Goal: Task Accomplishment & Management: Manage account settings

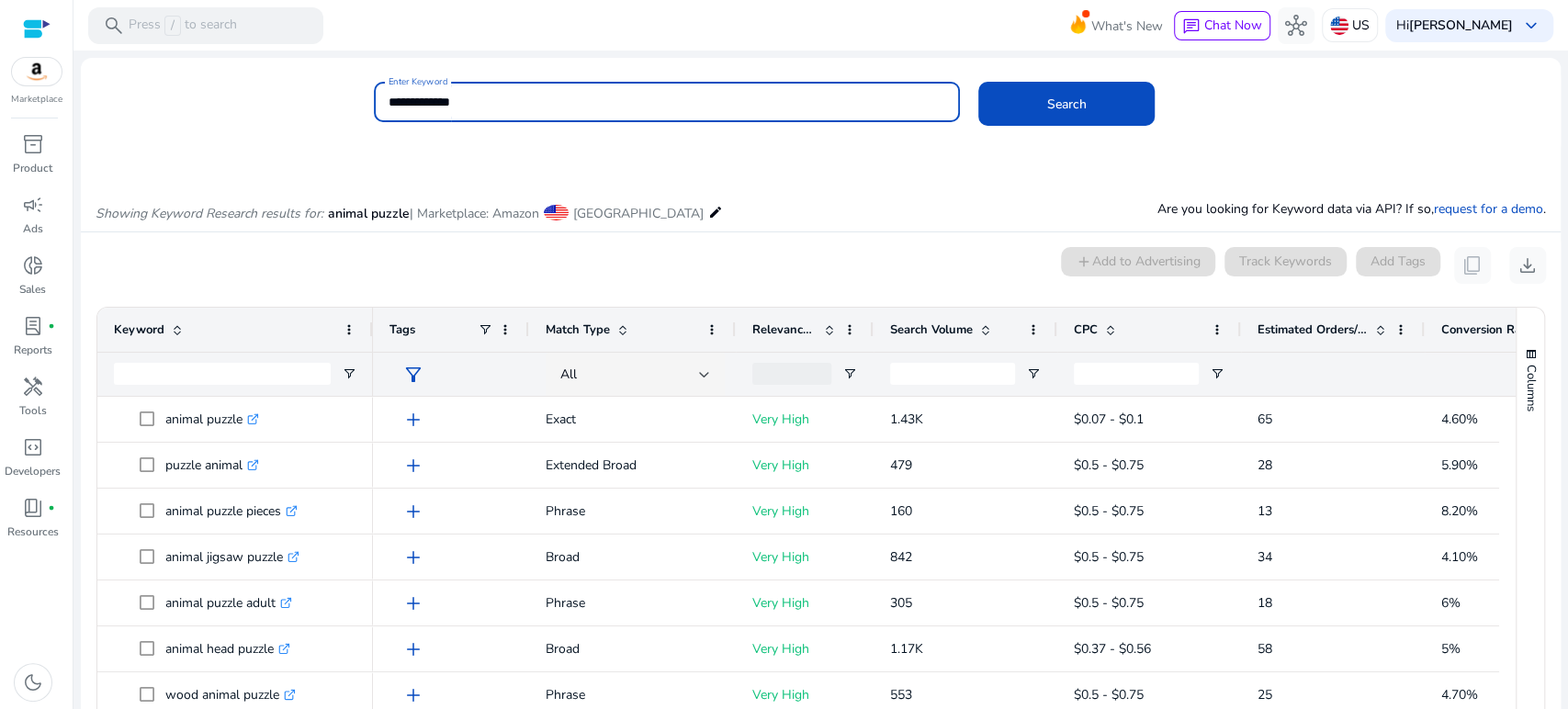
scroll to position [156, 0]
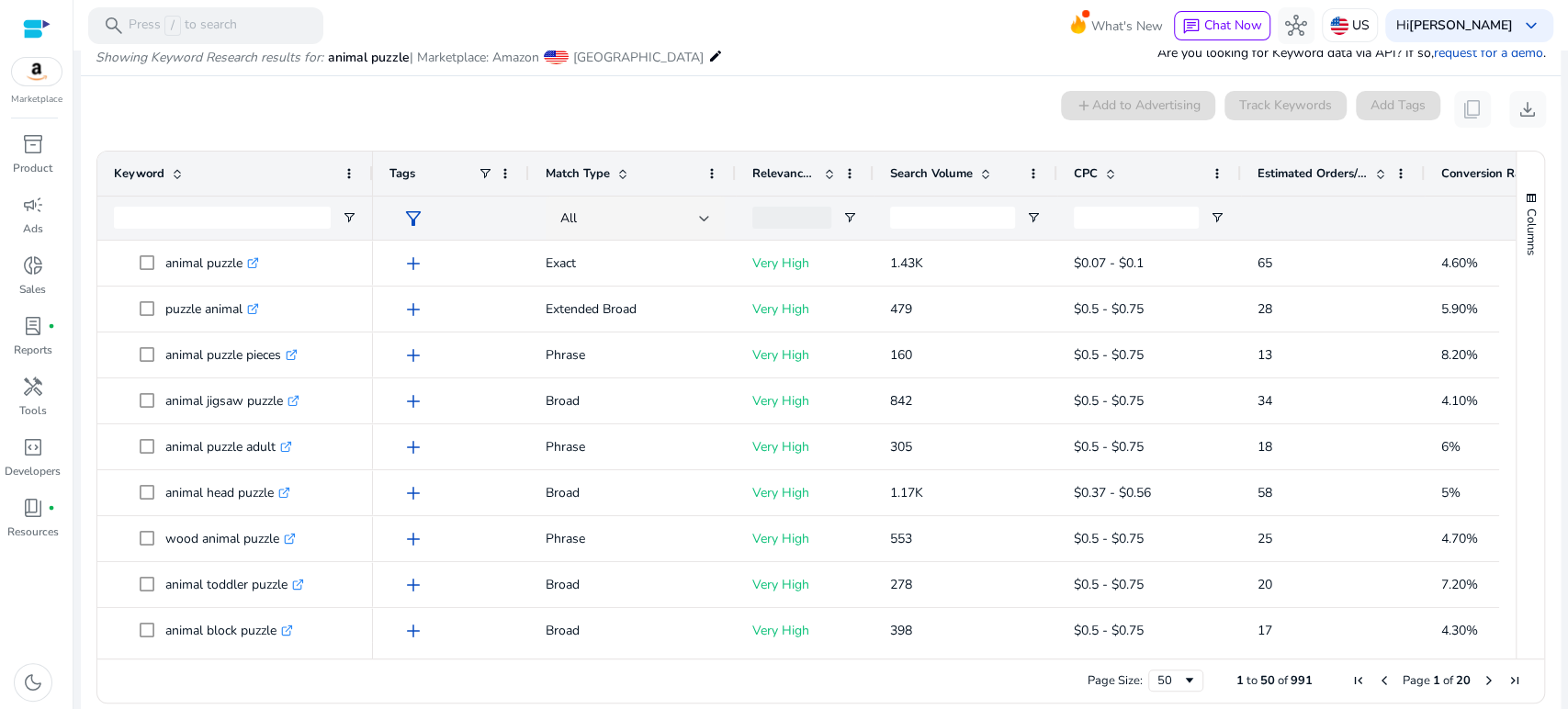
click at [872, 31] on mat-toolbar "search Press / to search What's New chat Chat Now hub US Hi Rachel Ragland keyb…" at bounding box center [821, 25] width 1495 height 51
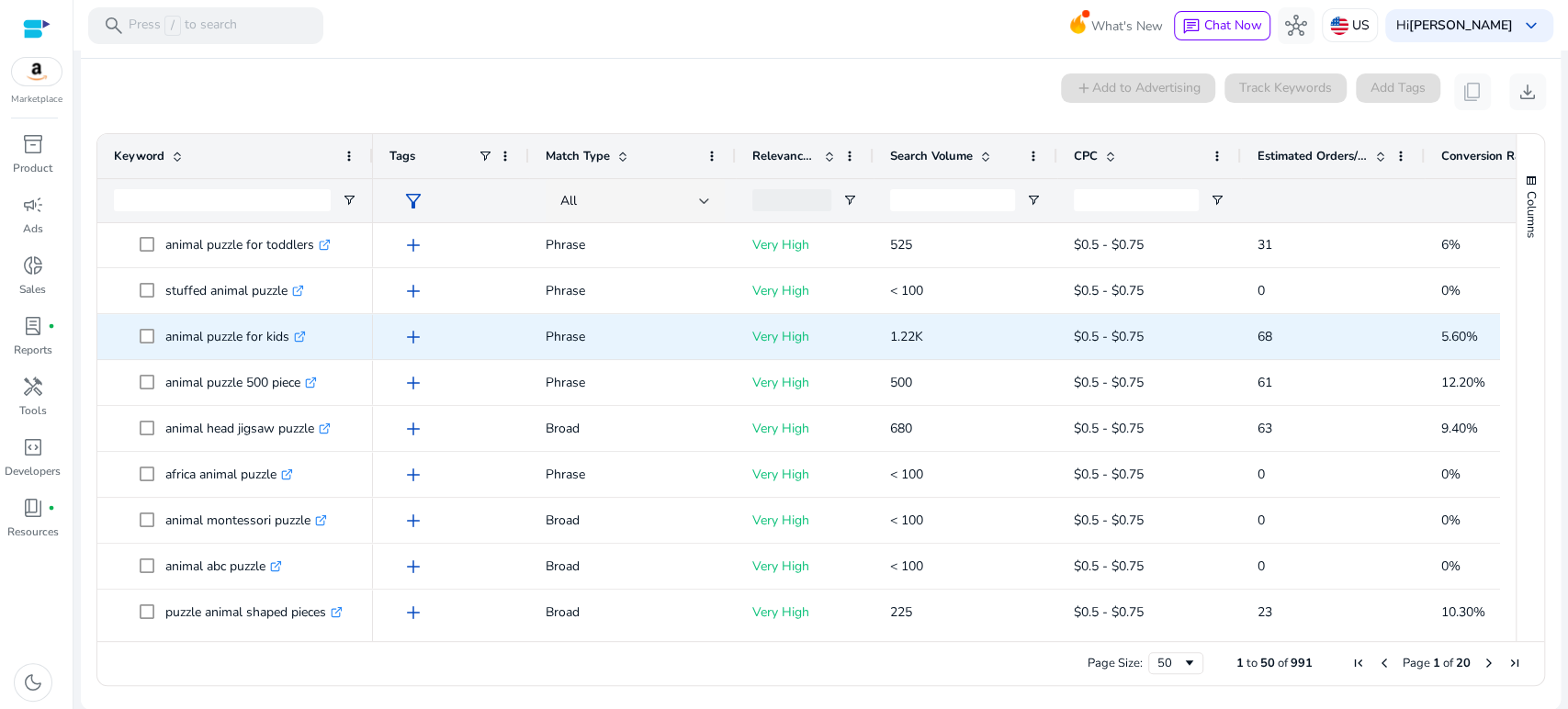
scroll to position [1021, 0]
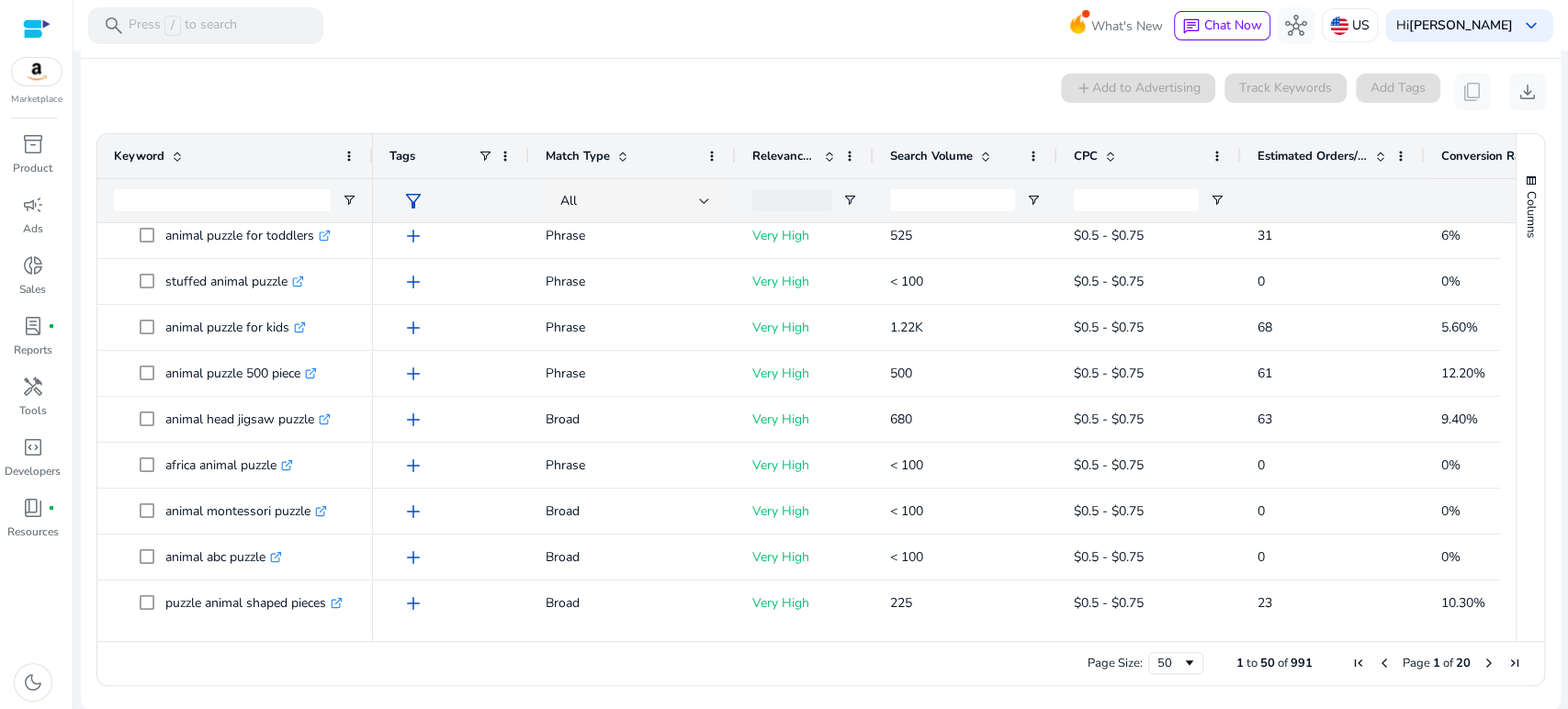
click at [1318, 156] on span "Estimated Orders/Month" at bounding box center [1313, 156] width 110 height 17
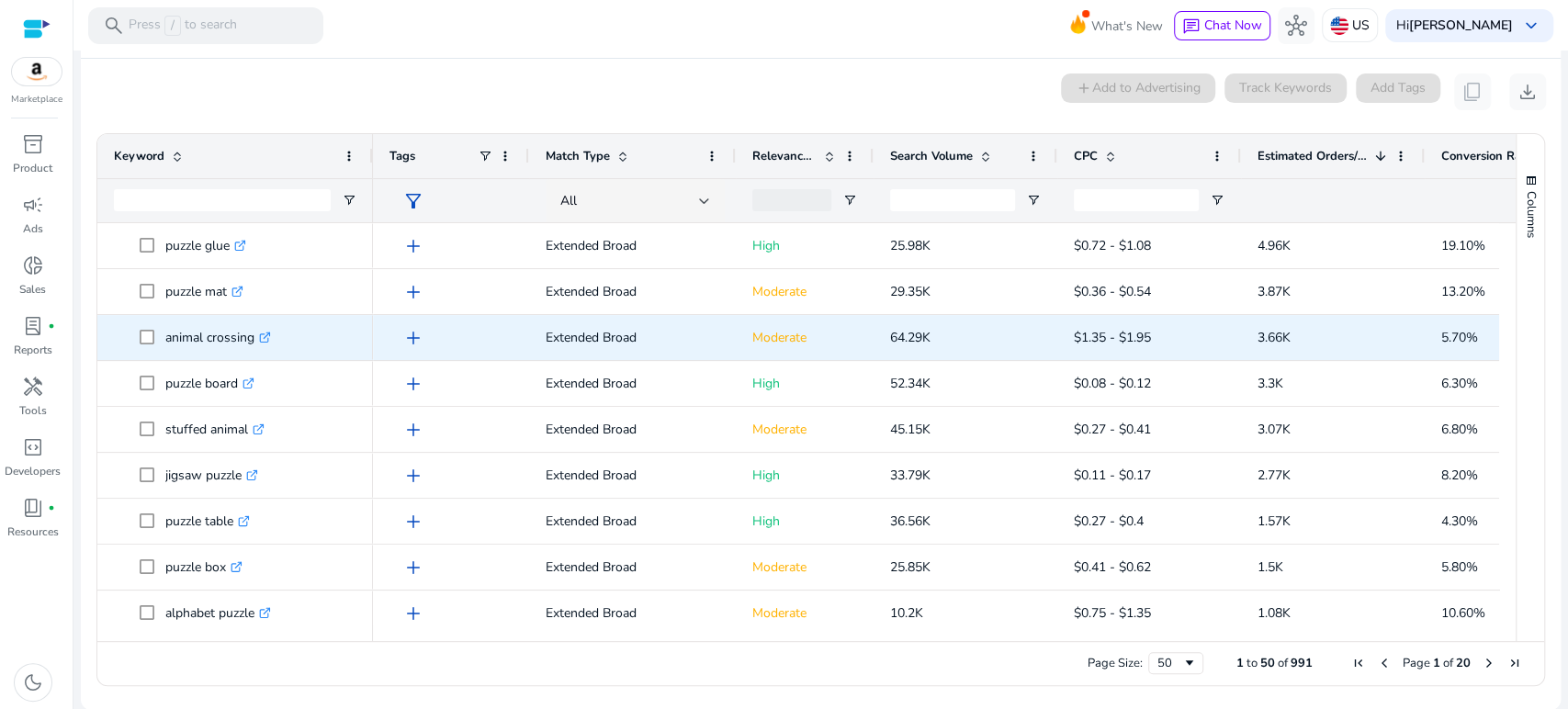
scroll to position [0, 0]
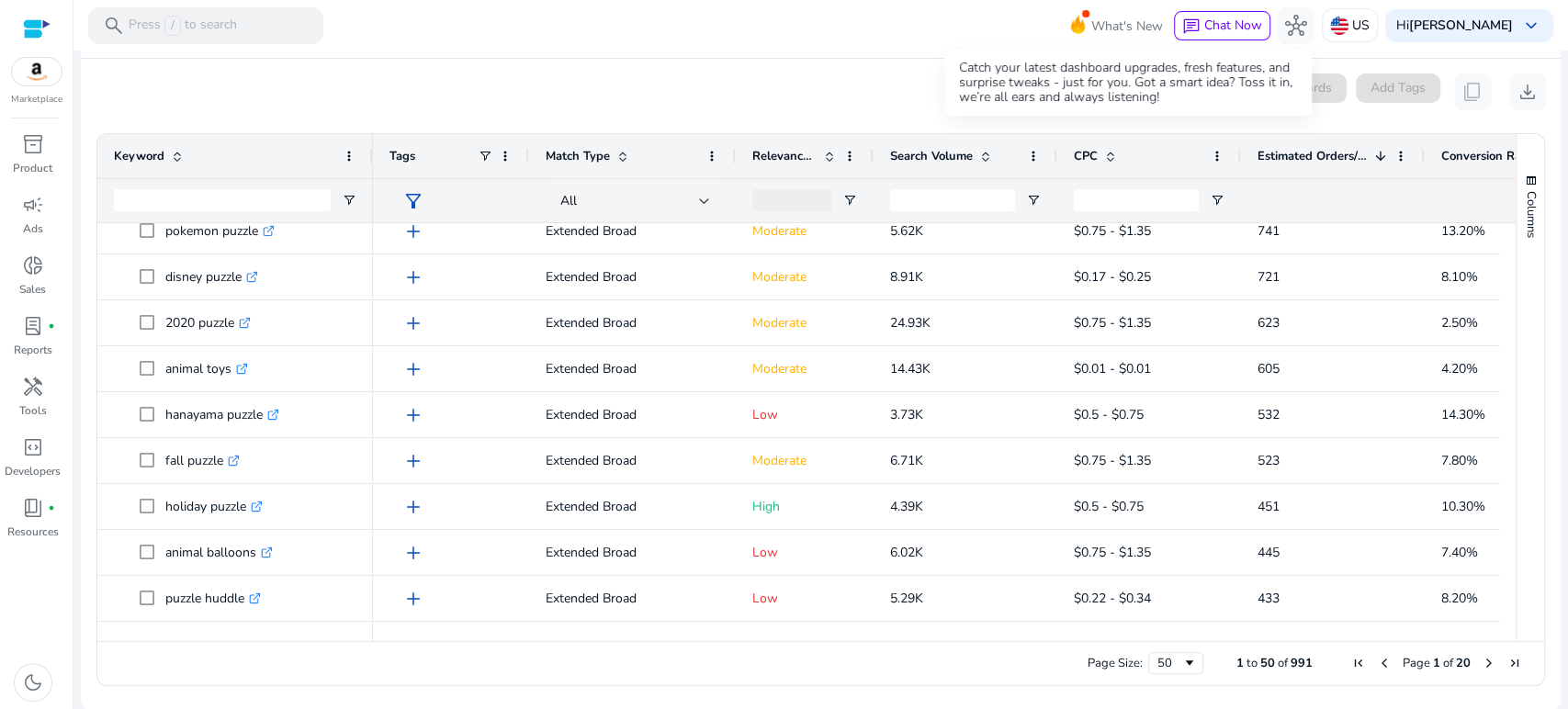
click at [868, 66] on mat-card "0 keyword(s) selected add Add to Advertising Track Keywords Add Tags content_co…" at bounding box center [821, 384] width 1480 height 651
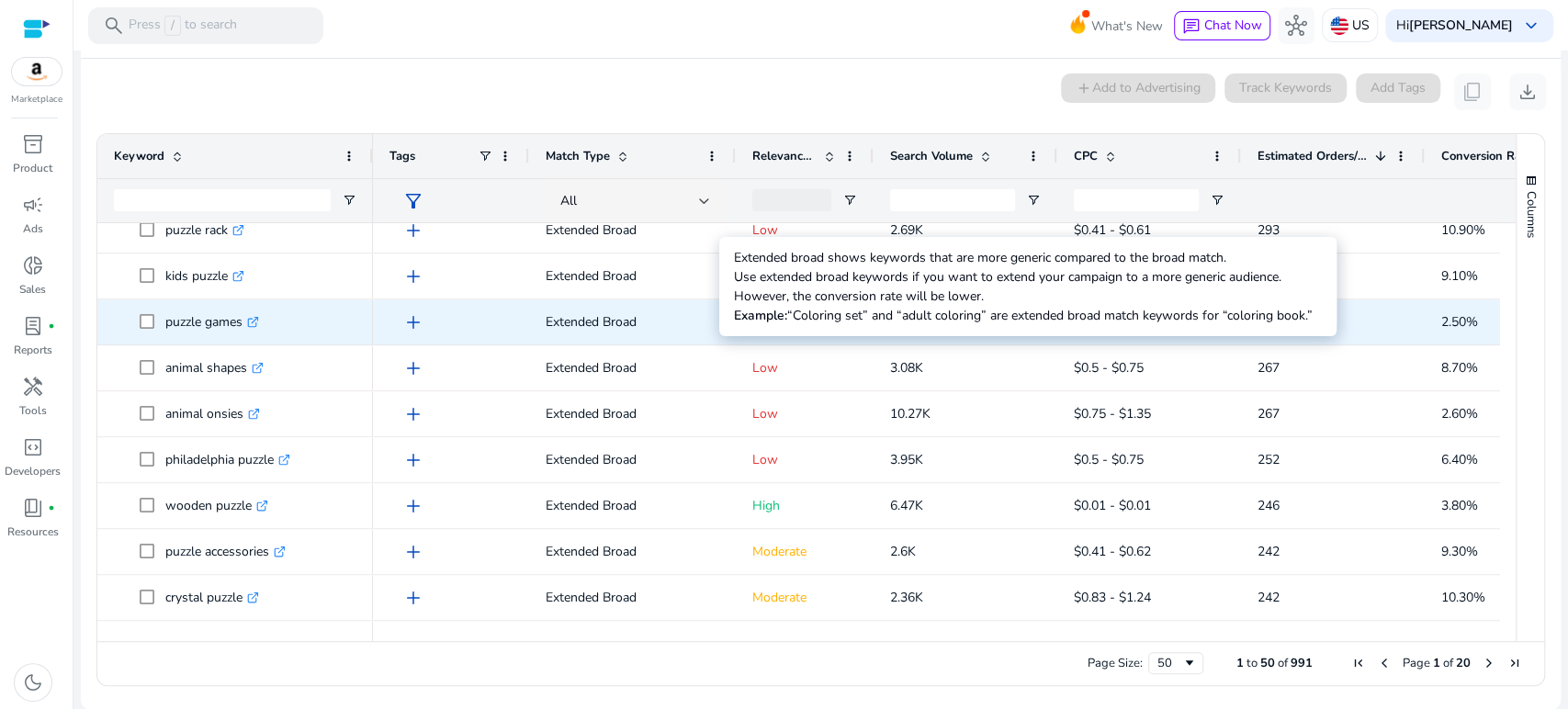
scroll to position [1633, 0]
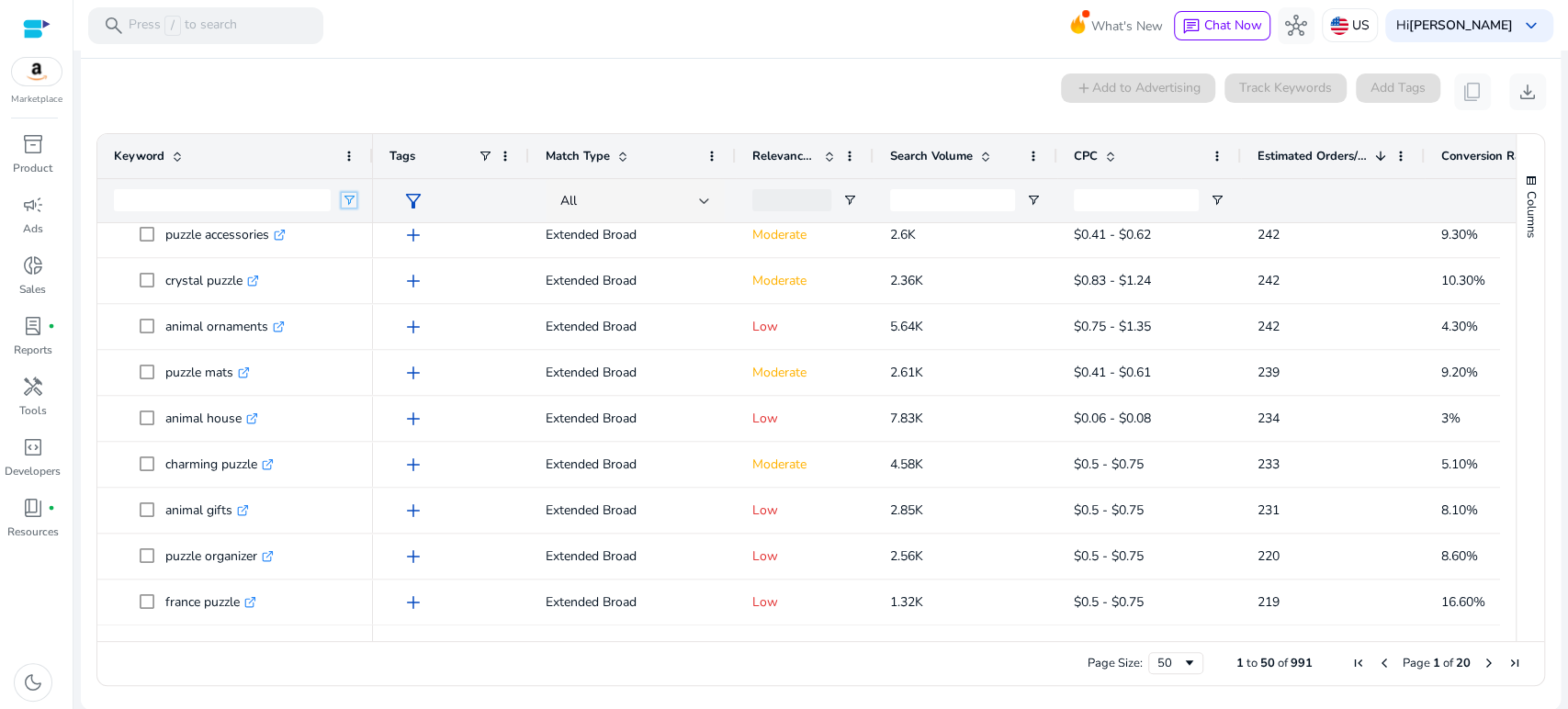
click at [347, 202] on span "Open Filter Menu" at bounding box center [349, 200] width 15 height 15
click at [275, 170] on div "Keyword" at bounding box center [225, 156] width 222 height 35
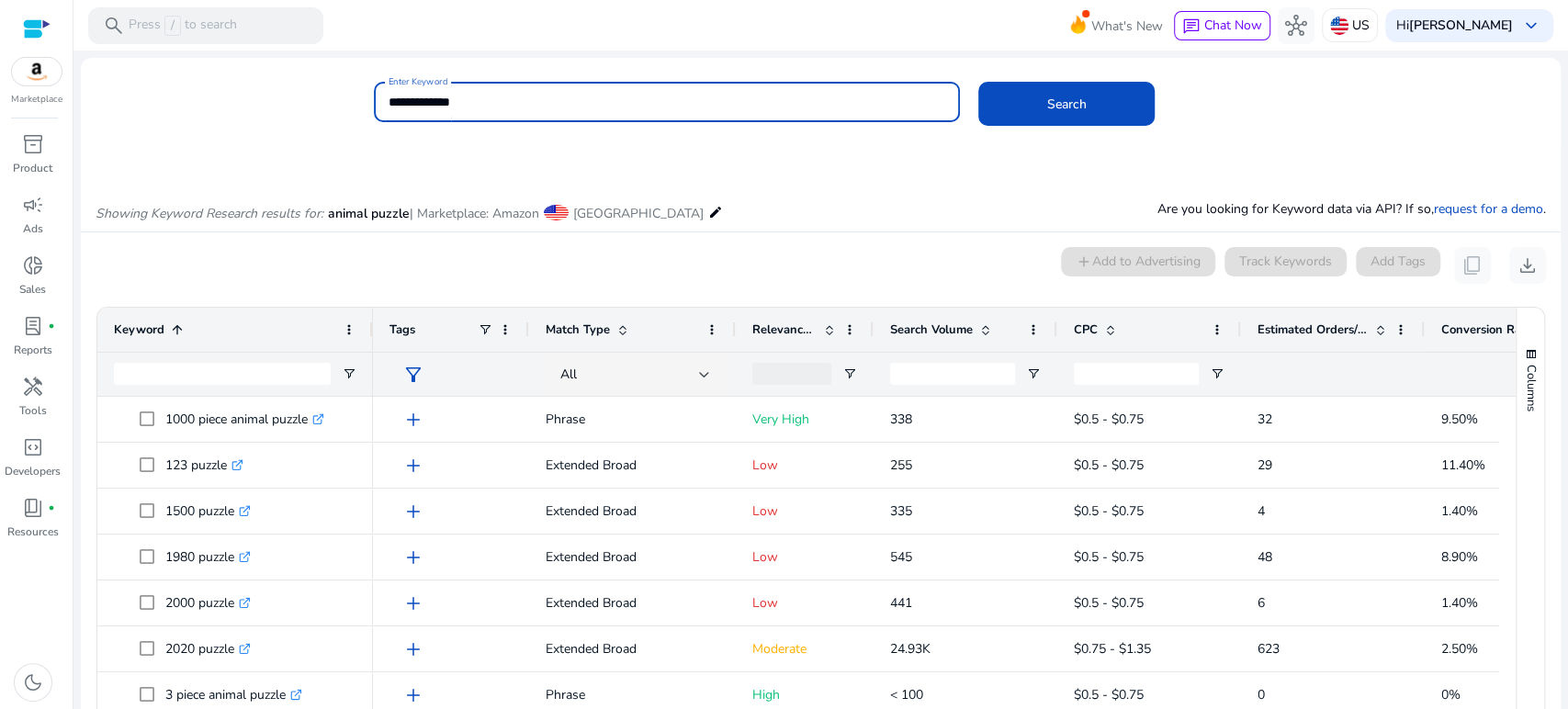
drag, startPoint x: 513, startPoint y: 105, endPoint x: 360, endPoint y: 101, distance: 152.6
click at [364, 104] on div "**********" at bounding box center [814, 112] width 1466 height 60
click at [979, 82] on button "Search" at bounding box center [1067, 104] width 176 height 44
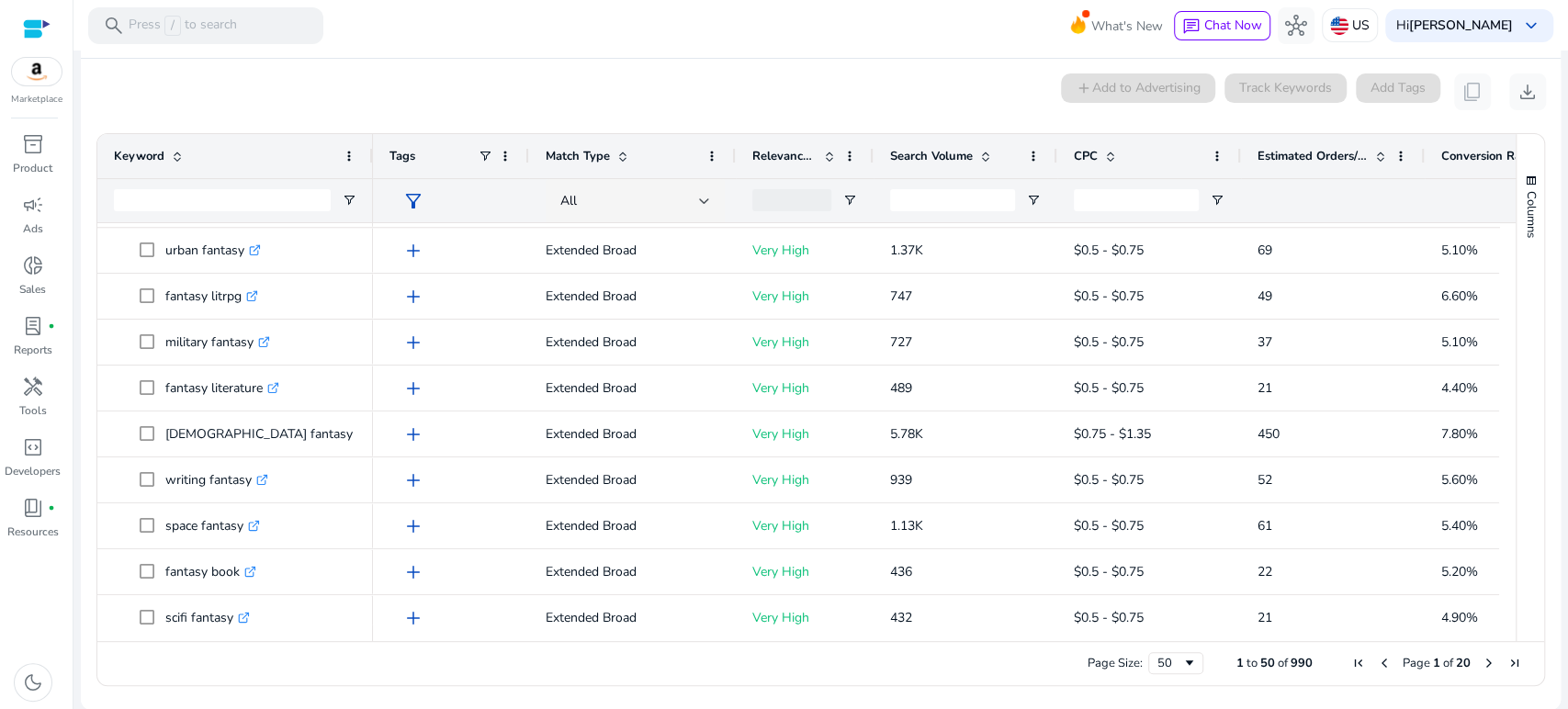
drag, startPoint x: 456, startPoint y: 123, endPoint x: 473, endPoint y: 122, distance: 17.5
click at [457, 124] on ag-grid-angular "1 to 50 of 990. Page 1 of 20 Drag here to set row groups Drag here to set colum…" at bounding box center [821, 410] width 1478 height 572
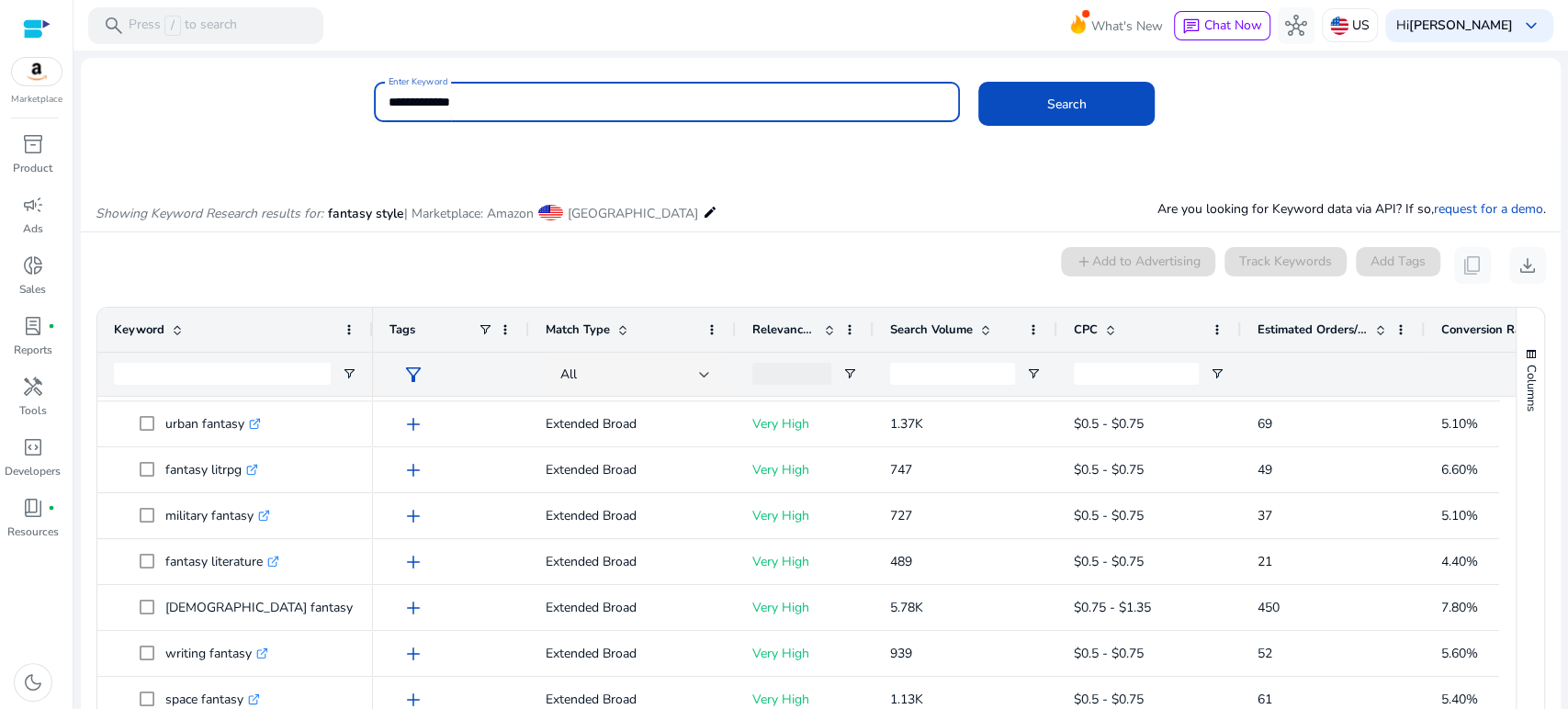
drag, startPoint x: 512, startPoint y: 108, endPoint x: 357, endPoint y: 98, distance: 154.6
click at [363, 98] on div "**********" at bounding box center [814, 112] width 1466 height 60
type input "*******"
click at [979, 82] on button "Search" at bounding box center [1067, 104] width 176 height 44
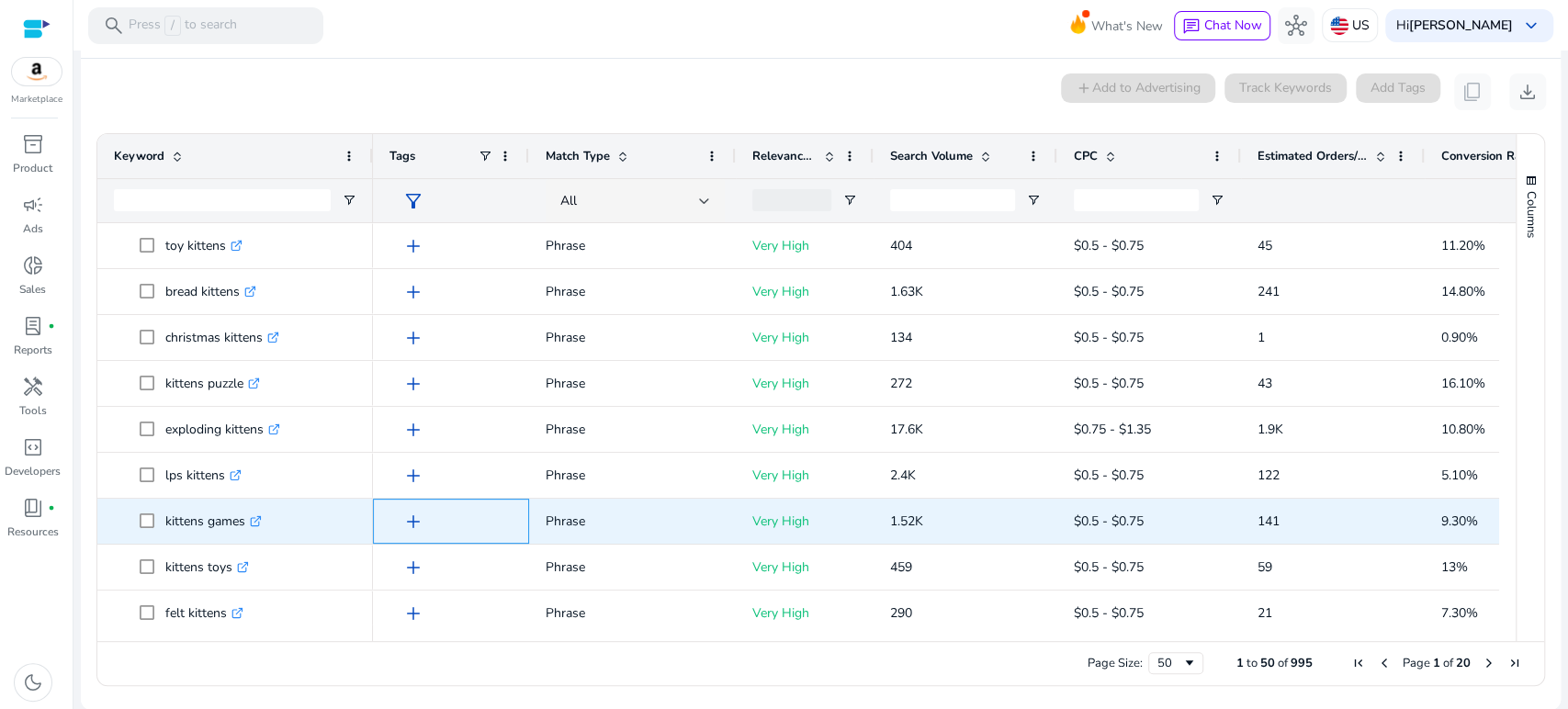
click at [408, 522] on span "add" at bounding box center [413, 522] width 22 height 22
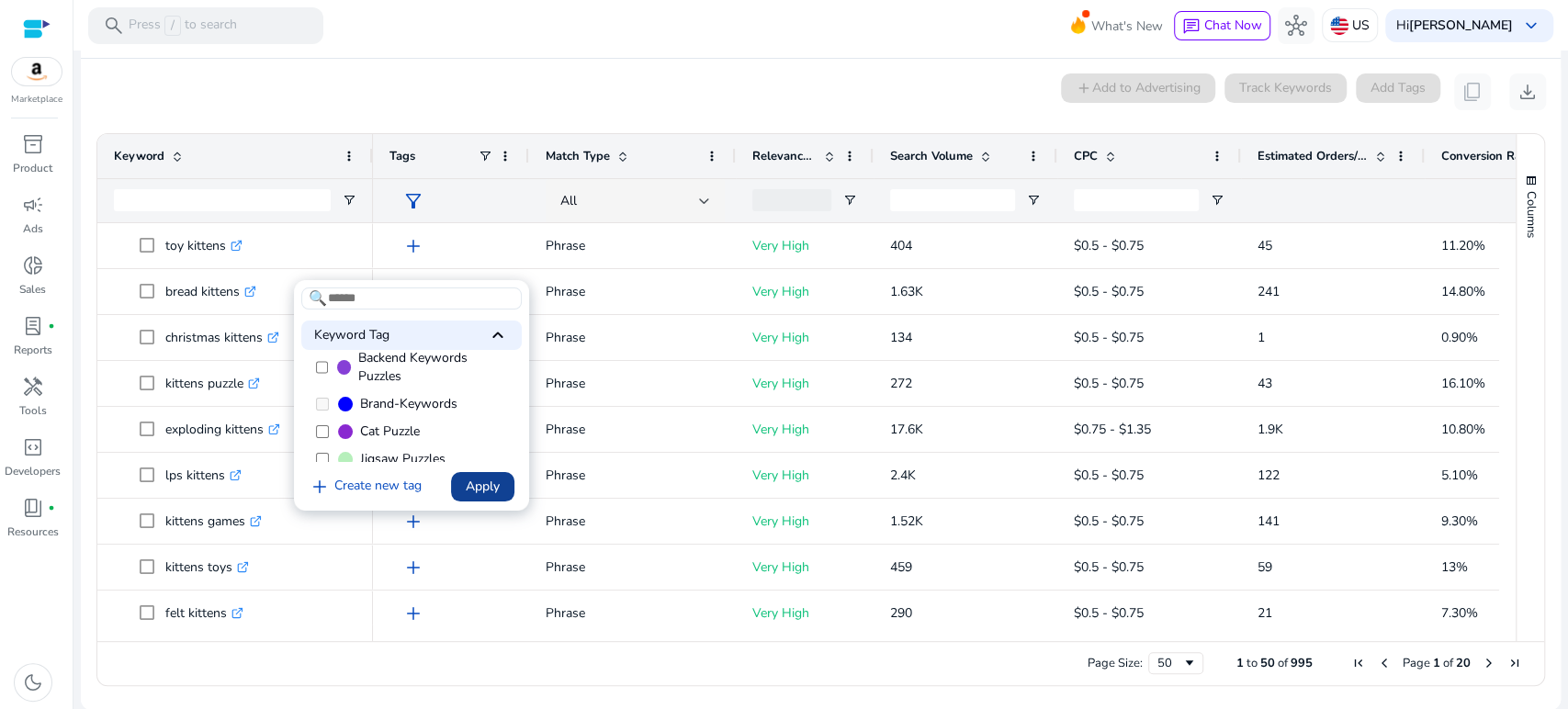
click at [485, 479] on span "Apply" at bounding box center [483, 486] width 34 height 19
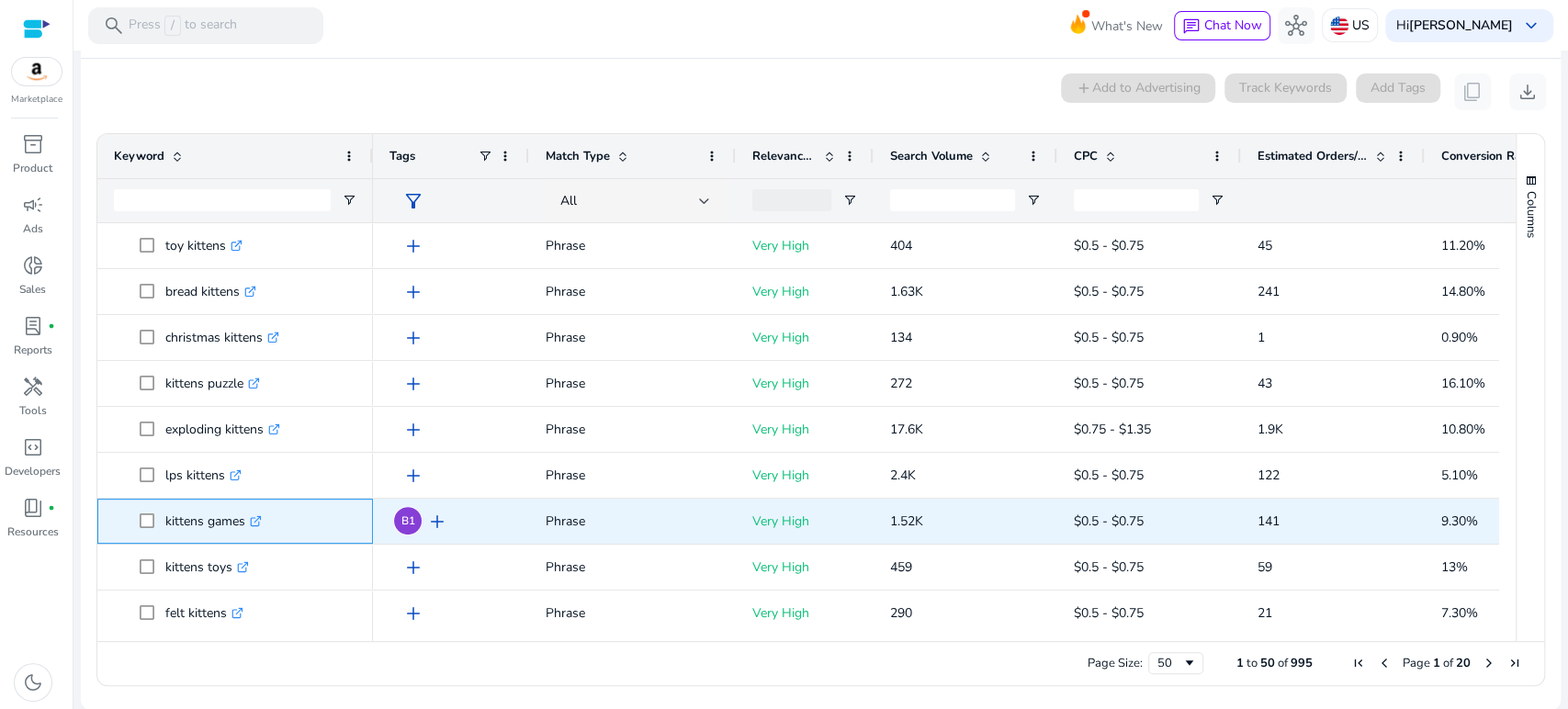
click at [259, 517] on icon ".st0{fill:#2c8af8}" at bounding box center [256, 521] width 12 height 12
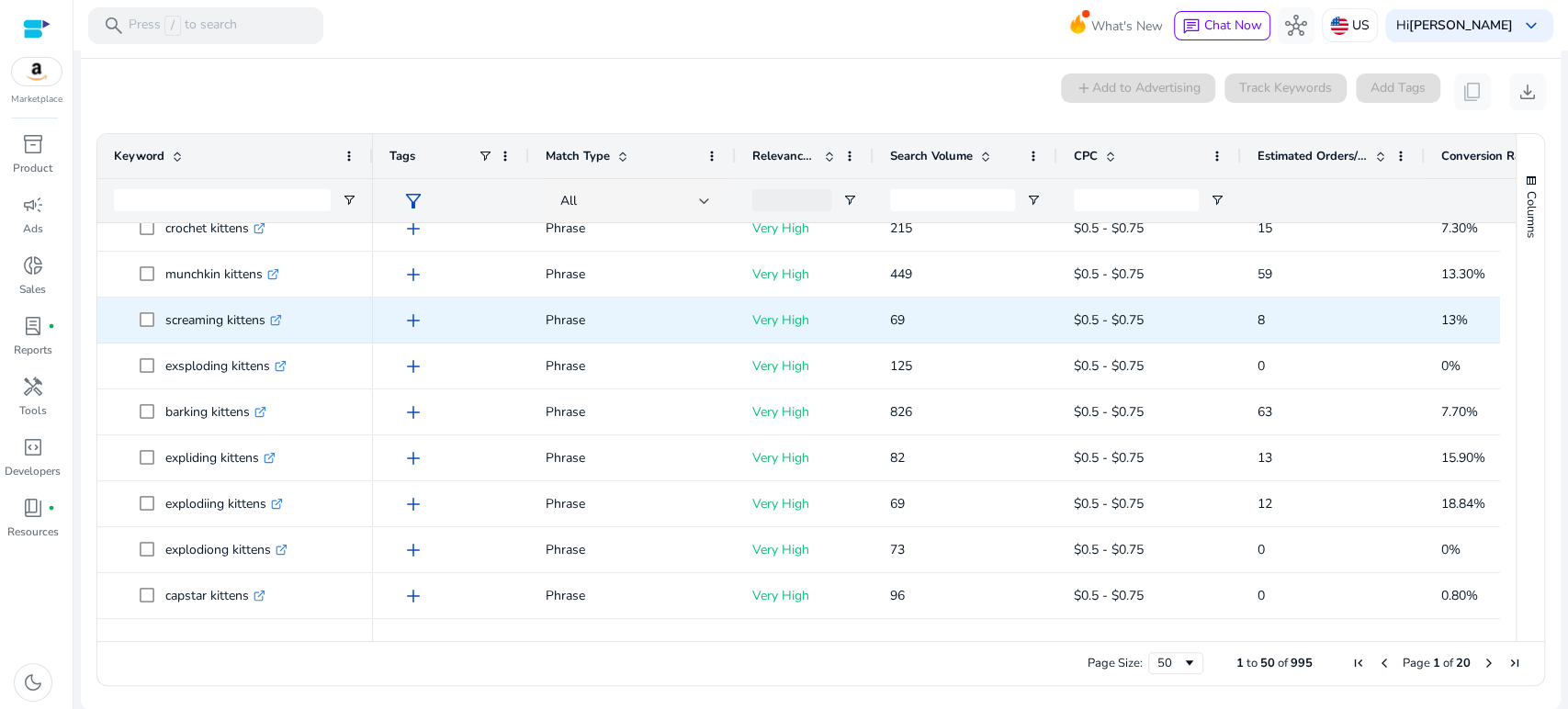
scroll to position [1225, 0]
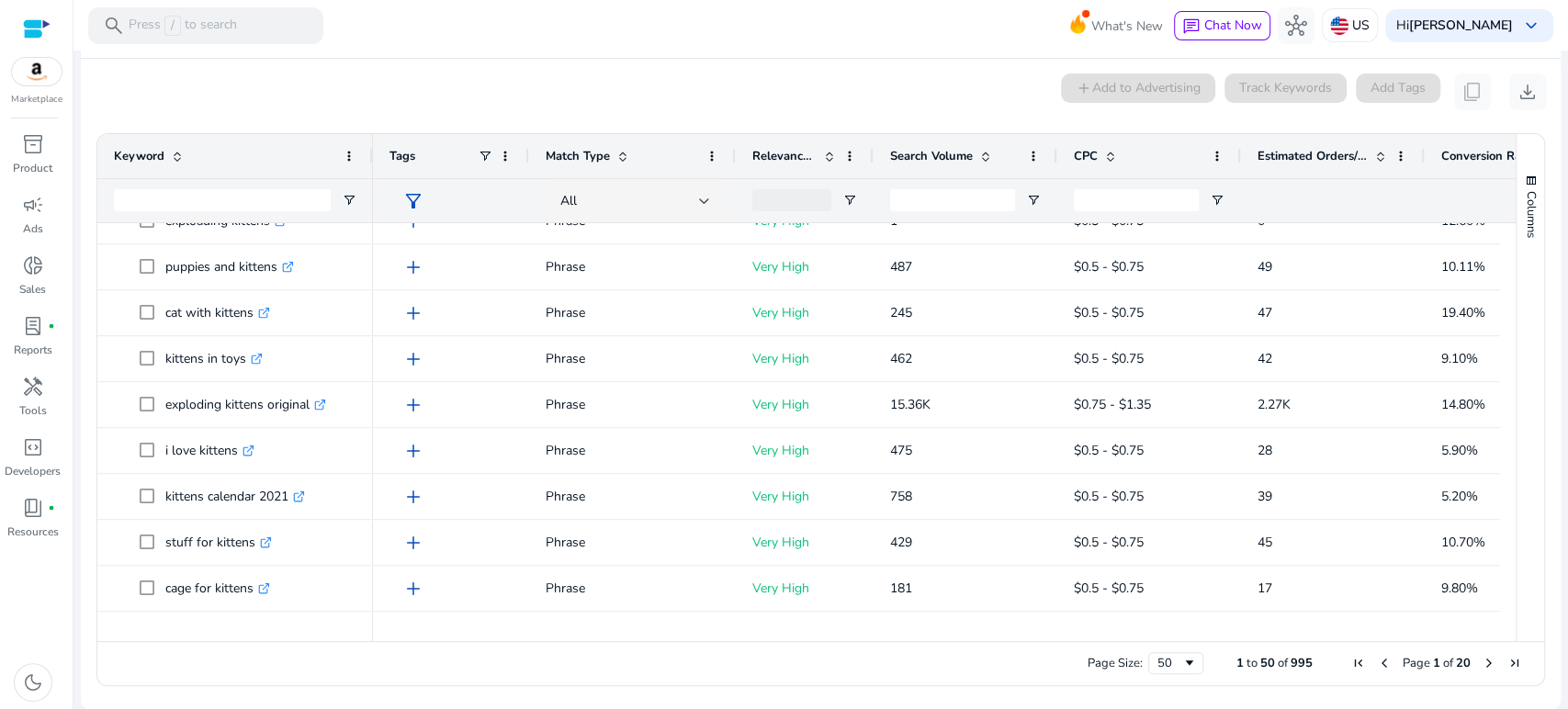
click at [437, 86] on div "0 keyword(s) selected add Add to Advertising Track Keywords Add Tags content_co…" at bounding box center [821, 92] width 1451 height 37
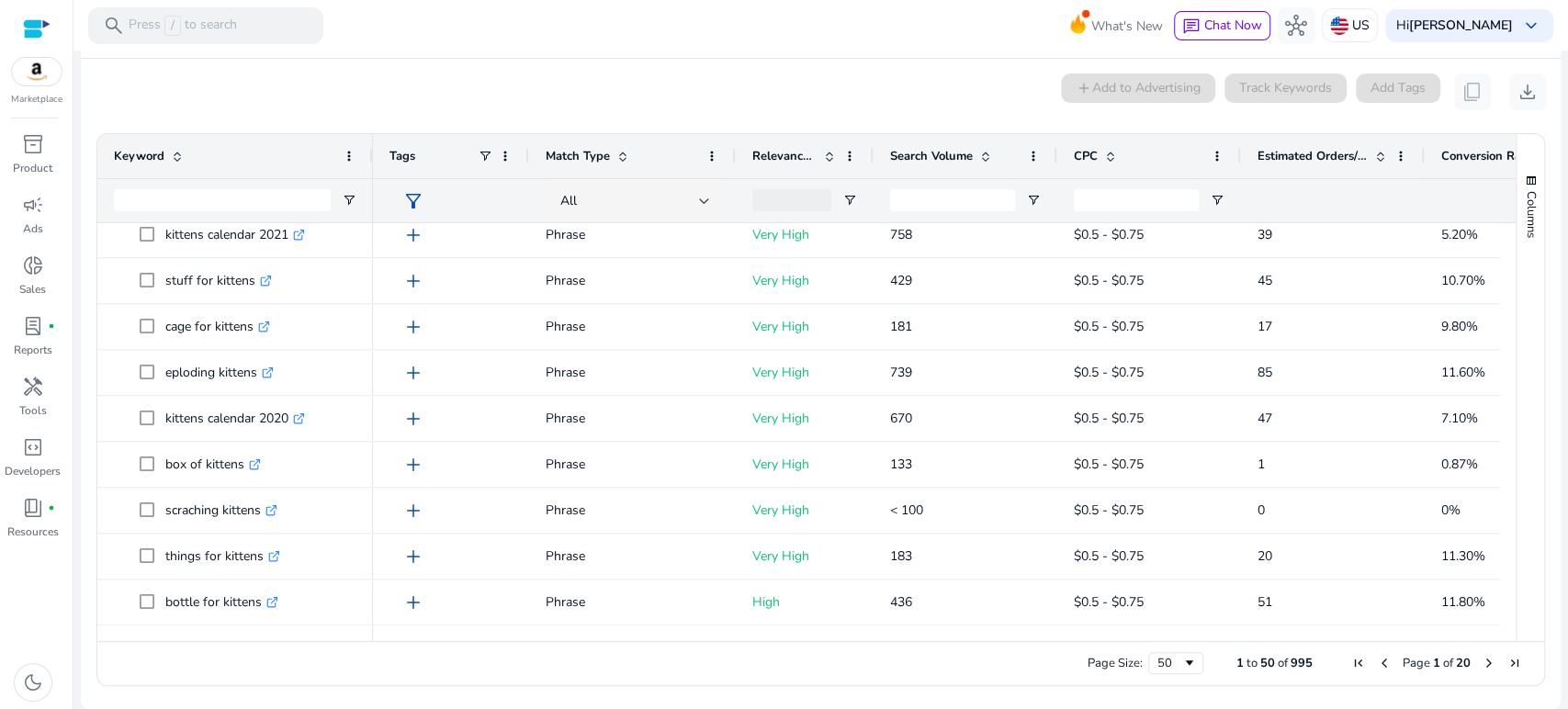
click at [435, 96] on div "0 keyword(s) selected add Add to Advertising Track Keywords Add Tags content_co…" at bounding box center [821, 92] width 1451 height 37
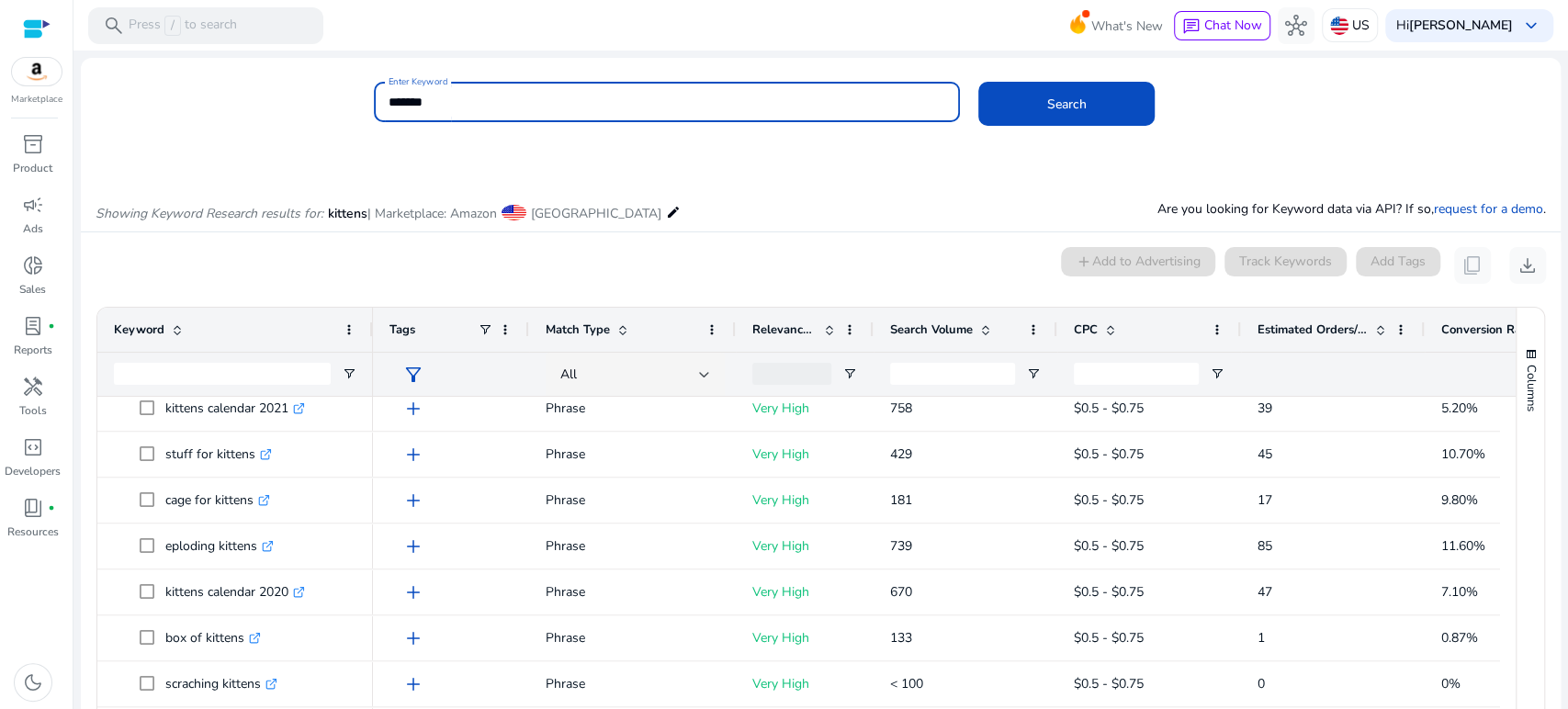
drag, startPoint x: 453, startPoint y: 104, endPoint x: 345, endPoint y: 103, distance: 107.5
click at [345, 103] on div "Enter Keyword ******* Search" at bounding box center [814, 112] width 1466 height 60
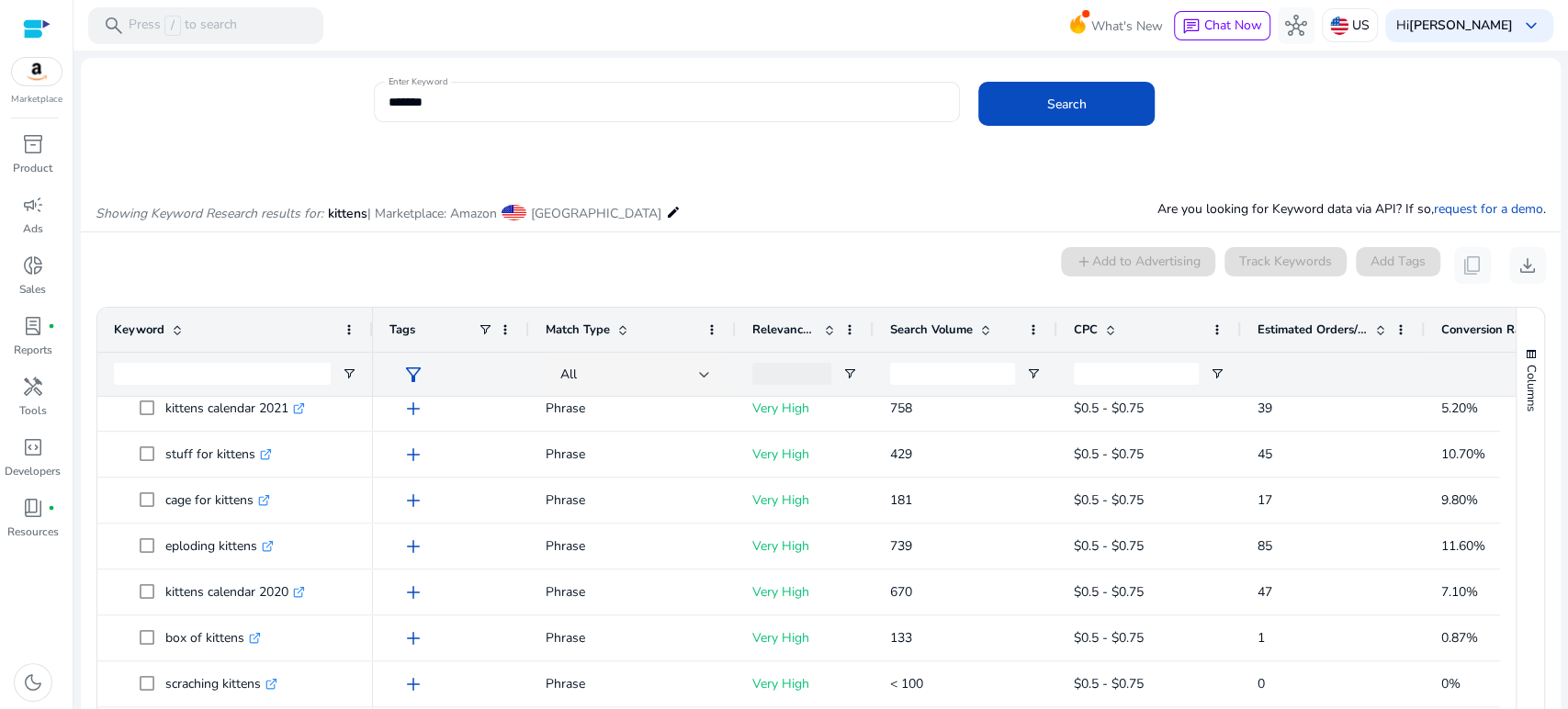
scroll to position [1895, 0]
click at [442, 101] on input "*******" at bounding box center [667, 102] width 557 height 20
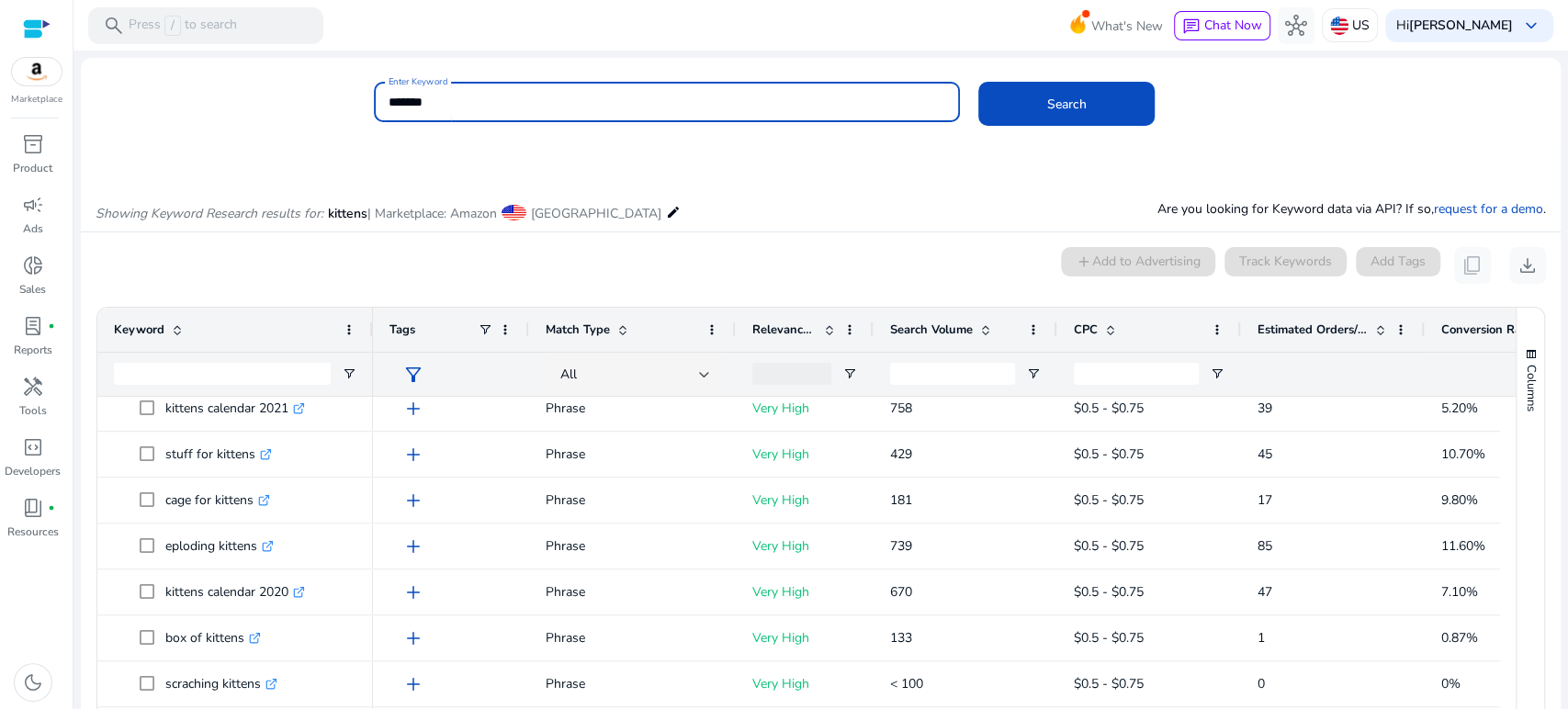
click at [404, 99] on input "*******" at bounding box center [667, 102] width 557 height 20
click at [979, 82] on button "Search" at bounding box center [1067, 104] width 176 height 44
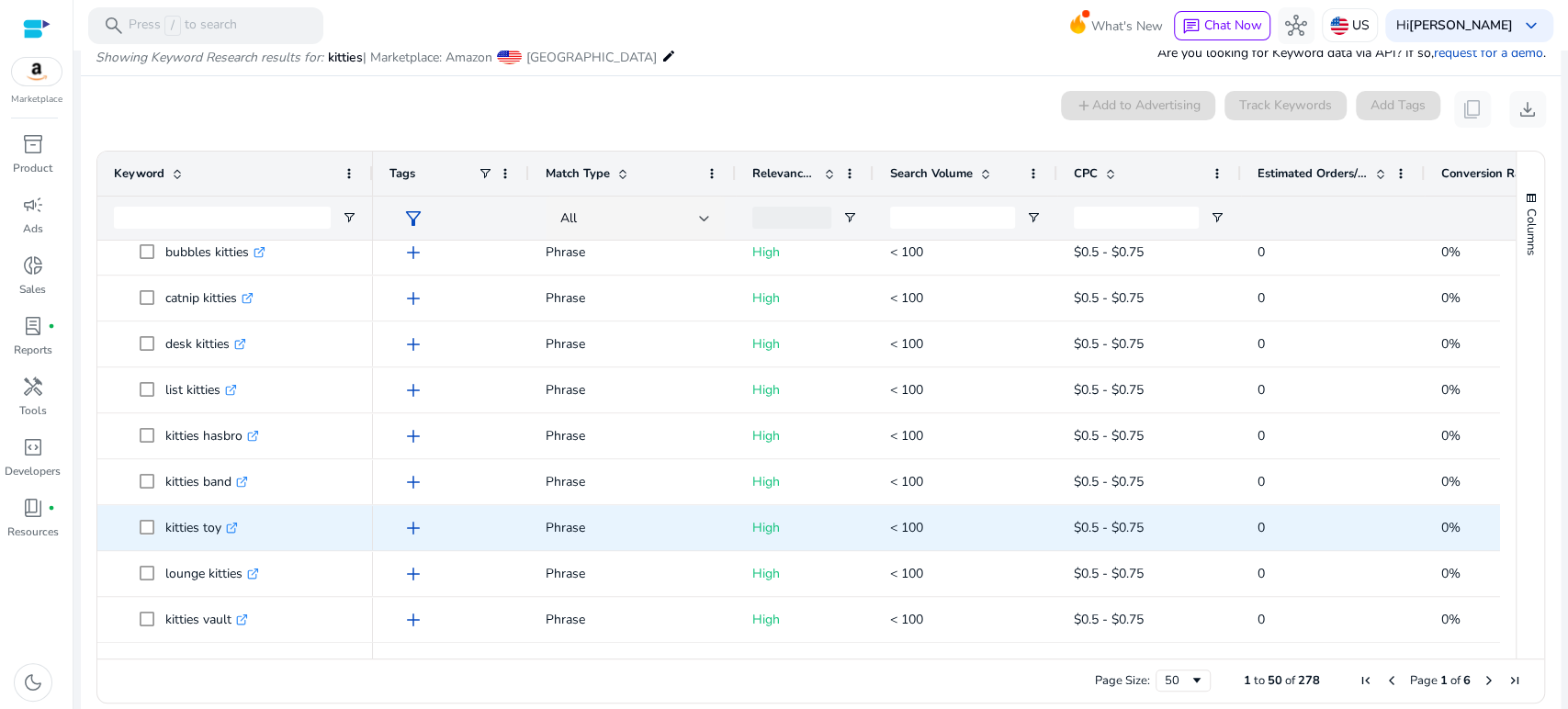
scroll to position [0, 0]
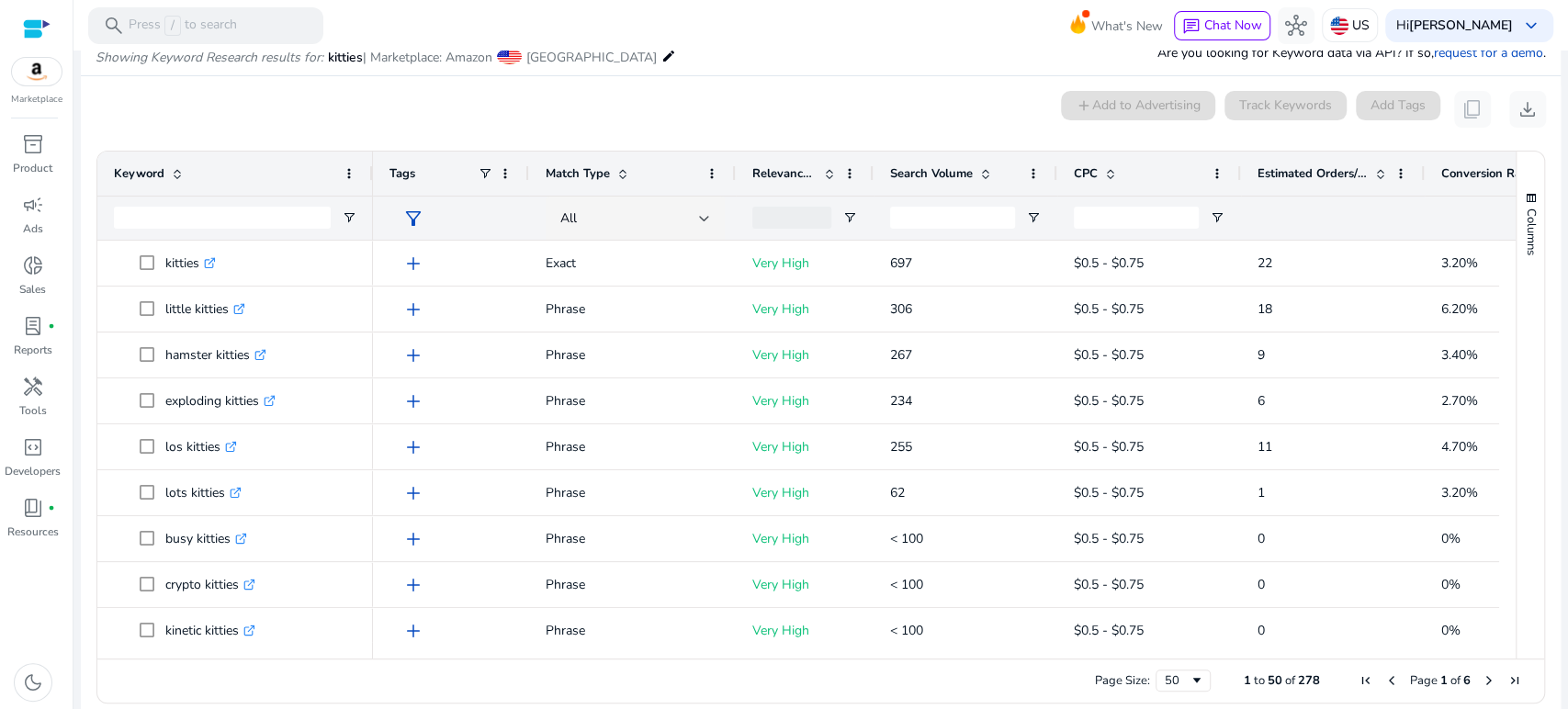
click at [491, 98] on div "0 keyword(s) selected add Add to Advertising Track Keywords Add Tags content_co…" at bounding box center [821, 109] width 1451 height 37
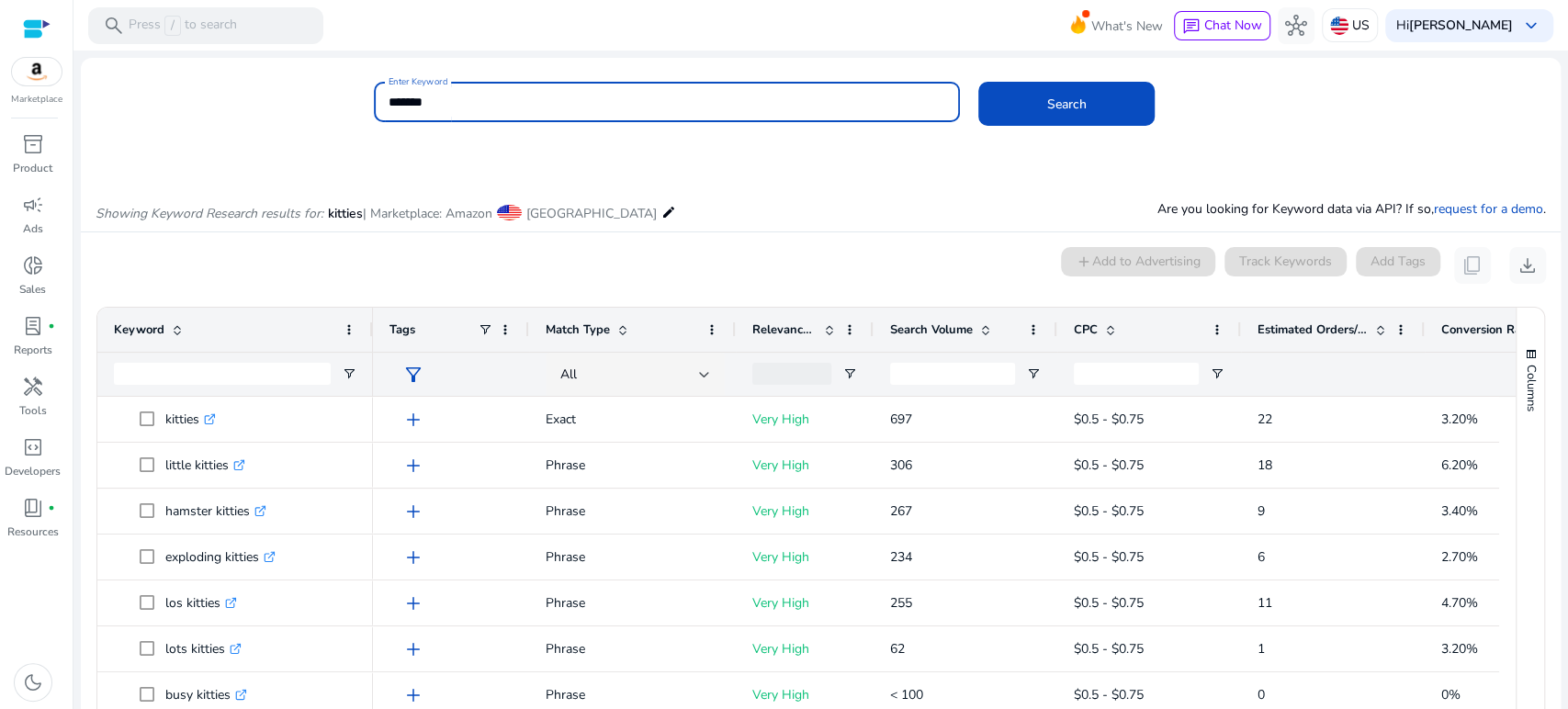
drag, startPoint x: 680, startPoint y: 101, endPoint x: 353, endPoint y: 97, distance: 327.1
click at [353, 97] on div "Enter Keyword ******* Search" at bounding box center [814, 112] width 1466 height 60
click at [979, 82] on button "Search" at bounding box center [1067, 104] width 176 height 44
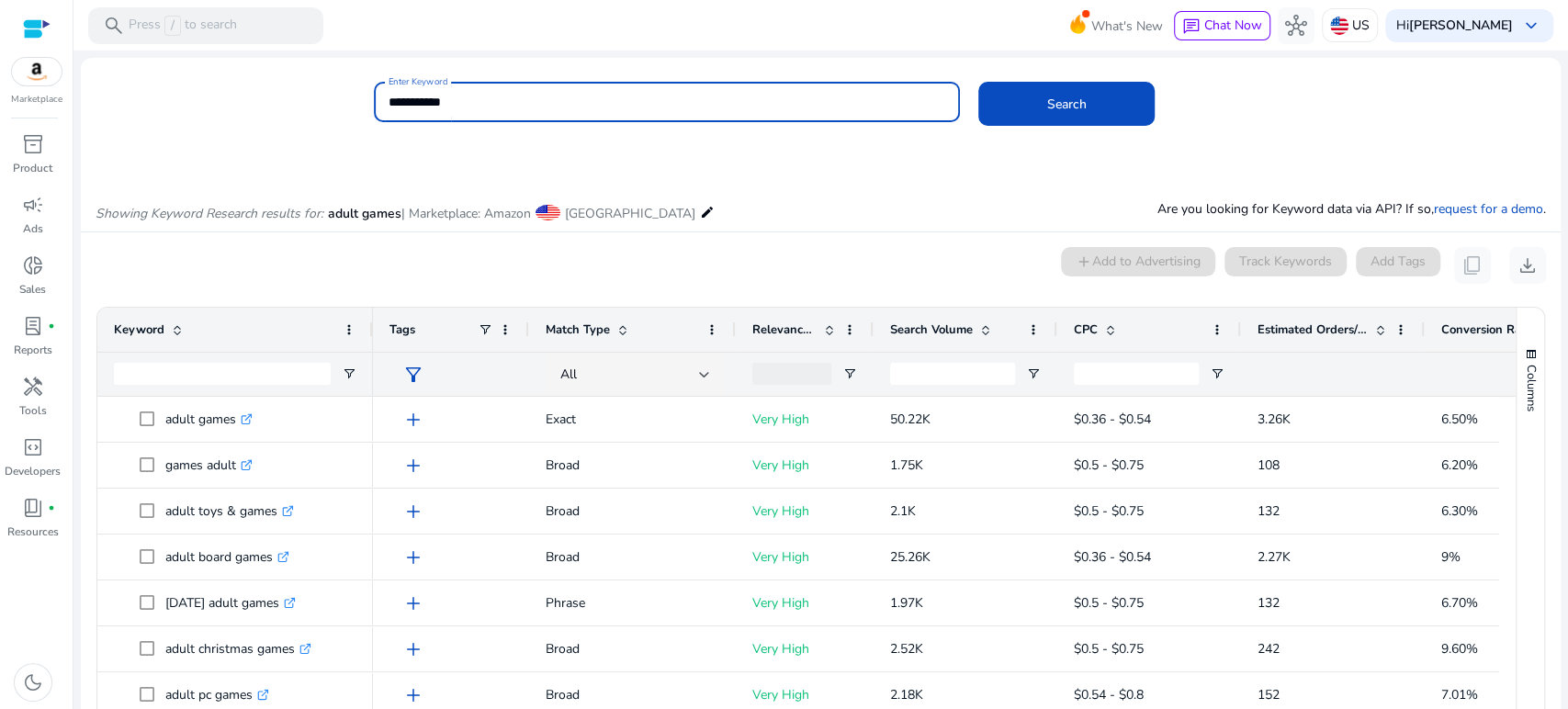
drag, startPoint x: 489, startPoint y: 106, endPoint x: 419, endPoint y: 107, distance: 69.8
click at [419, 107] on input "**********" at bounding box center [667, 102] width 557 height 20
click at [979, 82] on button "Search" at bounding box center [1067, 104] width 176 height 44
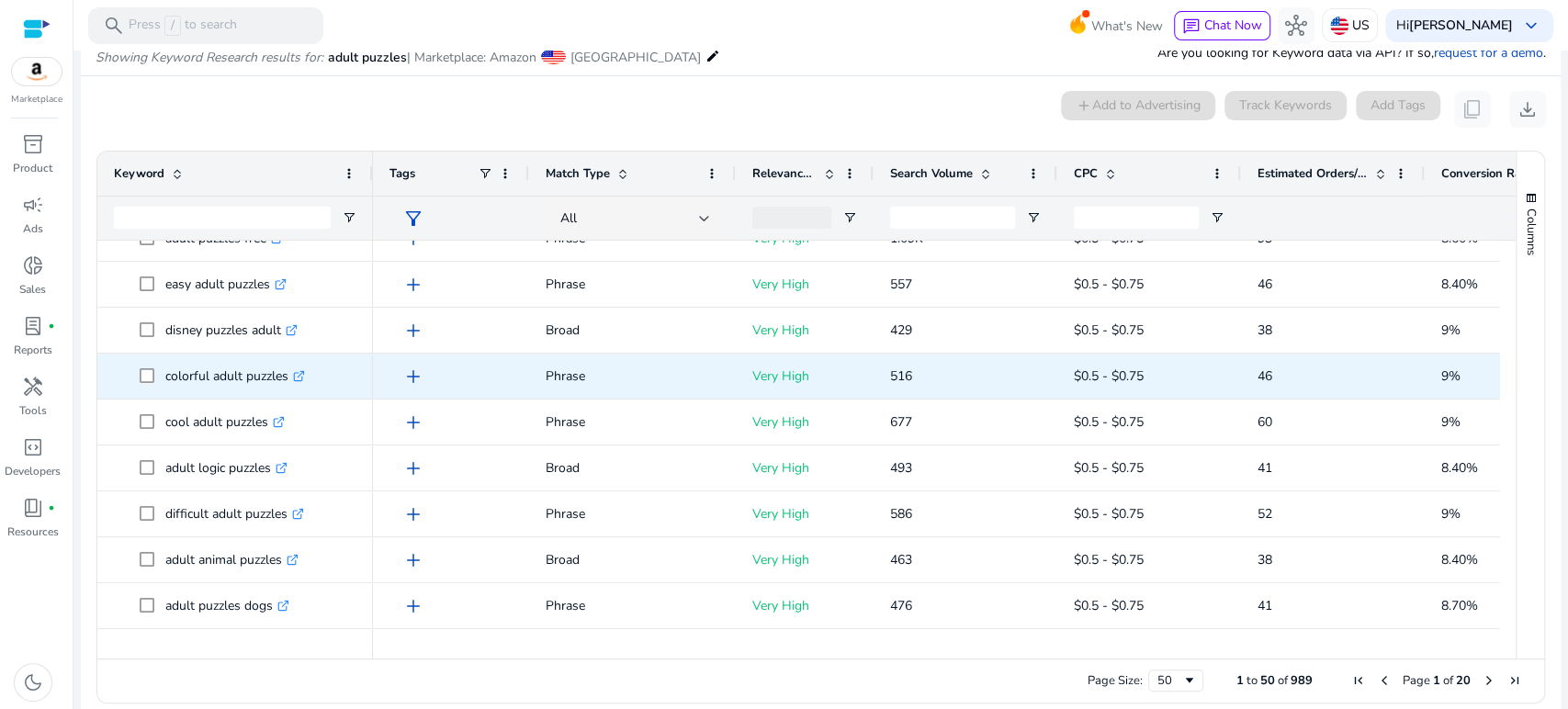
scroll to position [816, 0]
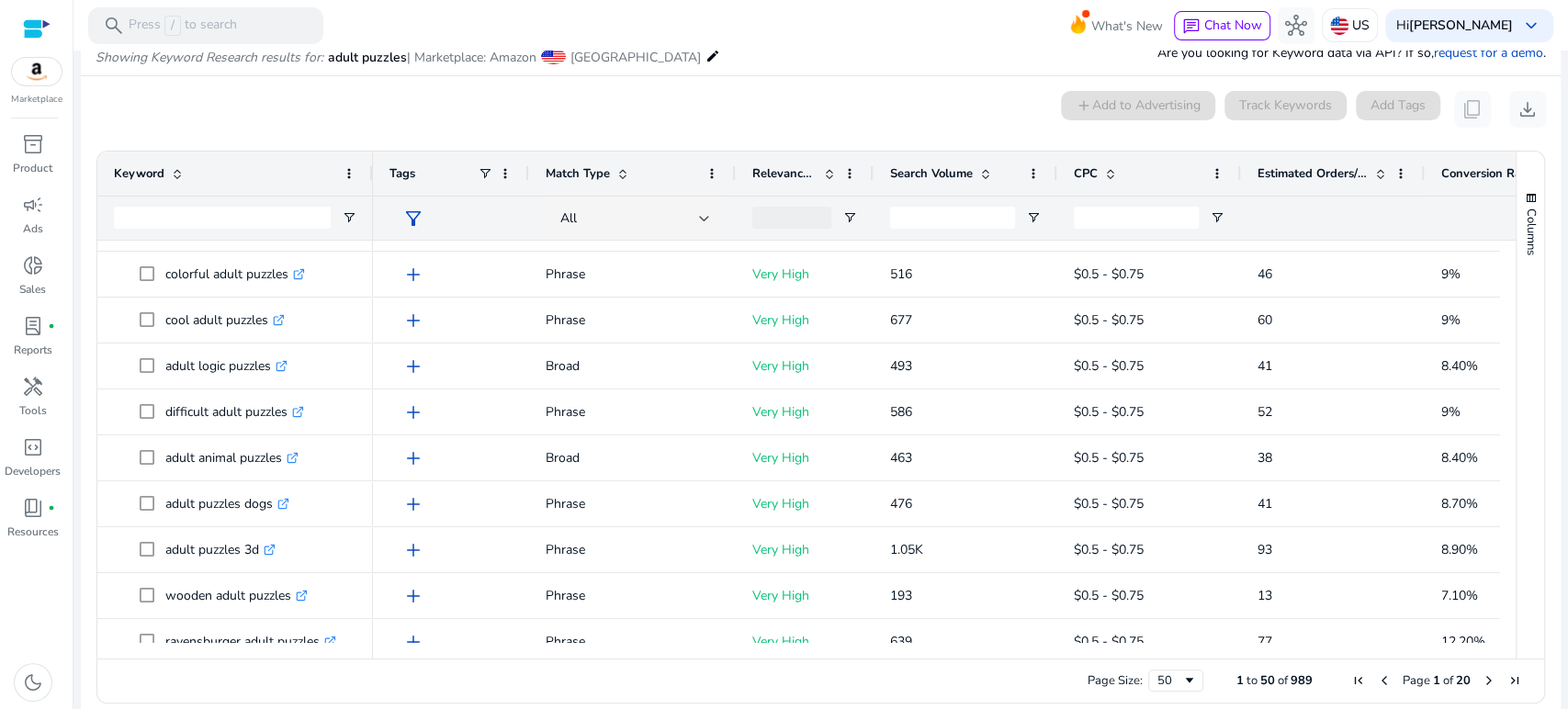
click at [487, 108] on div "0 keyword(s) selected add Add to Advertising Track Keywords Add Tags content_co…" at bounding box center [821, 109] width 1451 height 37
click at [436, 109] on div "0 keyword(s) selected add Add to Advertising Track Keywords Add Tags content_co…" at bounding box center [821, 109] width 1451 height 37
click at [453, 128] on mat-card "0 keyword(s) selected add Add to Advertising Track Keywords Add Tags content_co…" at bounding box center [821, 401] width 1480 height 651
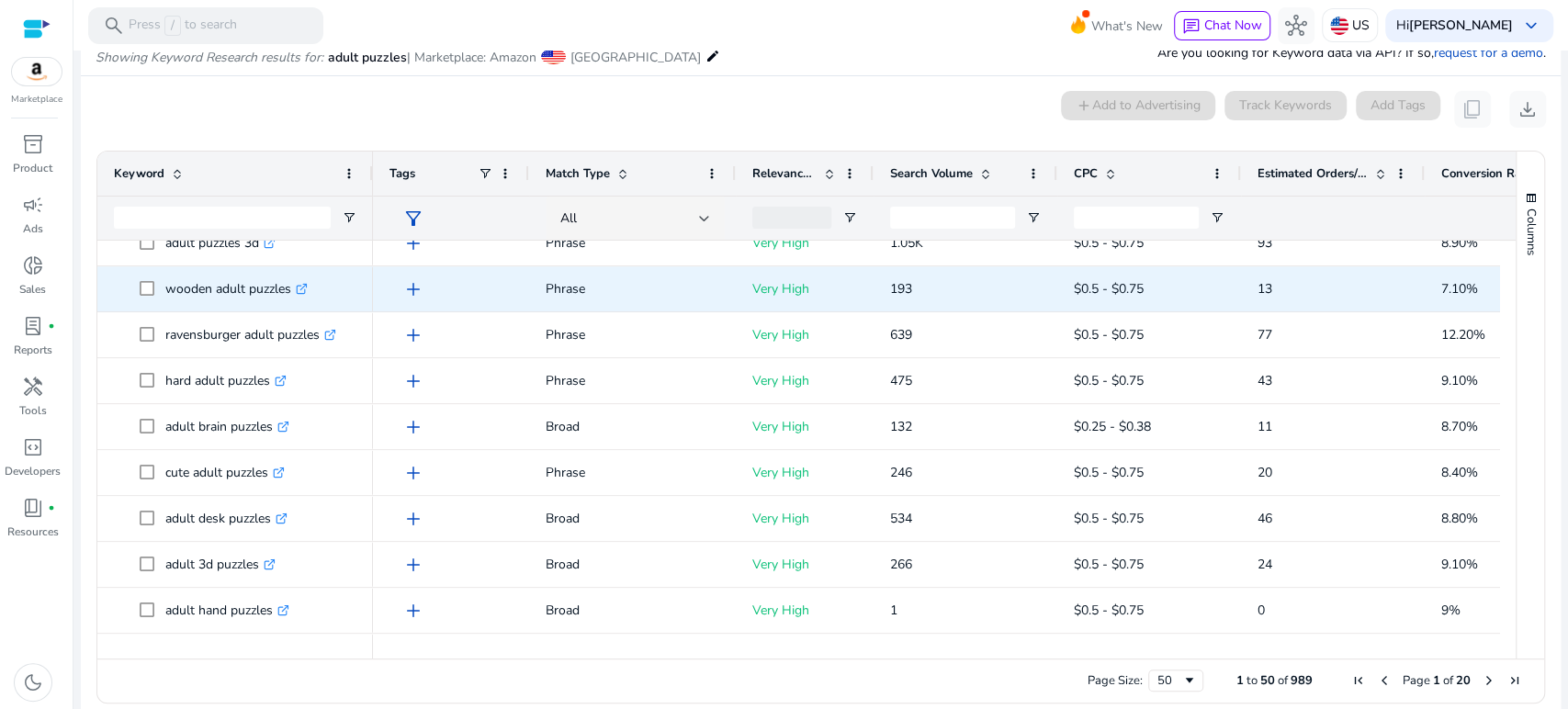
scroll to position [1225, 0]
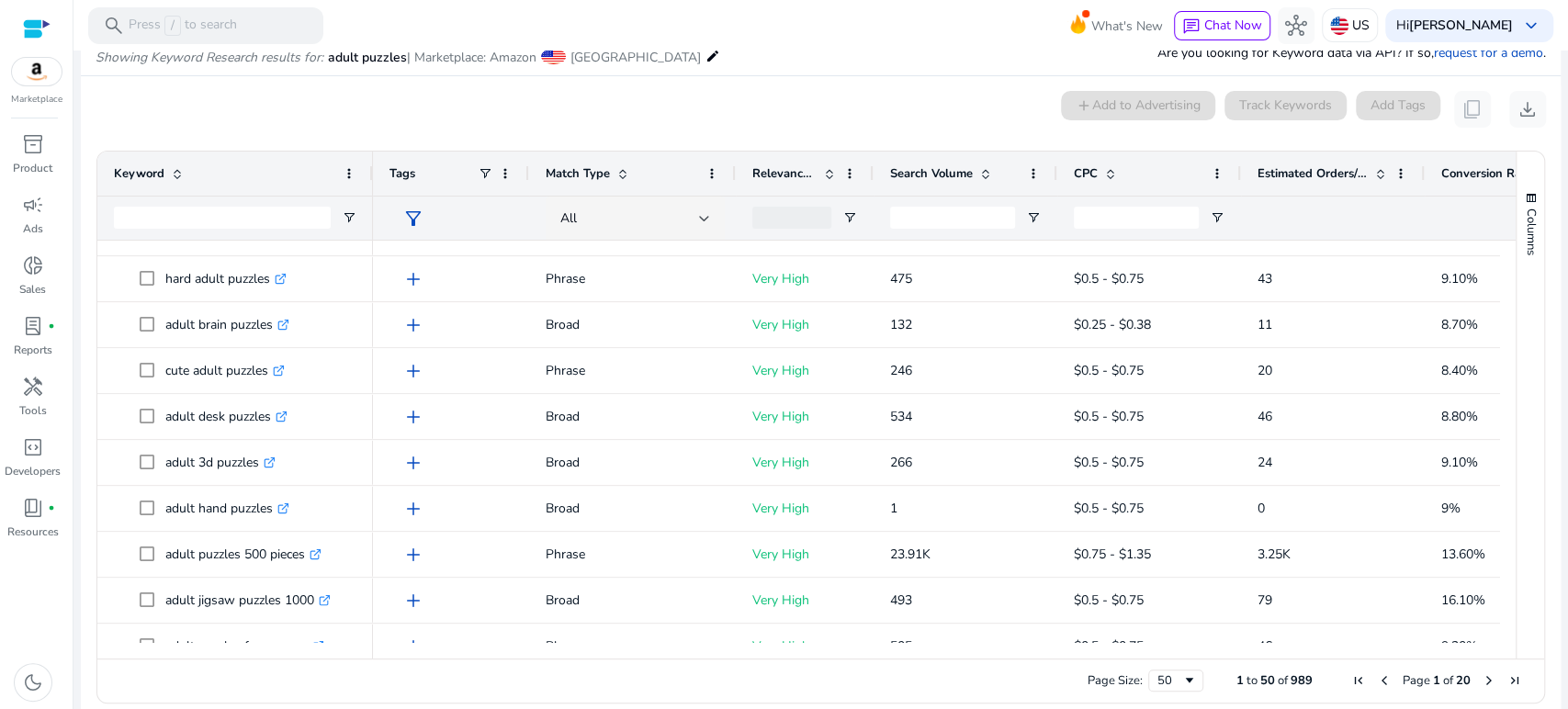
click at [453, 116] on div "0 keyword(s) selected add Add to Advertising Track Keywords Add Tags content_co…" at bounding box center [821, 109] width 1451 height 37
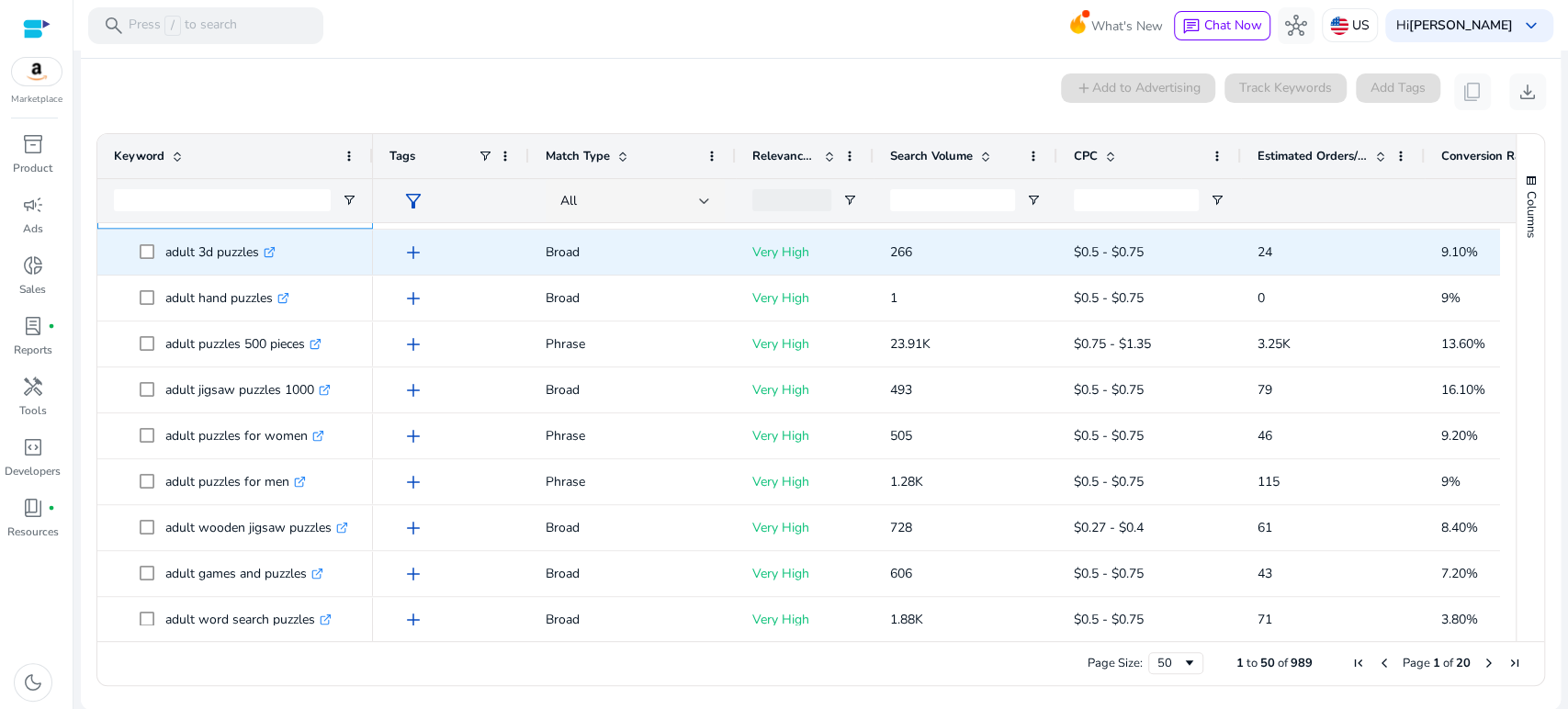
scroll to position [1429, 0]
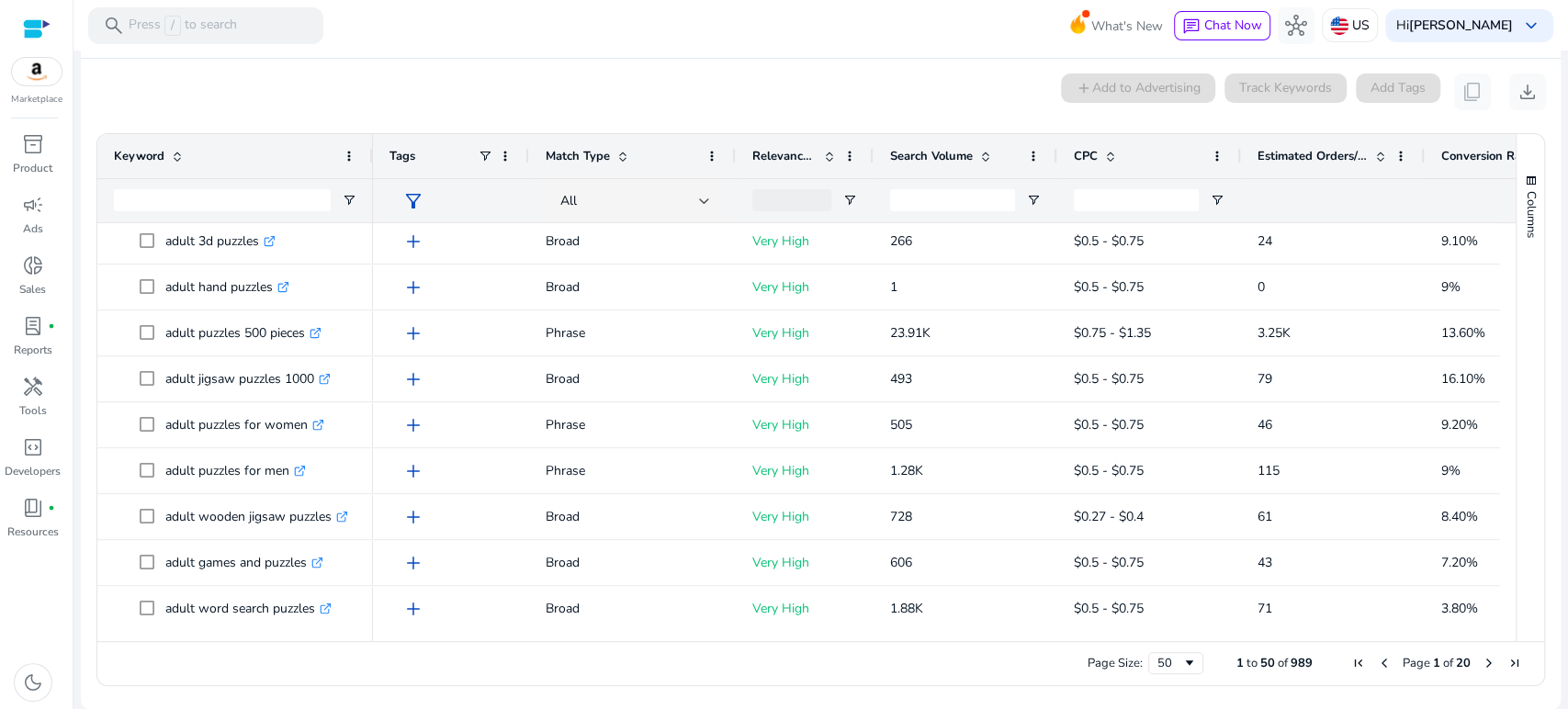
click at [338, 92] on div "0 keyword(s) selected add Add to Advertising Track Keywords Add Tags content_co…" at bounding box center [821, 92] width 1451 height 37
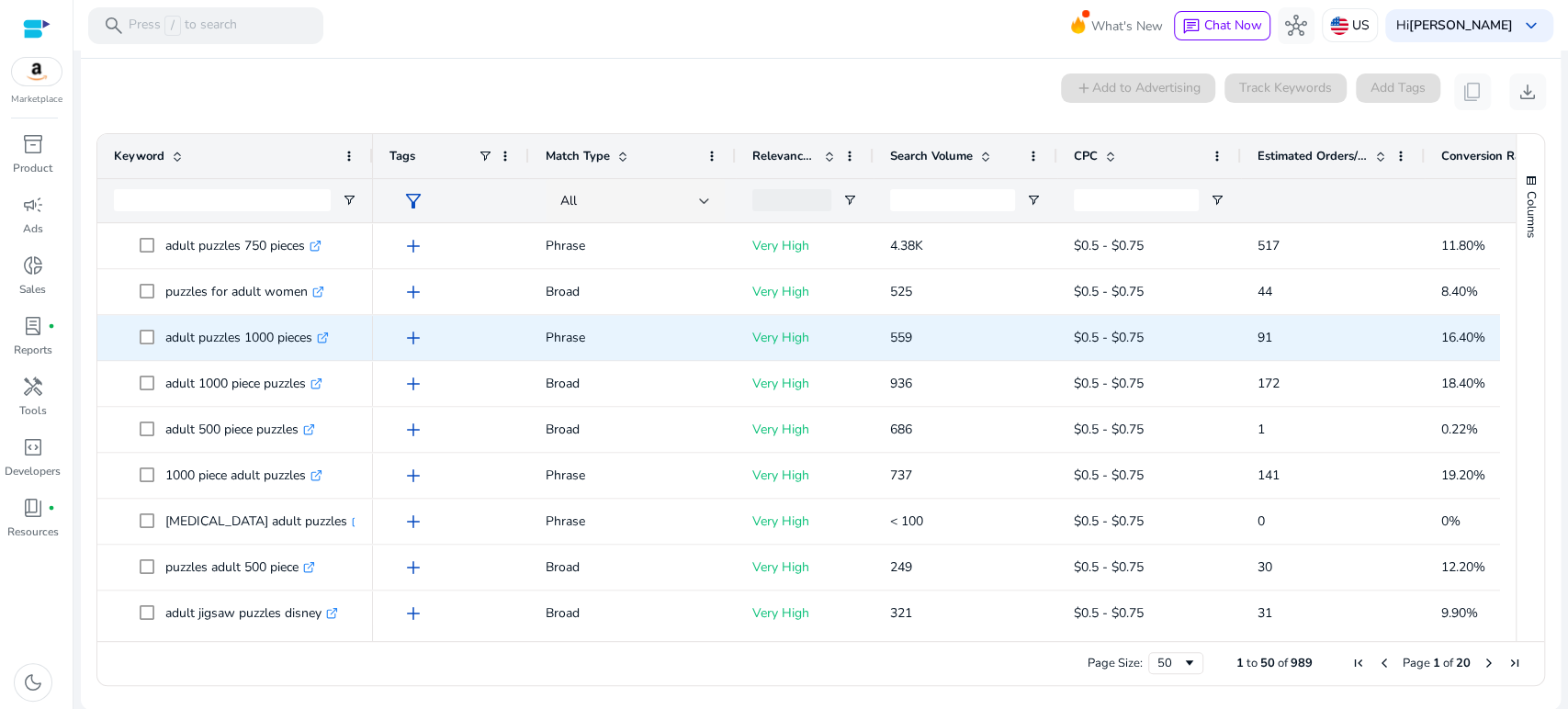
scroll to position [1895, 0]
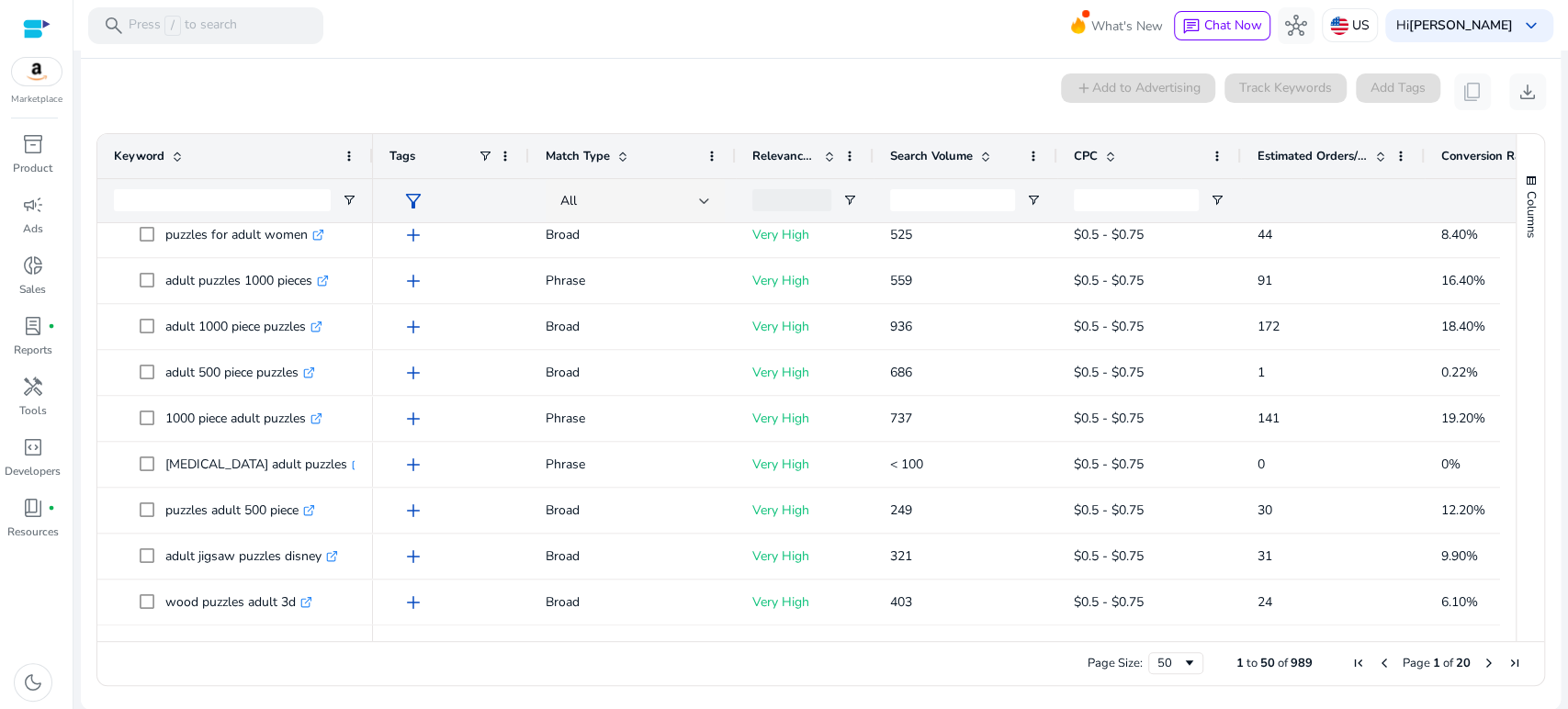
click at [411, 62] on mat-card "0 keyword(s) selected add Add to Advertising Track Keywords Add Tags content_co…" at bounding box center [821, 384] width 1480 height 651
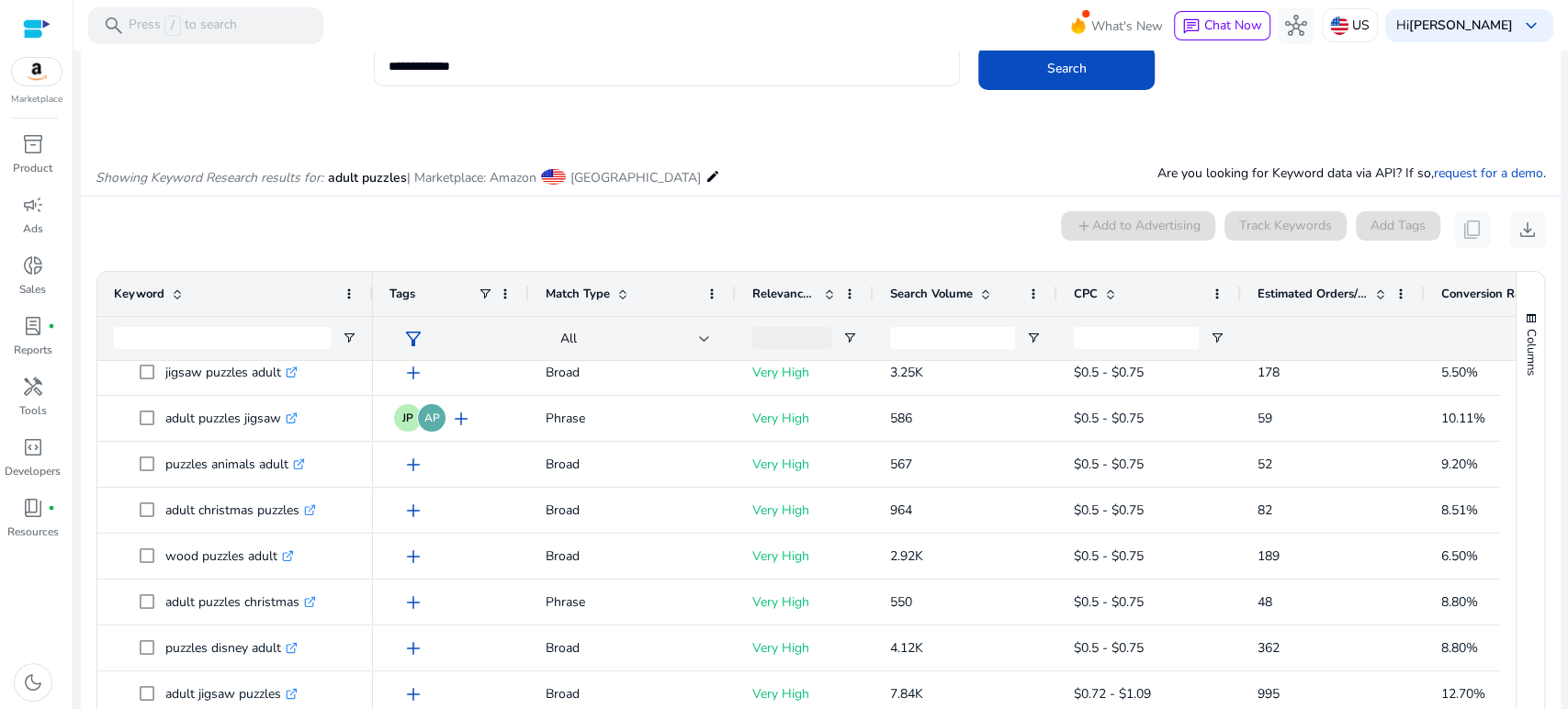
scroll to position [0, 0]
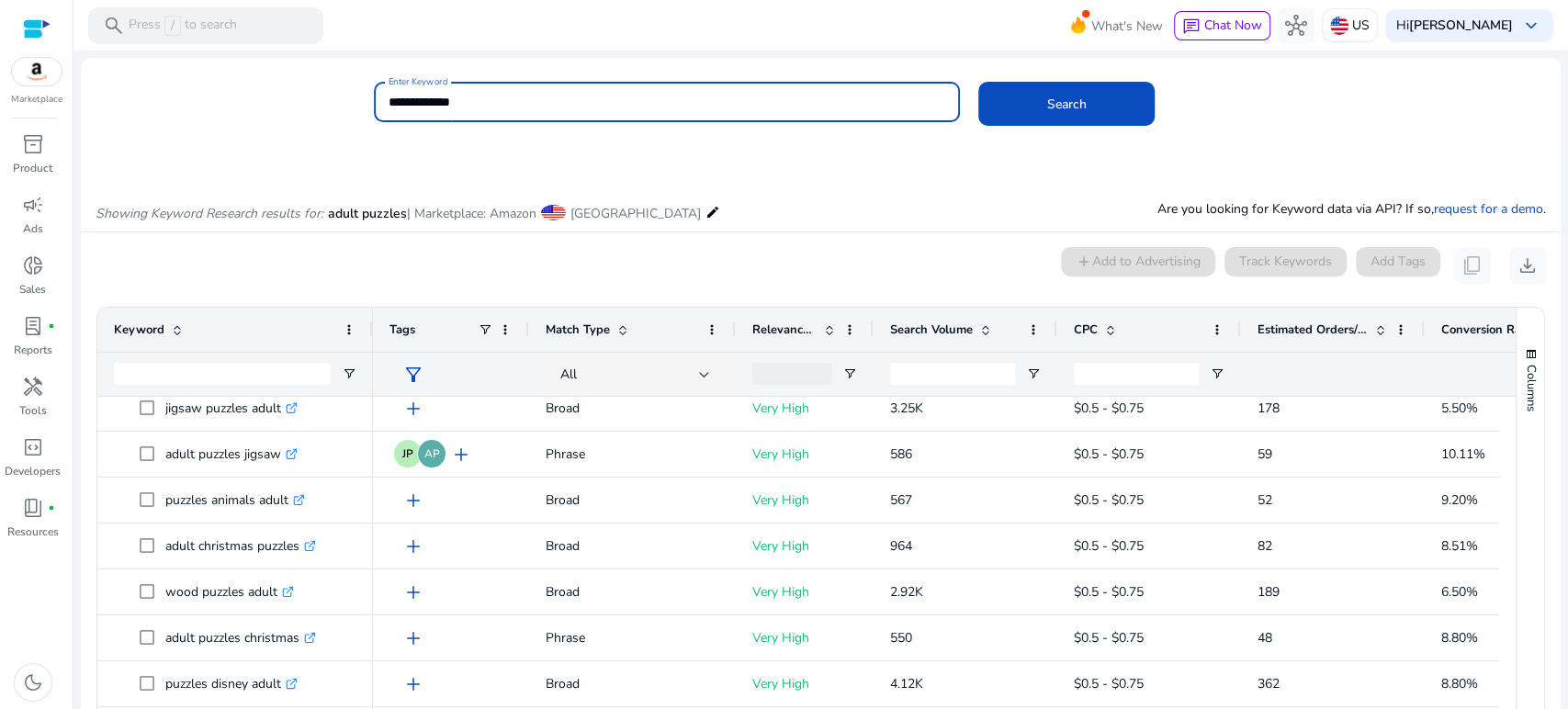
drag, startPoint x: 478, startPoint y: 97, endPoint x: 366, endPoint y: 94, distance: 112.2
click at [366, 94] on div "**********" at bounding box center [814, 112] width 1466 height 60
type input "**********"
click at [979, 82] on button "Search" at bounding box center [1067, 104] width 176 height 44
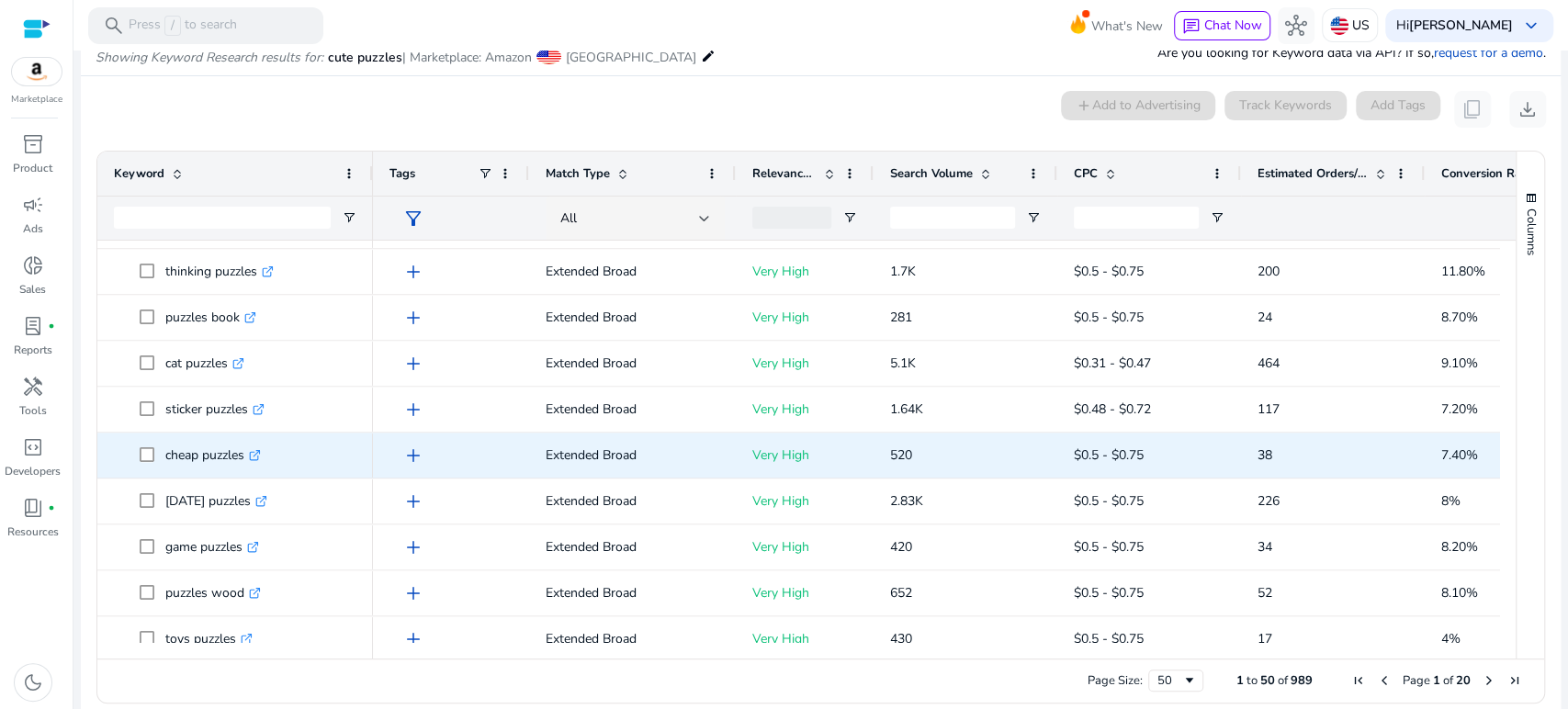
scroll to position [1895, 0]
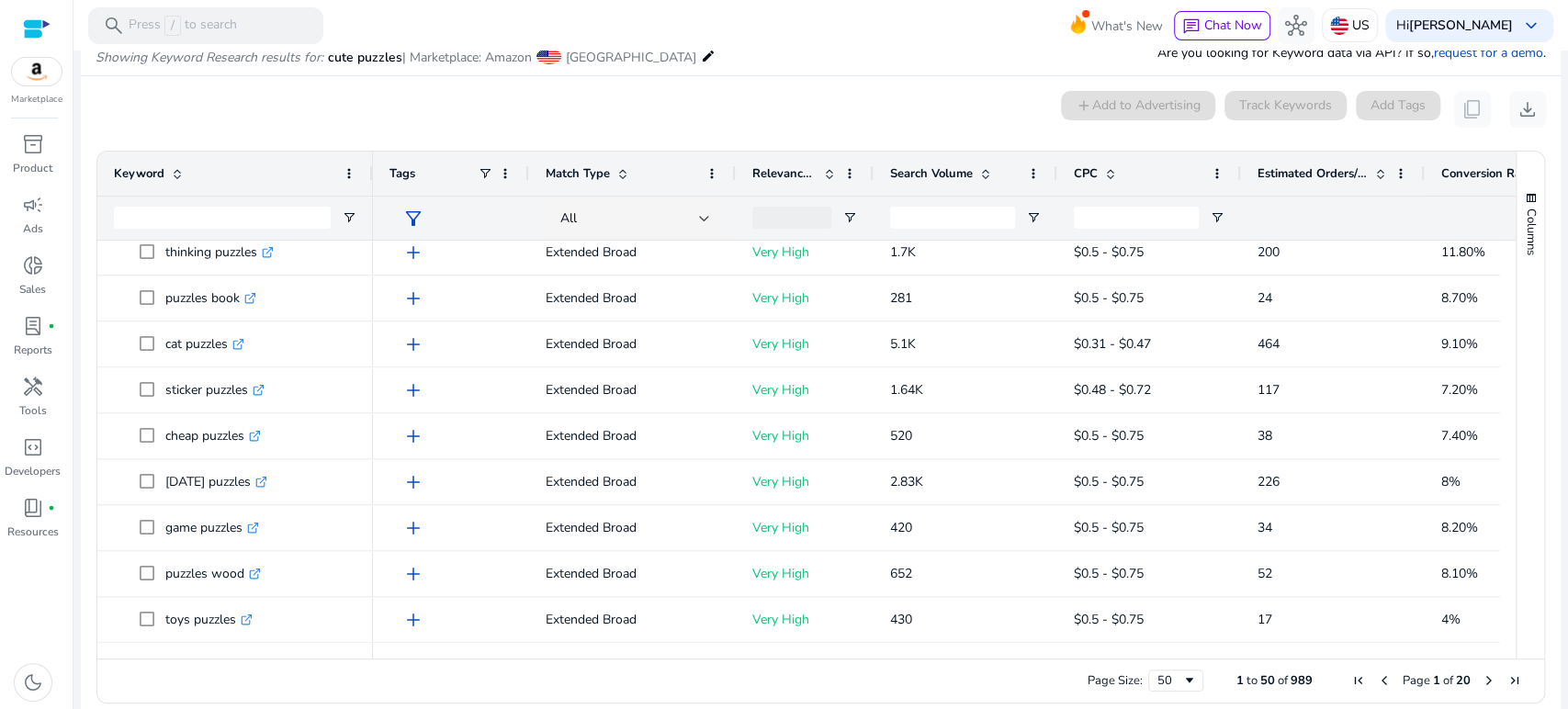
click at [409, 109] on div "0 keyword(s) selected add Add to Advertising Track Keywords Add Tags content_co…" at bounding box center [821, 109] width 1451 height 37
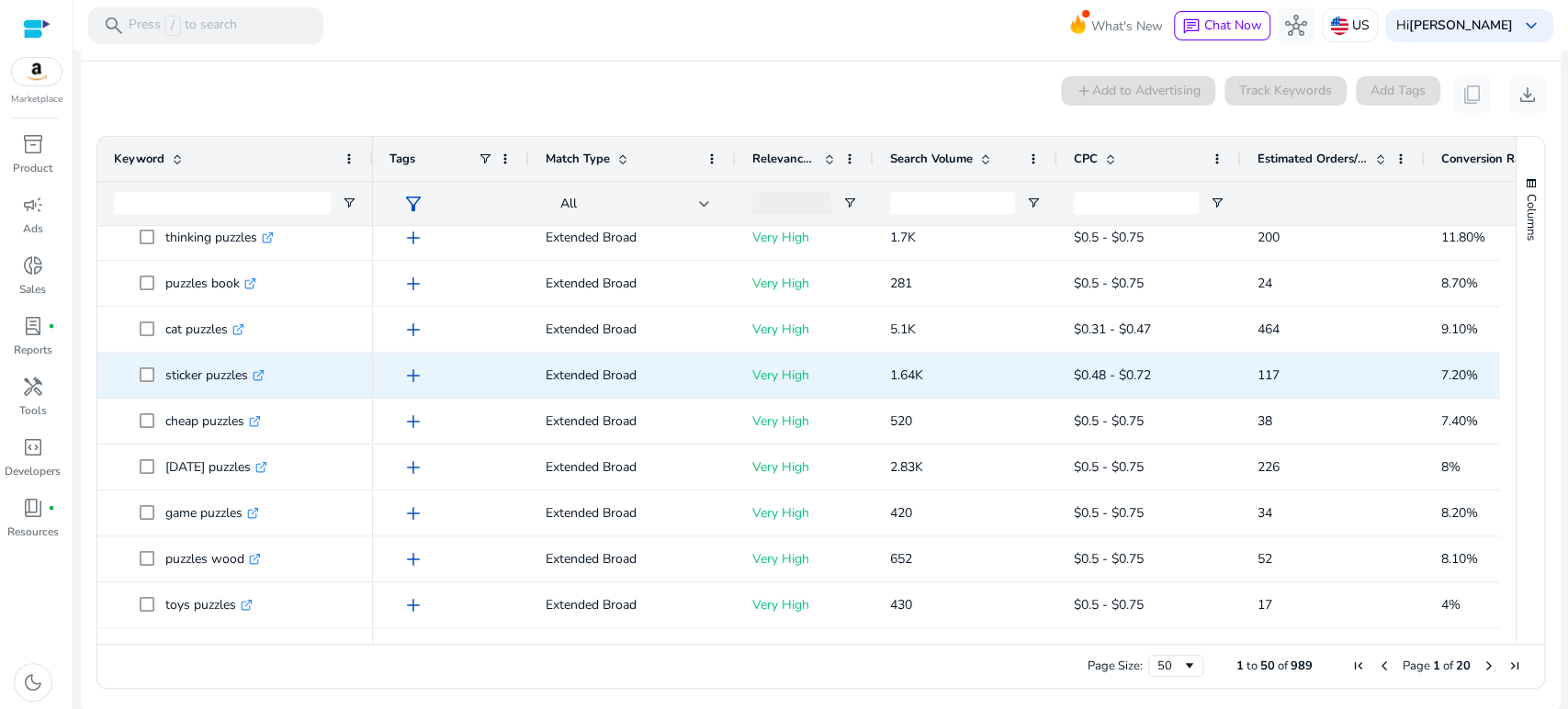
scroll to position [174, 0]
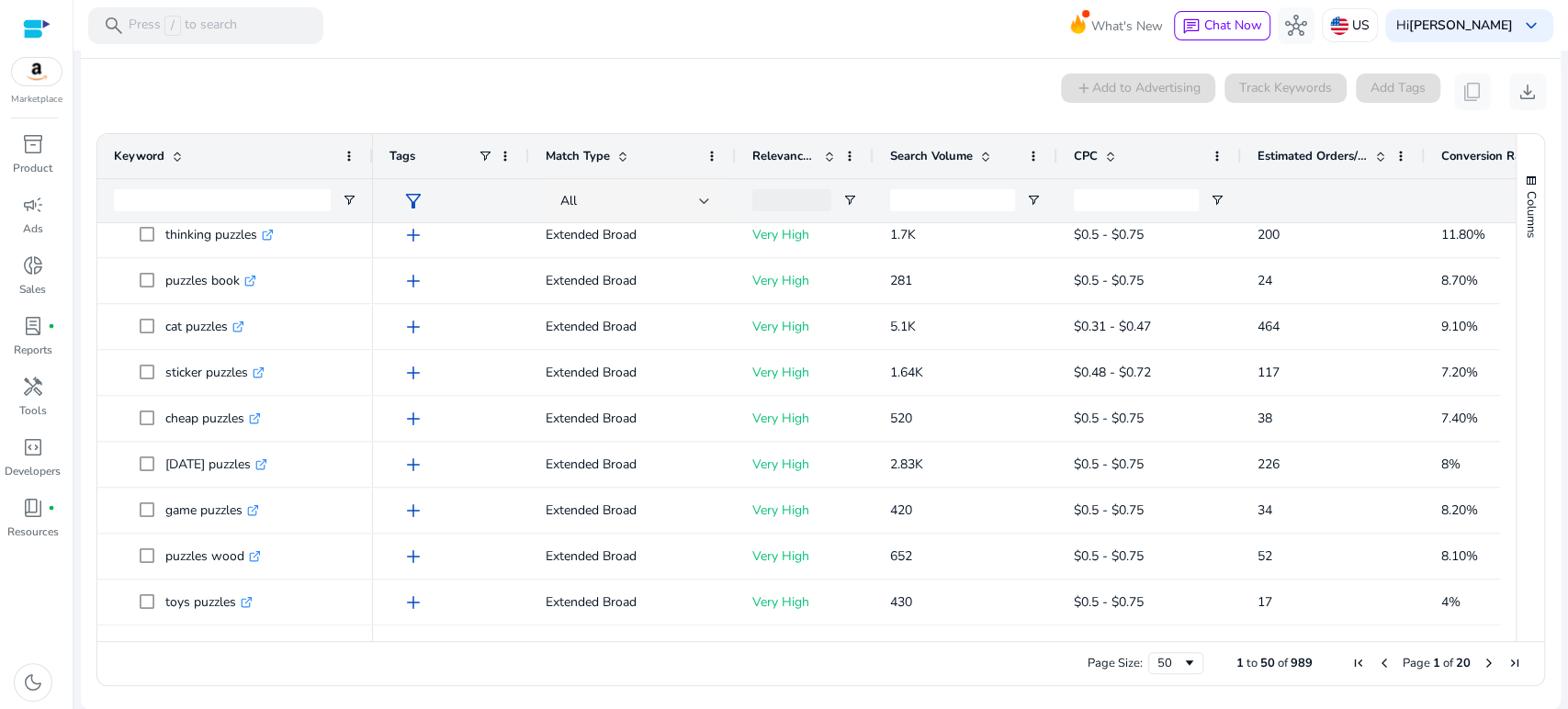
click at [1466, 154] on span "Conversion Rate" at bounding box center [1487, 156] width 91 height 17
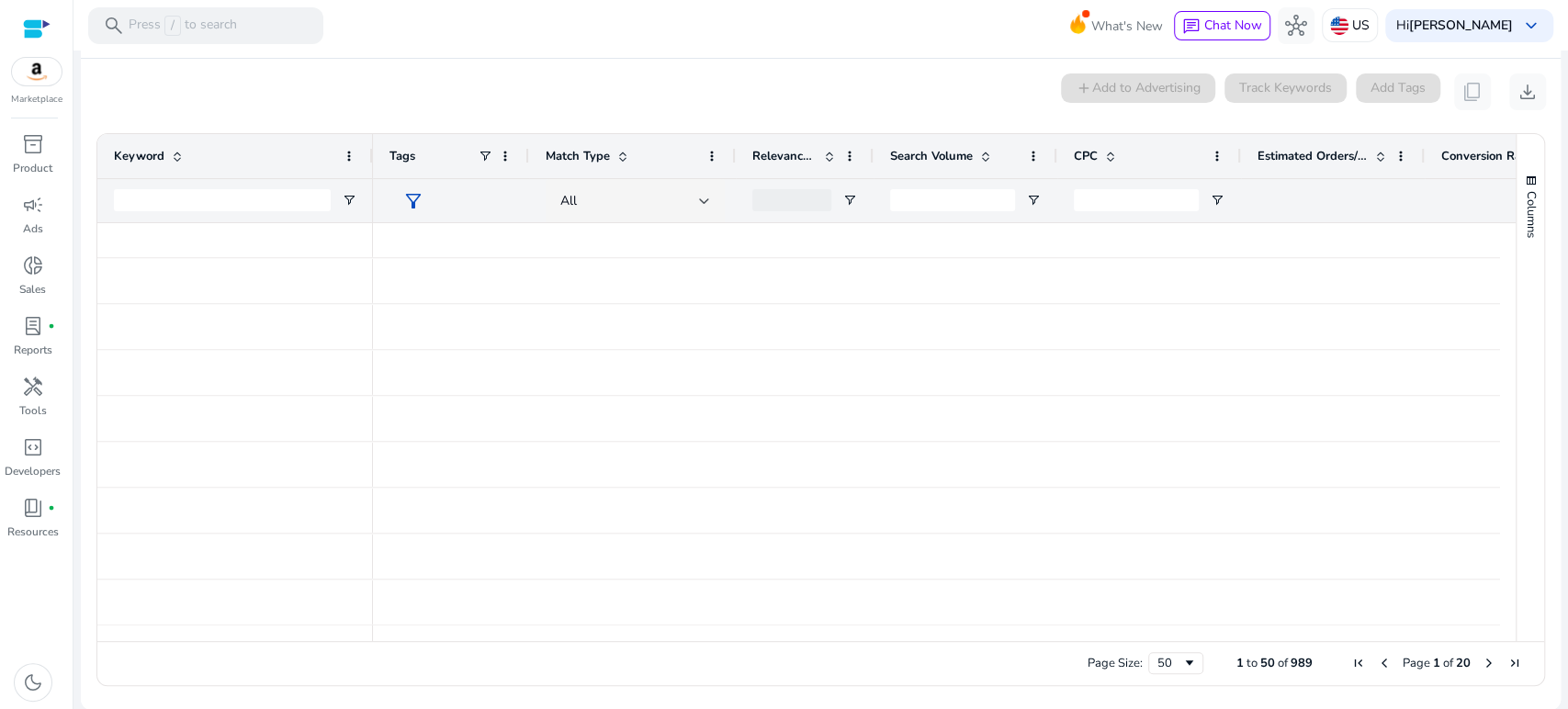
scroll to position [72, 0]
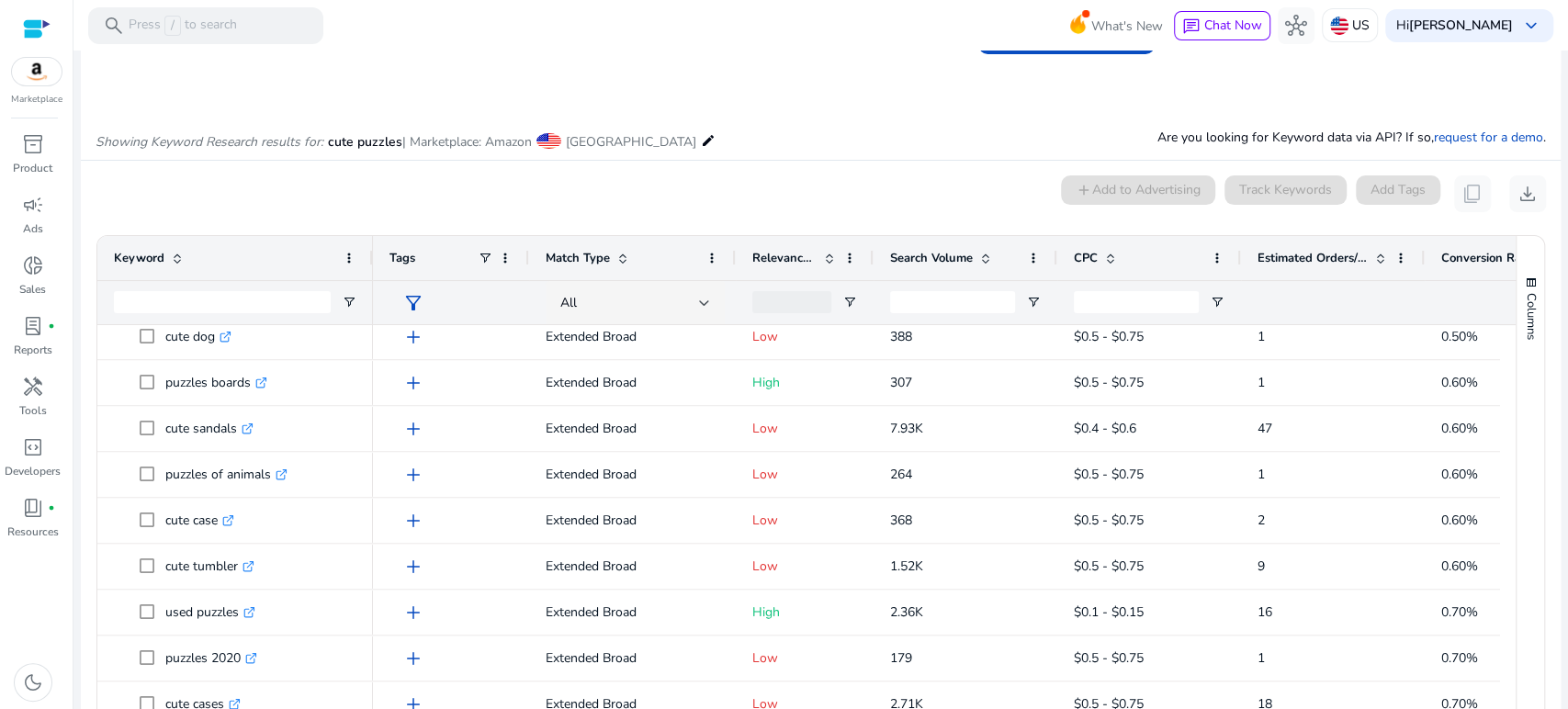
click at [1477, 261] on span "Conversion Rate" at bounding box center [1487, 258] width 91 height 17
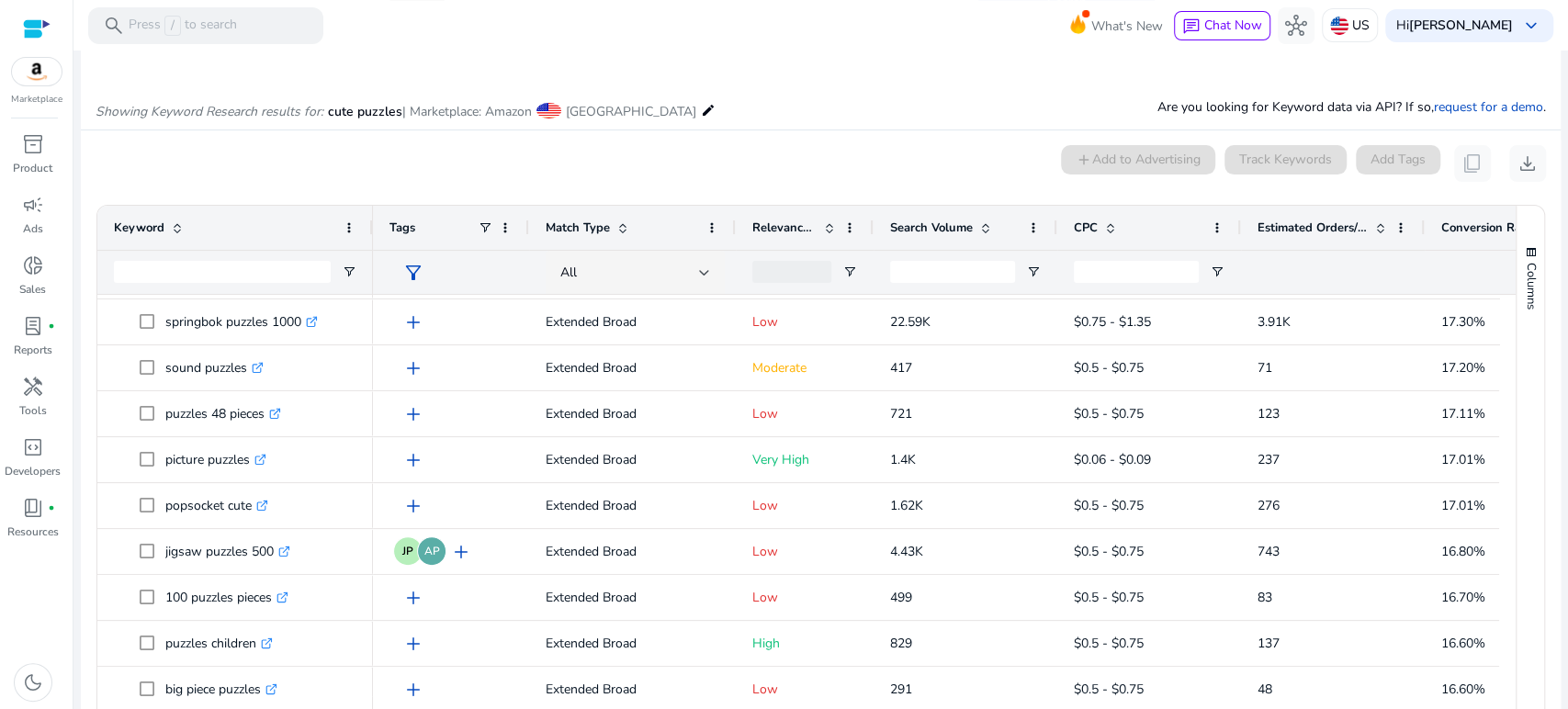
scroll to position [174, 0]
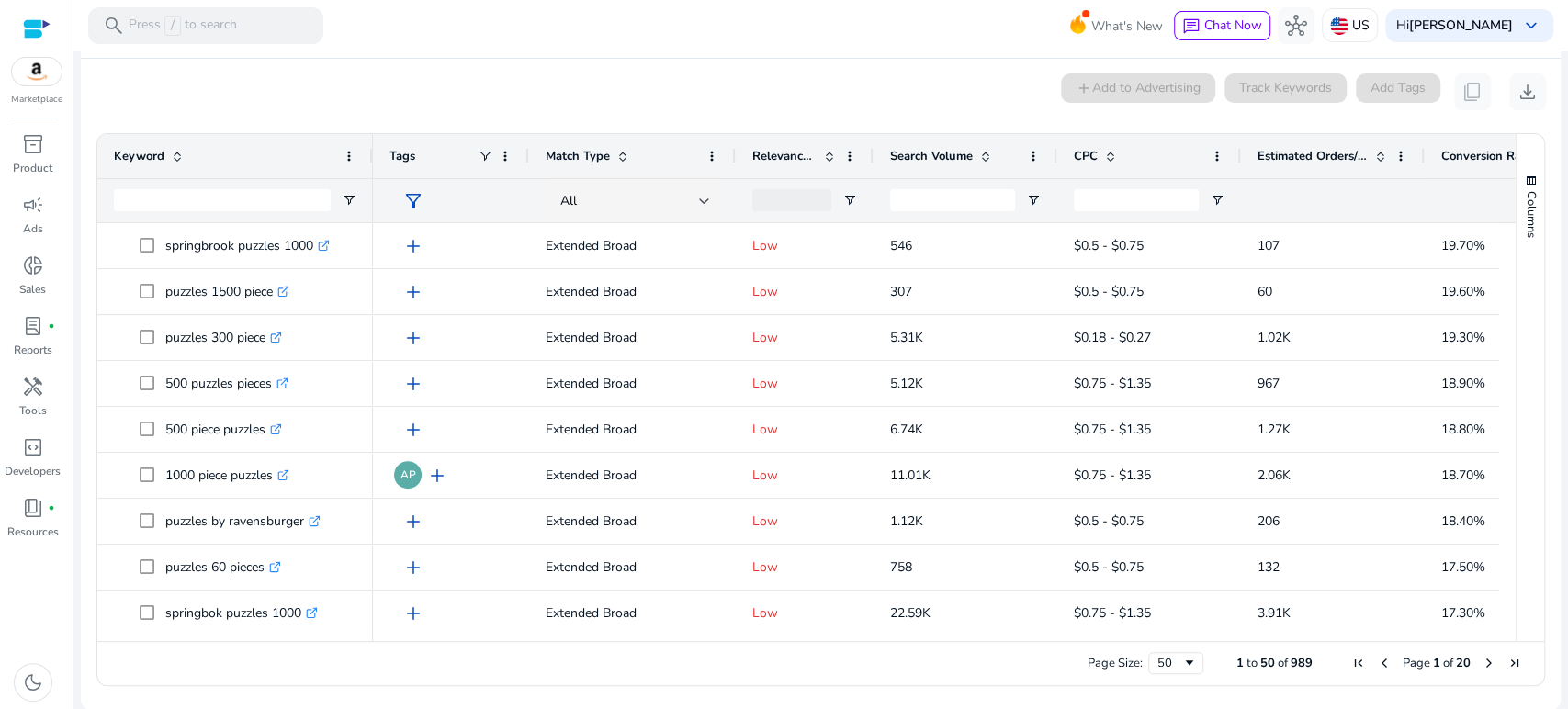
scroll to position [363, 0]
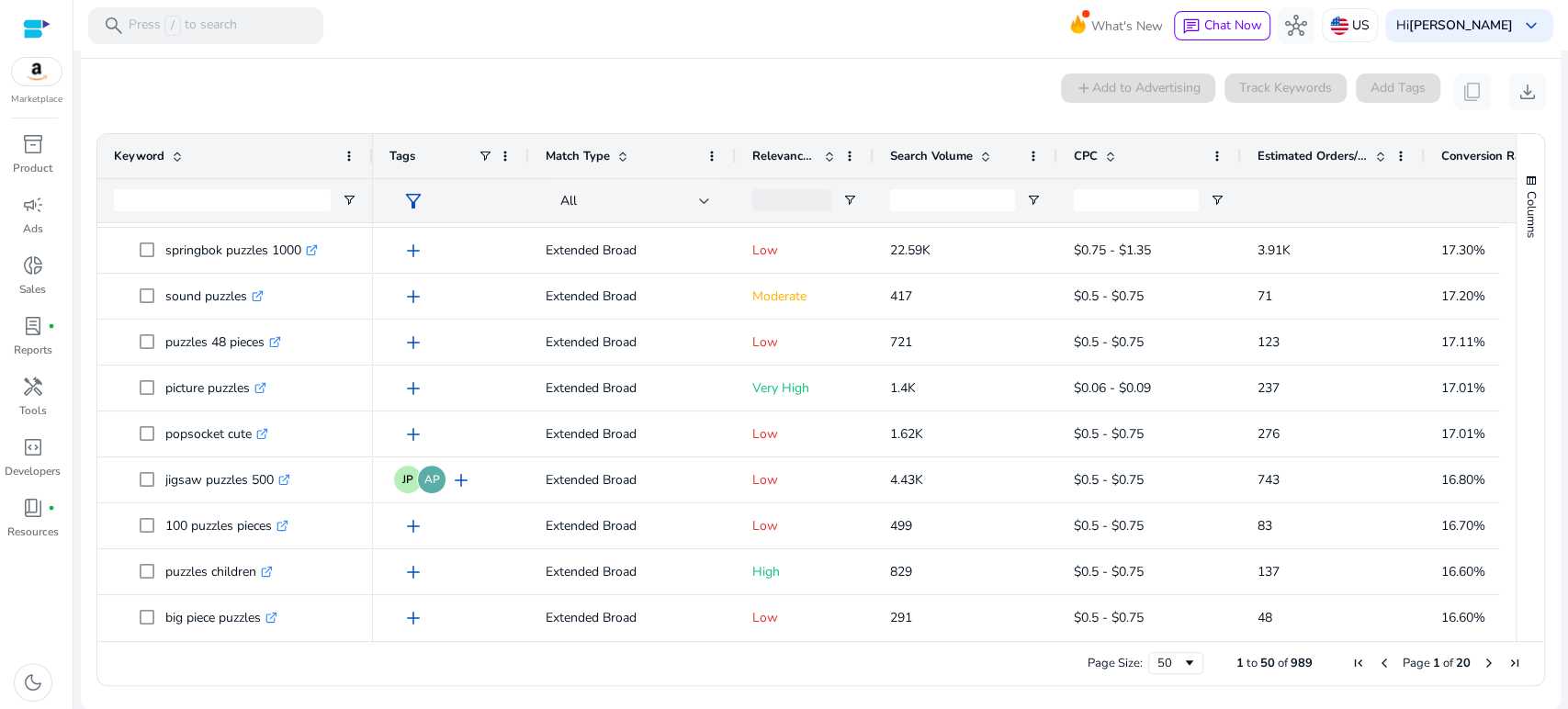
click at [530, 26] on mat-toolbar "search Press / to search What's New chat Chat Now hub US Hi Rachel Ragland keyb…" at bounding box center [821, 25] width 1495 height 51
click at [419, 80] on div "0 keyword(s) selected add Add to Advertising Track Keywords Add Tags content_co…" at bounding box center [821, 92] width 1451 height 37
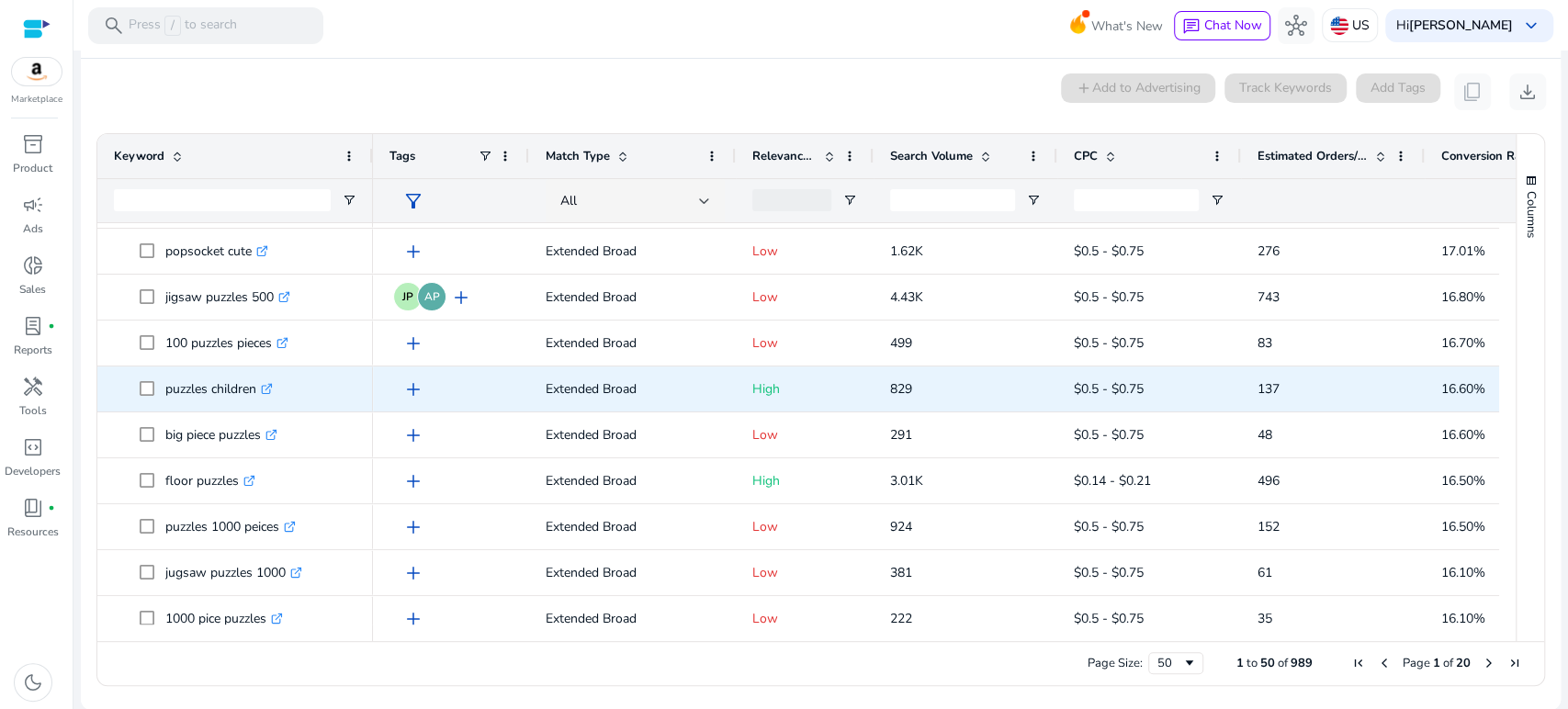
scroll to position [567, 0]
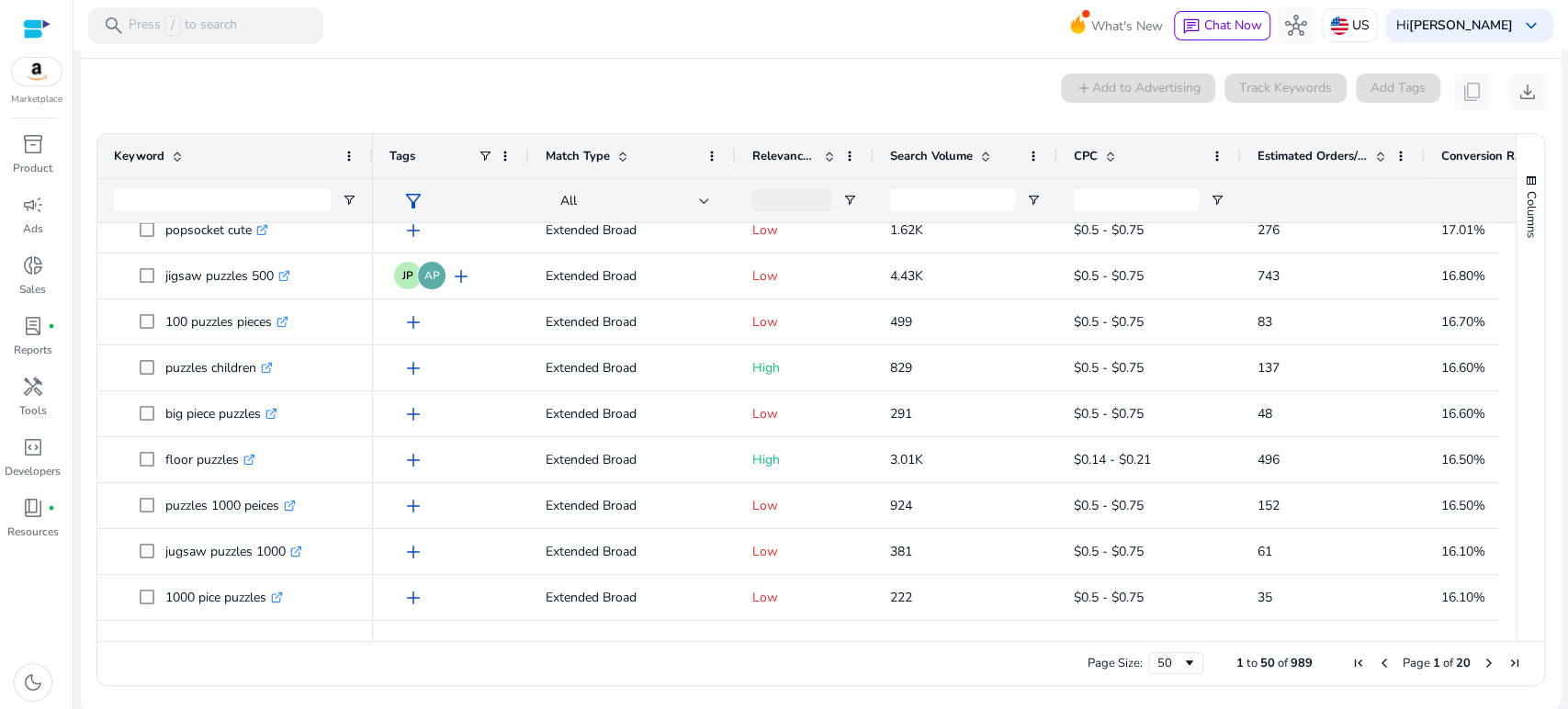
click at [549, 96] on div "0 keyword(s) selected add Add to Advertising Track Keywords Add Tags content_co…" at bounding box center [821, 92] width 1451 height 37
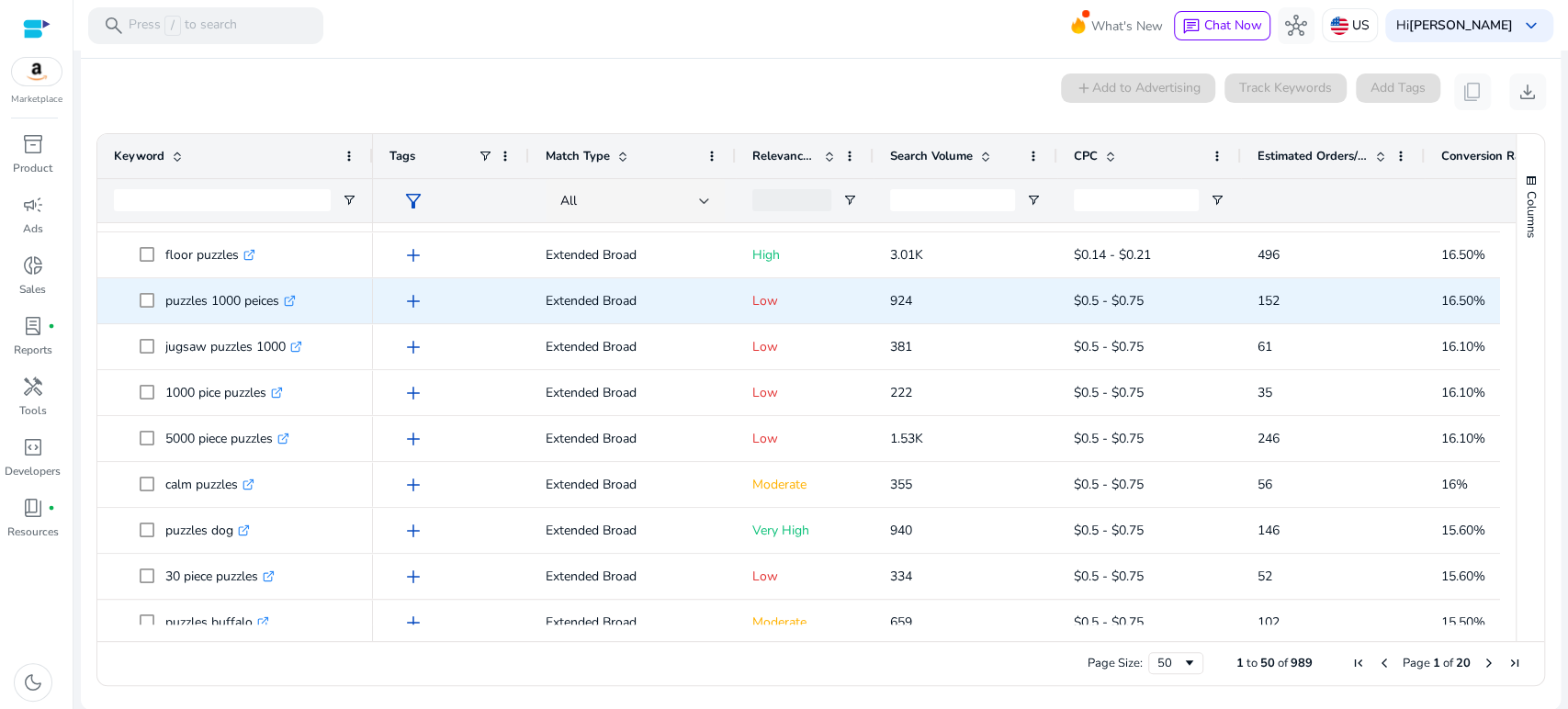
scroll to position [772, 0]
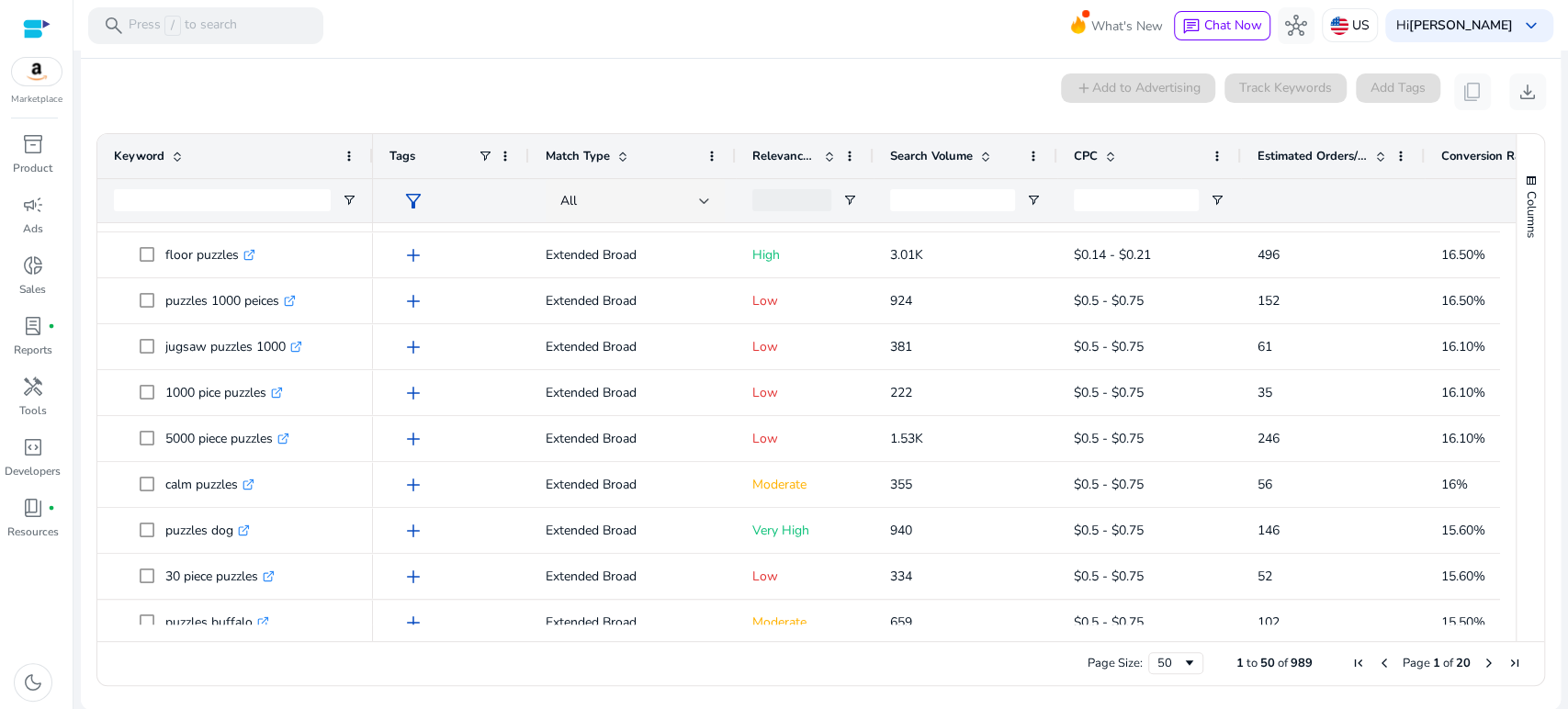
drag, startPoint x: 405, startPoint y: 112, endPoint x: 440, endPoint y: 104, distance: 35.9
click at [405, 112] on mat-card "0 keyword(s) selected add Add to Advertising Track Keywords Add Tags content_co…" at bounding box center [821, 384] width 1480 height 651
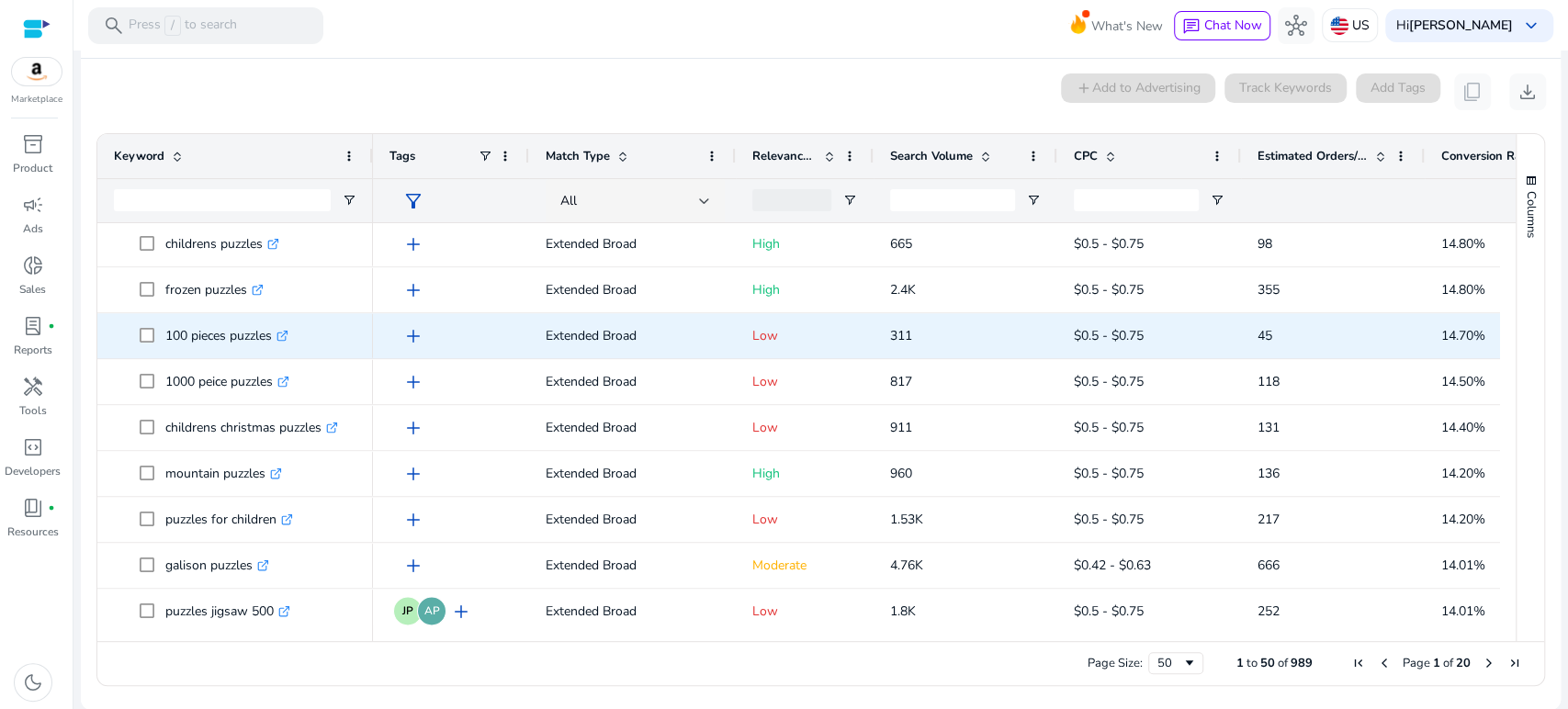
scroll to position [1691, 0]
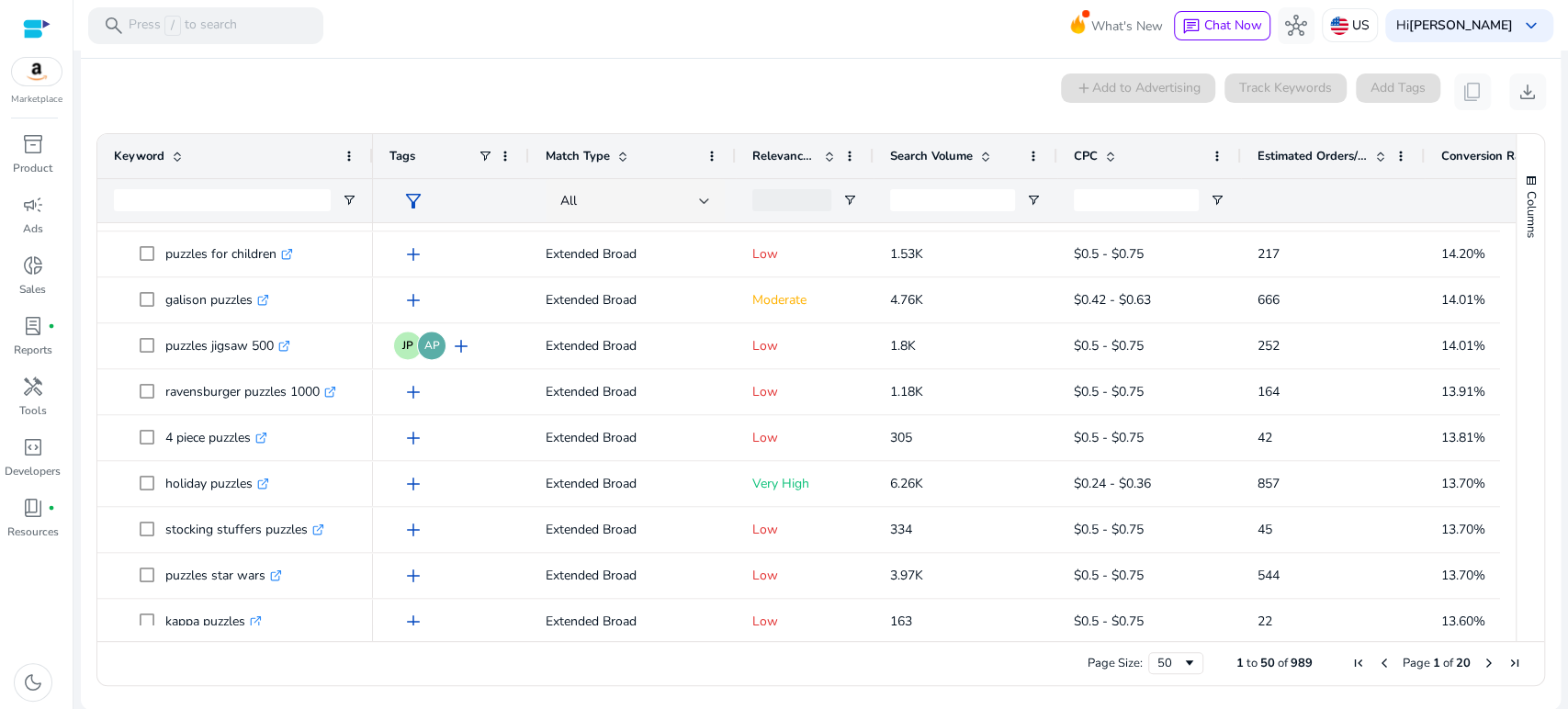
scroll to position [1895, 0]
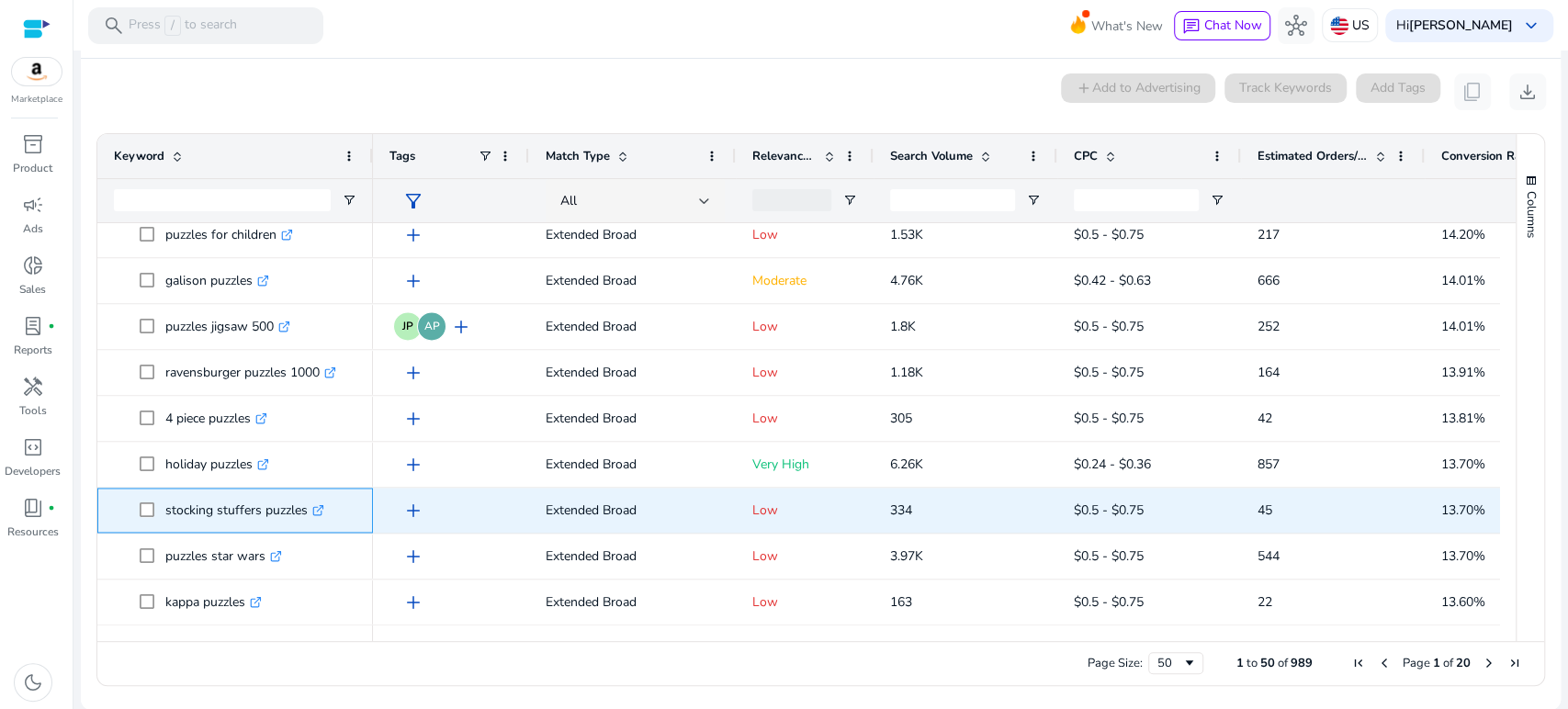
click at [316, 510] on icon ".st0{fill:#2c8af8}" at bounding box center [318, 510] width 12 height 12
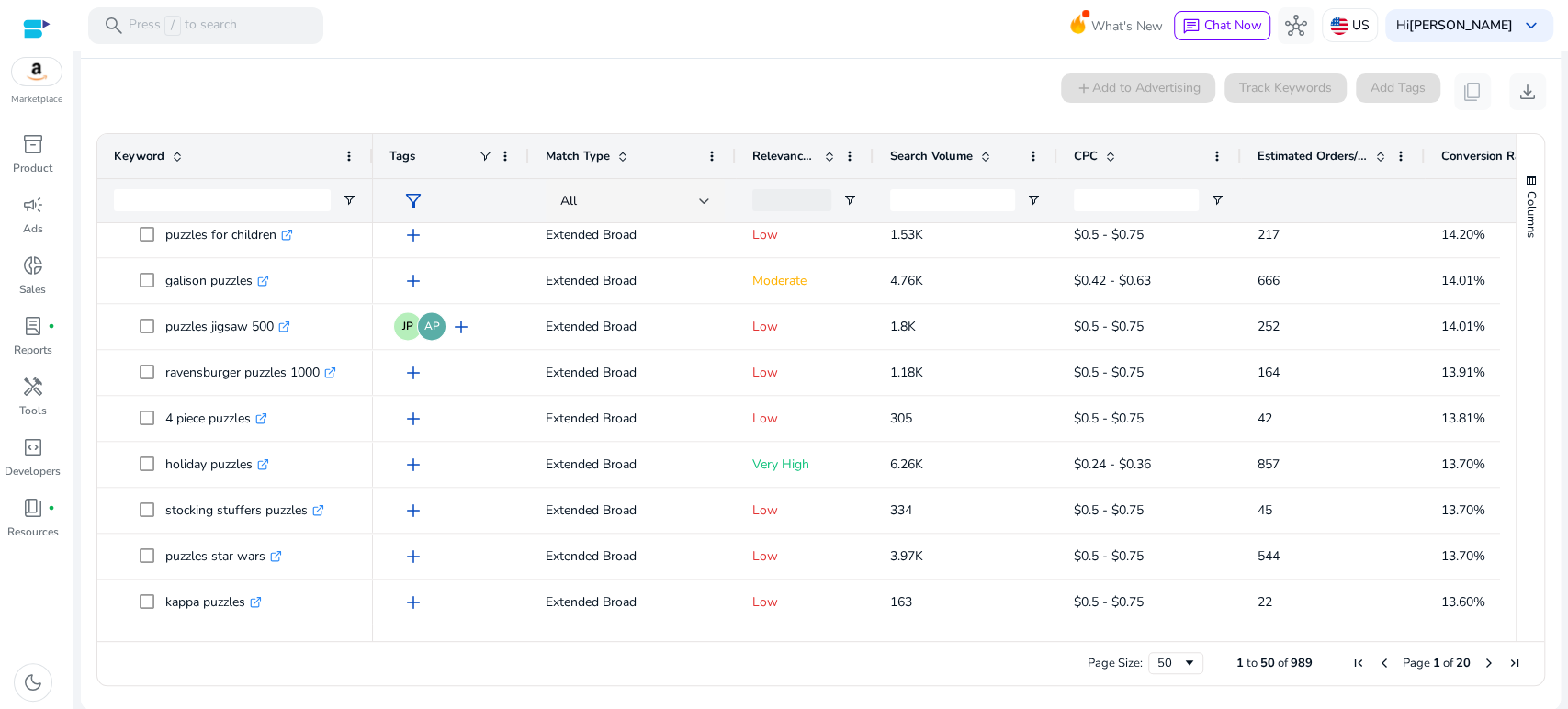
click at [505, 81] on div "0 keyword(s) selected add Add to Advertising Track Keywords Add Tags content_co…" at bounding box center [821, 92] width 1451 height 37
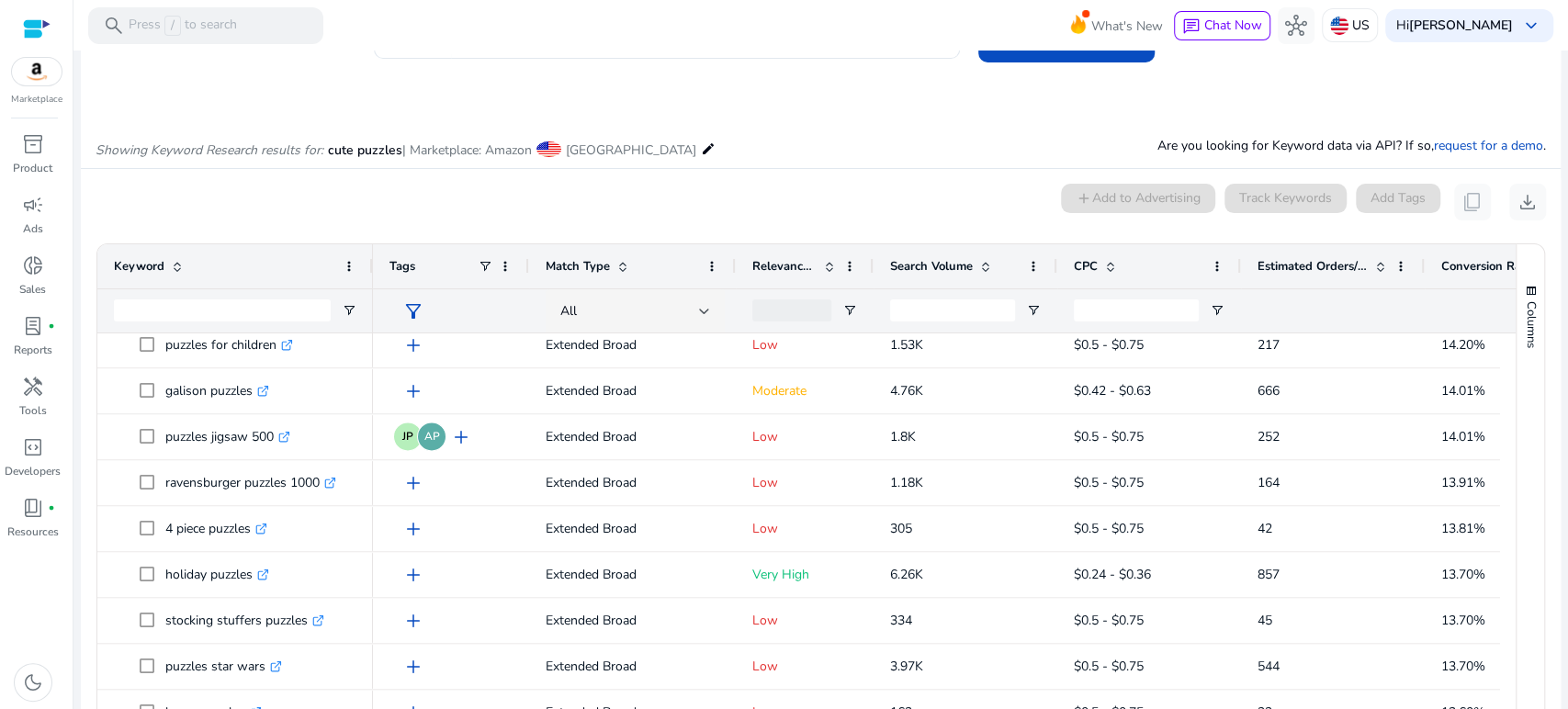
scroll to position [0, 0]
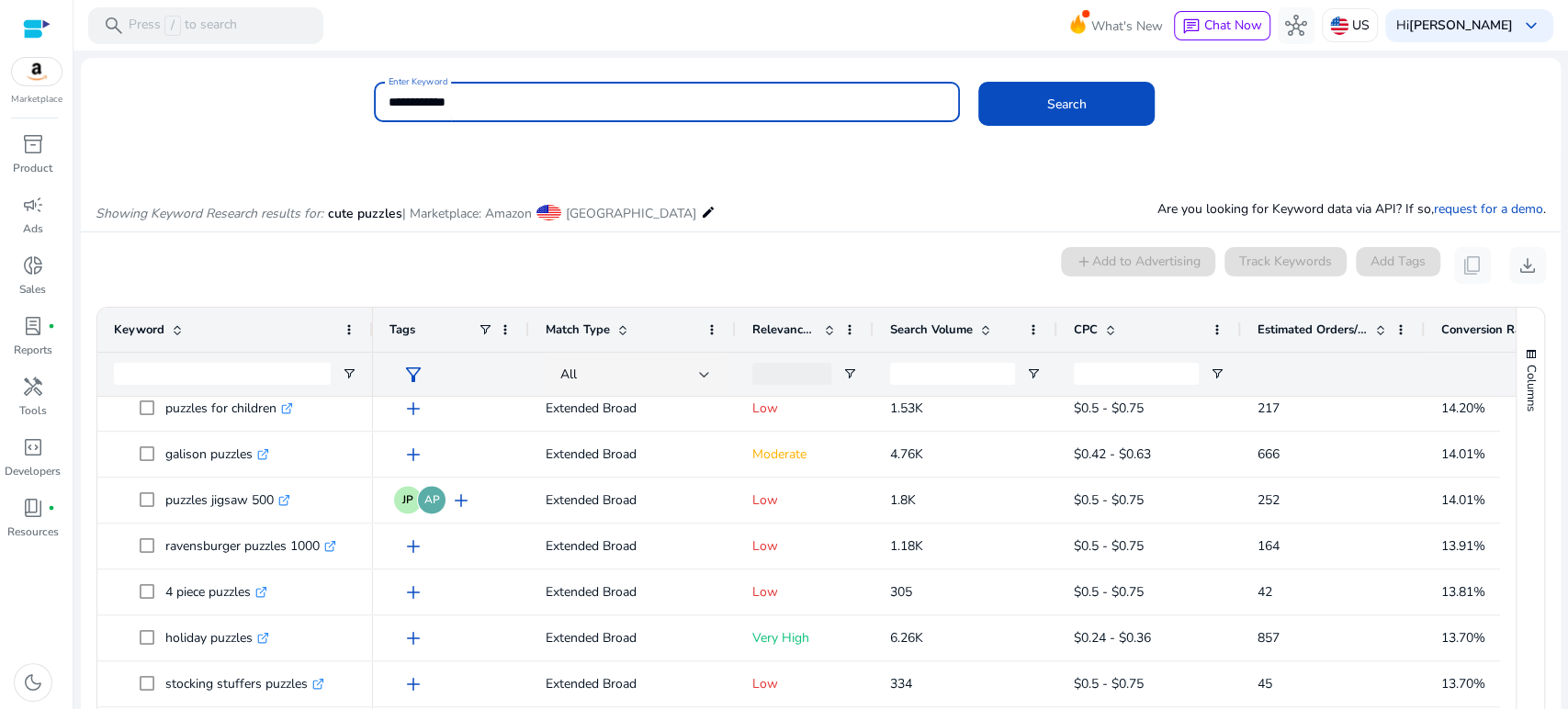
drag, startPoint x: 496, startPoint y: 108, endPoint x: 336, endPoint y: 97, distance: 160.2
click at [336, 97] on div "**********" at bounding box center [814, 112] width 1466 height 60
click at [979, 82] on button "Search" at bounding box center [1067, 104] width 176 height 44
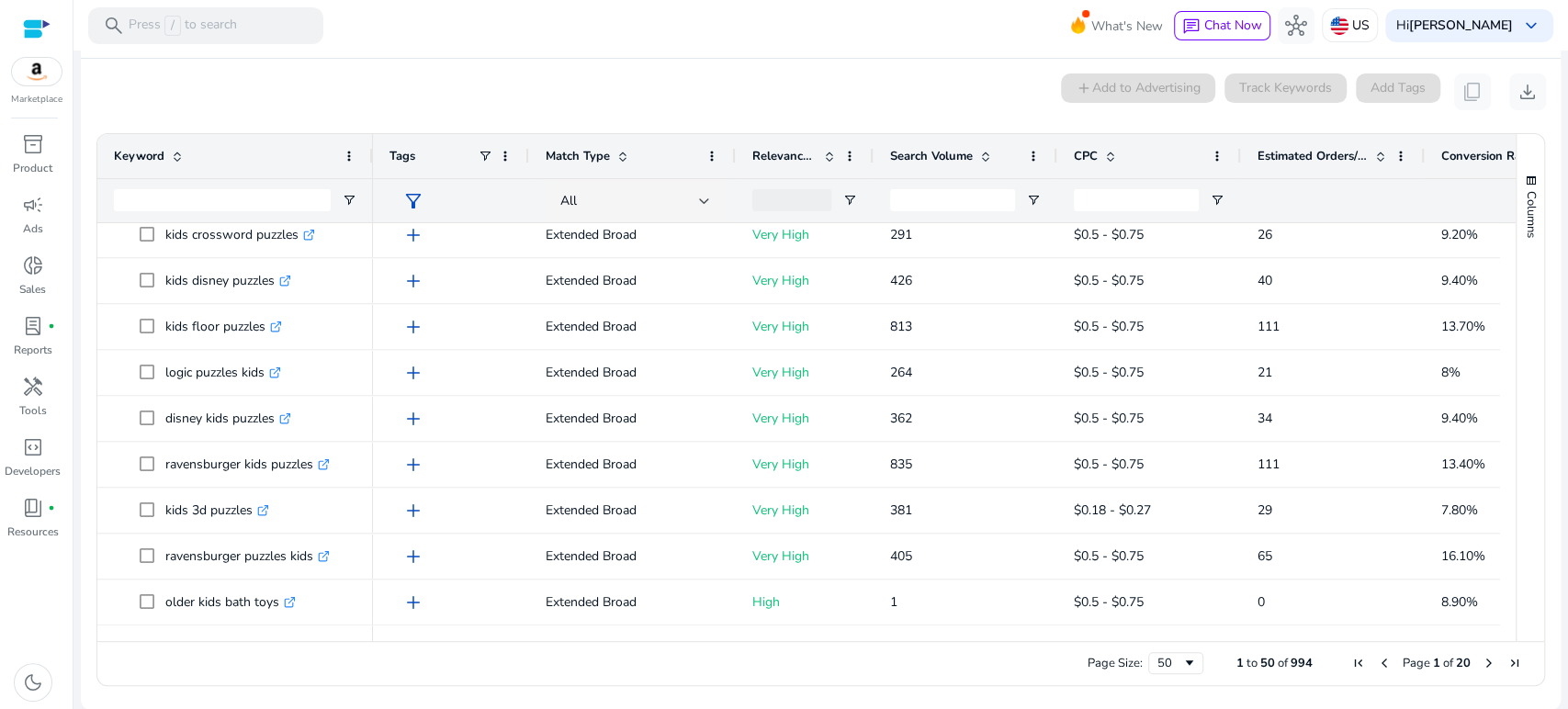
drag, startPoint x: 489, startPoint y: 95, endPoint x: 504, endPoint y: 86, distance: 16.9
click at [489, 94] on div "0 keyword(s) selected add Add to Advertising Track Keywords Add Tags content_co…" at bounding box center [821, 92] width 1451 height 37
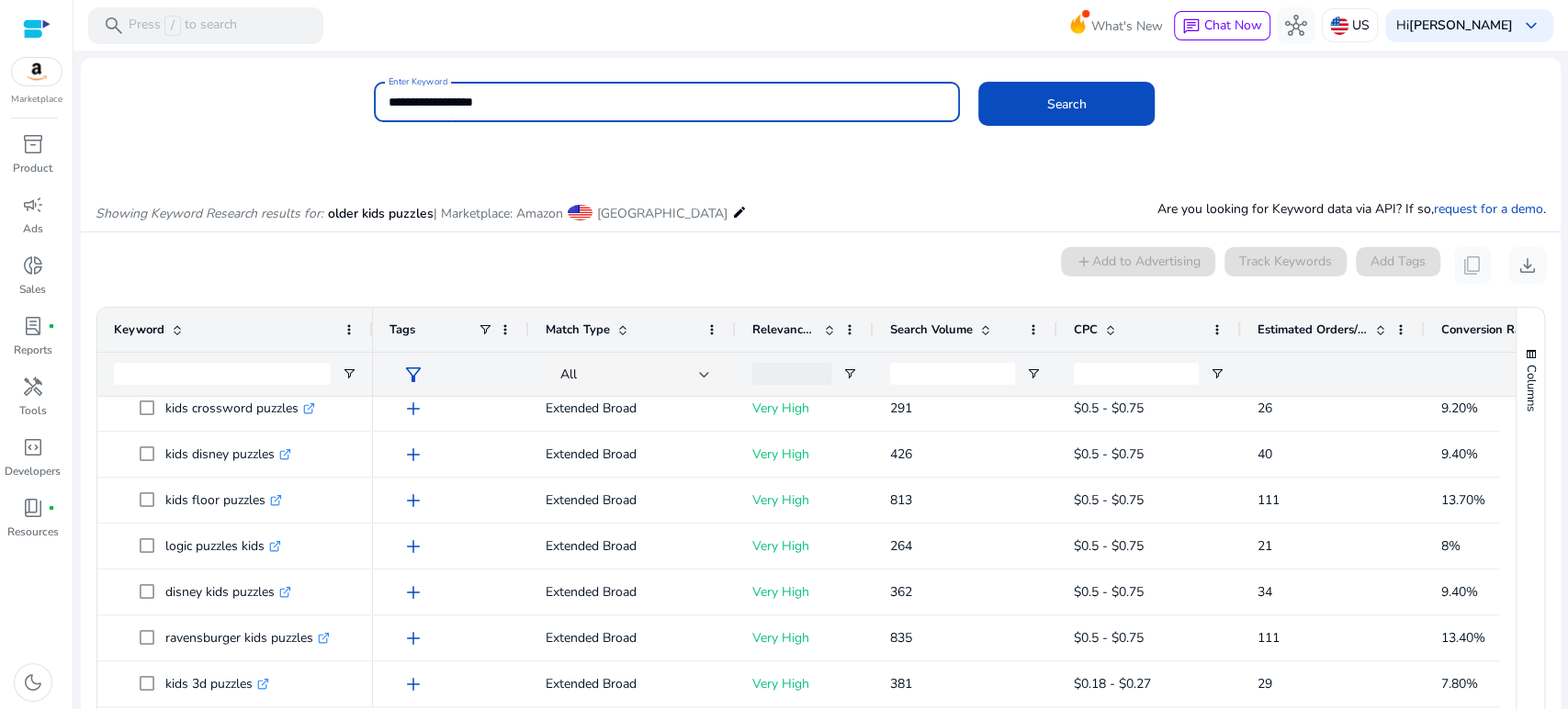
drag, startPoint x: 522, startPoint y: 98, endPoint x: 510, endPoint y: 97, distance: 12.0
click at [510, 97] on input "**********" at bounding box center [667, 102] width 557 height 20
drag, startPoint x: 444, startPoint y: 94, endPoint x: 347, endPoint y: 85, distance: 96.9
click at [347, 85] on div "**********" at bounding box center [814, 112] width 1466 height 60
click at [979, 82] on button "Search" at bounding box center [1067, 104] width 176 height 44
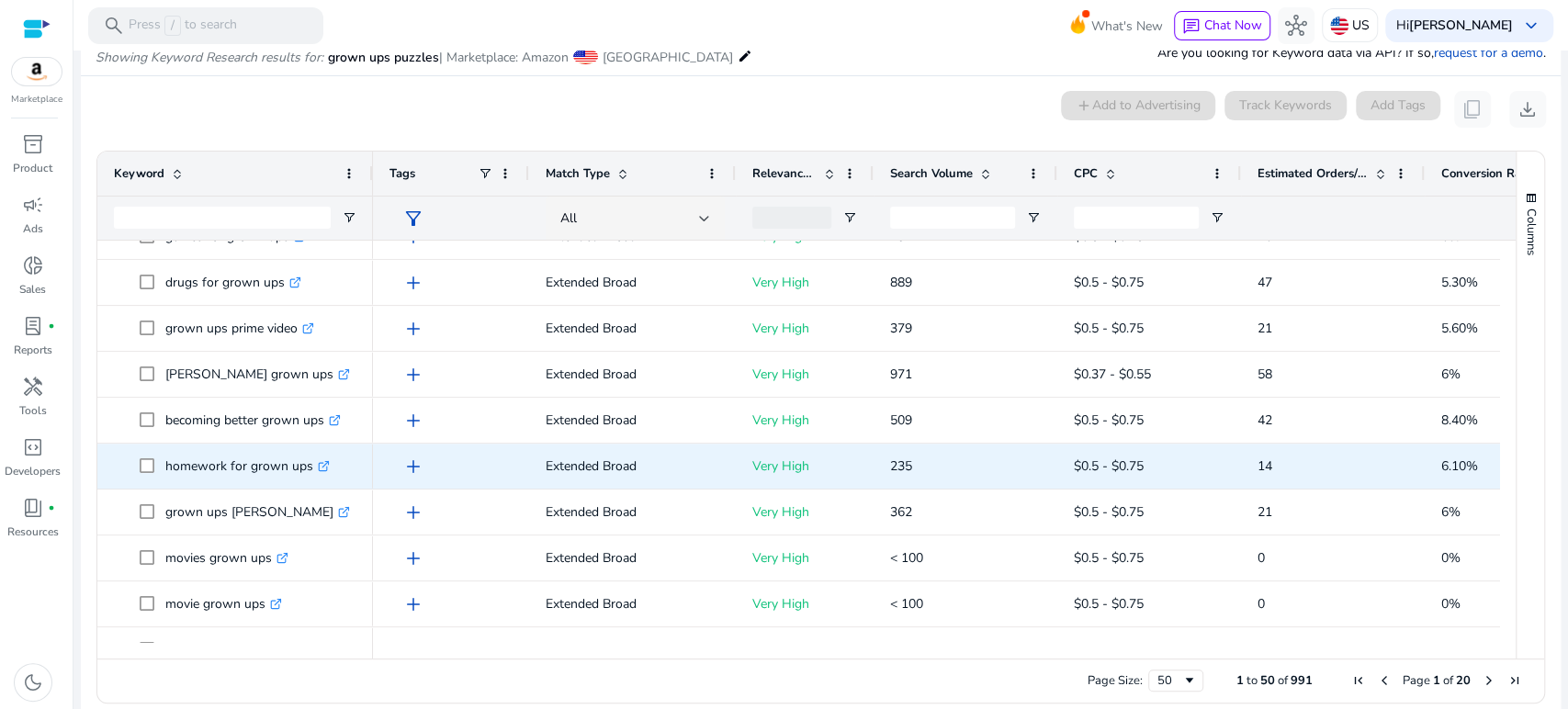
scroll to position [1123, 0]
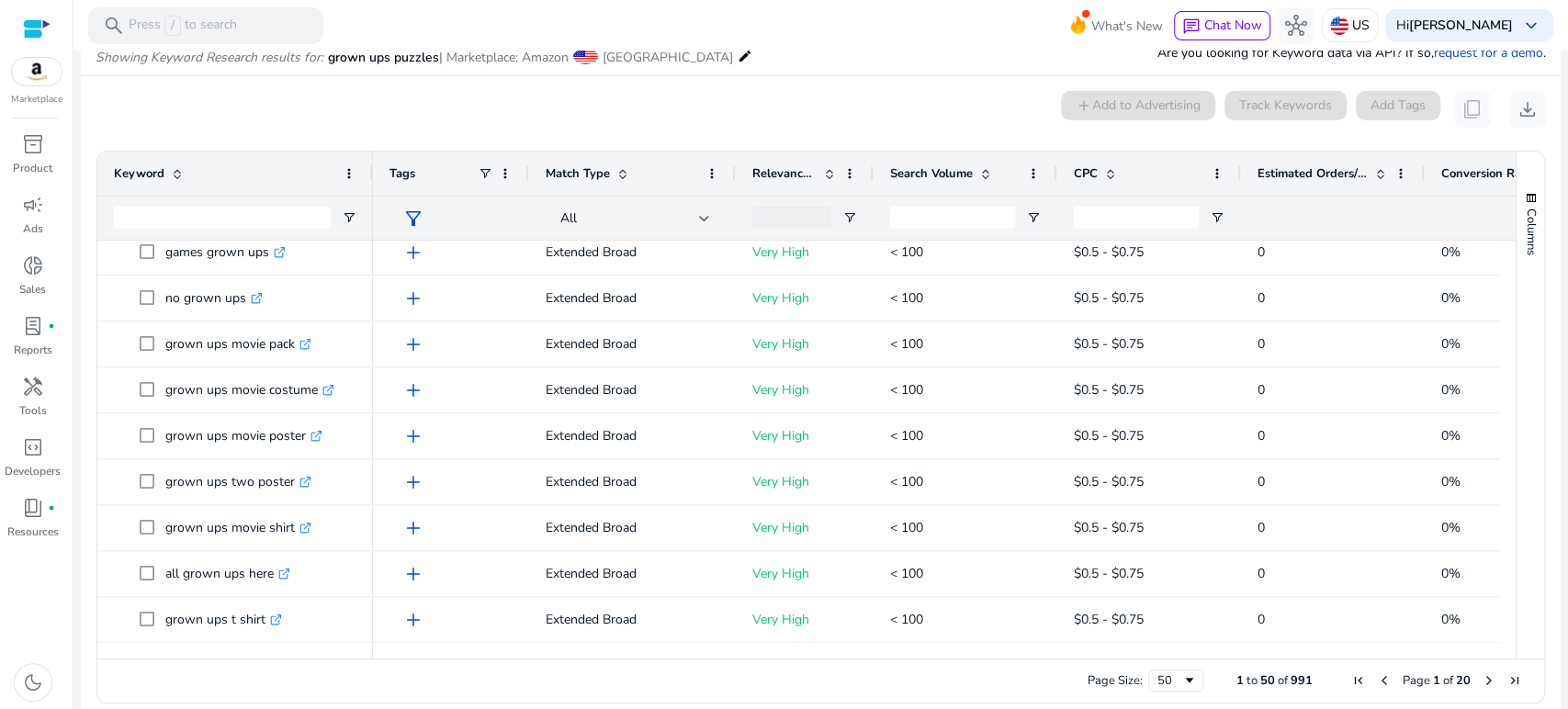
click at [529, 106] on div "0 keyword(s) selected add Add to Advertising Track Keywords Add Tags content_co…" at bounding box center [821, 109] width 1451 height 37
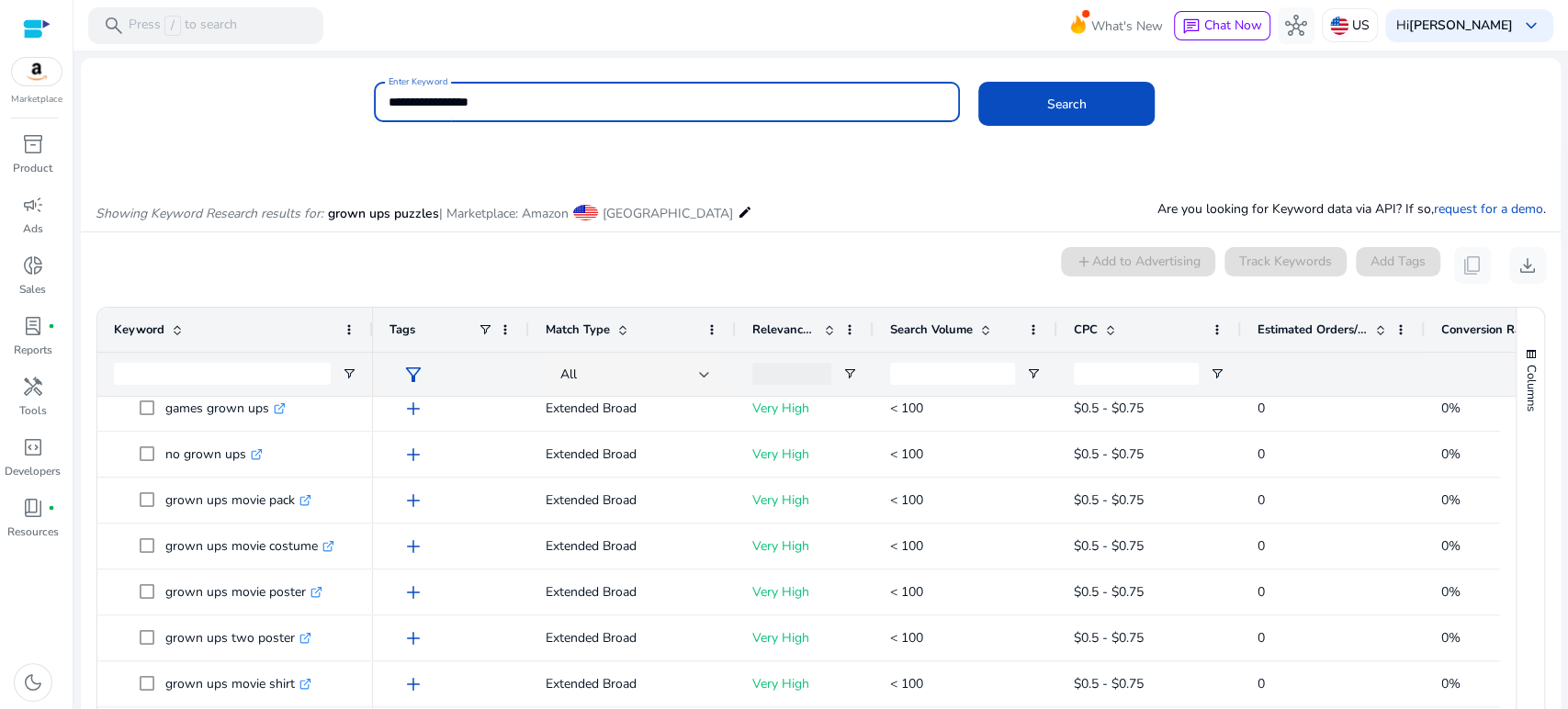
drag, startPoint x: 525, startPoint y: 108, endPoint x: 365, endPoint y: 98, distance: 160.2
click at [365, 98] on div "**********" at bounding box center [814, 112] width 1466 height 60
click at [979, 82] on button "Search" at bounding box center [1067, 104] width 176 height 44
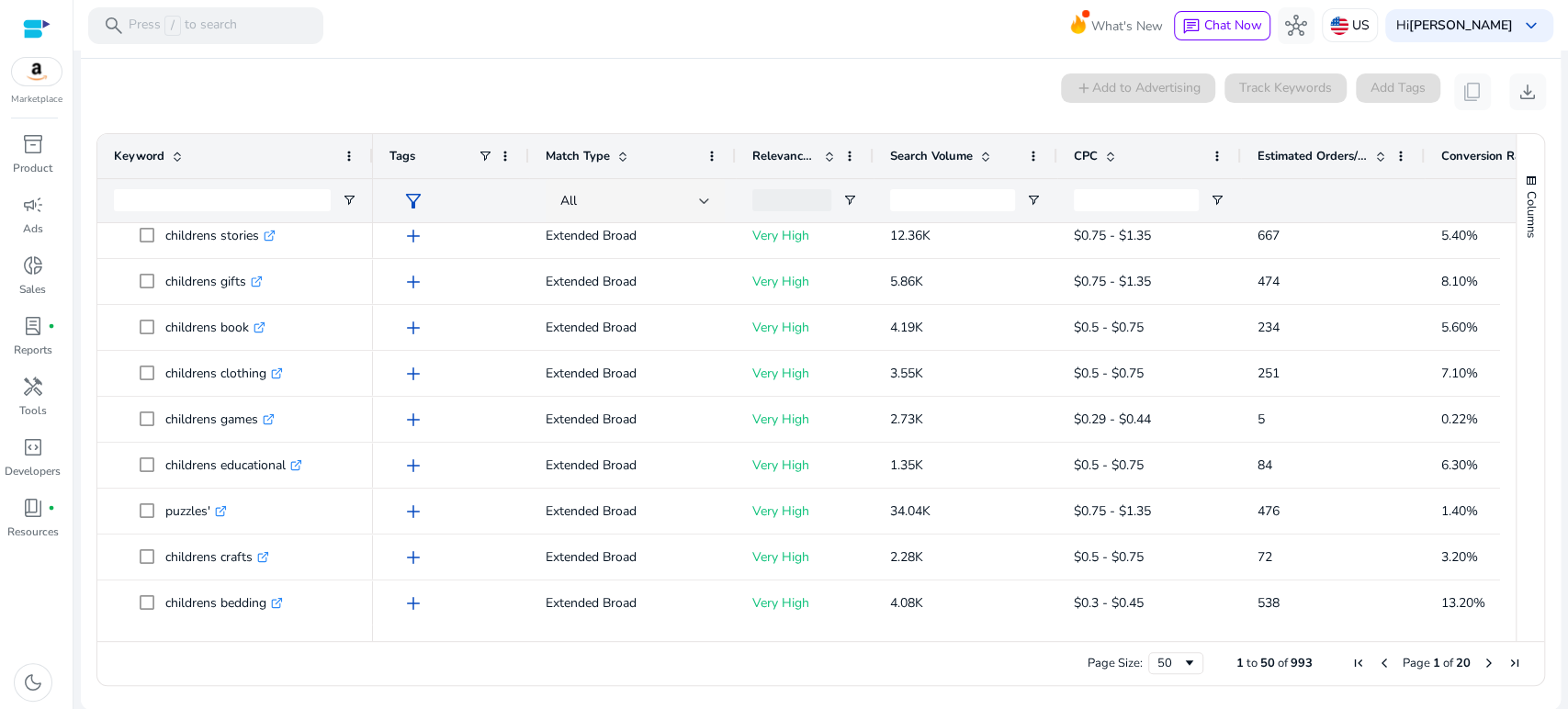
scroll to position [1021, 0]
click at [482, 101] on div "0 keyword(s) selected add Add to Advertising Track Keywords Add Tags content_co…" at bounding box center [821, 92] width 1451 height 37
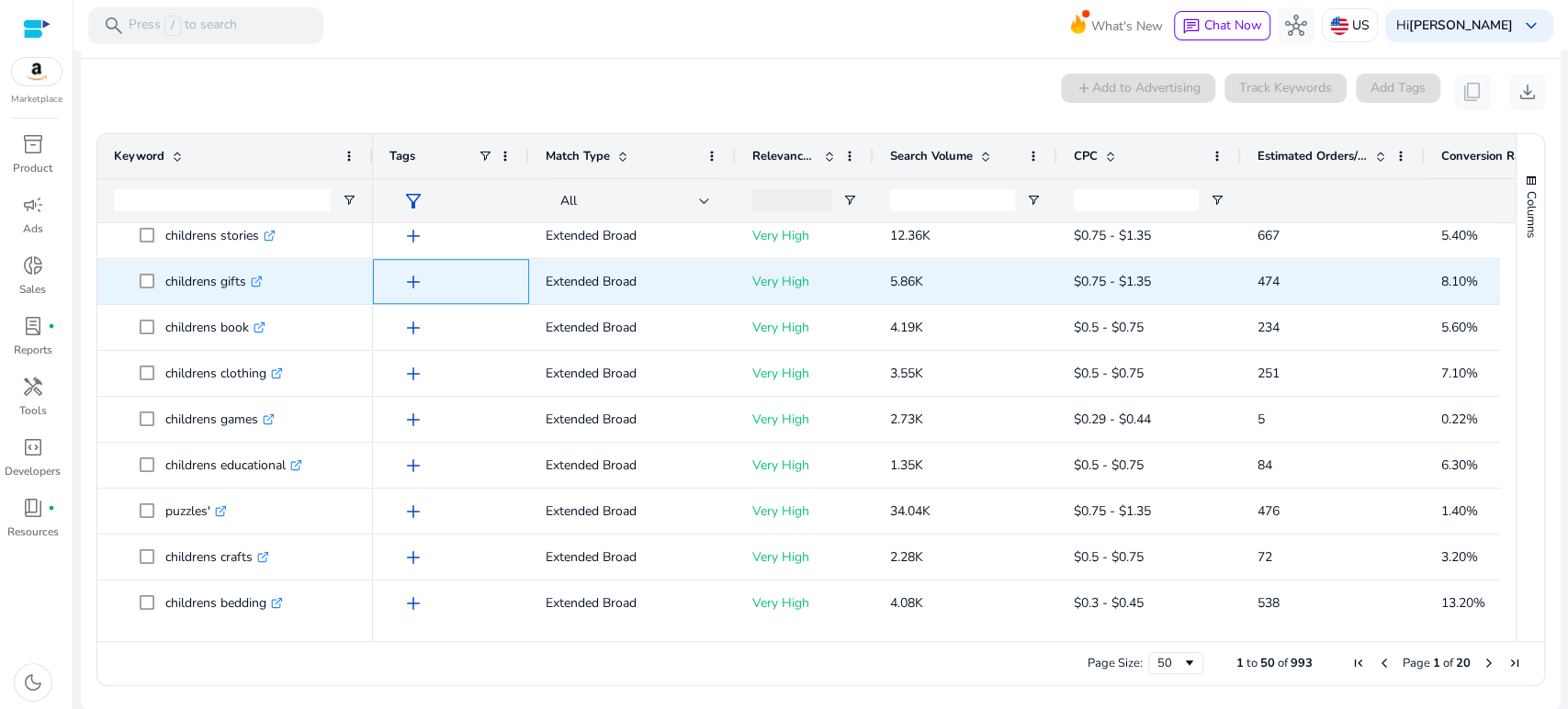
click at [412, 281] on span "add" at bounding box center [413, 282] width 22 height 22
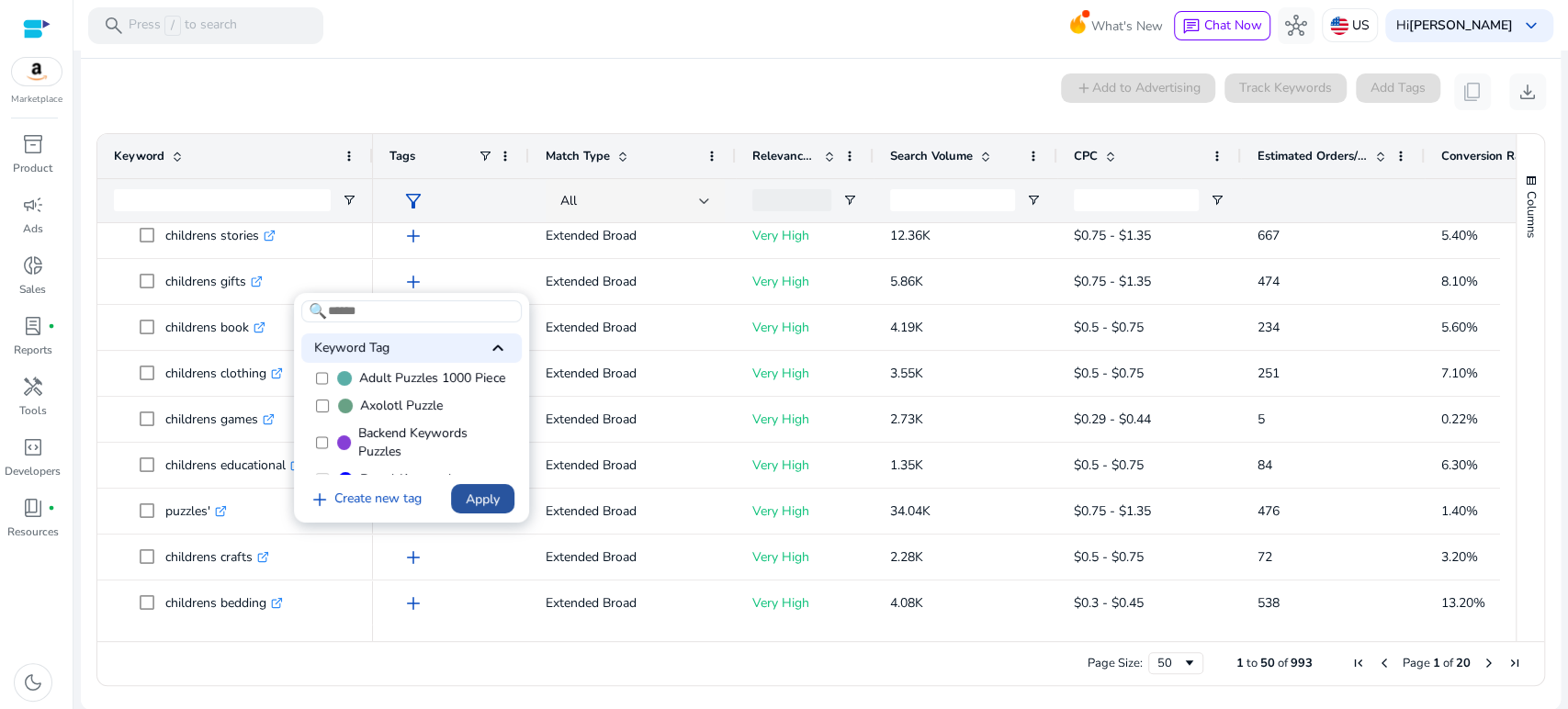
click at [482, 493] on span "Apply" at bounding box center [483, 499] width 34 height 19
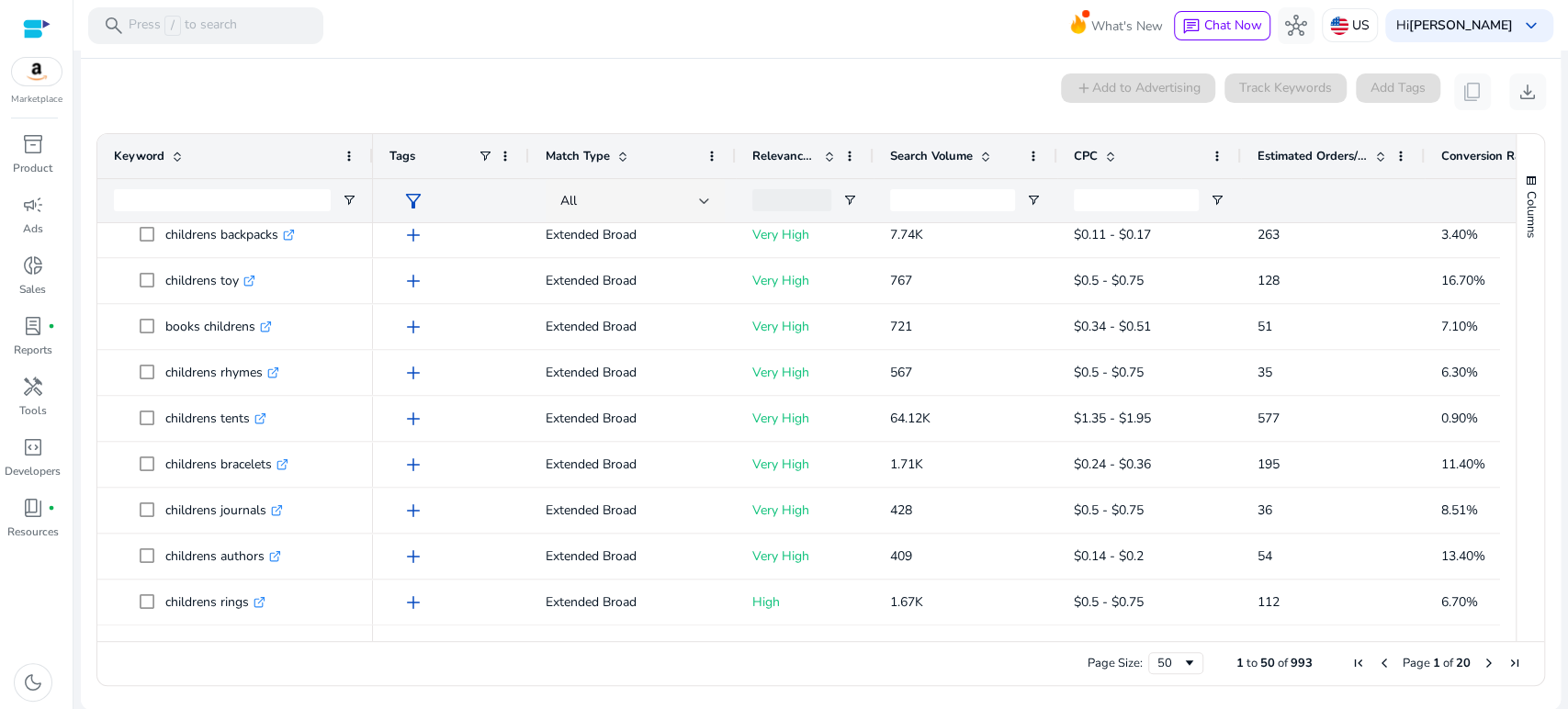
scroll to position [1895, 0]
click at [518, 64] on mat-card "0 keyword(s) selected add Add to Advertising Track Keywords Add Tags content_co…" at bounding box center [821, 384] width 1480 height 651
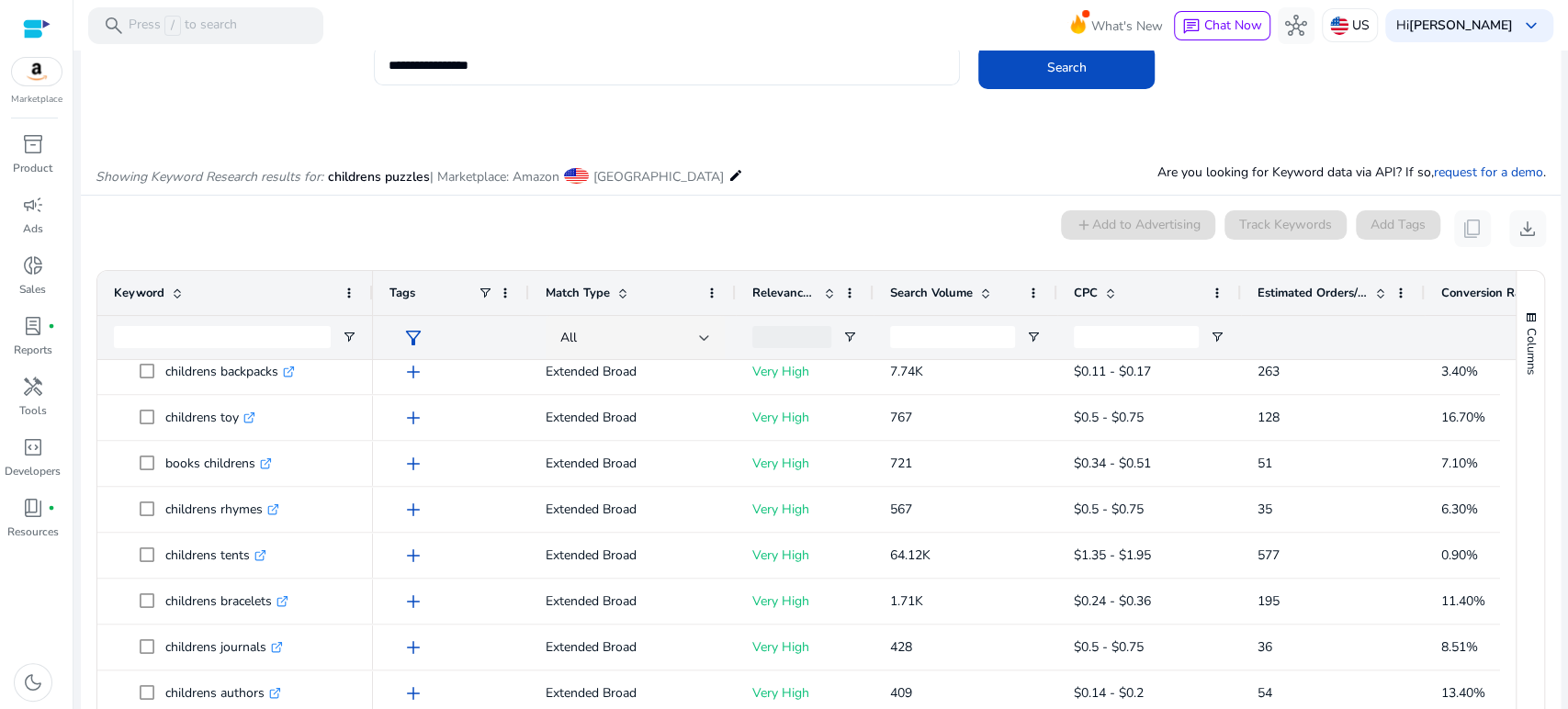
scroll to position [0, 0]
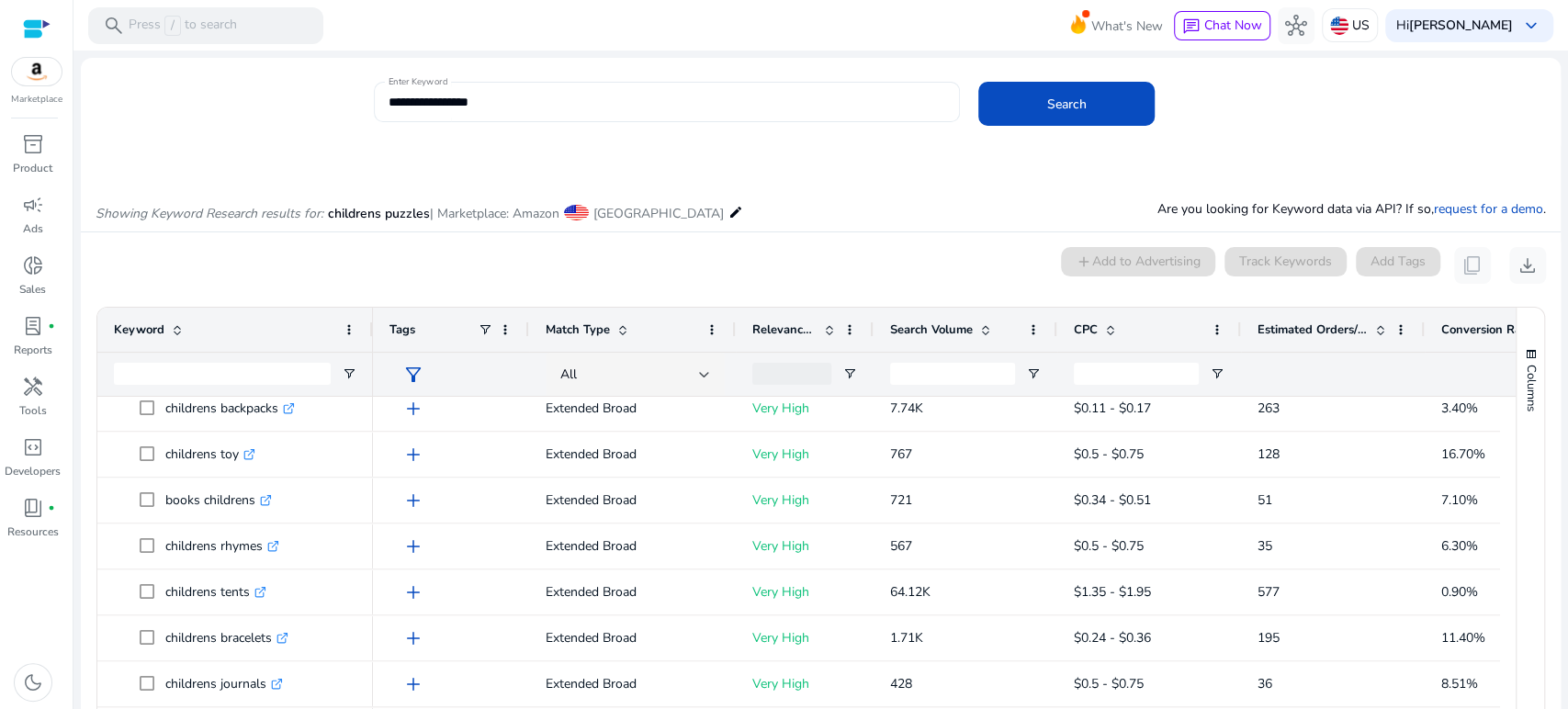
click at [418, 95] on input "**********" at bounding box center [667, 102] width 557 height 20
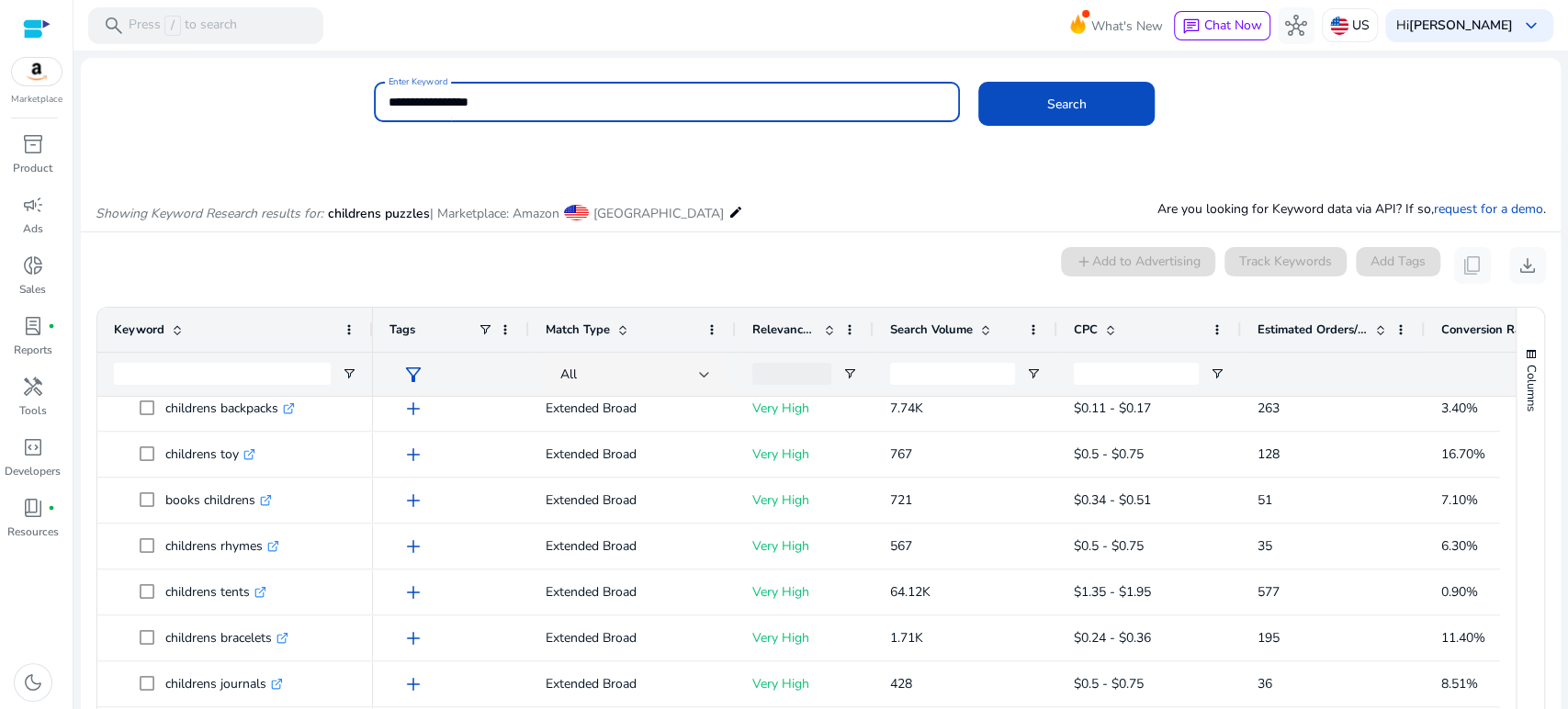
click at [418, 95] on input "**********" at bounding box center [667, 102] width 557 height 20
type input "**********"
click at [979, 82] on button "Search" at bounding box center [1067, 104] width 176 height 44
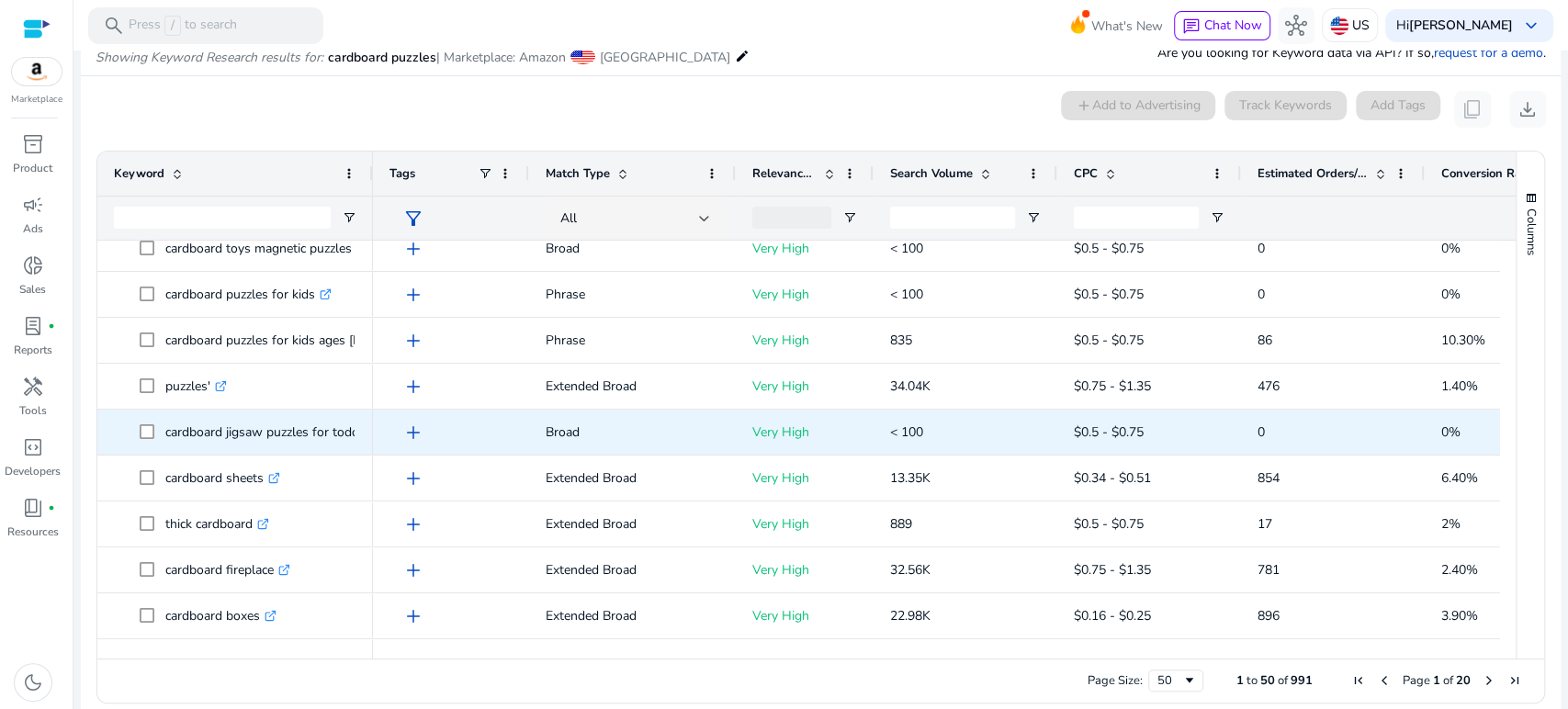
scroll to position [510, 0]
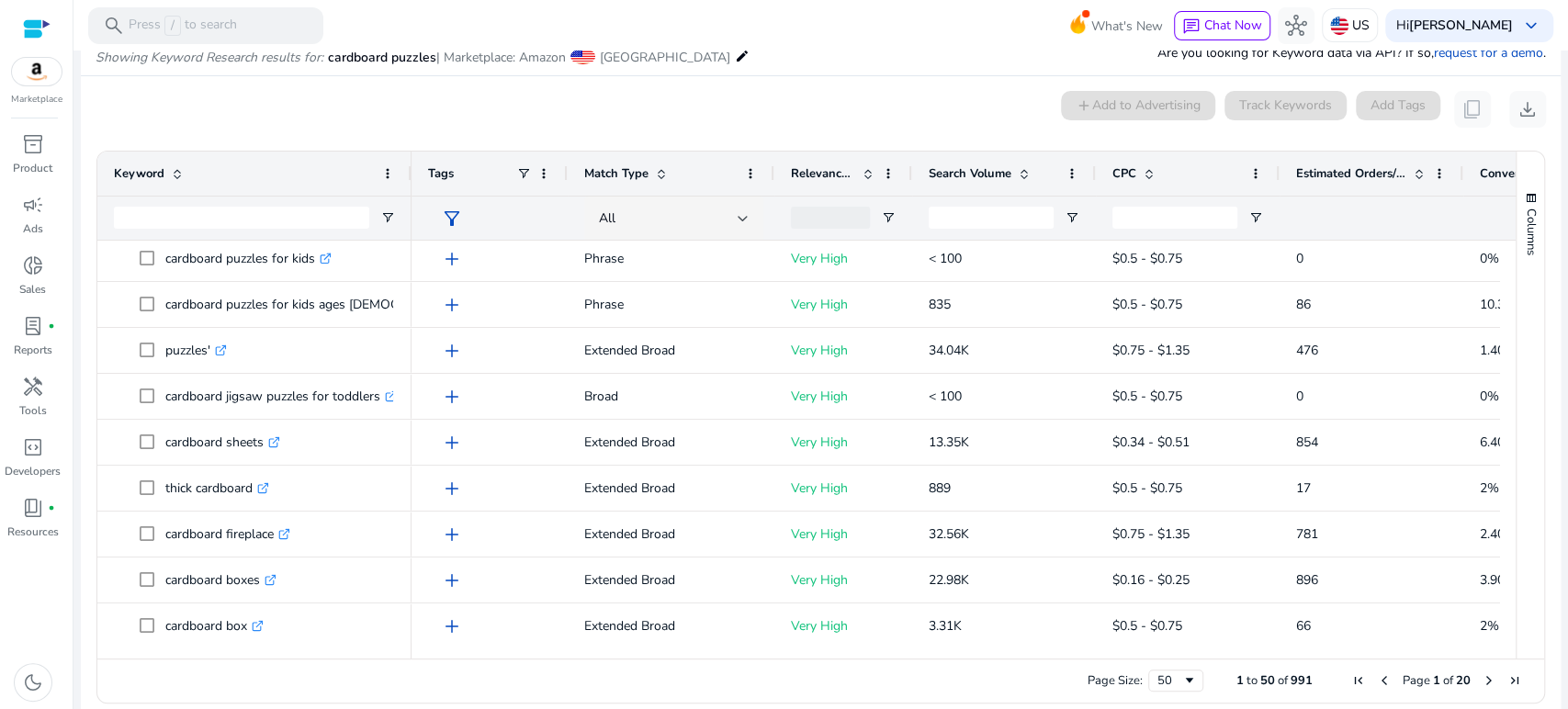
drag, startPoint x: 368, startPoint y: 175, endPoint x: 406, endPoint y: 182, distance: 39.1
click at [407, 182] on div at bounding box center [410, 174] width 7 height 44
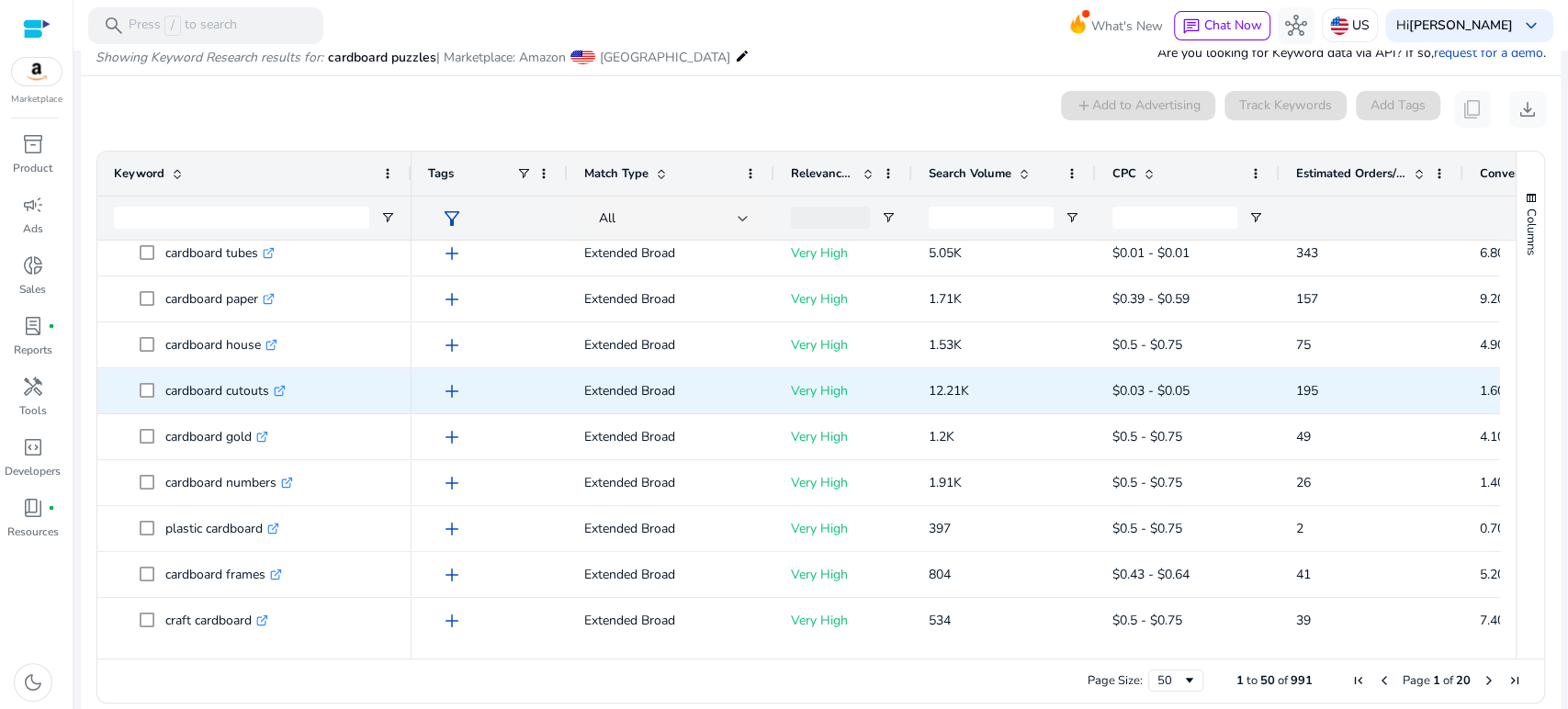
scroll to position [0, 0]
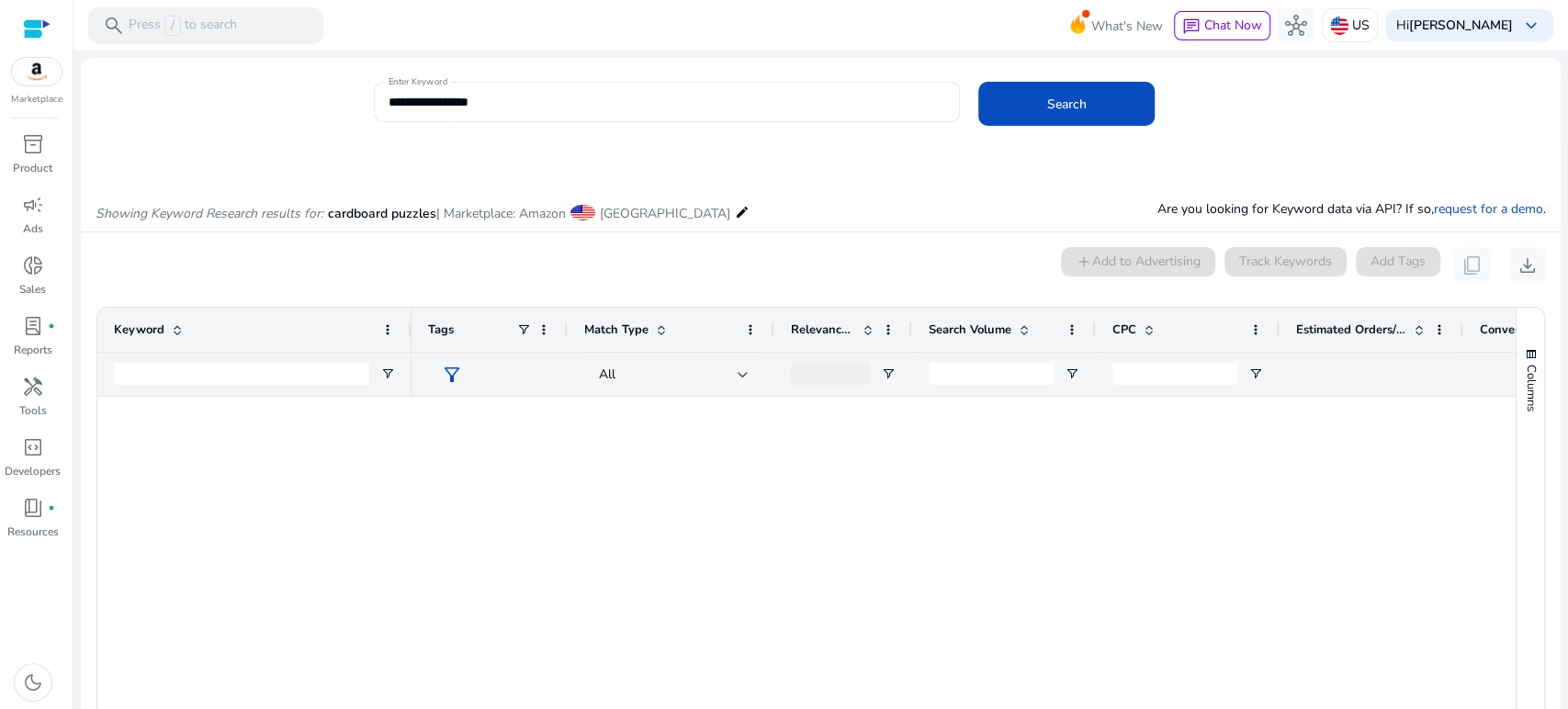
scroll to position [1895, 0]
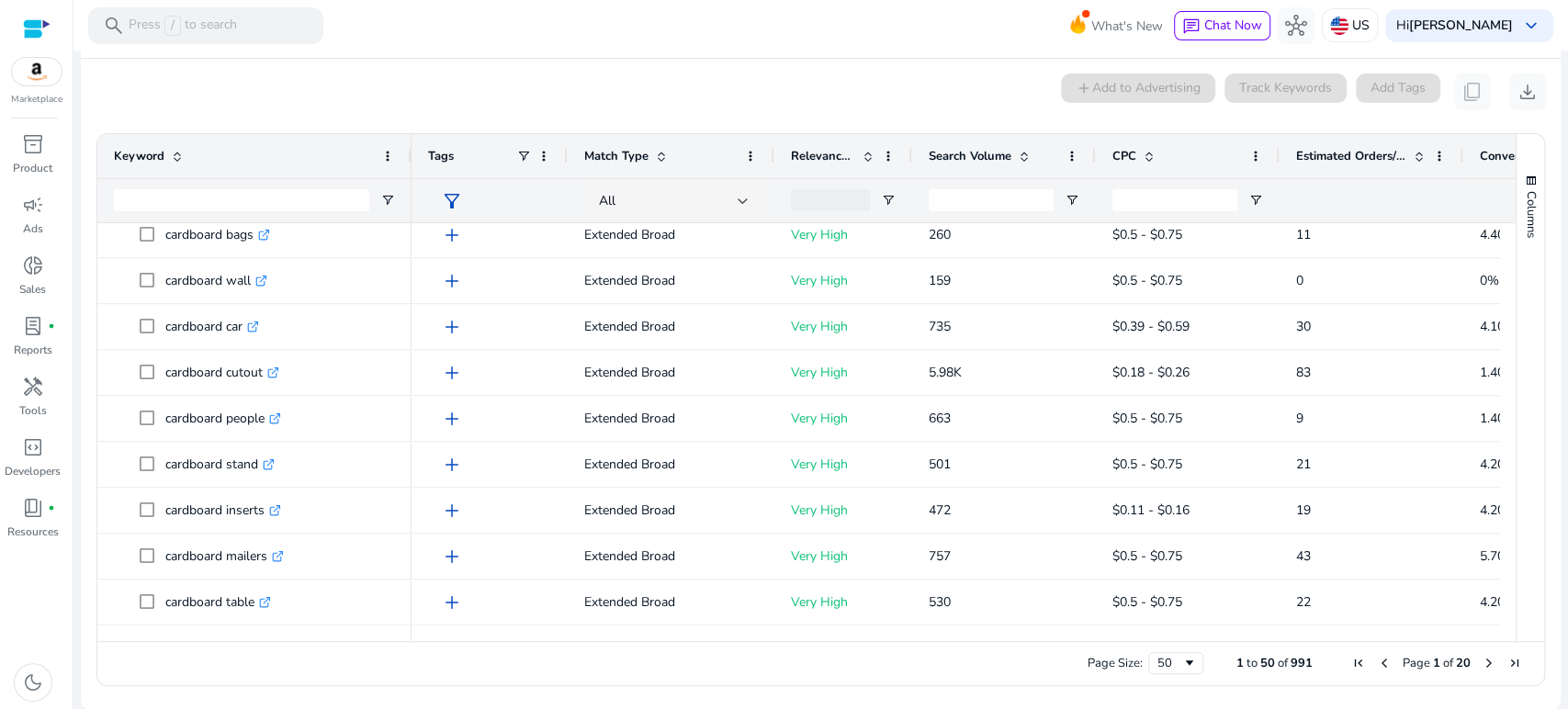
click at [532, 74] on div "0 keyword(s) selected add Add to Advertising Track Keywords Add Tags content_co…" at bounding box center [821, 92] width 1451 height 37
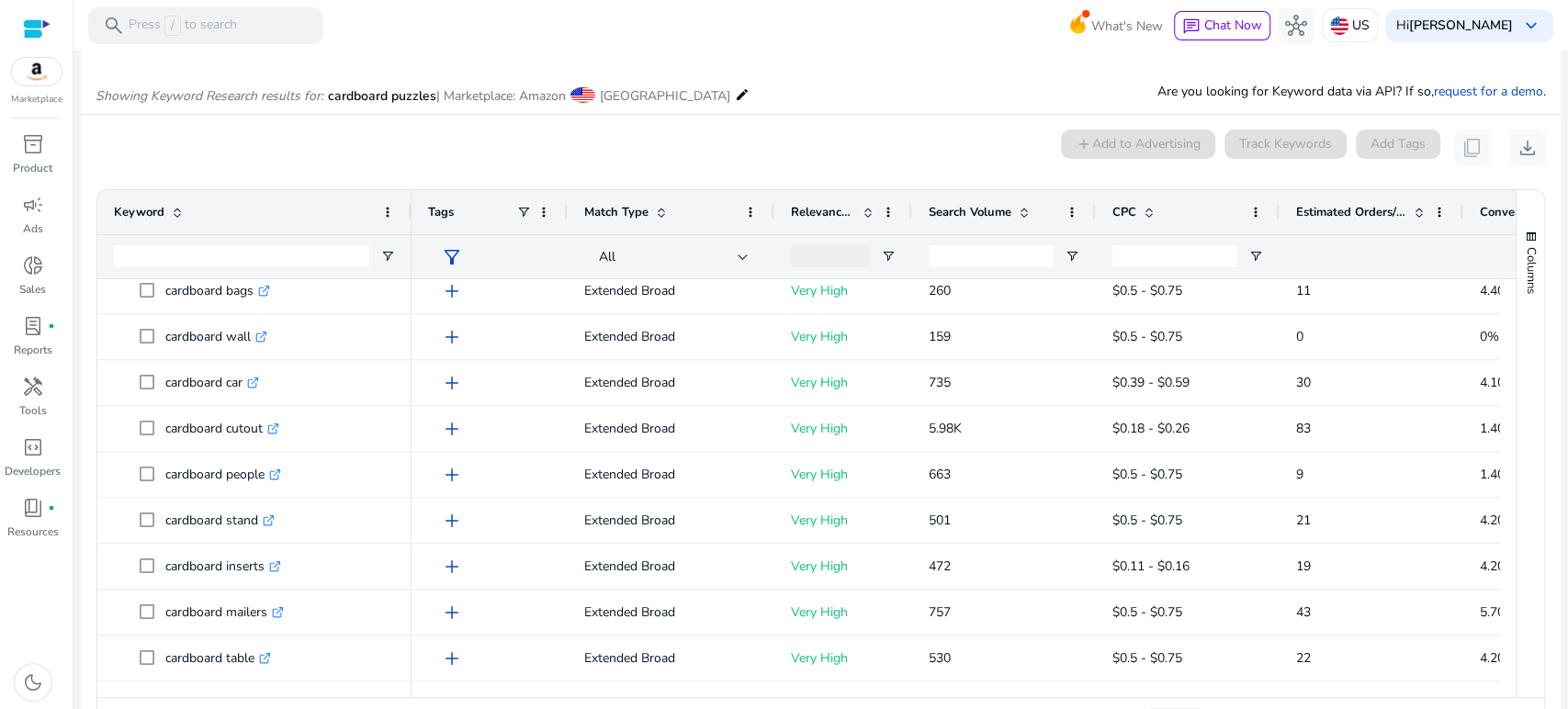
scroll to position [0, 0]
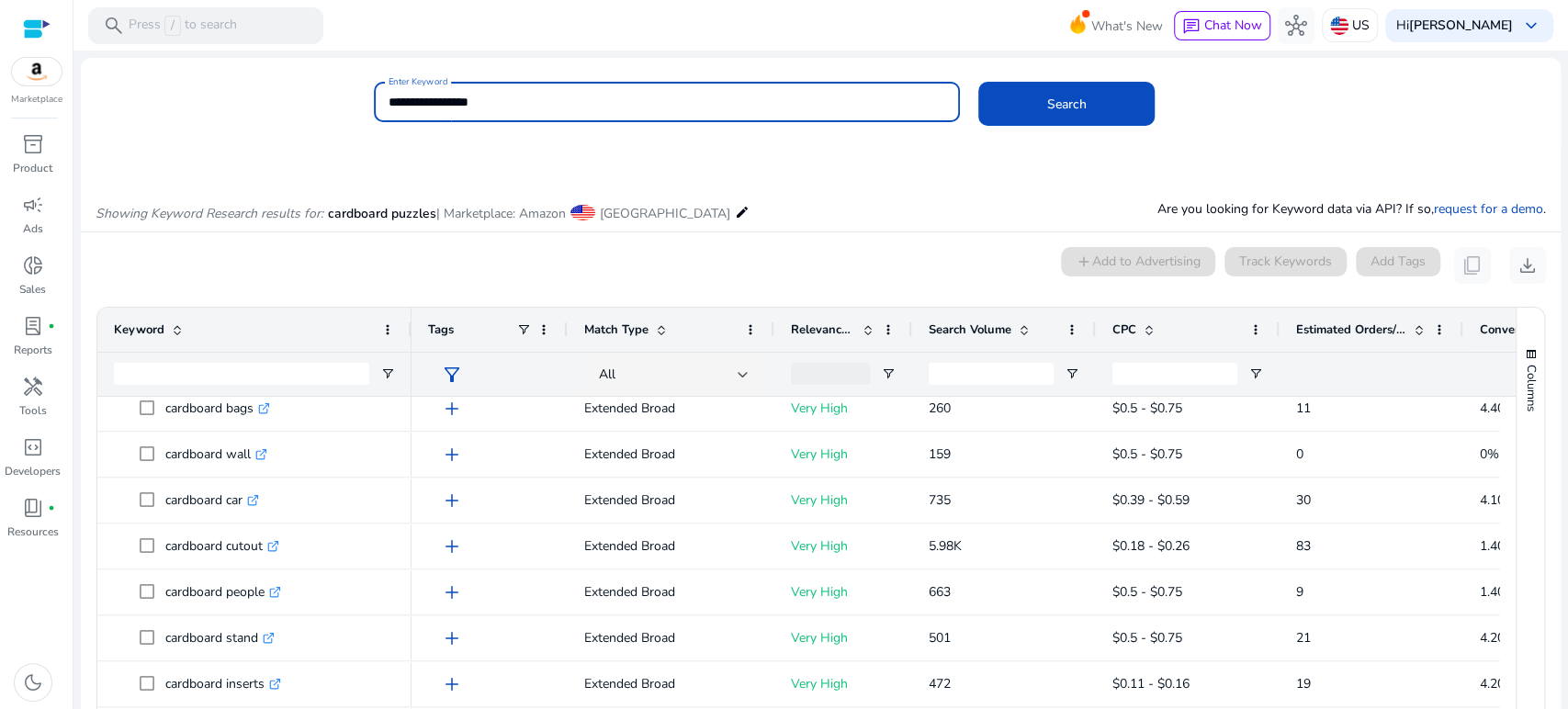
click at [416, 106] on input "**********" at bounding box center [667, 102] width 557 height 20
click at [979, 82] on button "Search" at bounding box center [1067, 104] width 176 height 44
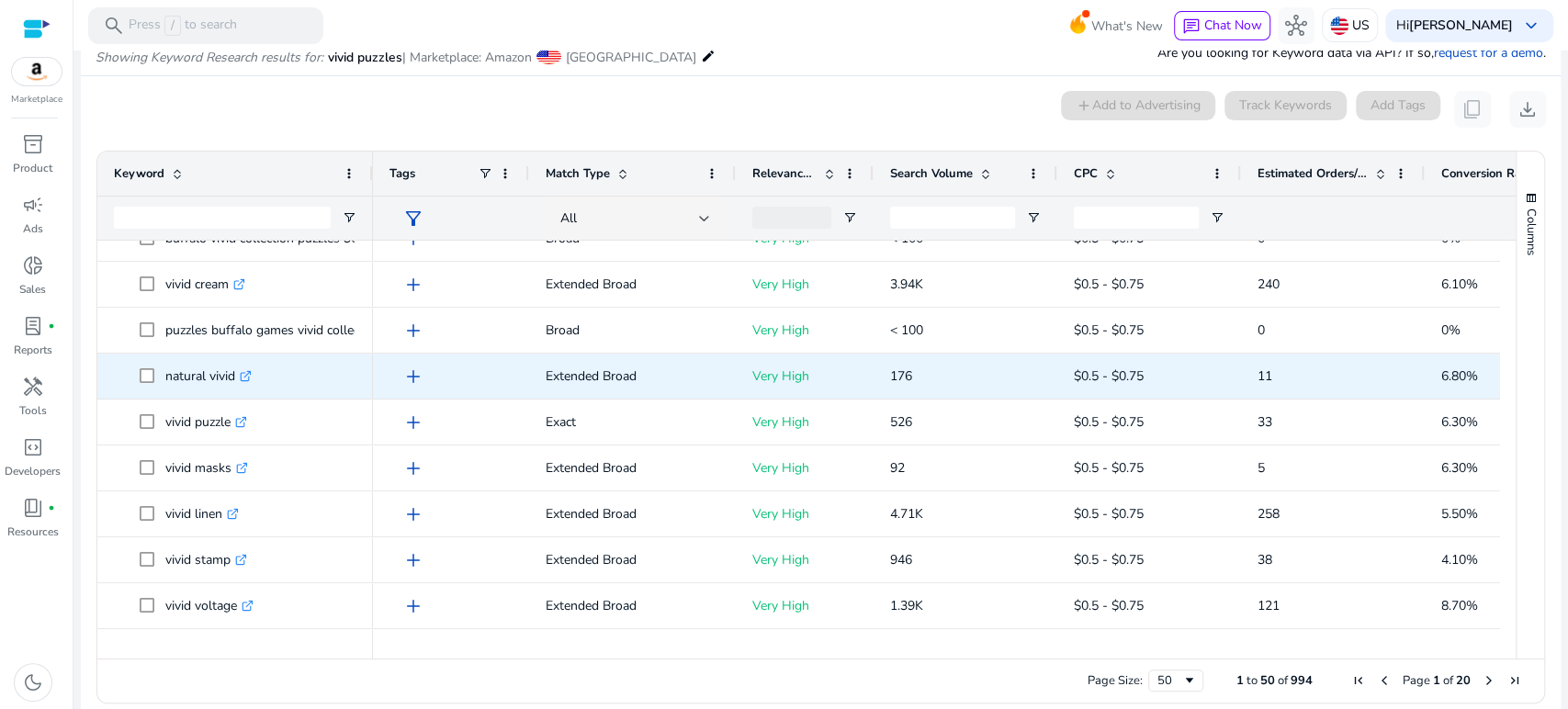
scroll to position [897, 0]
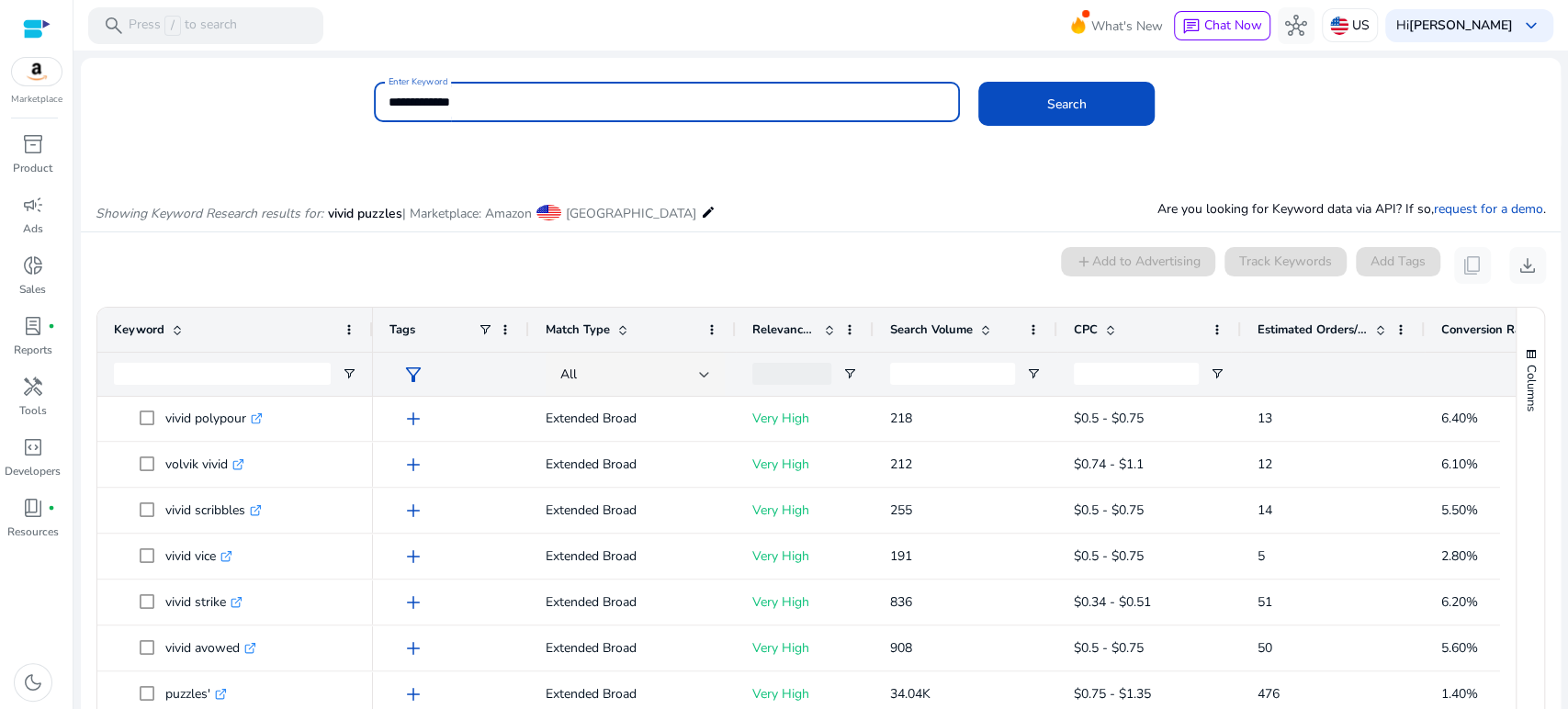
drag, startPoint x: 471, startPoint y: 97, endPoint x: 372, endPoint y: 84, distance: 100.2
click at [374, 84] on div "**********" at bounding box center [667, 102] width 586 height 40
click at [979, 82] on button "Search" at bounding box center [1067, 104] width 176 height 44
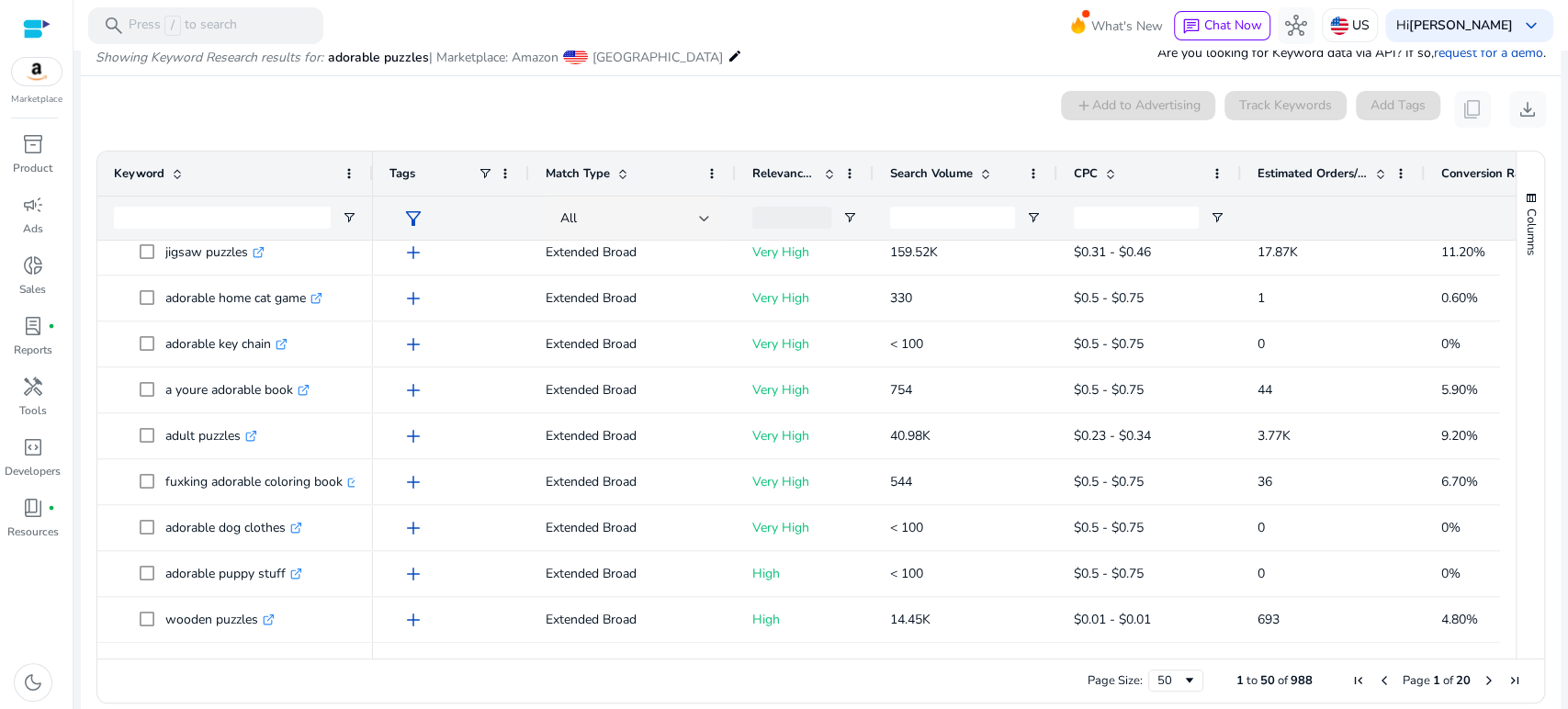
scroll to position [0, 0]
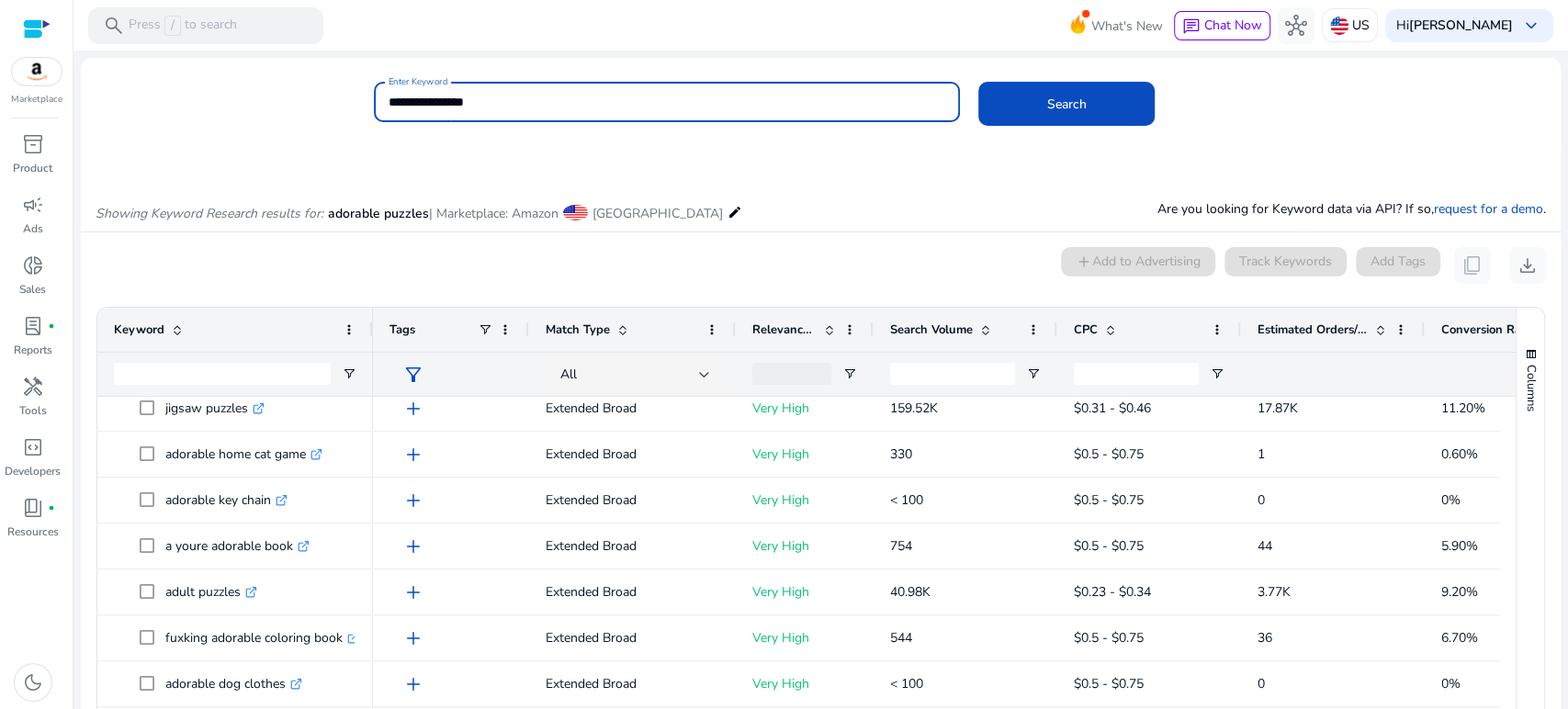
drag, startPoint x: 502, startPoint y: 106, endPoint x: 331, endPoint y: 87, distance: 171.9
click at [336, 94] on div "**********" at bounding box center [814, 112] width 1466 height 60
type input "**********"
click at [979, 82] on button "Search" at bounding box center [1067, 104] width 176 height 44
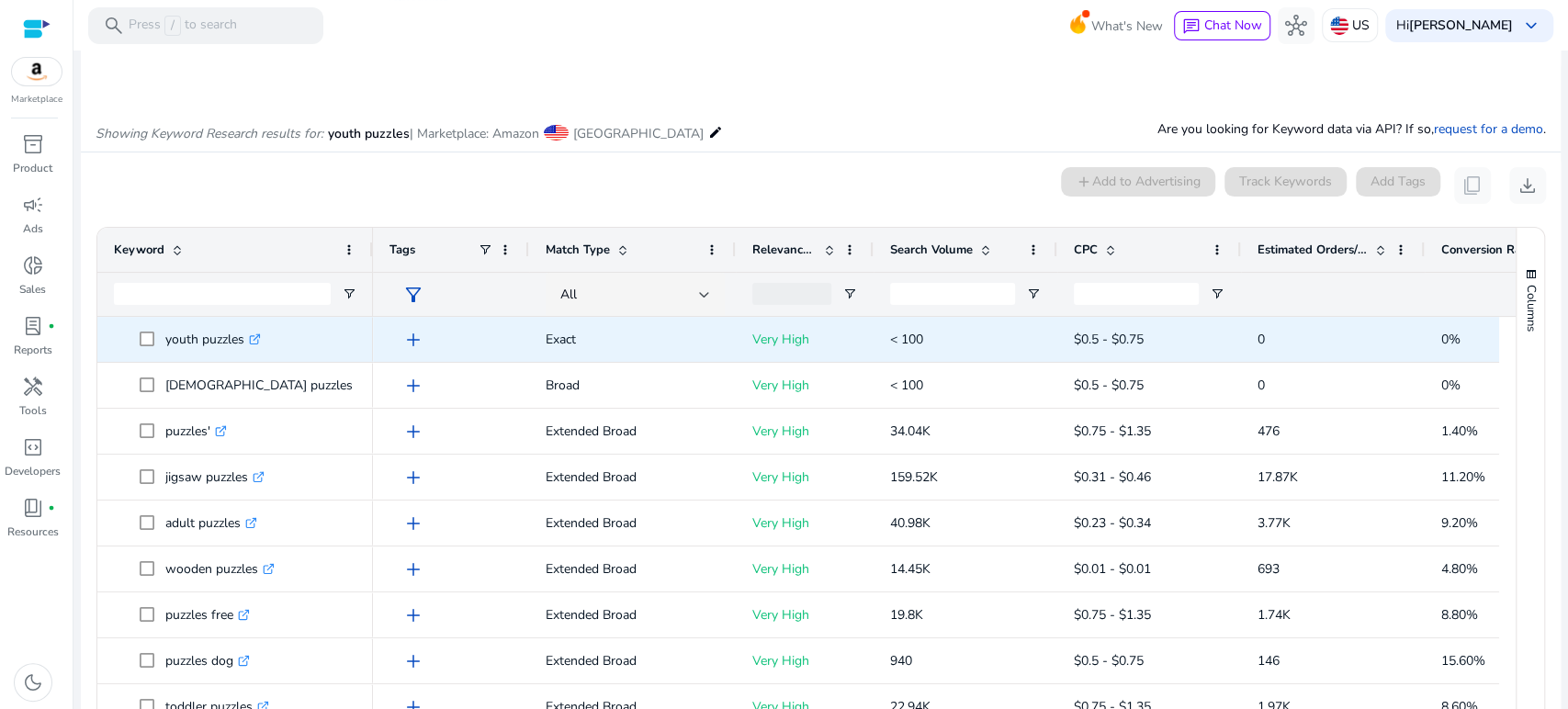
scroll to position [156, 0]
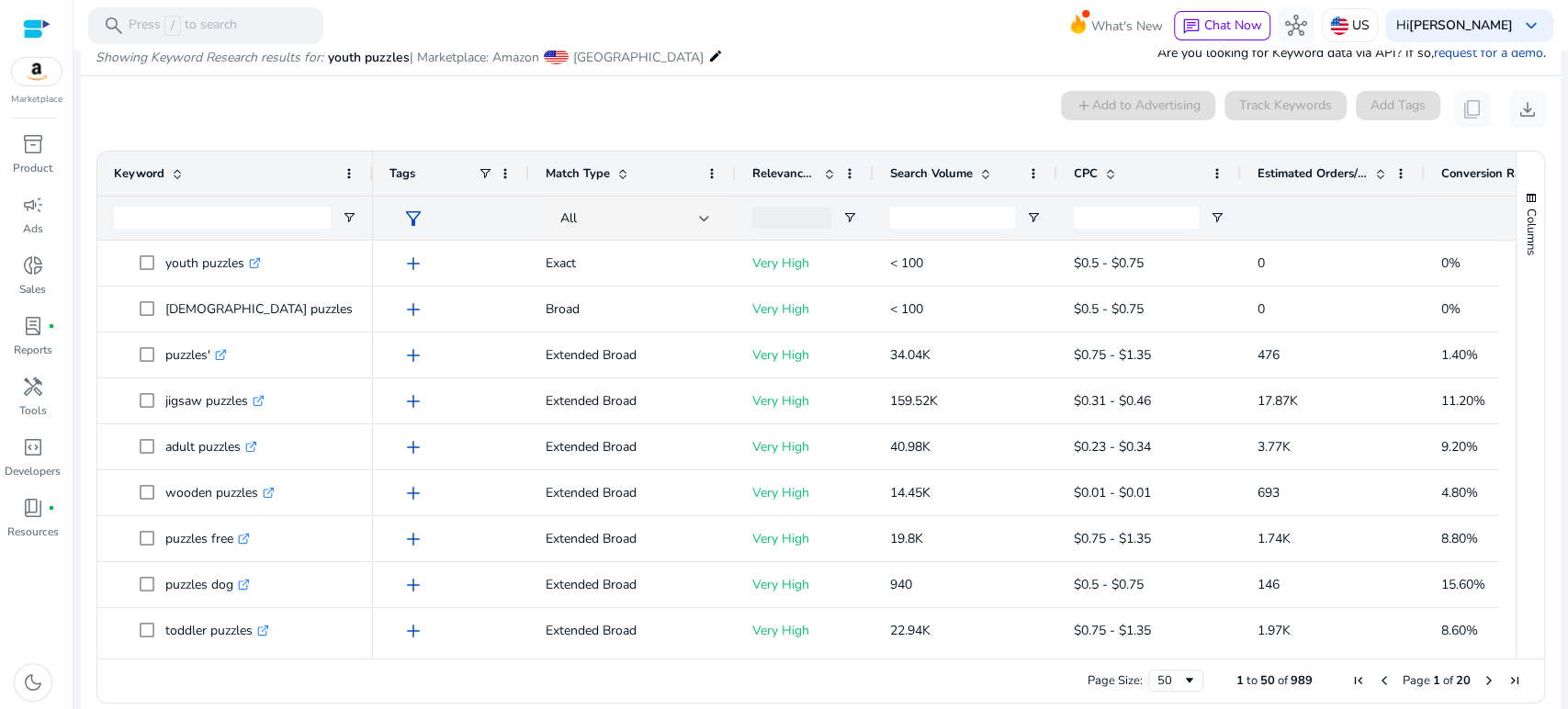
click at [365, 112] on div "0 keyword(s) selected add Add to Advertising Track Keywords Add Tags content_co…" at bounding box center [821, 109] width 1451 height 37
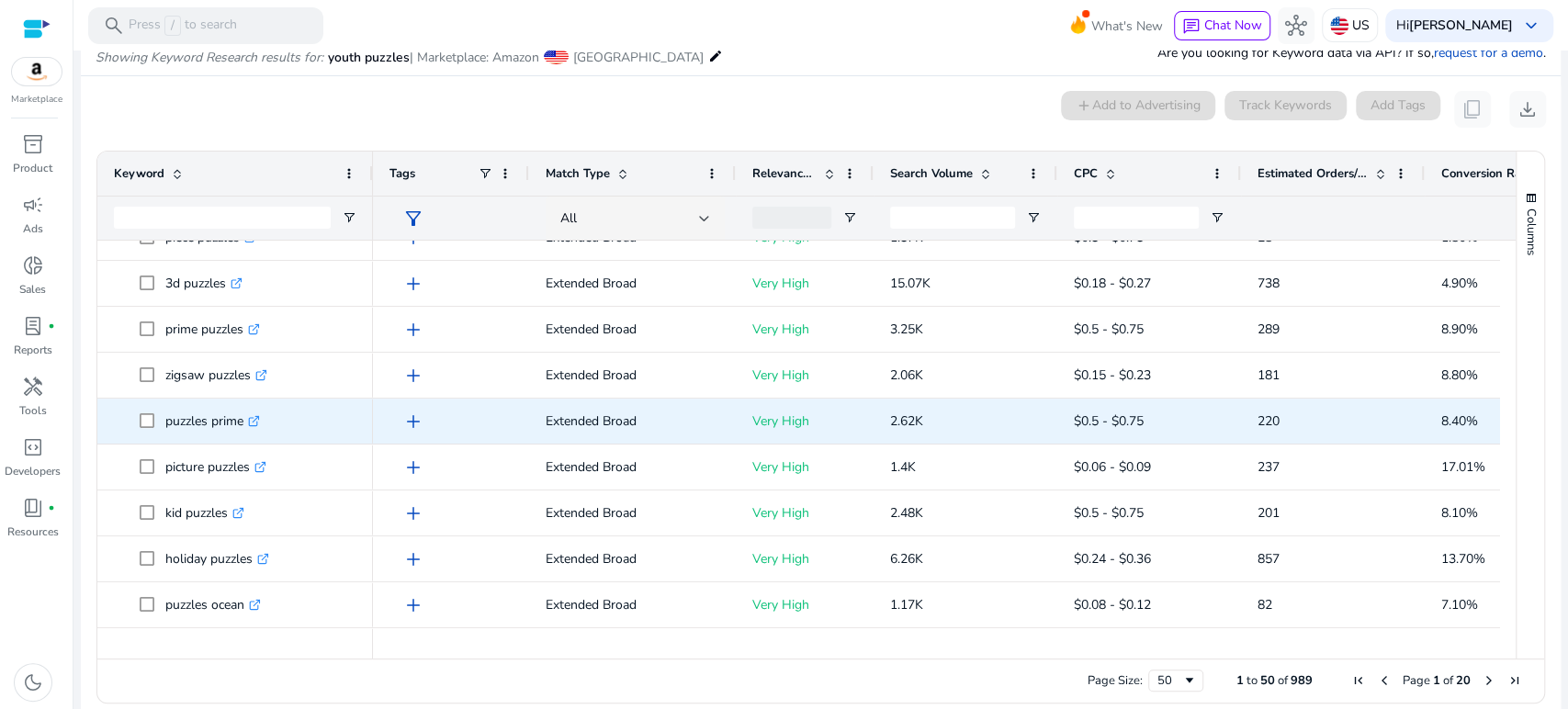
scroll to position [612, 0]
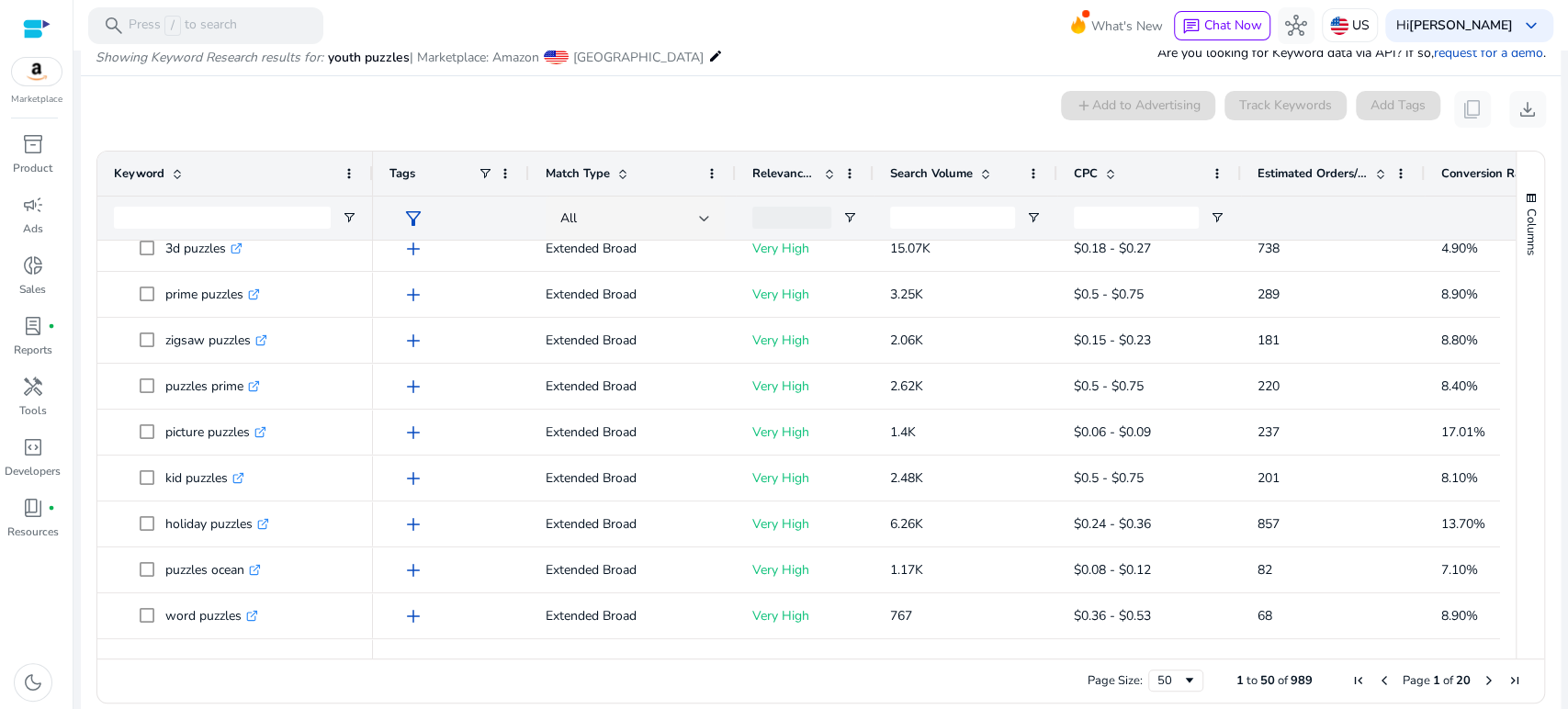
click at [323, 123] on div "0 keyword(s) selected add Add to Advertising Track Keywords Add Tags content_co…" at bounding box center [821, 109] width 1451 height 37
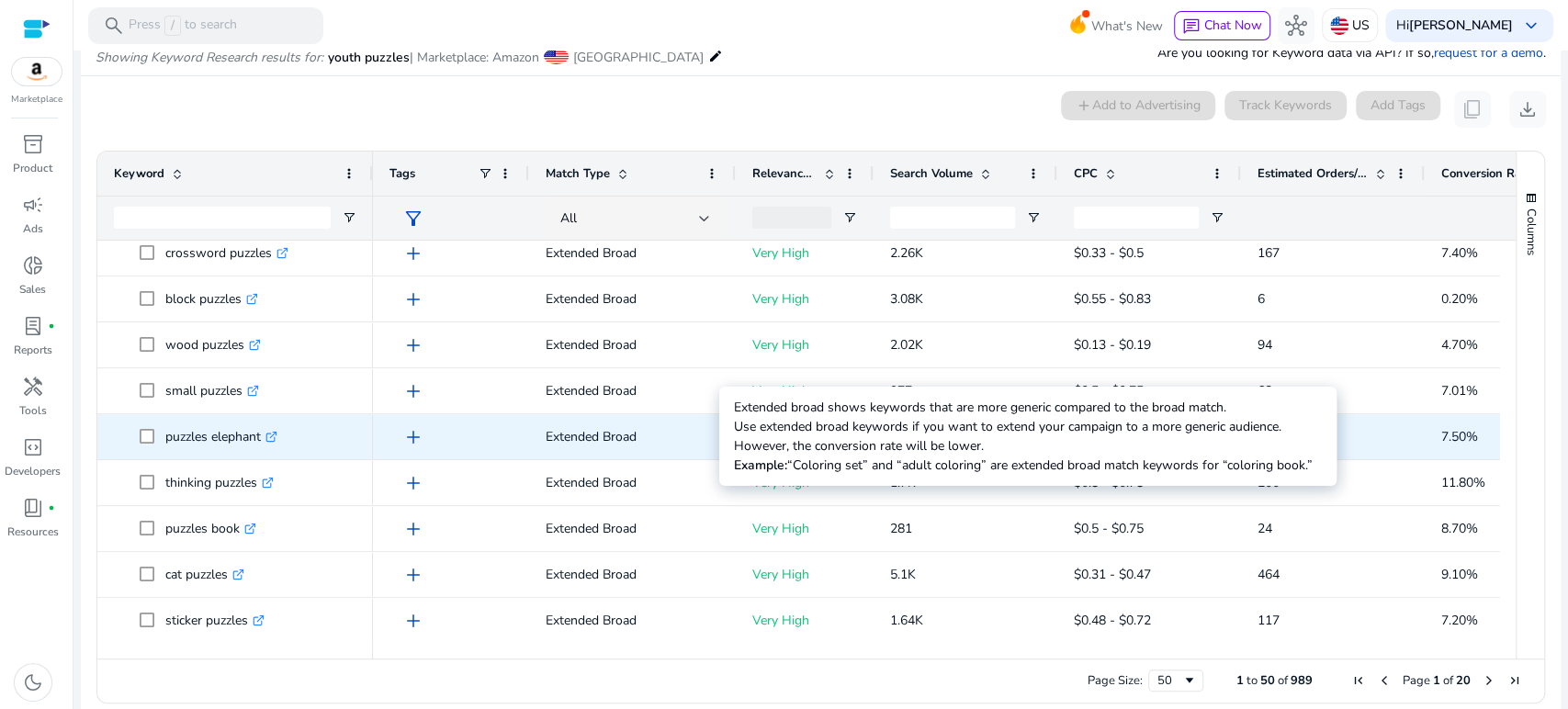
scroll to position [1123, 0]
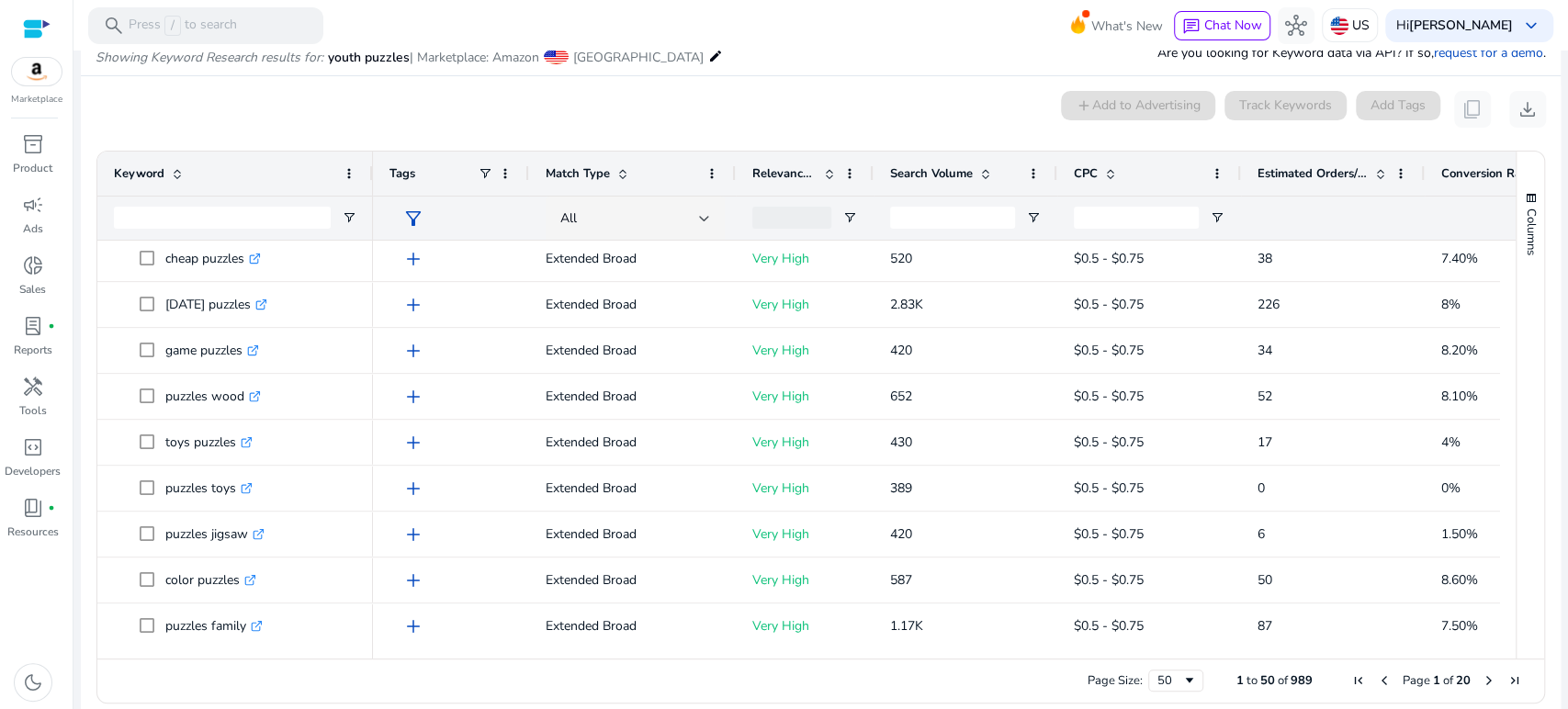
click at [584, 105] on div "0 keyword(s) selected add Add to Advertising Track Keywords Add Tags content_co…" at bounding box center [821, 109] width 1451 height 37
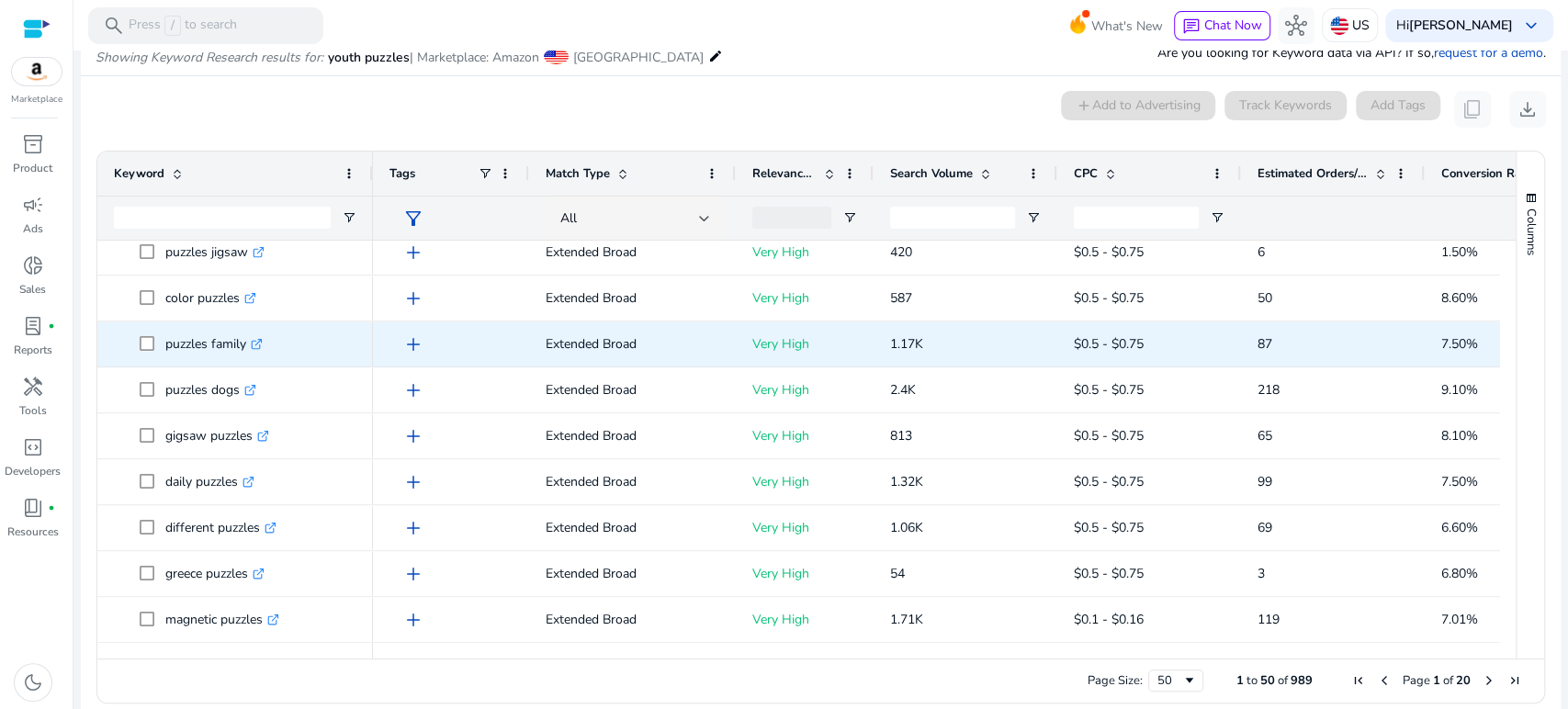
scroll to position [1735, 0]
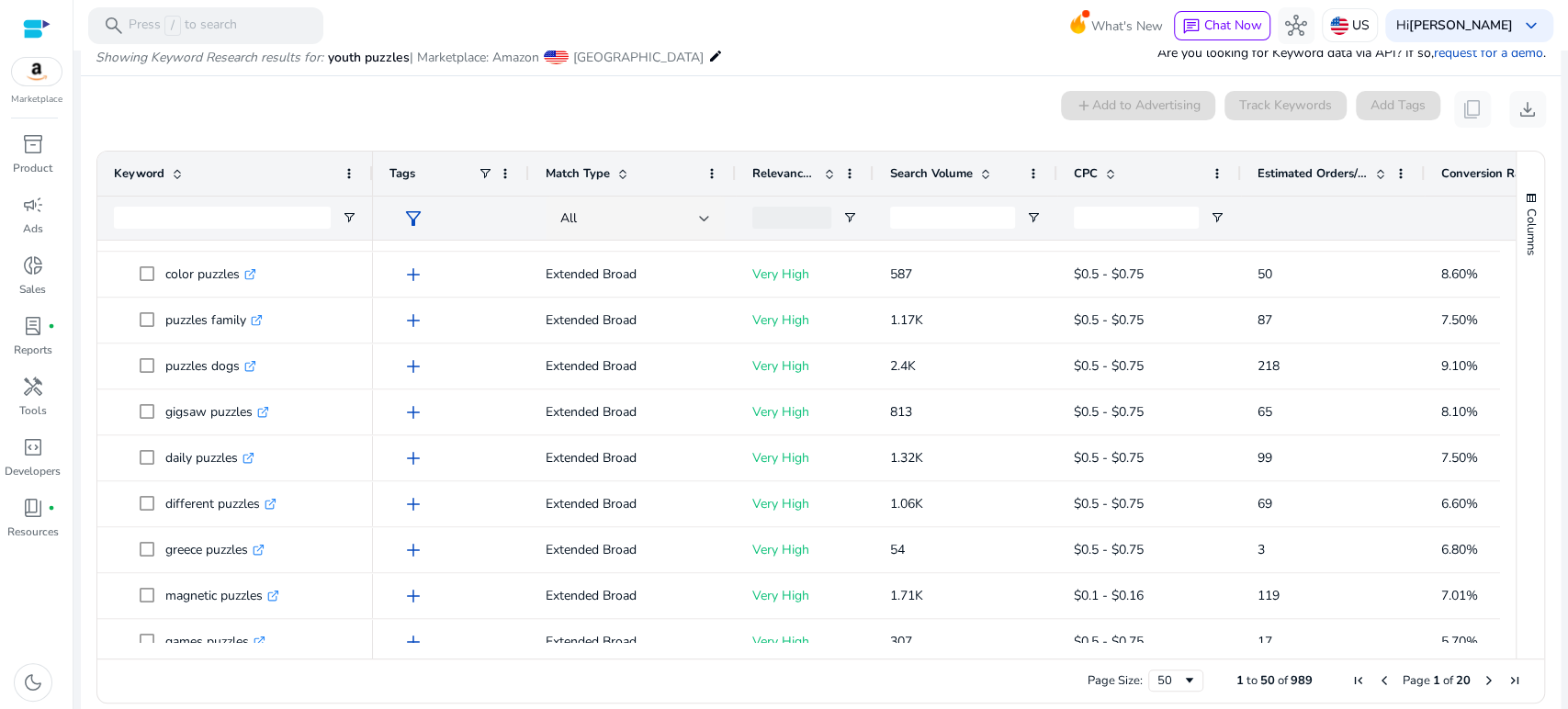
click at [823, 85] on mat-card "0 keyword(s) selected add Add to Advertising Track Keywords Add Tags content_co…" at bounding box center [821, 401] width 1480 height 651
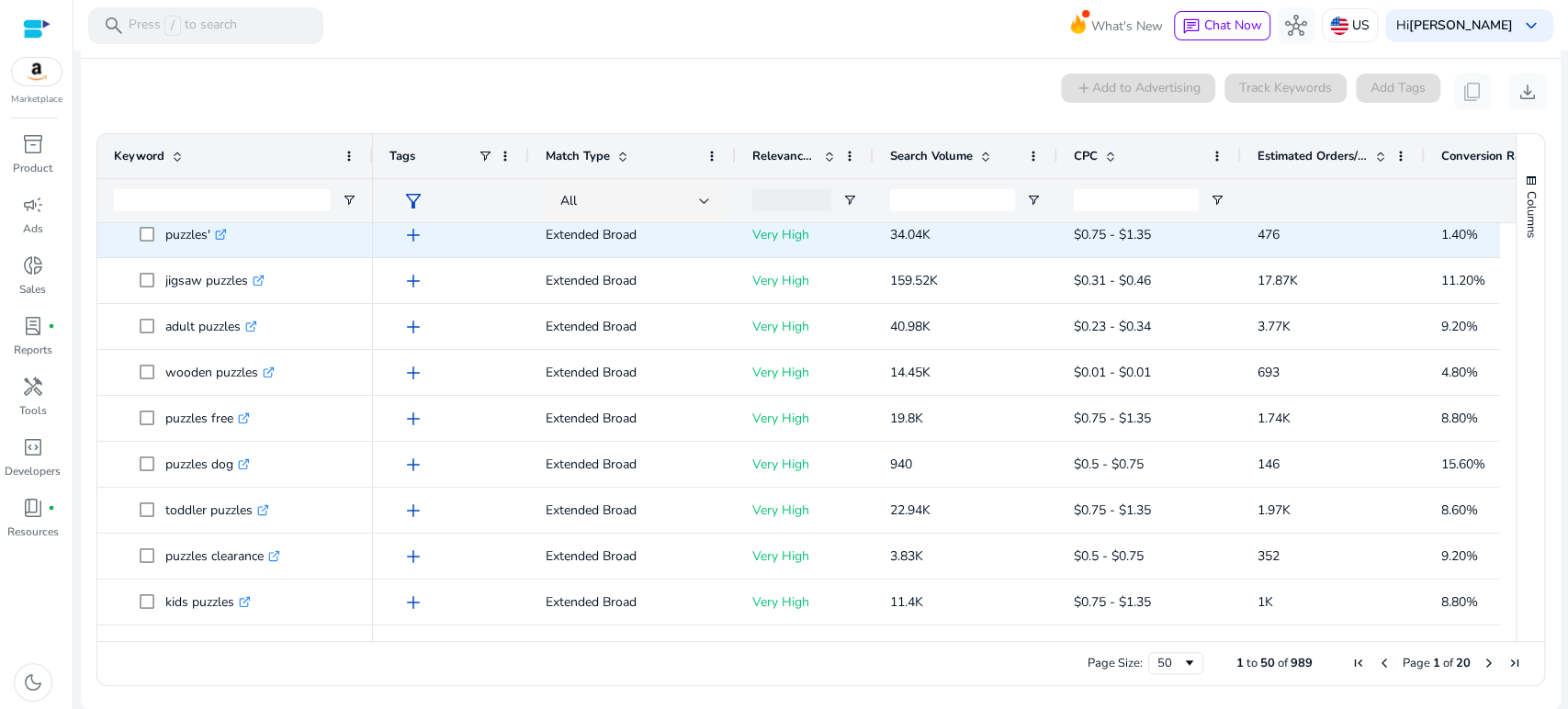
scroll to position [0, 0]
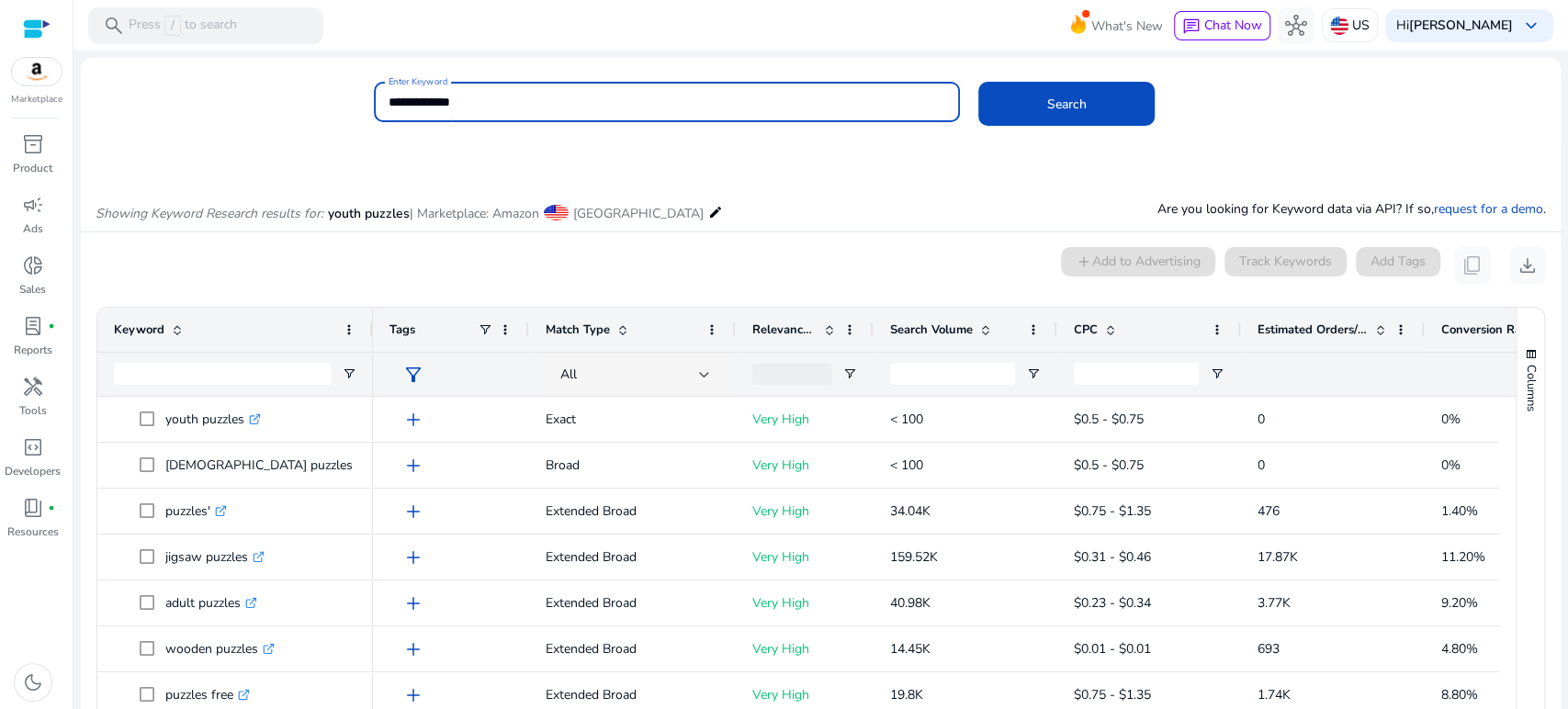
drag, startPoint x: 417, startPoint y: 101, endPoint x: 368, endPoint y: 89, distance: 50.1
click at [374, 96] on div "**********" at bounding box center [667, 102] width 586 height 40
click at [979, 82] on button "Search" at bounding box center [1067, 104] width 176 height 44
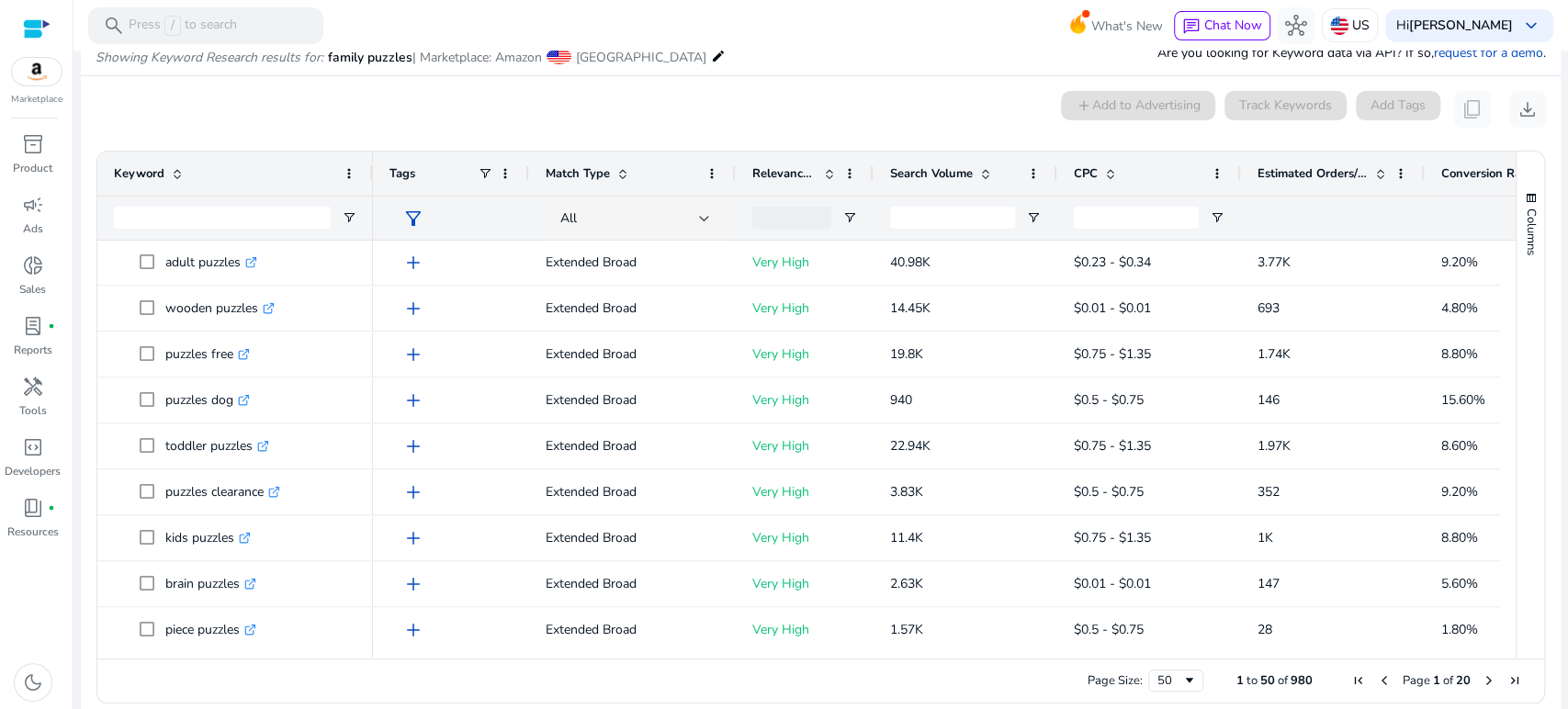
click at [488, 117] on div "0 keyword(s) selected add Add to Advertising Track Keywords Add Tags content_co…" at bounding box center [821, 109] width 1451 height 37
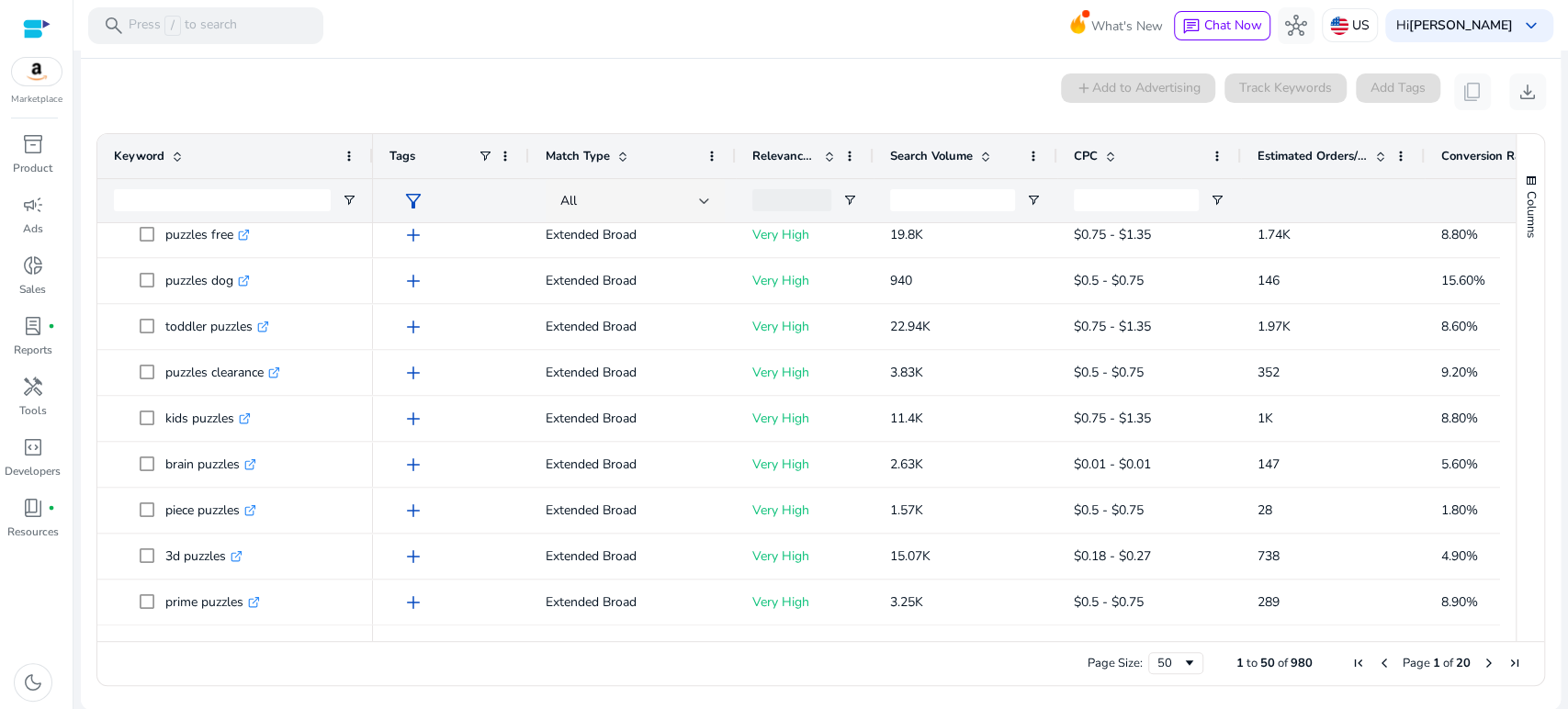
click at [519, 92] on div "0 keyword(s) selected add Add to Advertising Track Keywords Add Tags content_co…" at bounding box center [821, 92] width 1451 height 37
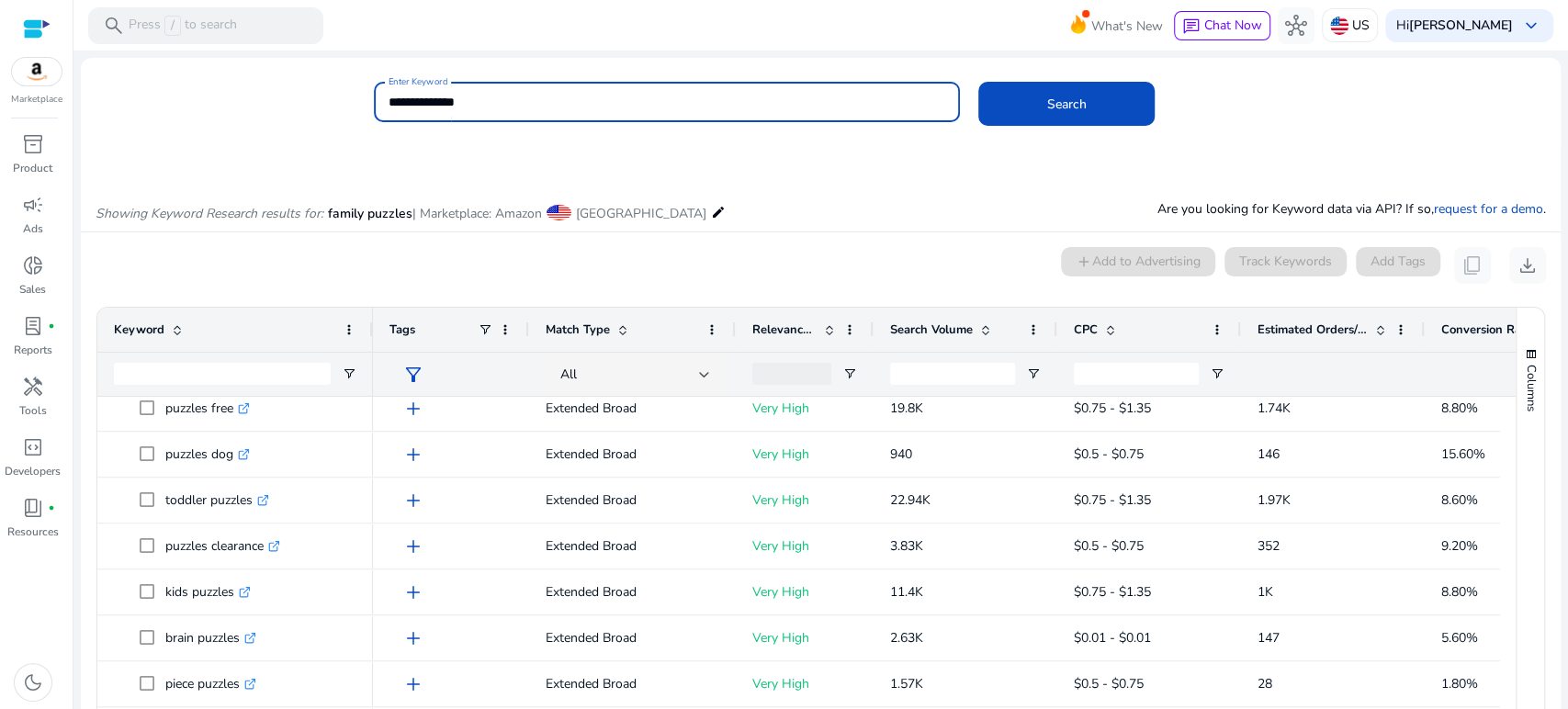
drag, startPoint x: 504, startPoint y: 98, endPoint x: 333, endPoint y: 86, distance: 172.2
click at [333, 86] on div "**********" at bounding box center [814, 112] width 1466 height 60
click at [979, 82] on button "Search" at bounding box center [1067, 104] width 176 height 44
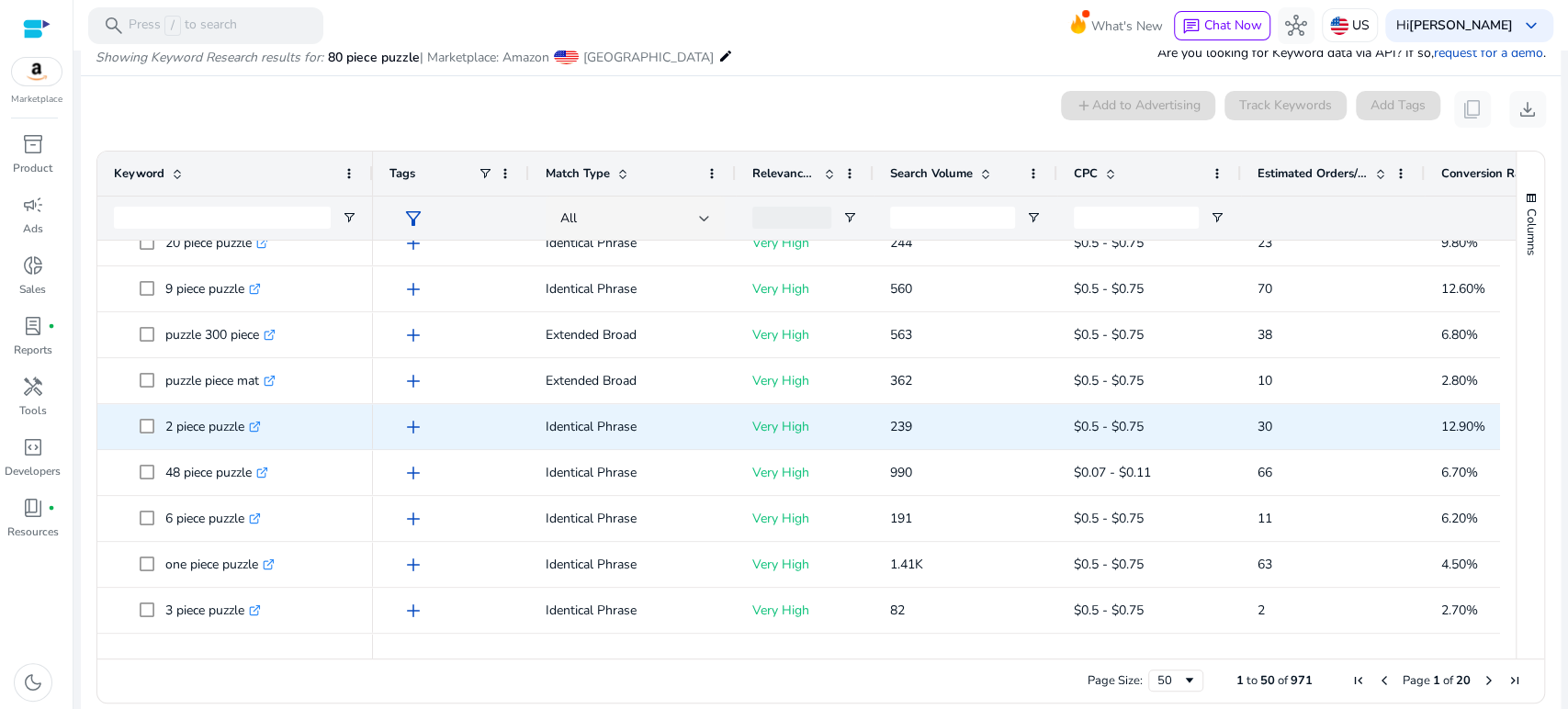
scroll to position [1225, 0]
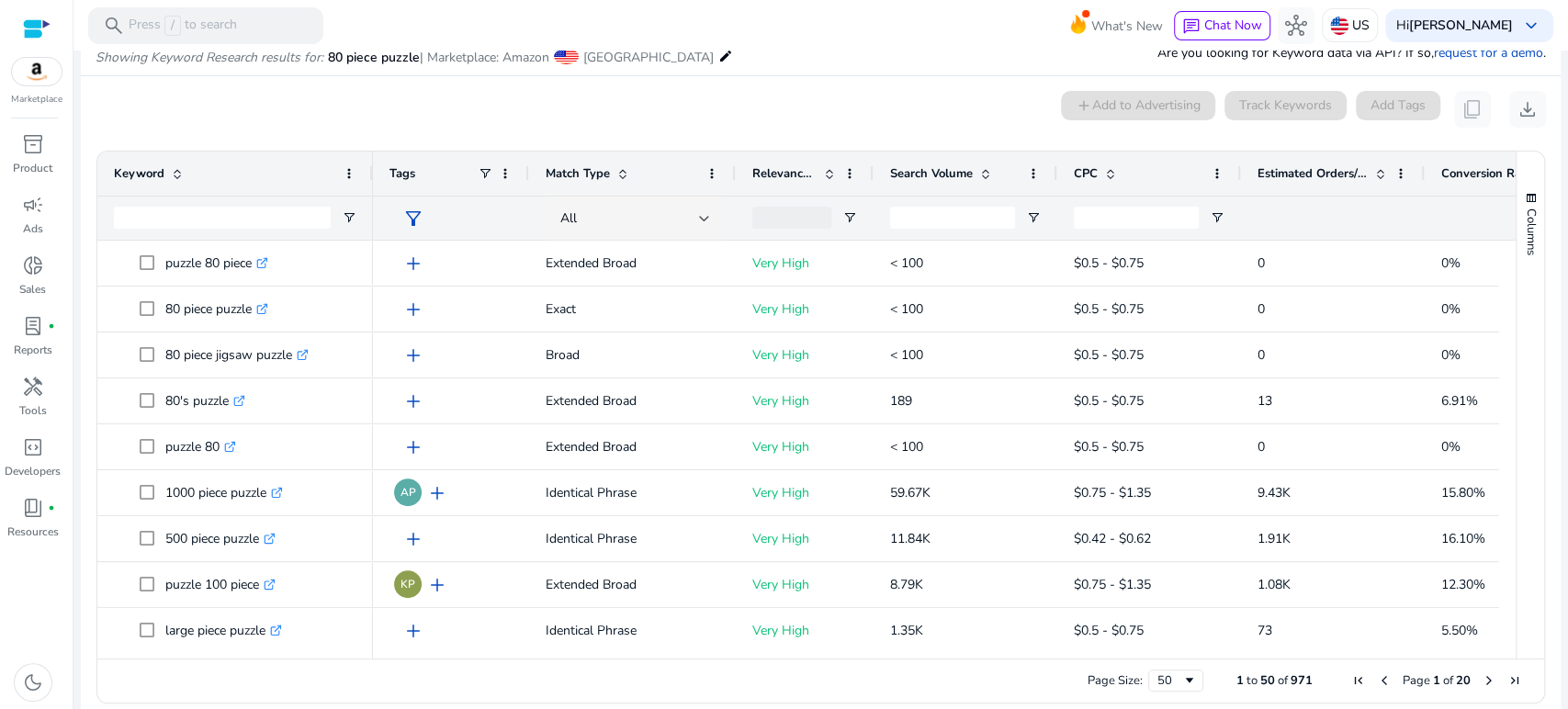
click at [625, 119] on div "0 keyword(s) selected add Add to Advertising Track Keywords Add Tags content_co…" at bounding box center [821, 109] width 1451 height 37
click at [453, 77] on mat-card "0 keyword(s) selected add Add to Advertising Track Keywords Add Tags content_co…" at bounding box center [821, 401] width 1480 height 651
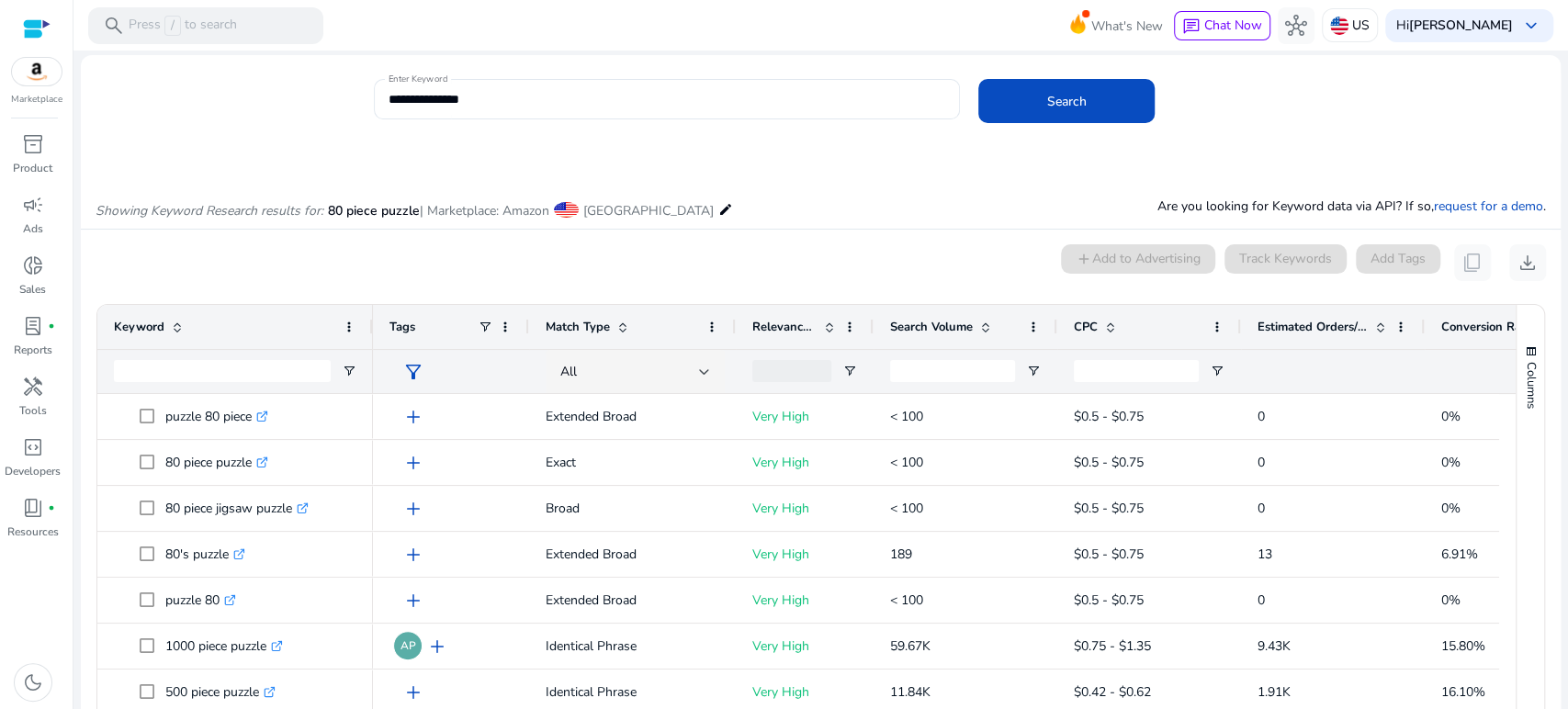
scroll to position [0, 0]
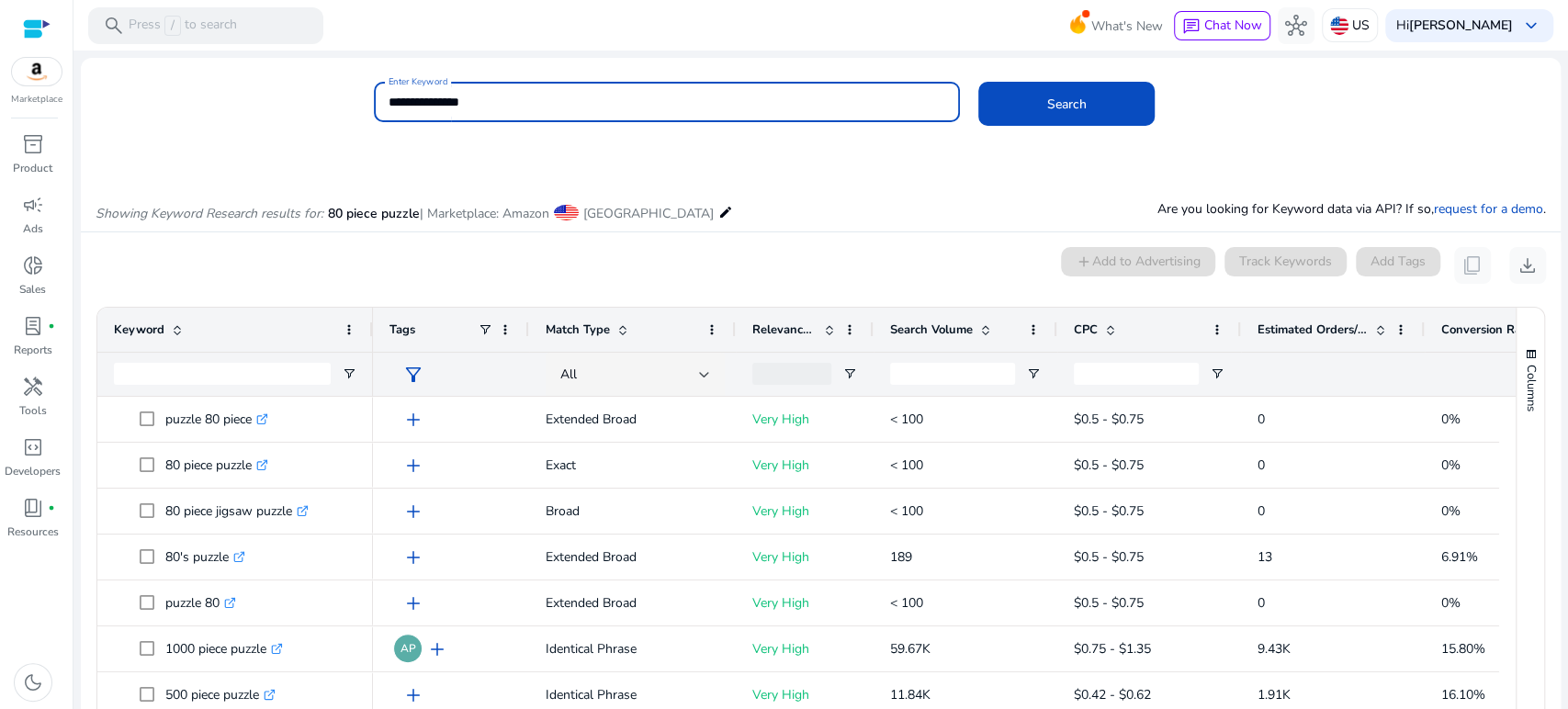
drag, startPoint x: 490, startPoint y: 101, endPoint x: 386, endPoint y: 94, distance: 104.1
click at [386, 94] on div "**********" at bounding box center [667, 102] width 586 height 40
click at [979, 82] on button "Search" at bounding box center [1067, 104] width 176 height 44
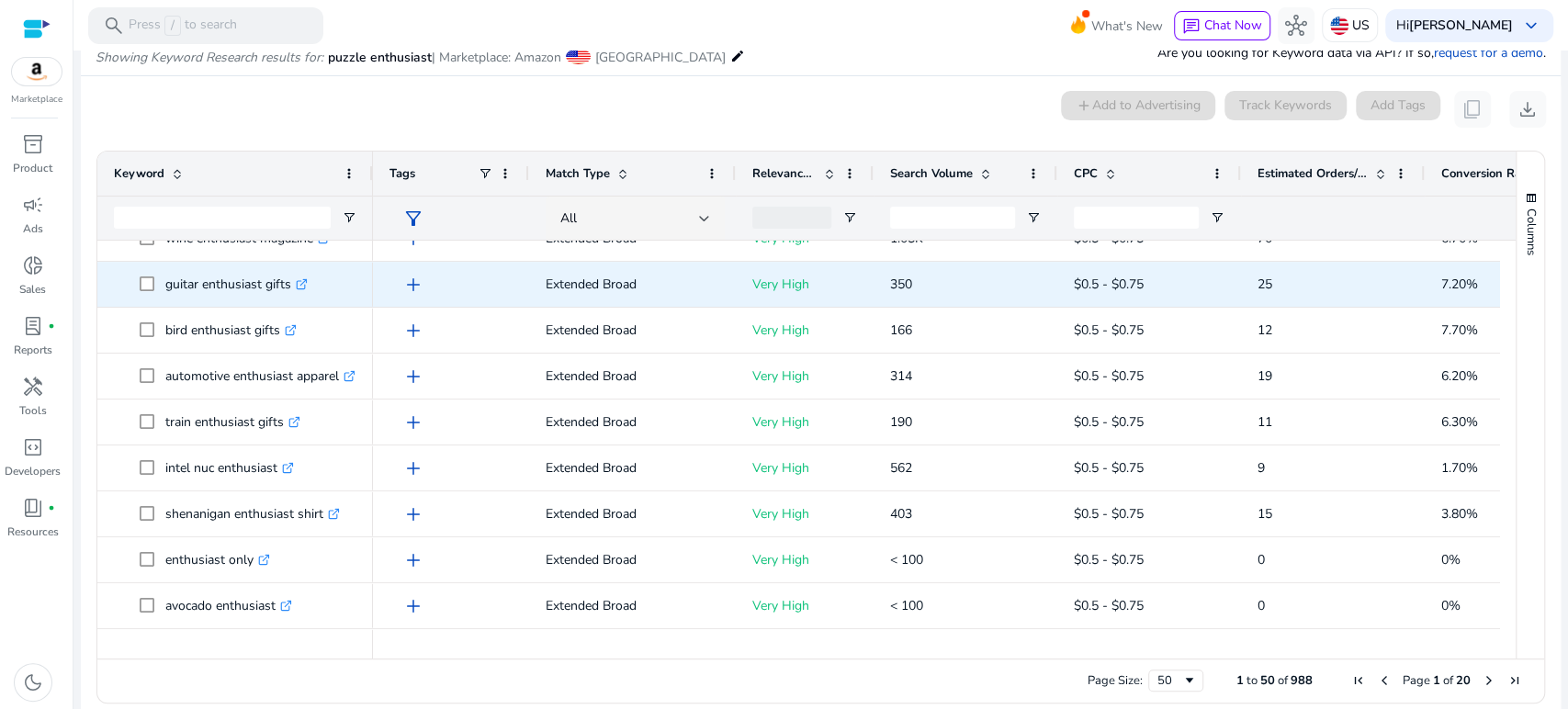
scroll to position [794, 0]
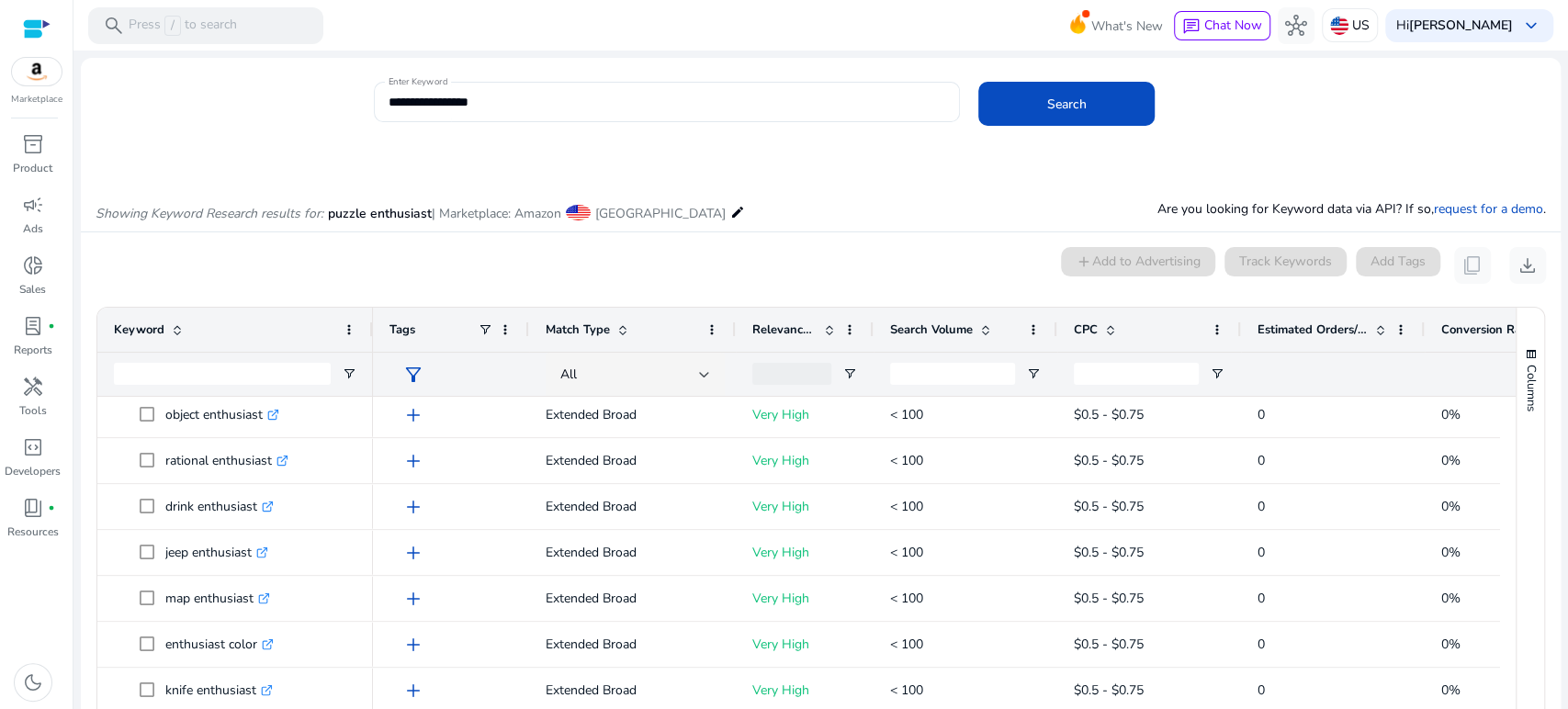
click at [306, 85] on div "**********" at bounding box center [814, 112] width 1466 height 60
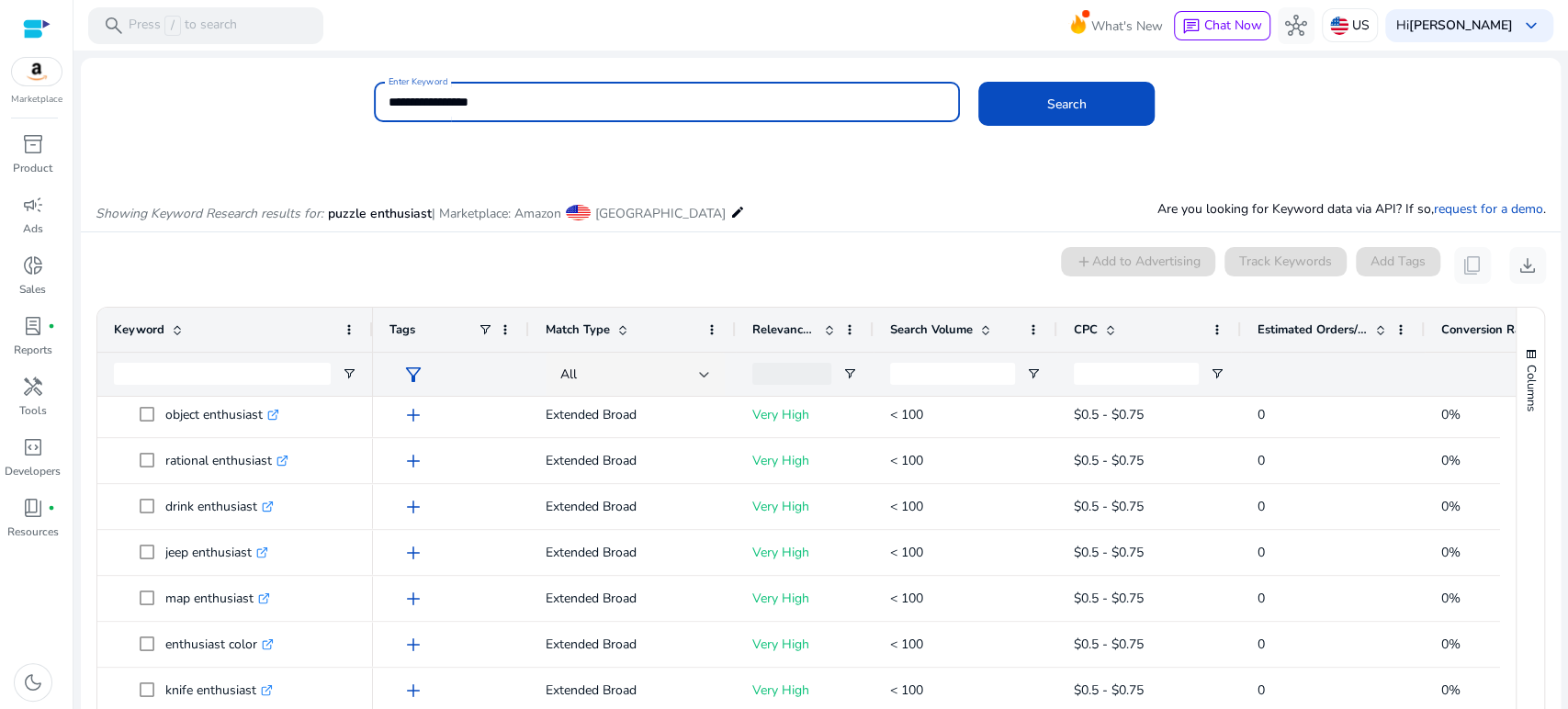
click at [438, 96] on input "**********" at bounding box center [667, 102] width 557 height 20
click at [979, 82] on button "Search" at bounding box center [1067, 104] width 176 height 44
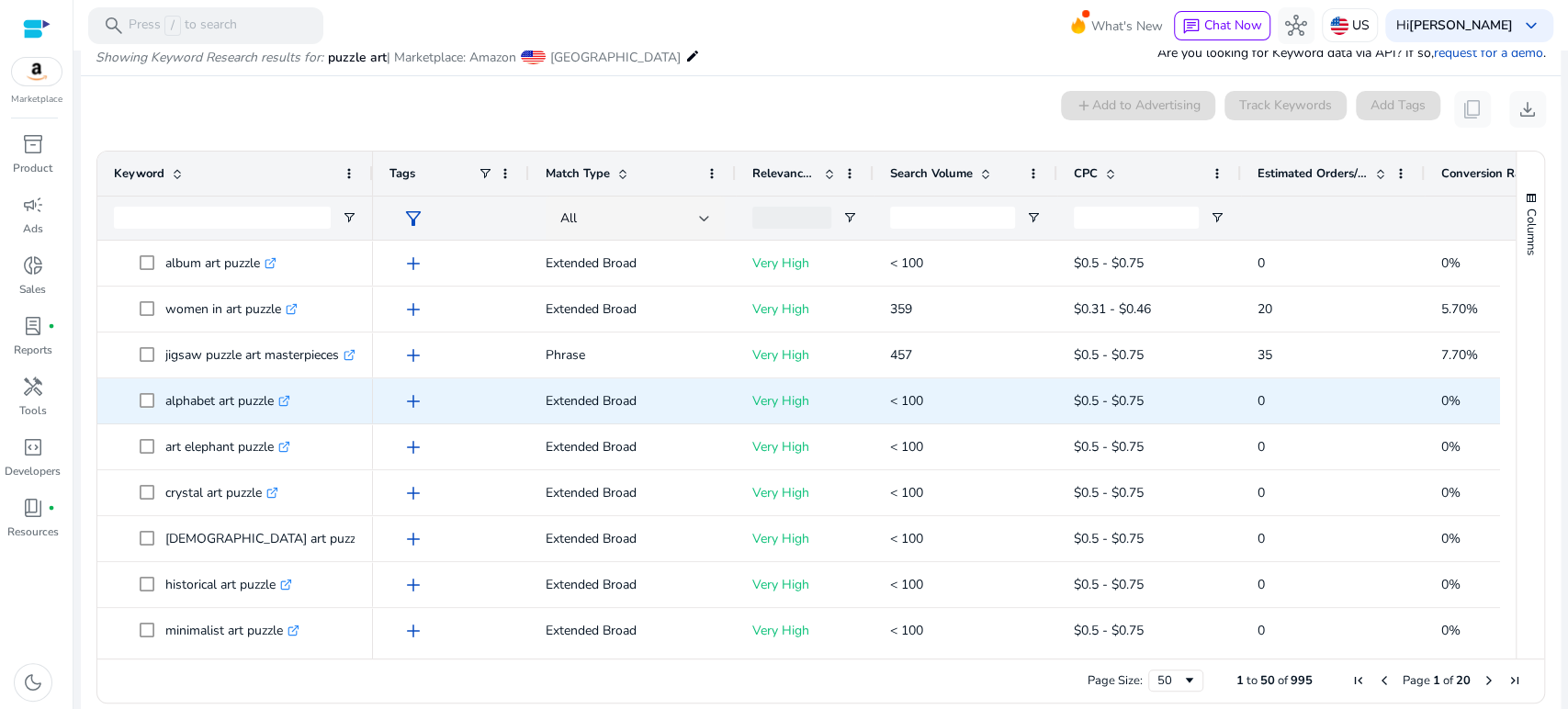
scroll to position [1013, 0]
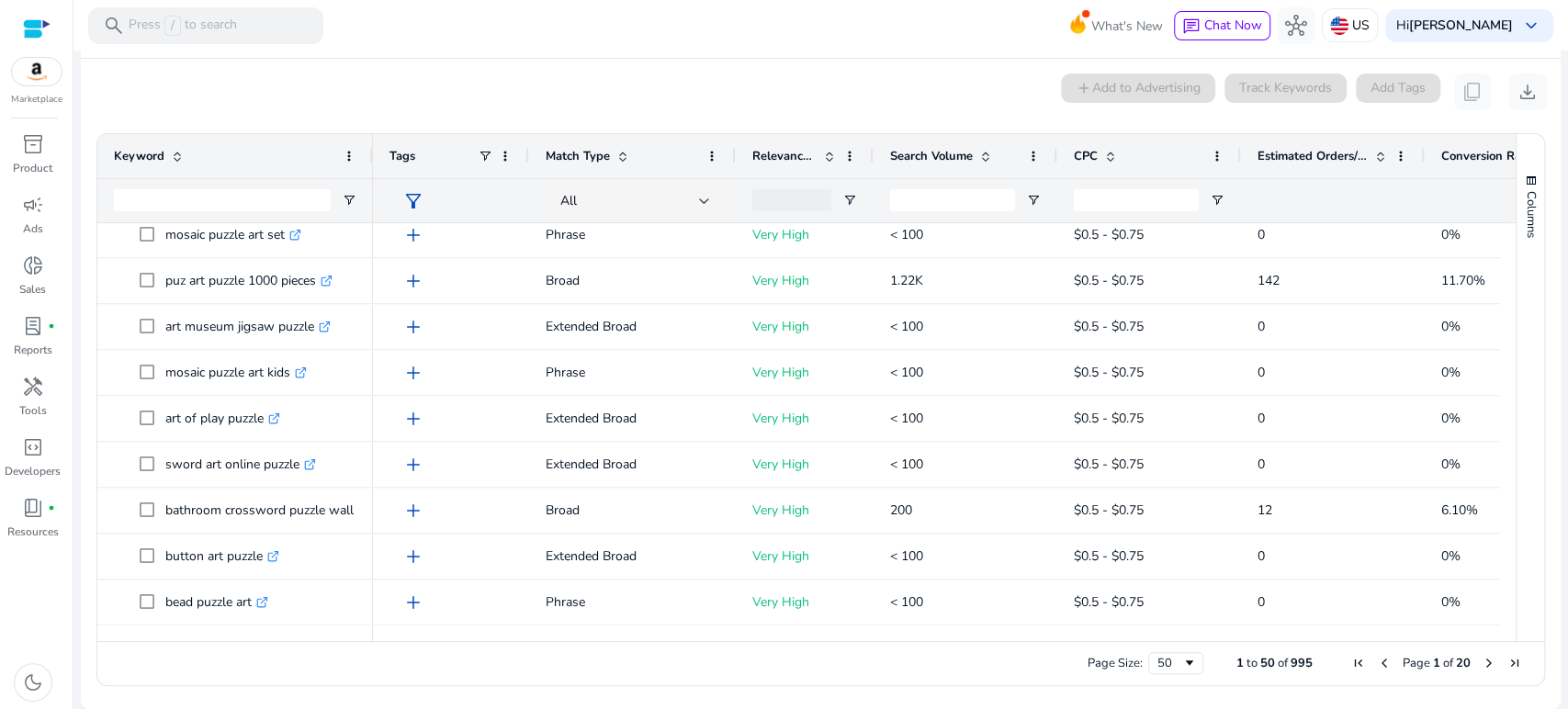
click at [501, 51] on div at bounding box center [821, 53] width 1495 height 4
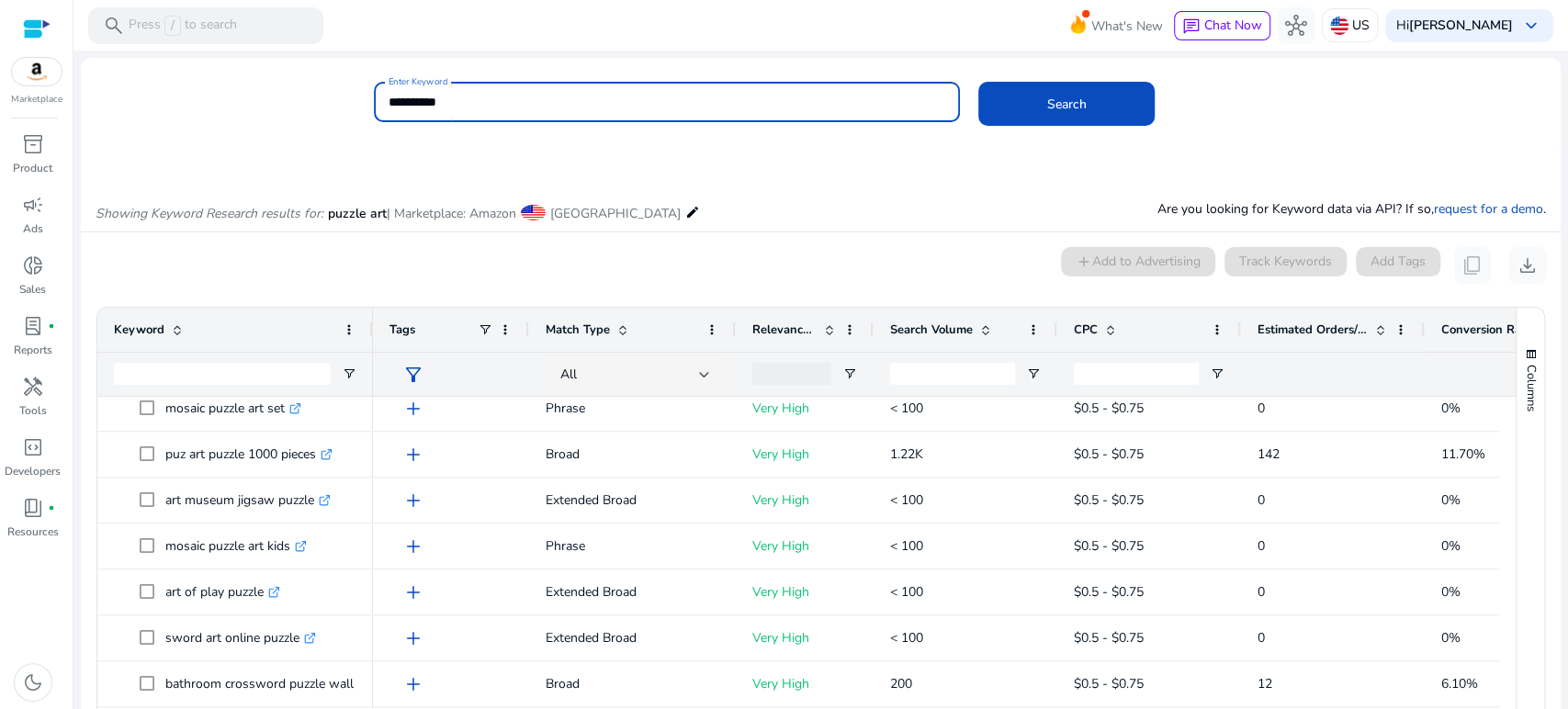
drag, startPoint x: 464, startPoint y: 98, endPoint x: 374, endPoint y: 98, distance: 90.0
click at [374, 98] on div "**********" at bounding box center [667, 102] width 586 height 40
type input "**********"
click at [979, 82] on button "Search" at bounding box center [1067, 104] width 176 height 44
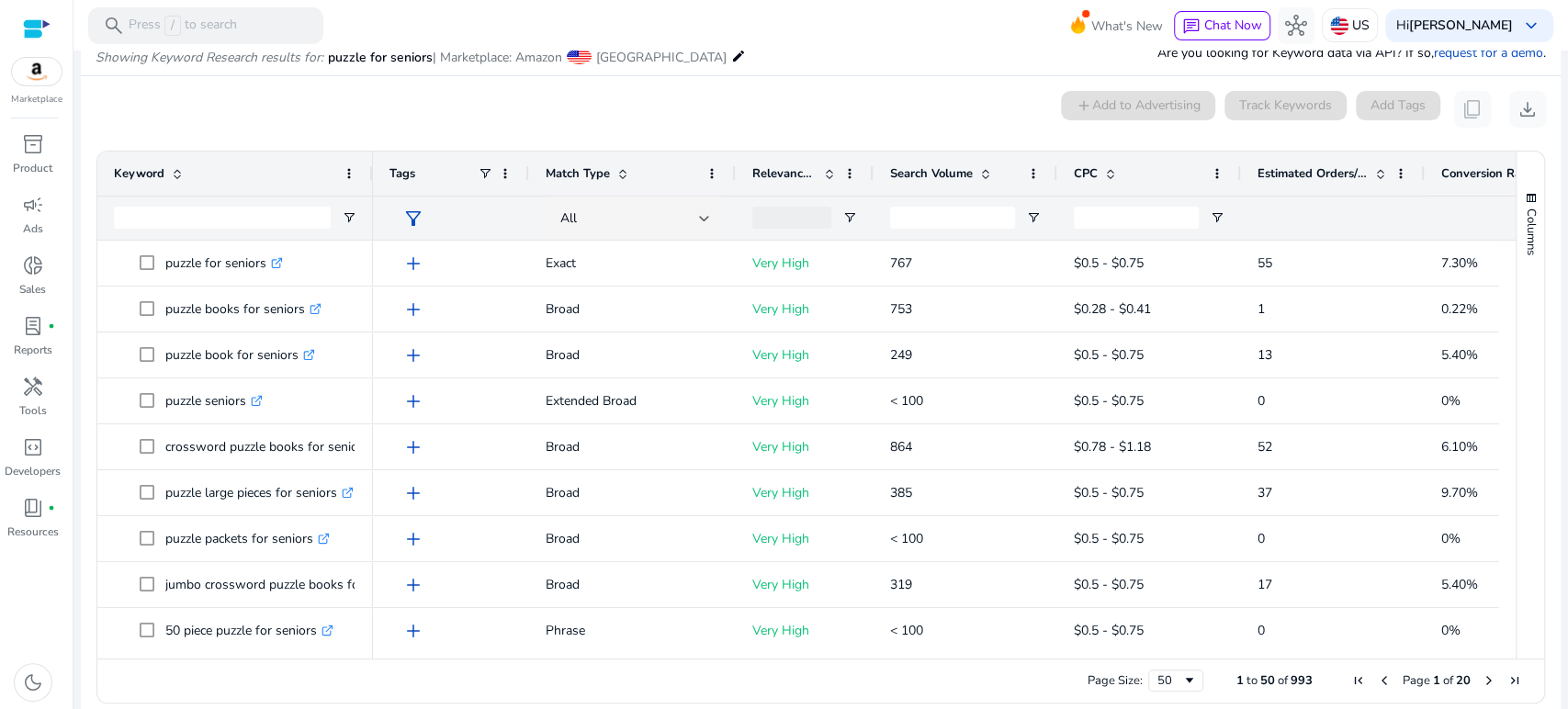
click at [294, 131] on mat-card "0 keyword(s) selected add Add to Advertising Track Keywords Add Tags content_co…" at bounding box center [821, 401] width 1480 height 651
click at [467, 100] on div "0 keyword(s) selected add Add to Advertising Track Keywords Add Tags content_co…" at bounding box center [821, 109] width 1451 height 37
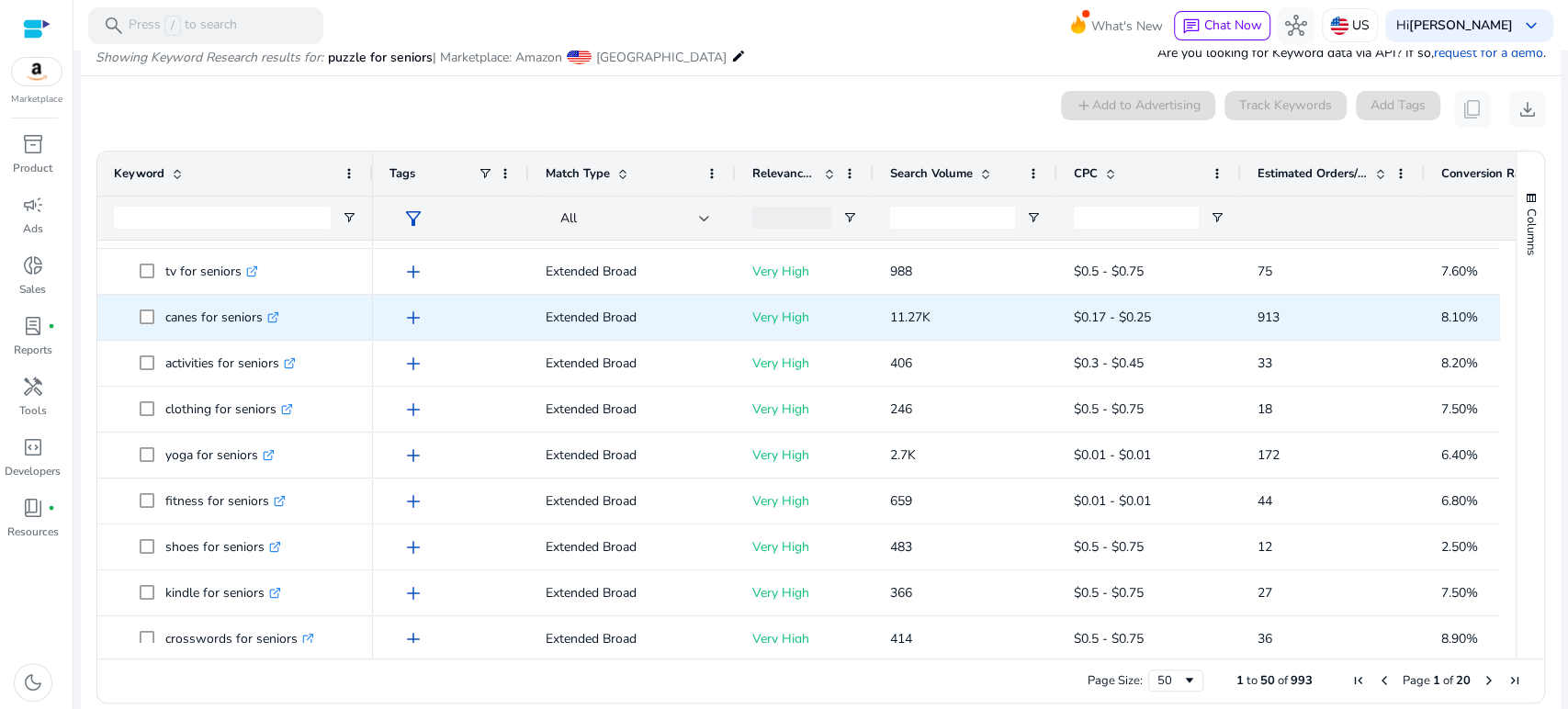
scroll to position [1117, 0]
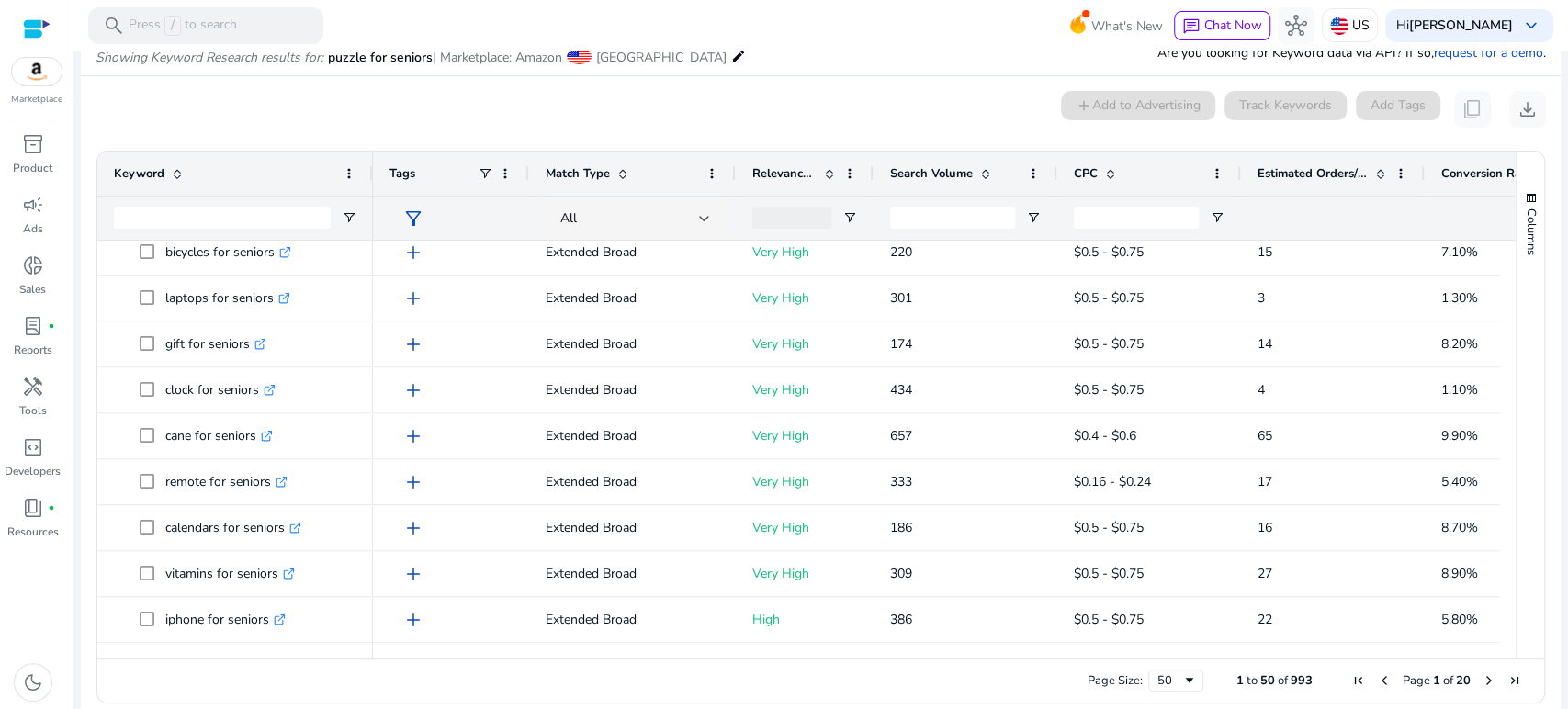
click at [584, 117] on div "0 keyword(s) selected add Add to Advertising Track Keywords Add Tags content_co…" at bounding box center [821, 109] width 1451 height 37
click at [904, 76] on app-keyword-research-result "0 keyword(s) selected add Add to Advertising Track Keywords Add Tags content_co…" at bounding box center [821, 401] width 1480 height 651
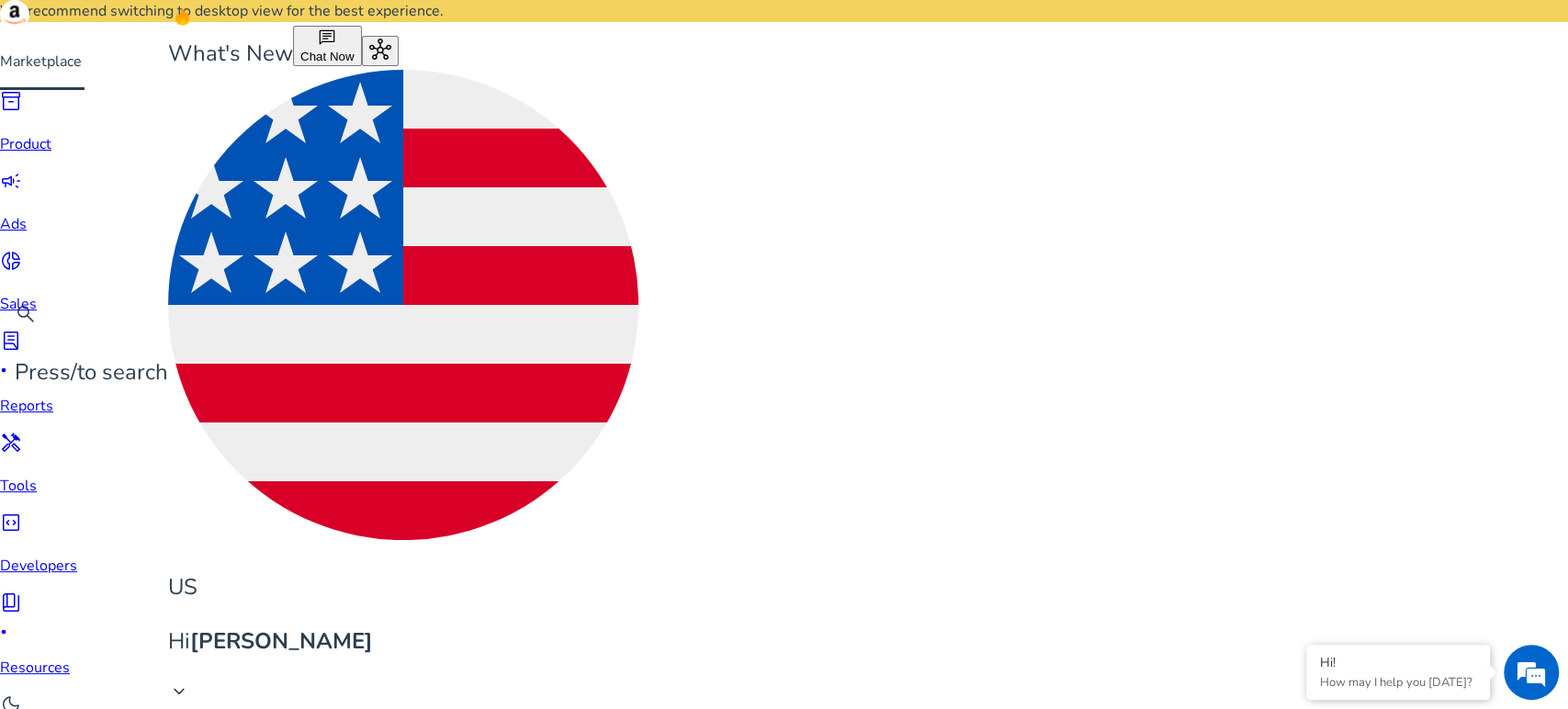
drag, startPoint x: 455, startPoint y: 104, endPoint x: 293, endPoint y: 102, distance: 161.7
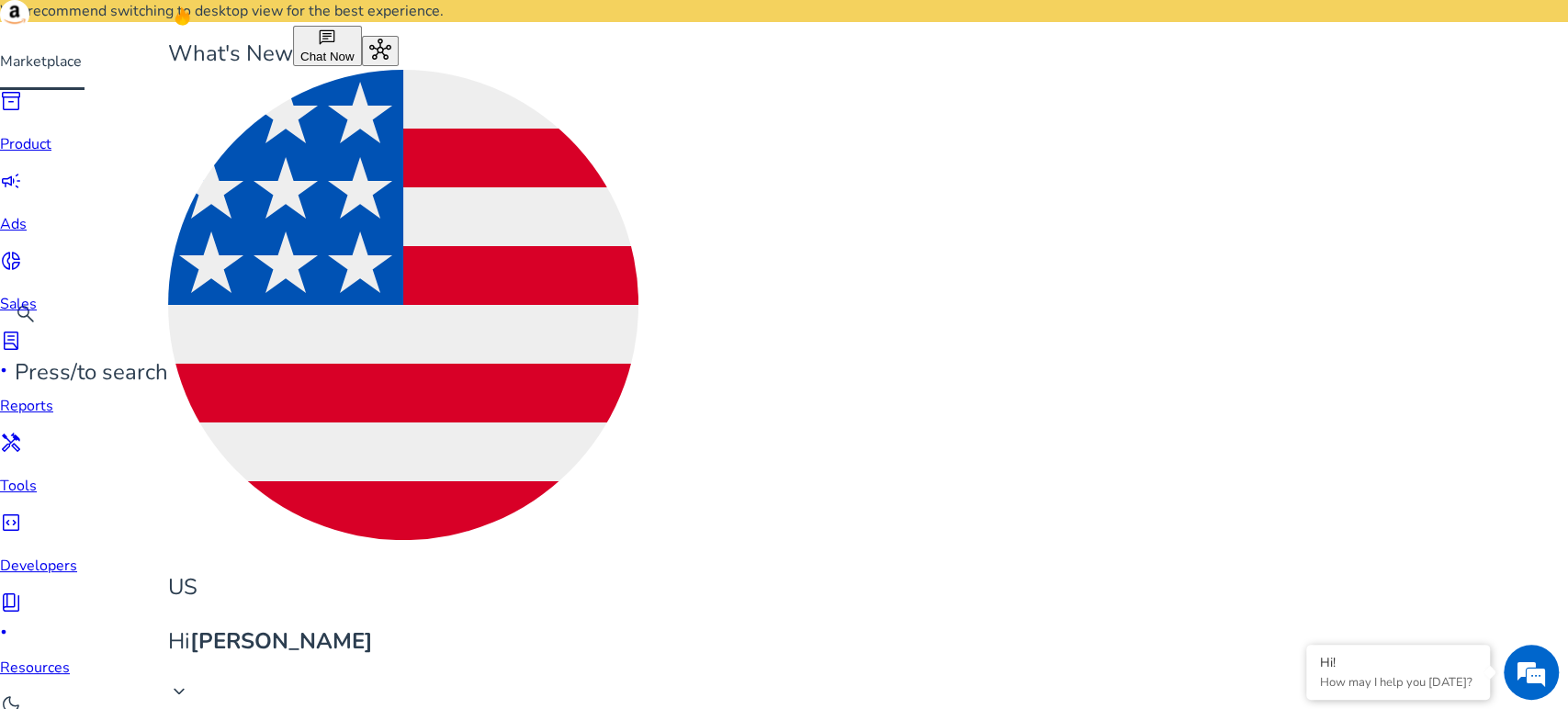
drag, startPoint x: 510, startPoint y: 102, endPoint x: 278, endPoint y: 89, distance: 231.9
type input "**********"
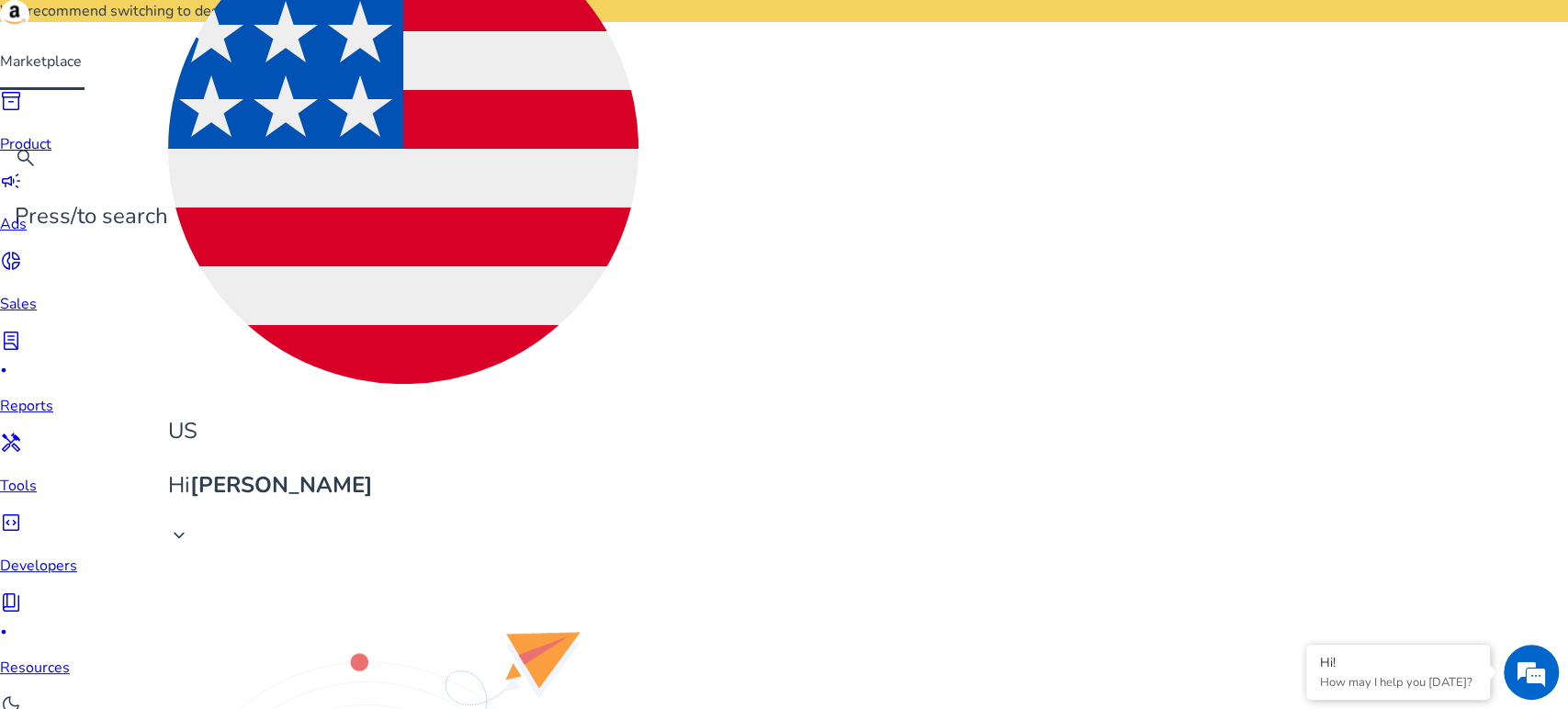
scroll to position [1633, 0]
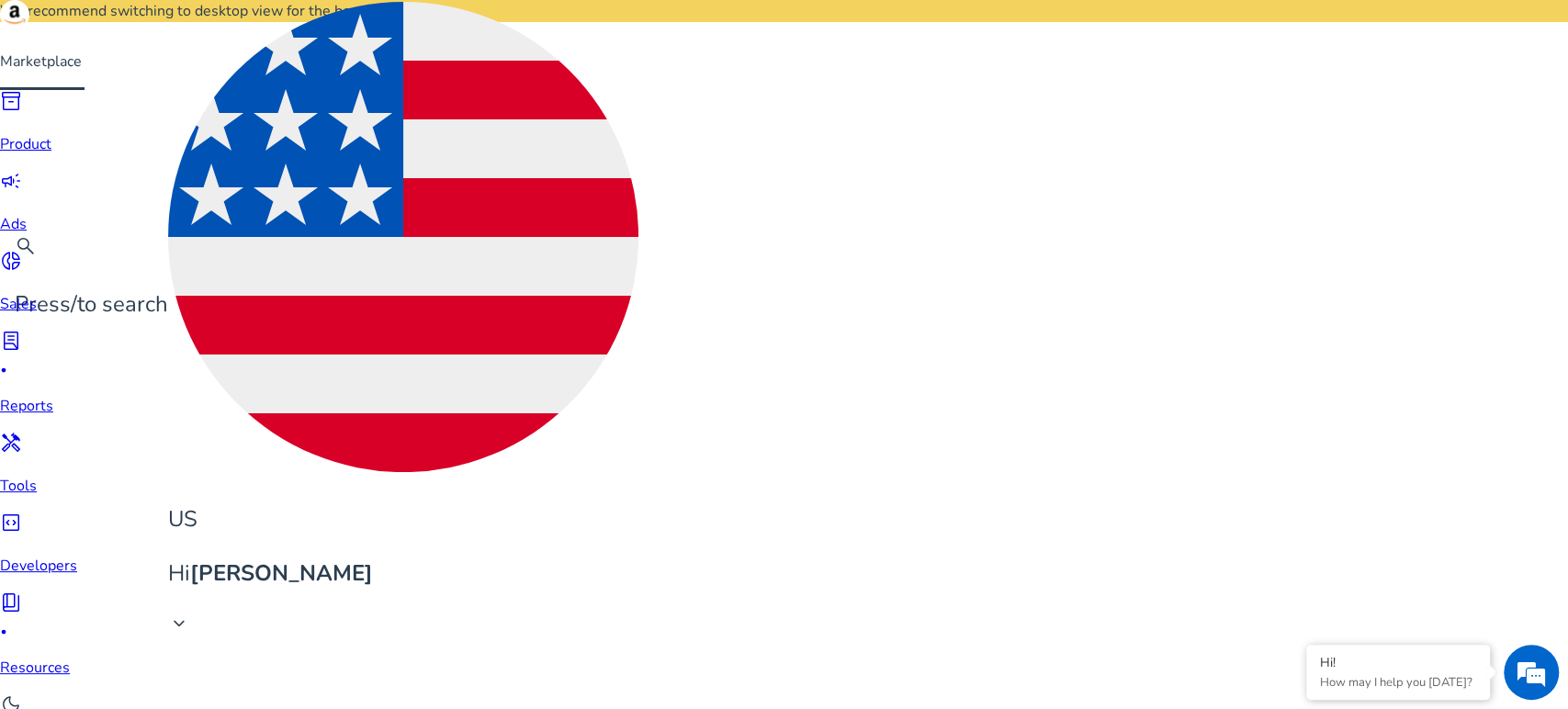
scroll to position [0, 0]
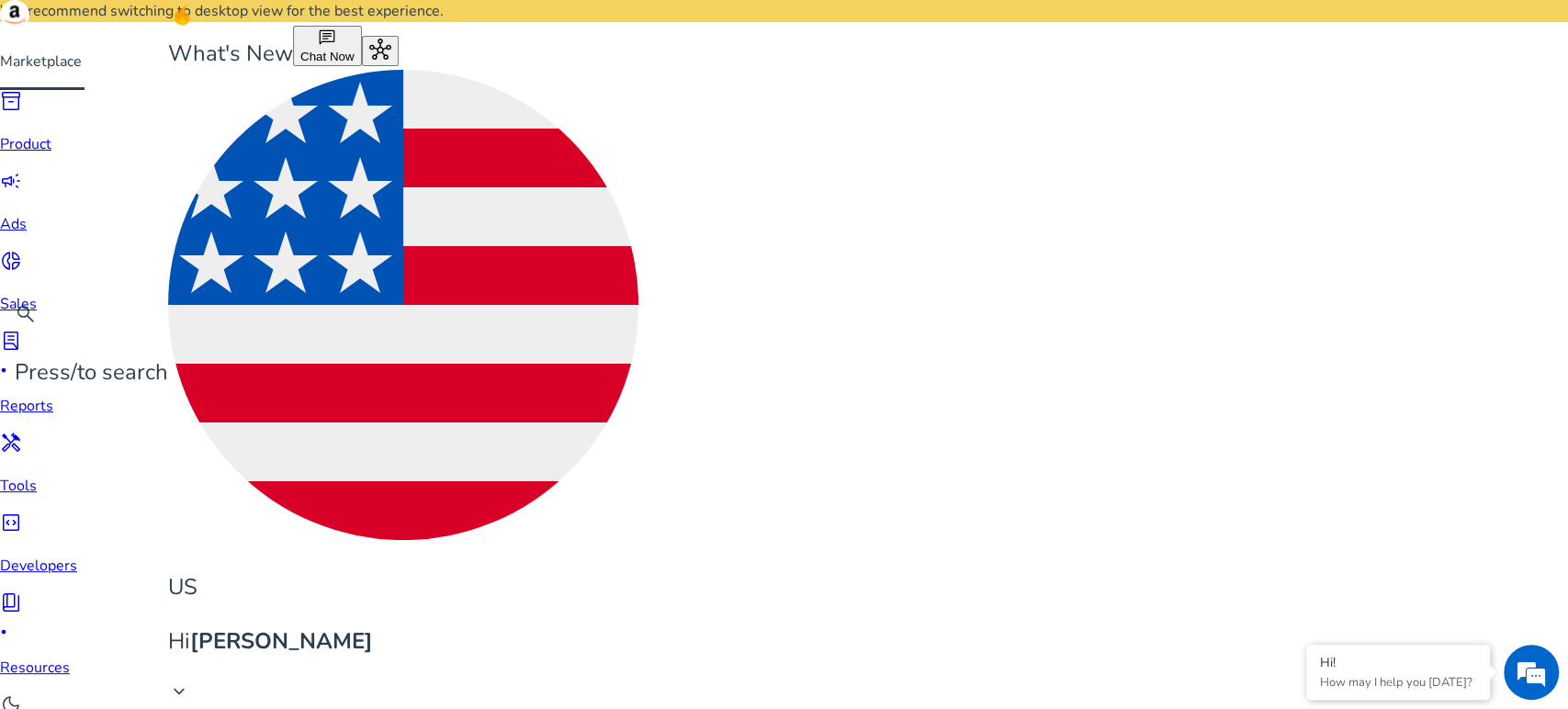
click at [22, 112] on span "inventory_2" at bounding box center [11, 101] width 22 height 22
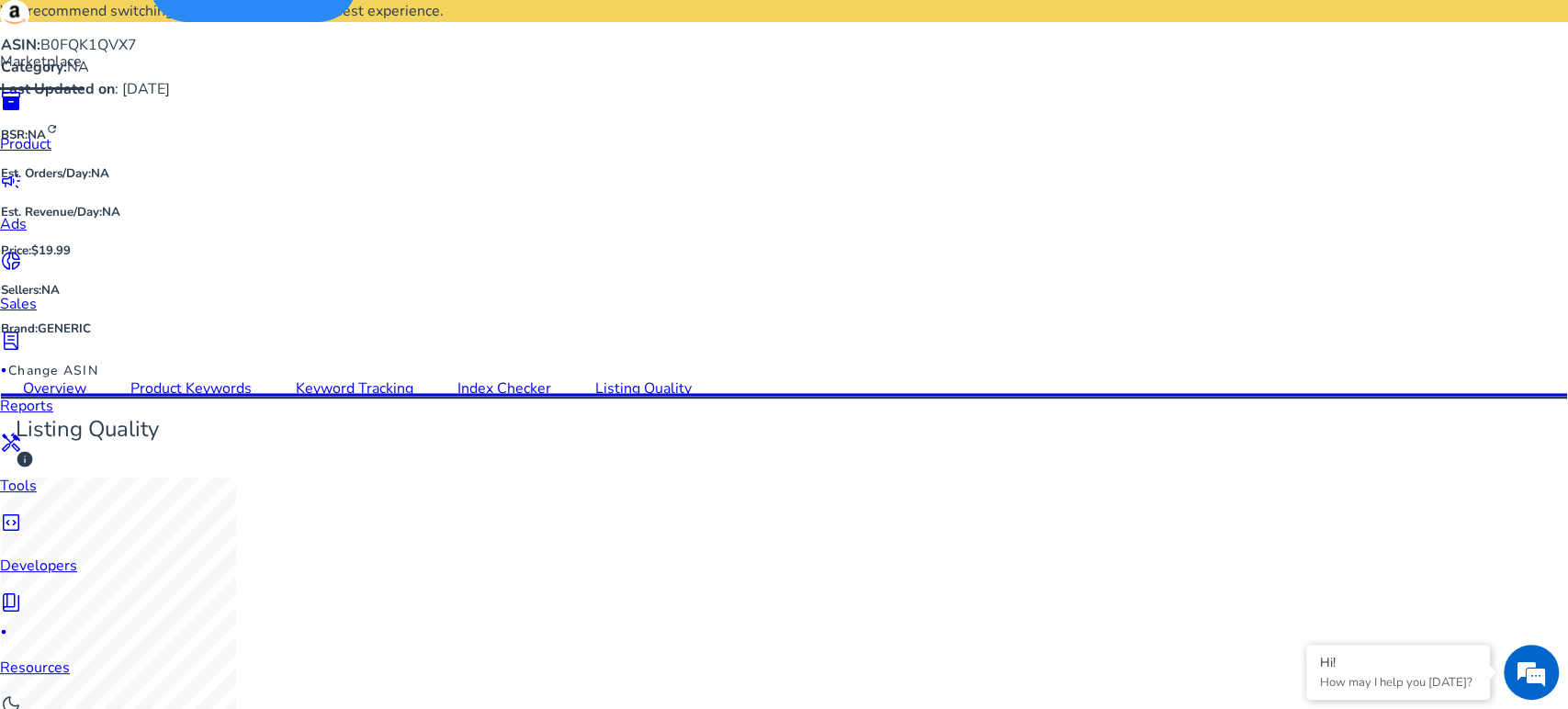
scroll to position [1719, 0]
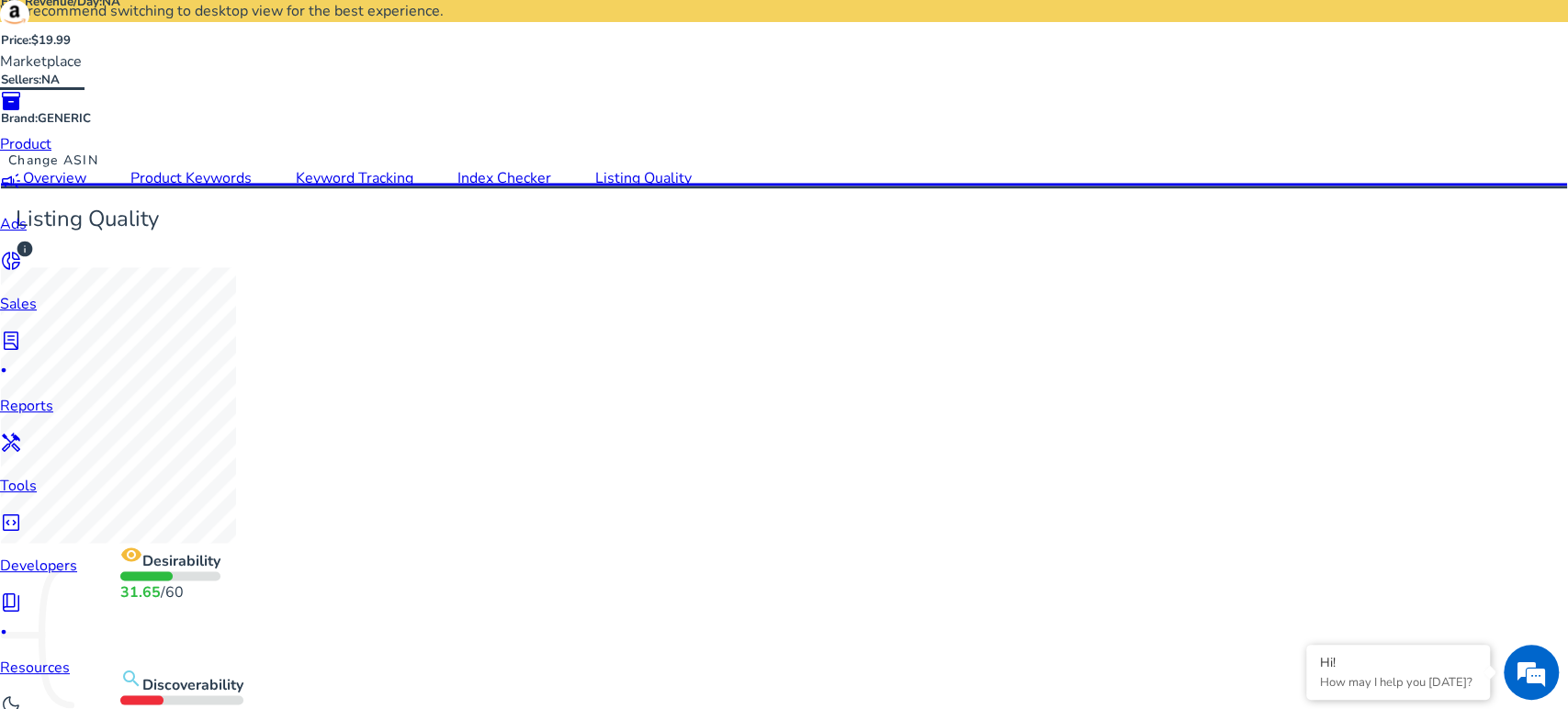
scroll to position [2085, 0]
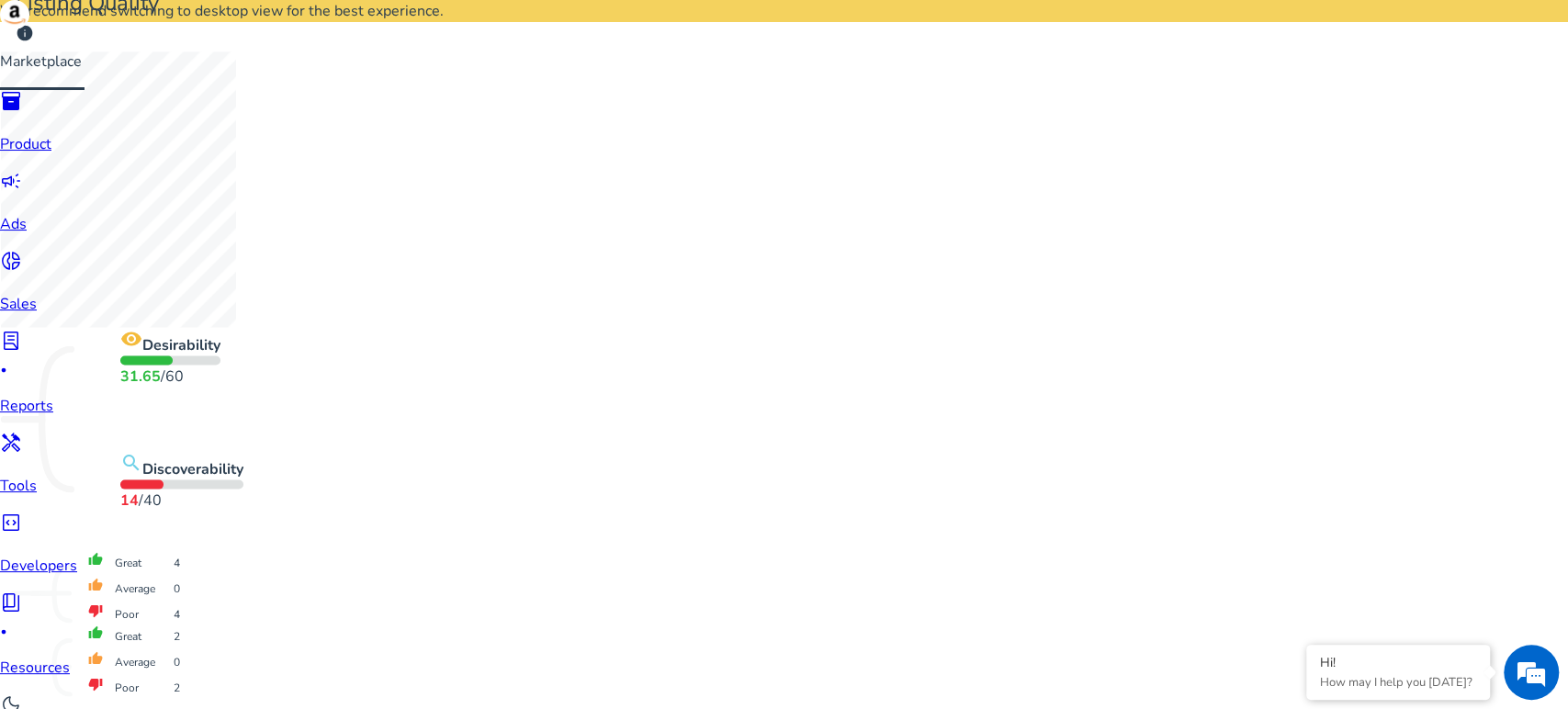
scroll to position [2141, 0]
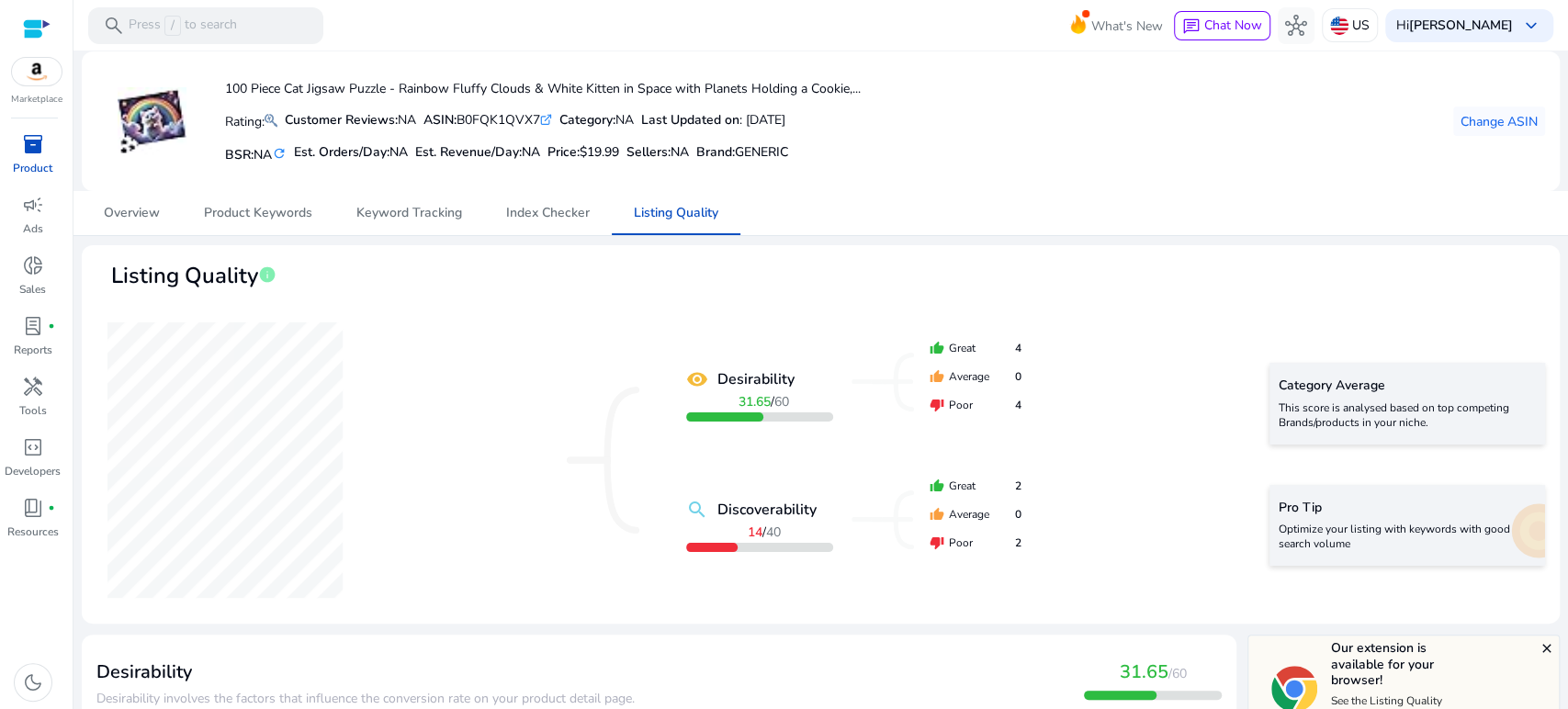
scroll to position [2141, 0]
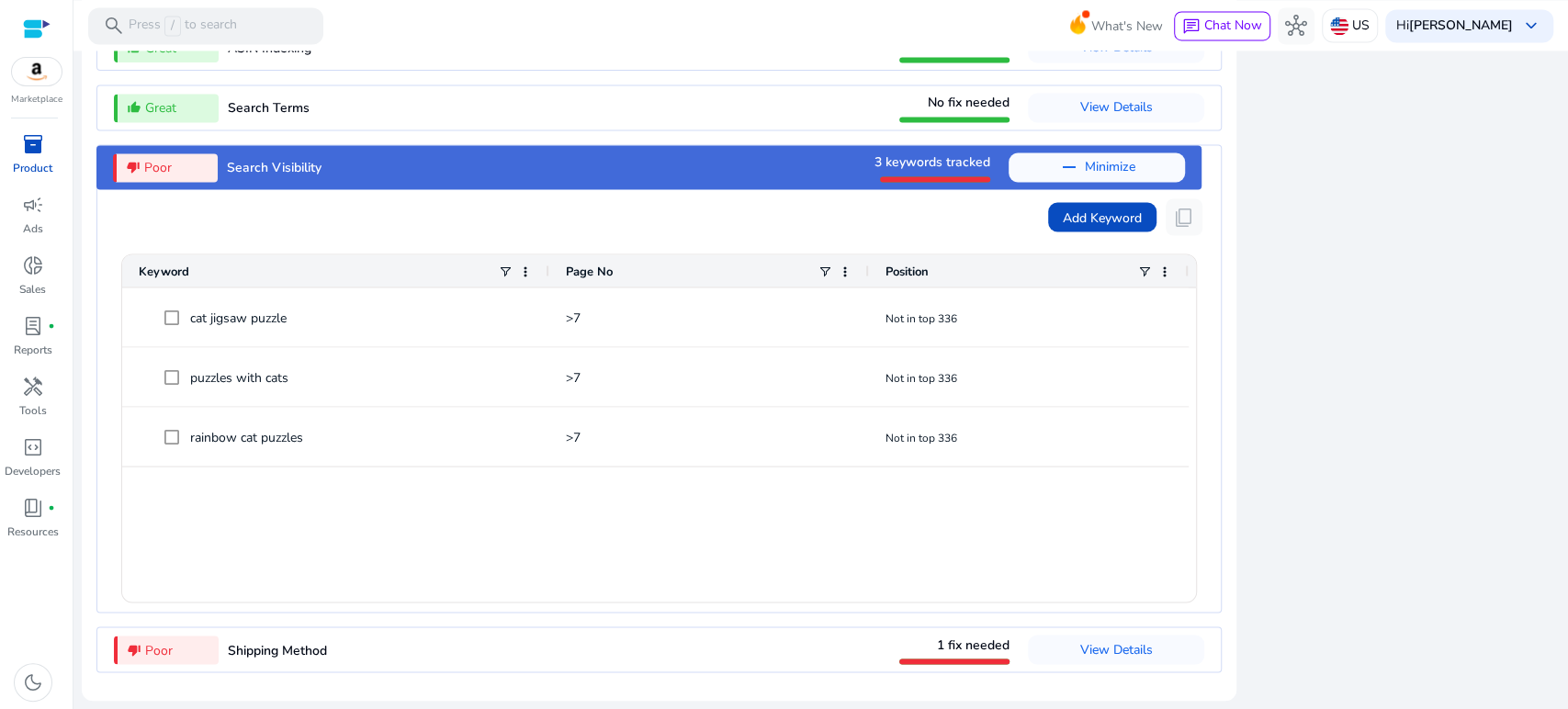
click at [1063, 218] on span "Add Keyword" at bounding box center [1102, 217] width 79 height 19
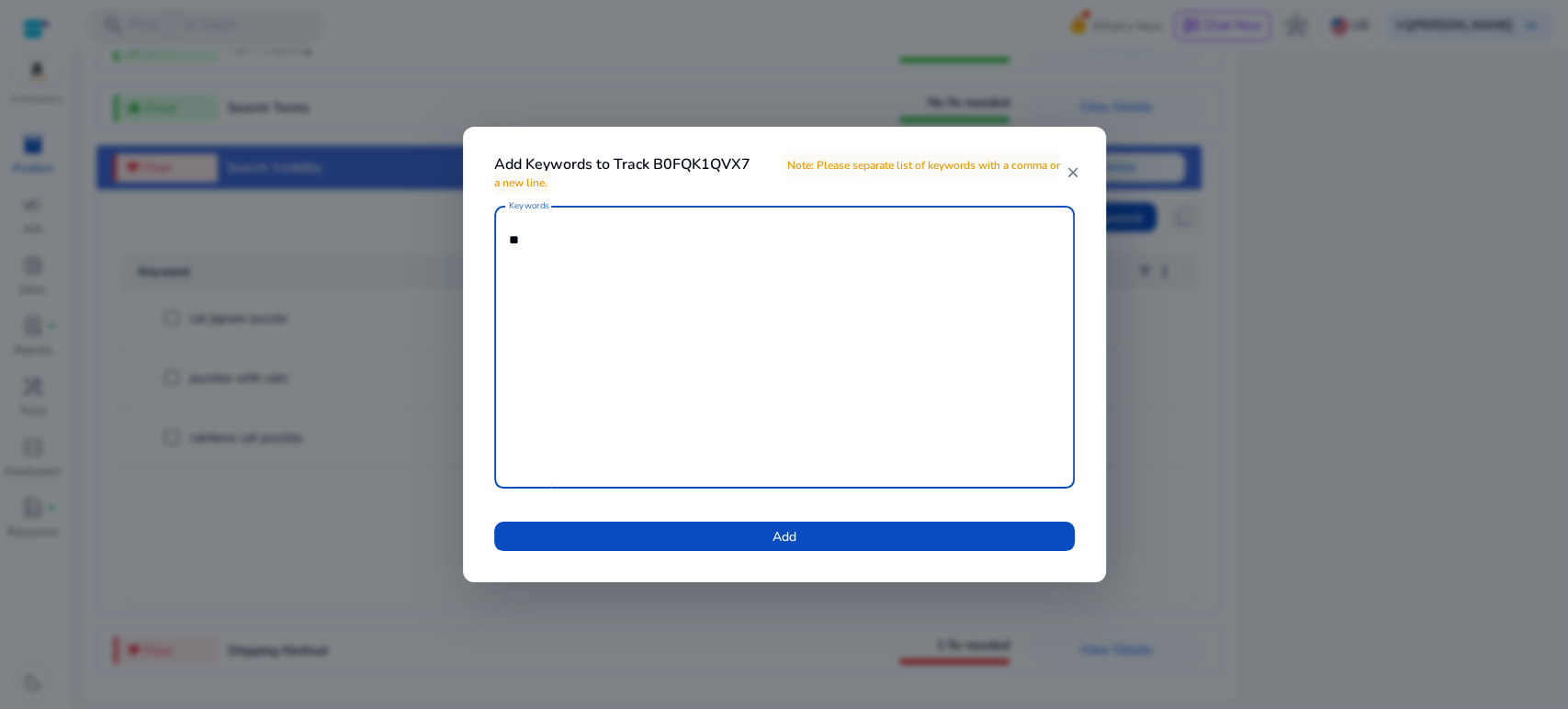
type textarea "*"
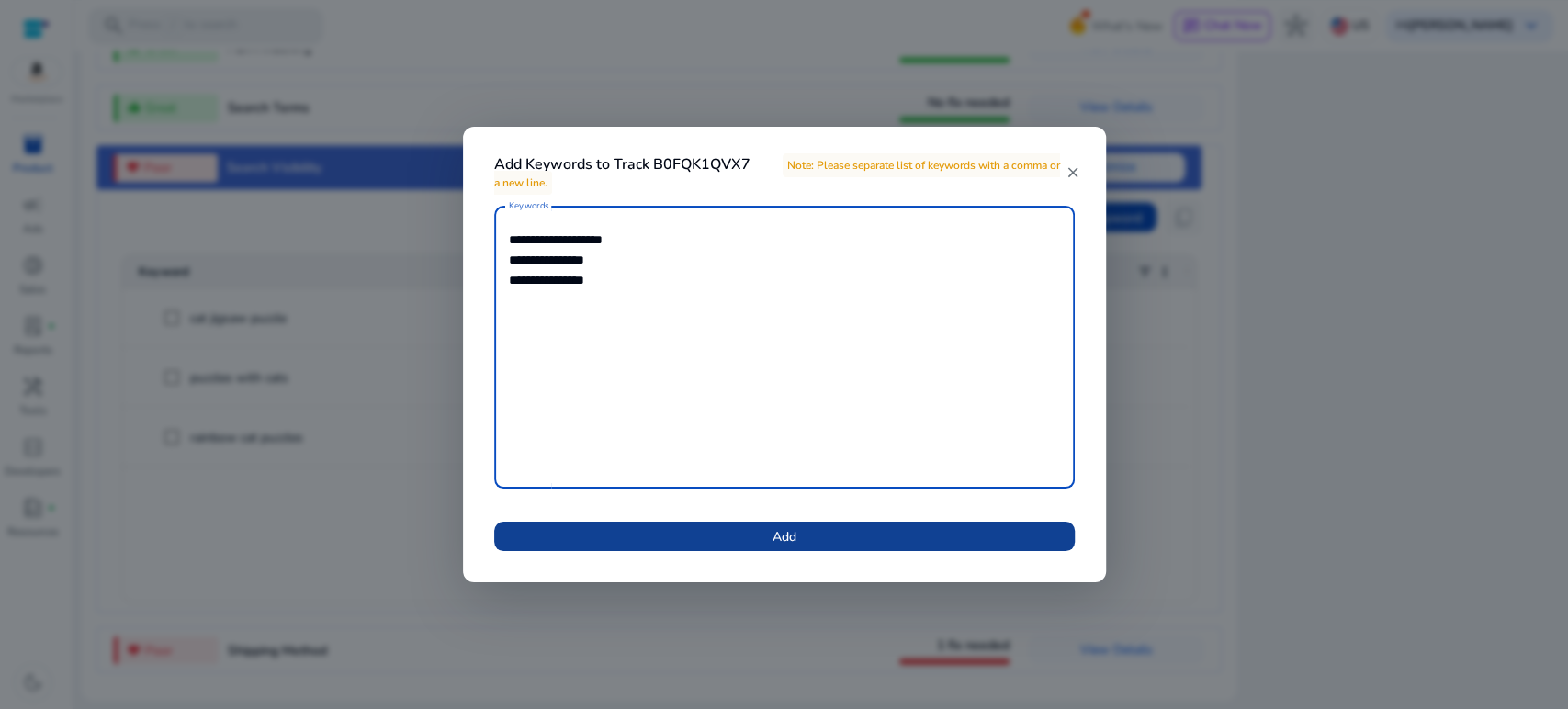
type textarea "**********"
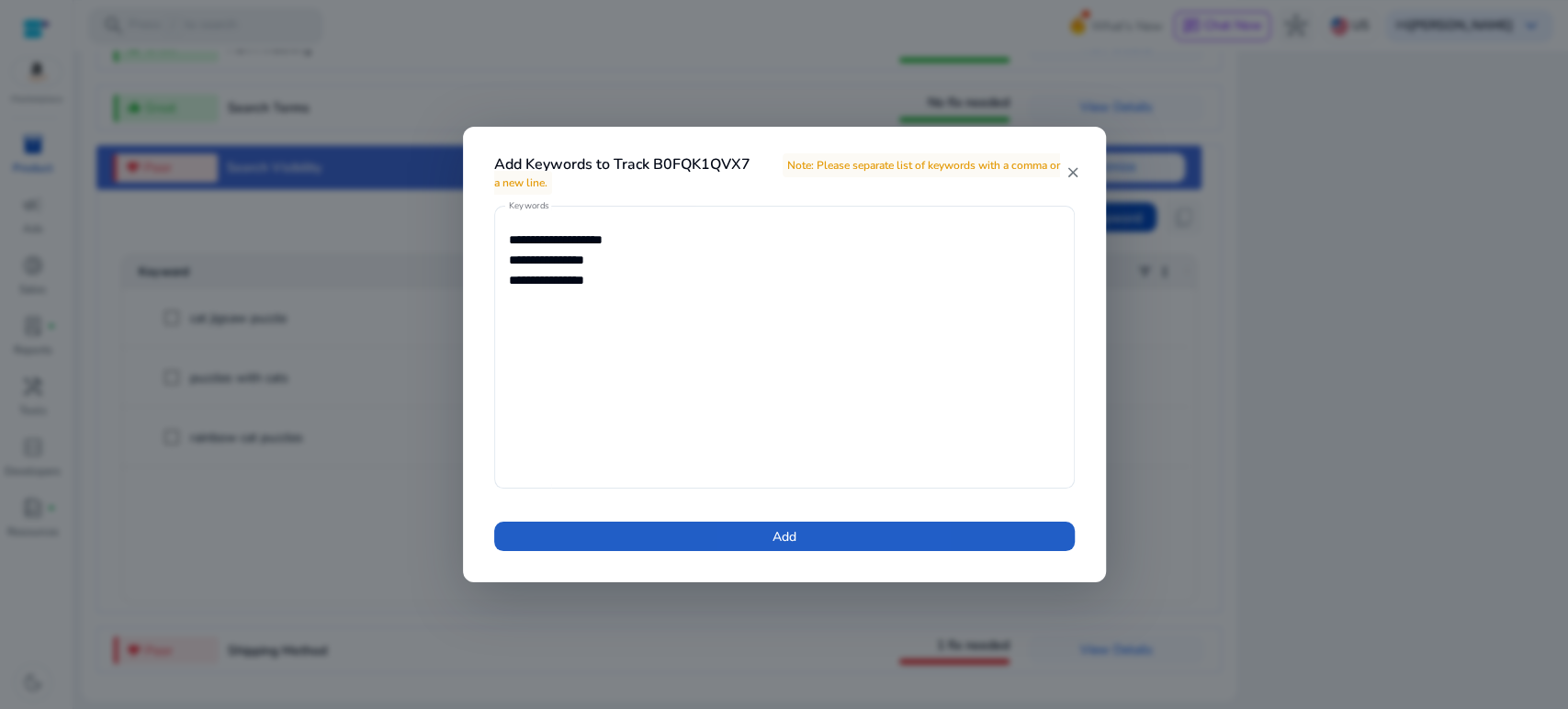
drag, startPoint x: 780, startPoint y: 529, endPoint x: 773, endPoint y: 536, distance: 9.8
click at [781, 529] on span "Add" at bounding box center [785, 536] width 24 height 19
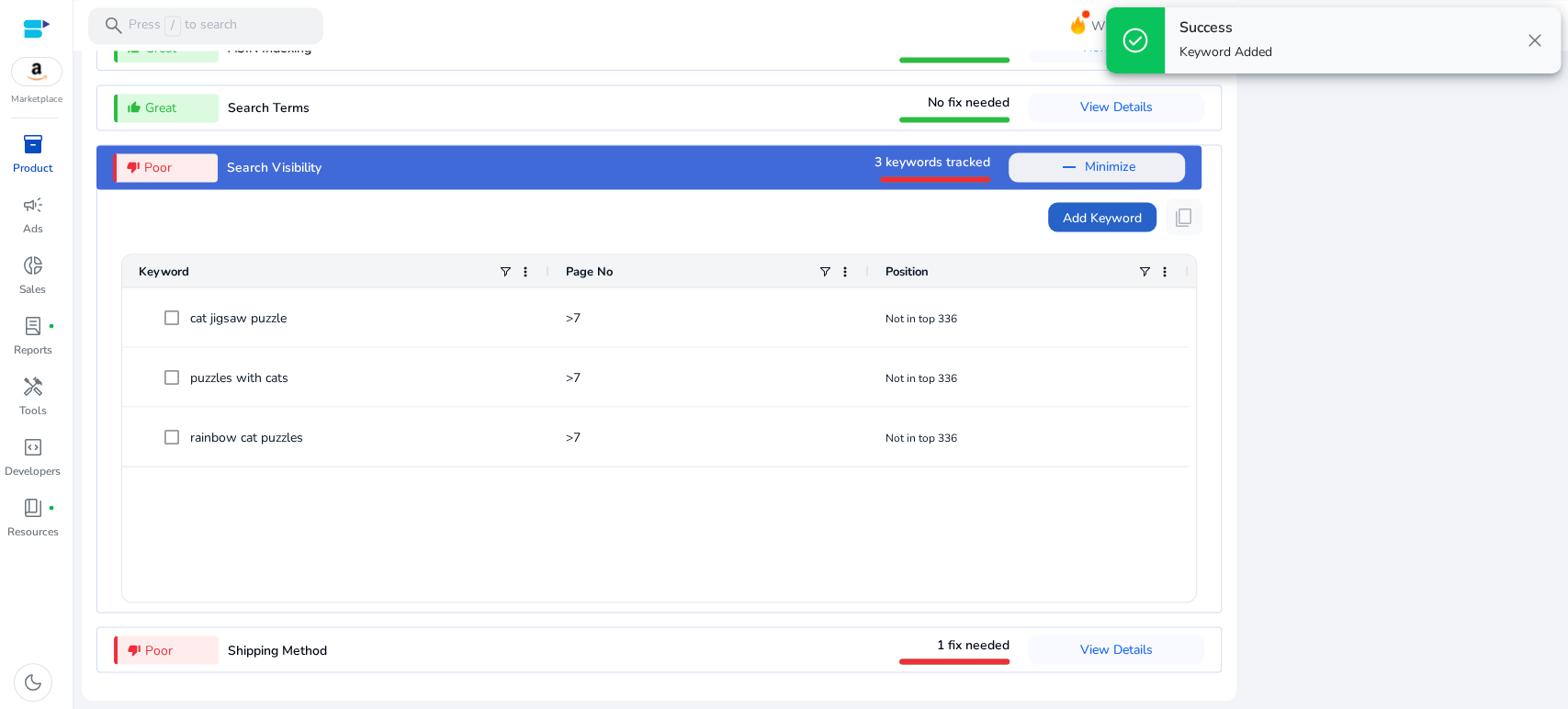
click at [1085, 156] on span "Minimize" at bounding box center [1110, 167] width 51 height 29
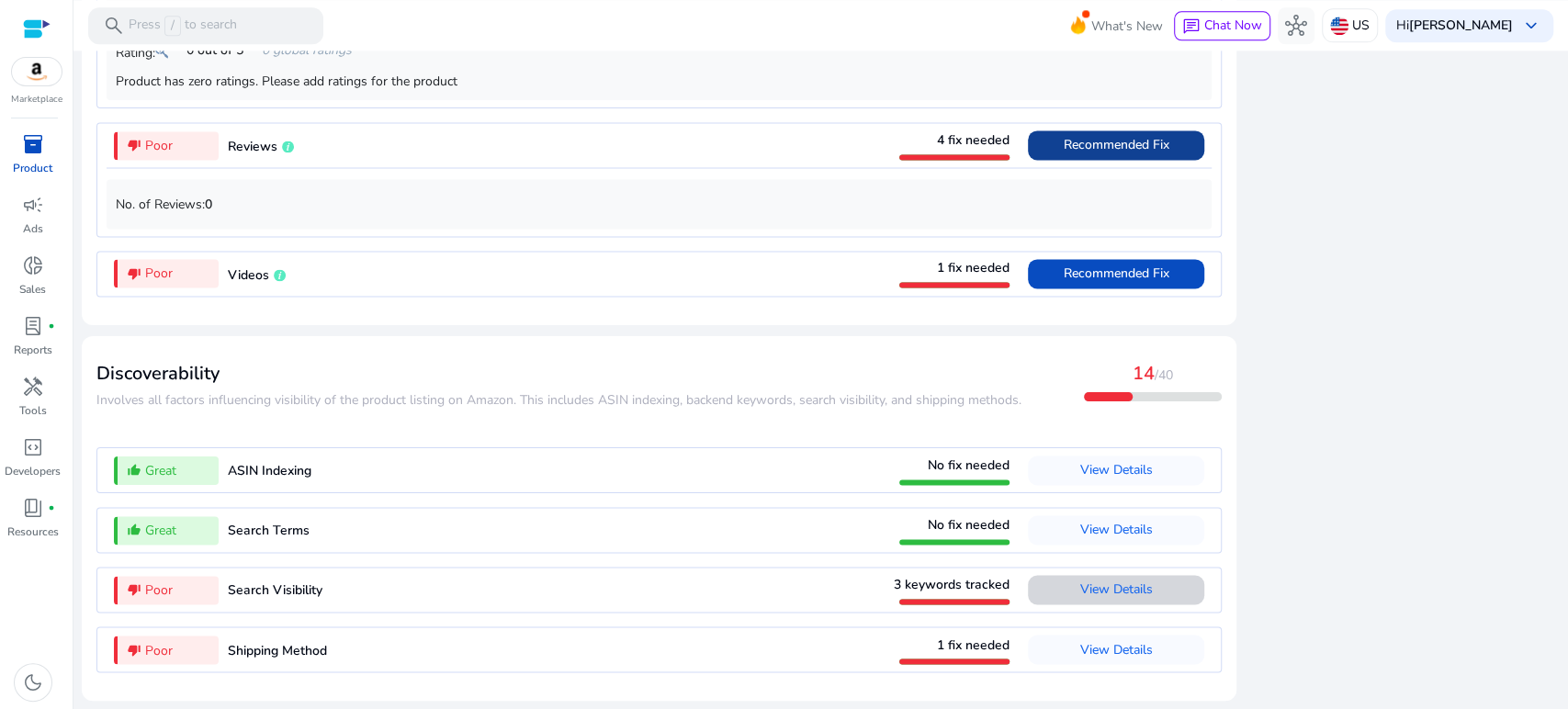
scroll to position [1719, 0]
click at [1115, 579] on span "View Details" at bounding box center [1117, 589] width 73 height 29
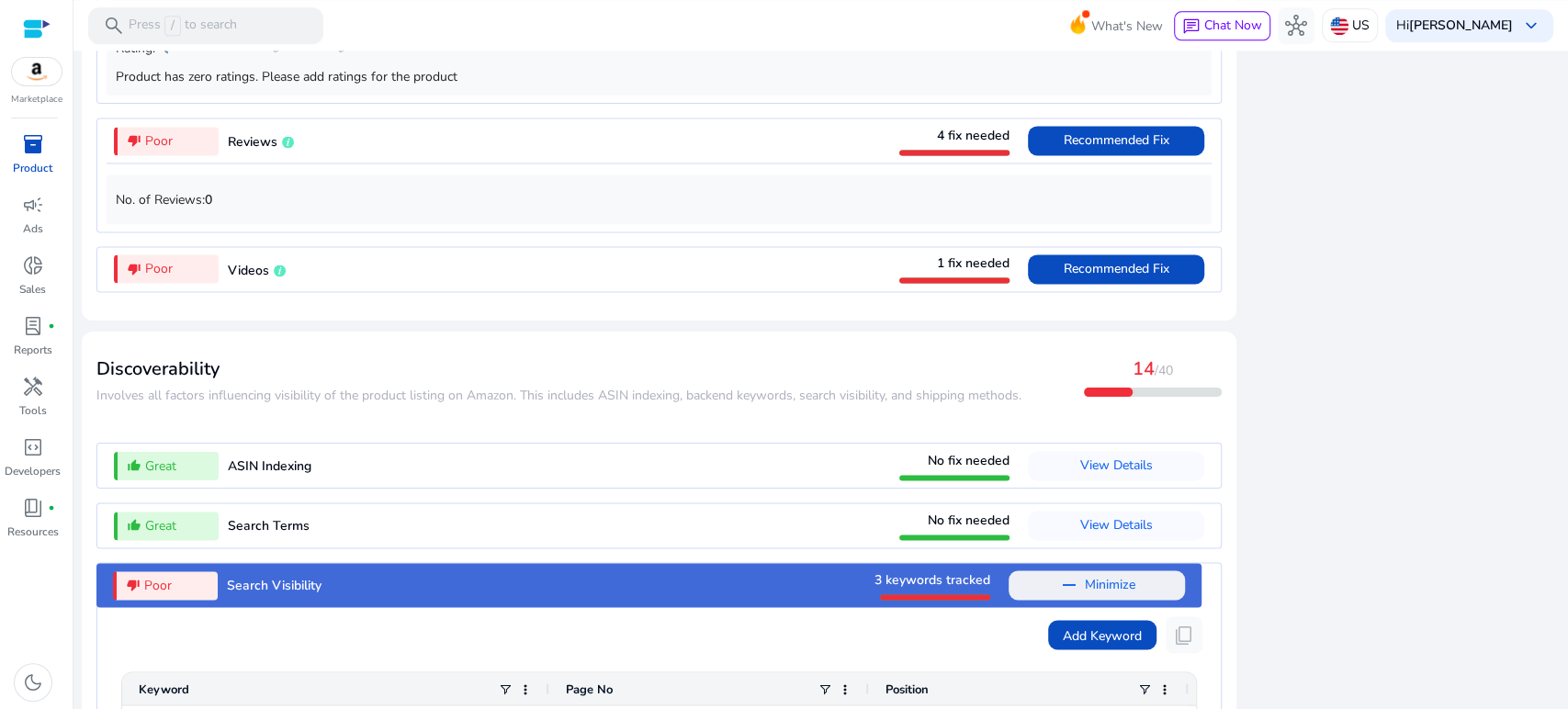
scroll to position [2141, 0]
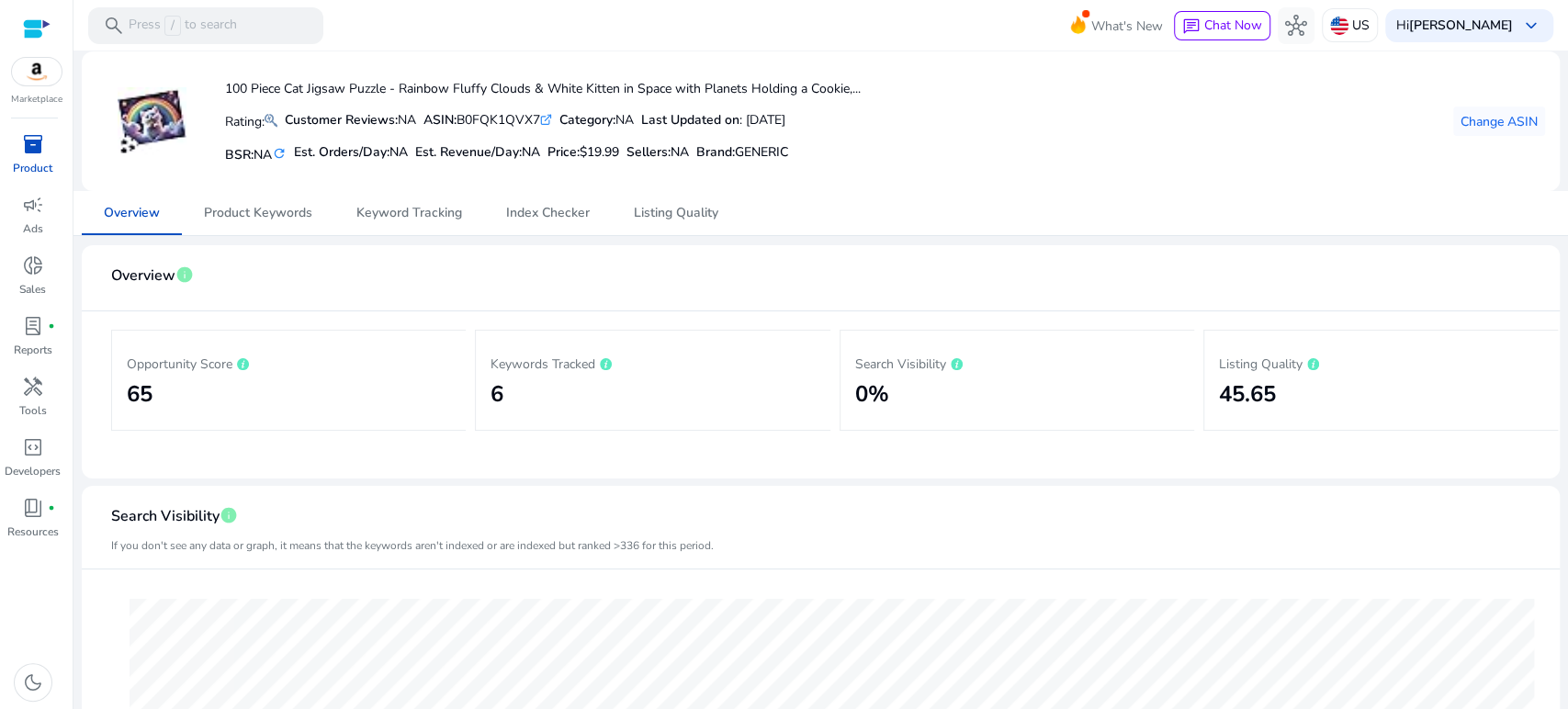
click at [33, 153] on span "inventory_2" at bounding box center [33, 144] width 22 height 22
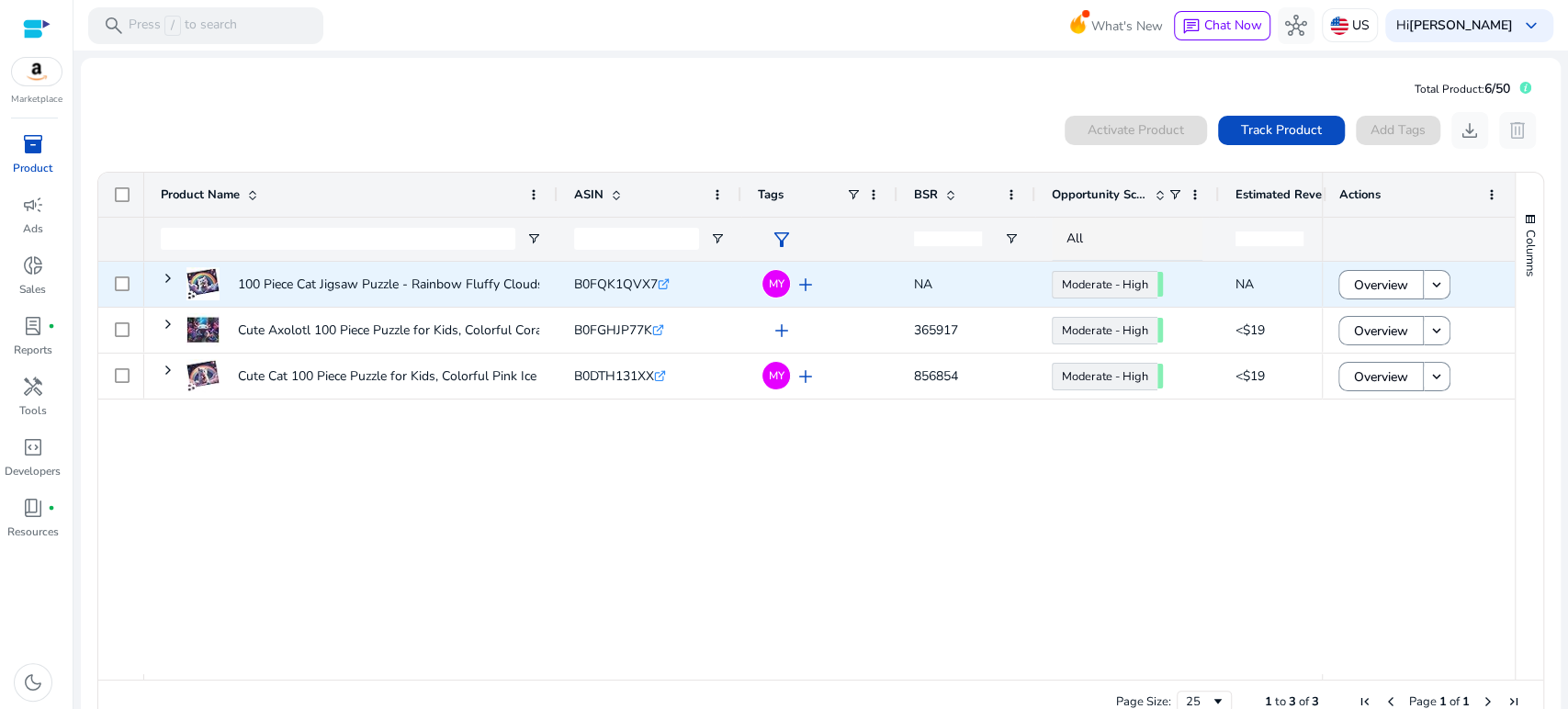
click at [1340, 285] on span at bounding box center [1382, 285] width 84 height 44
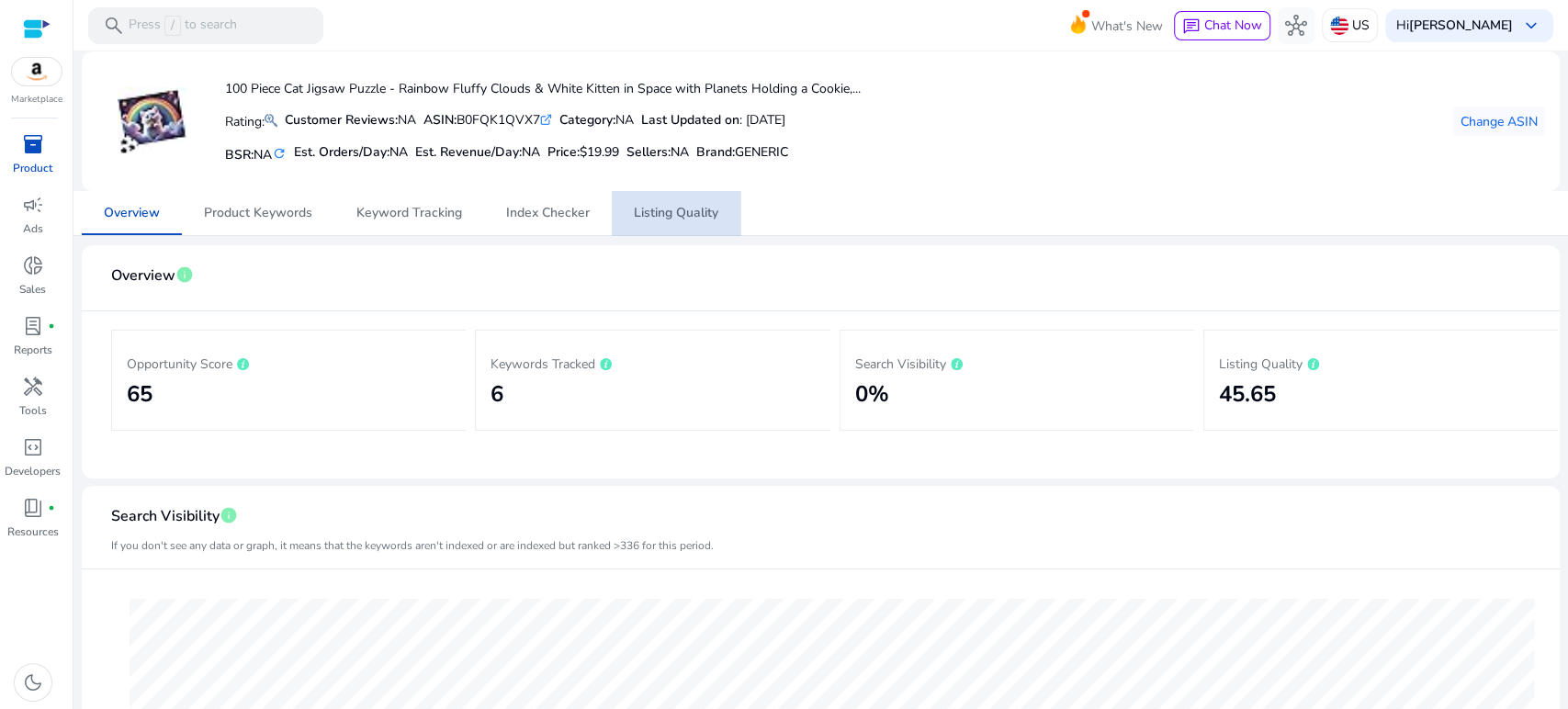
click at [665, 215] on span "Listing Quality" at bounding box center [676, 213] width 85 height 13
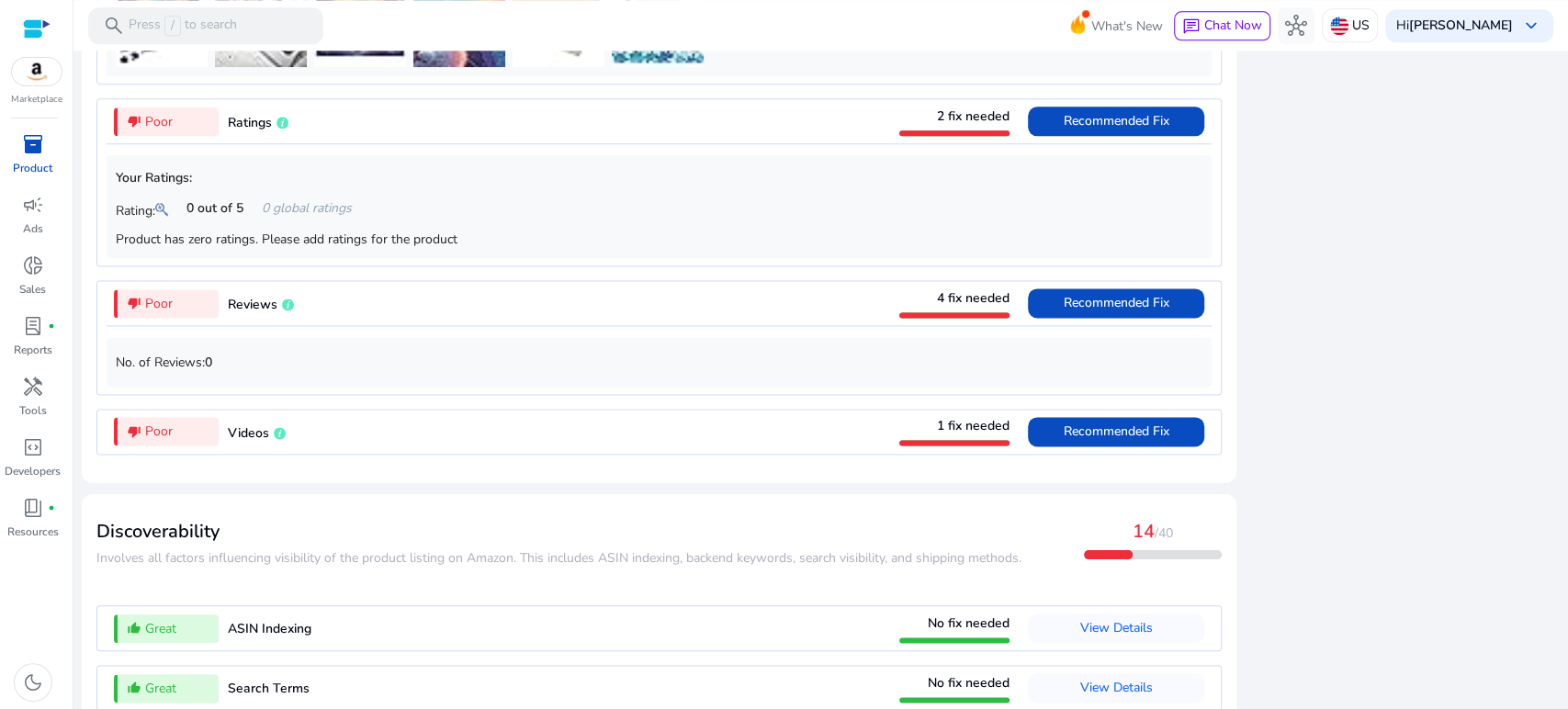
scroll to position [1719, 0]
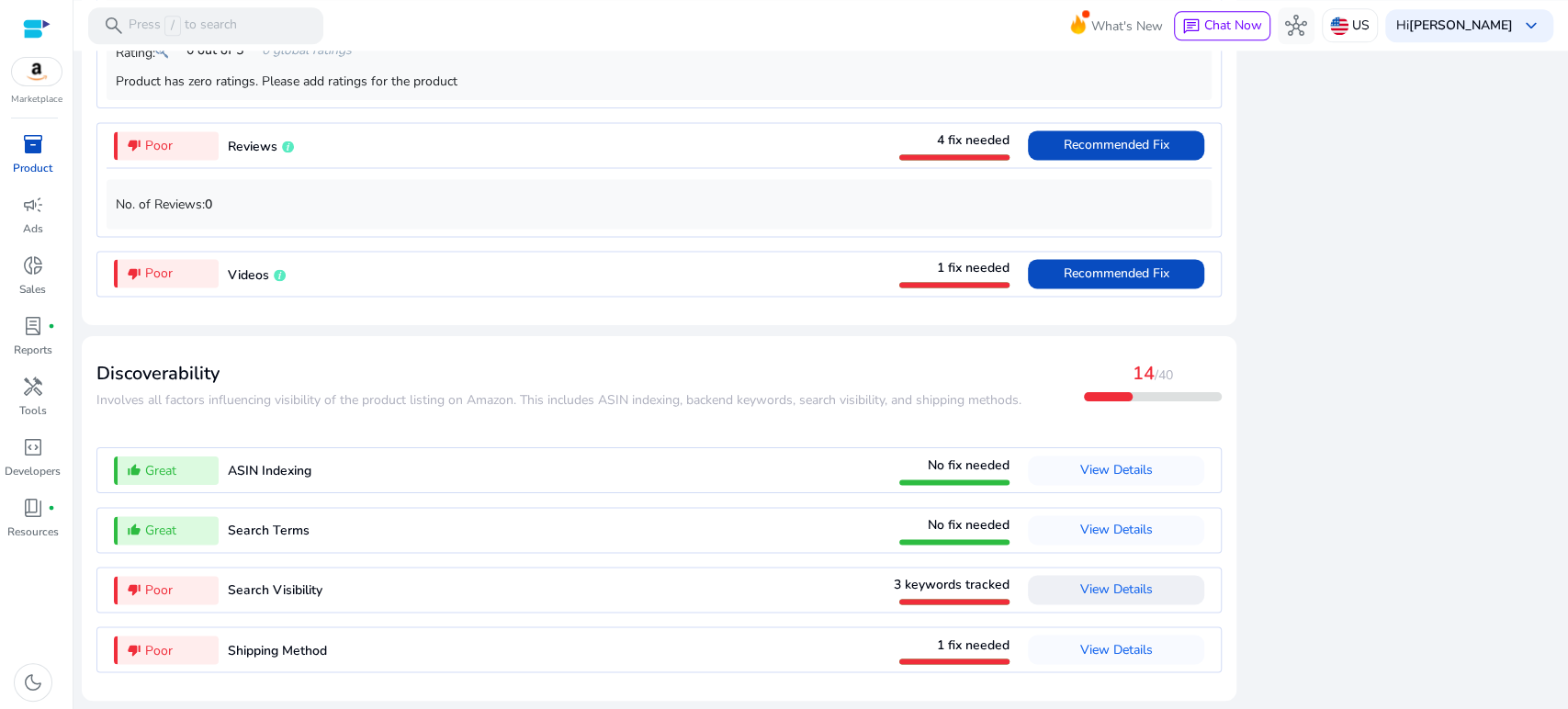
click at [1096, 589] on span "View Details" at bounding box center [1117, 589] width 73 height 17
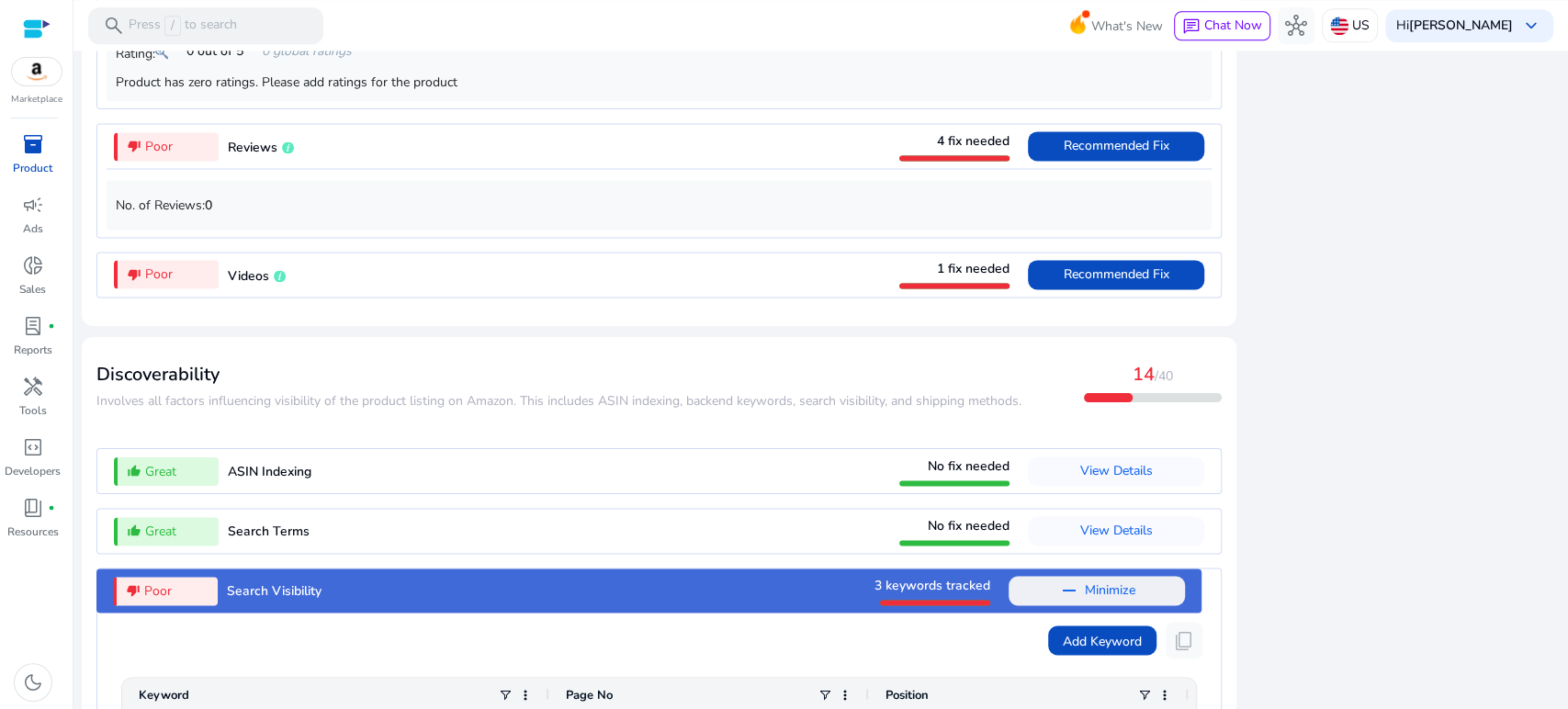
scroll to position [2141, 0]
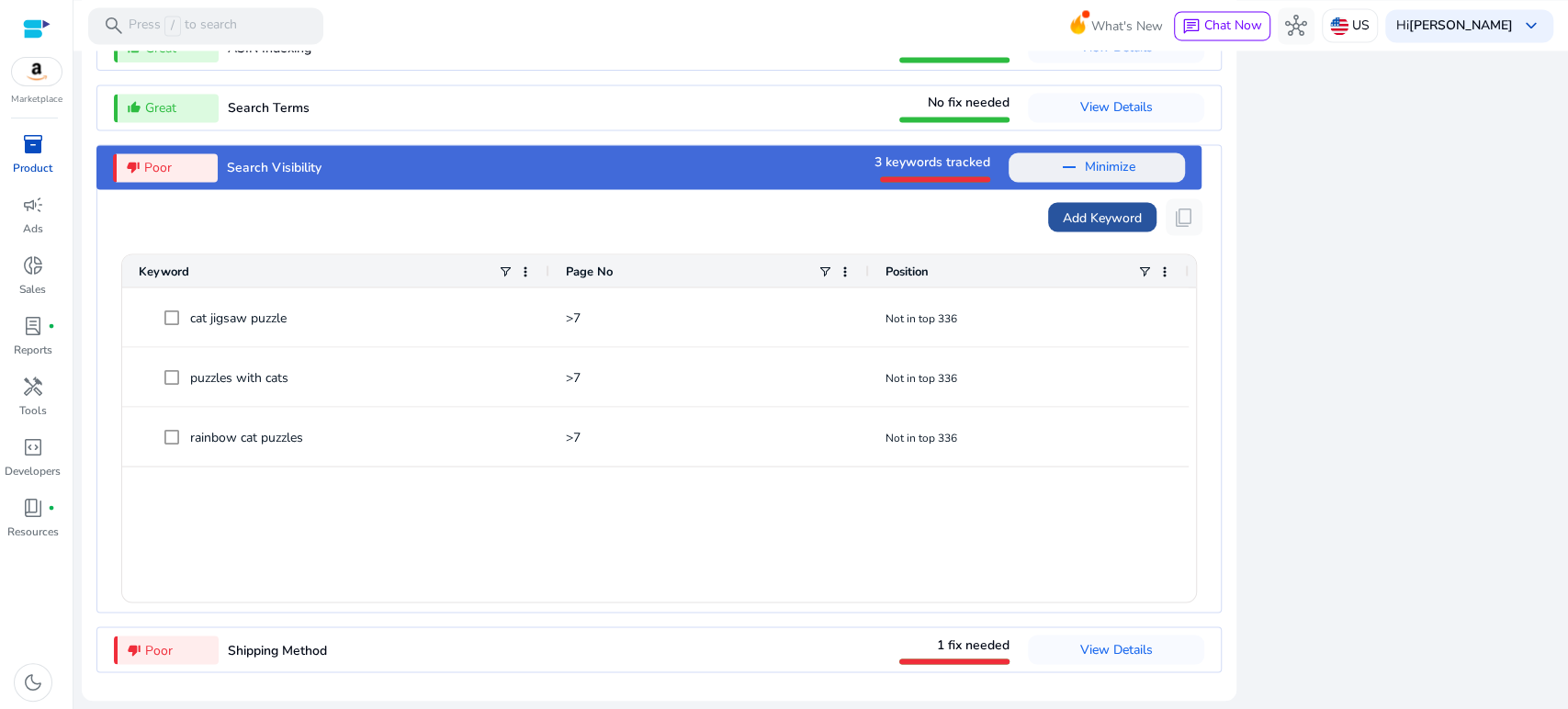
click at [1084, 222] on span "Add Keyword" at bounding box center [1102, 217] width 79 height 19
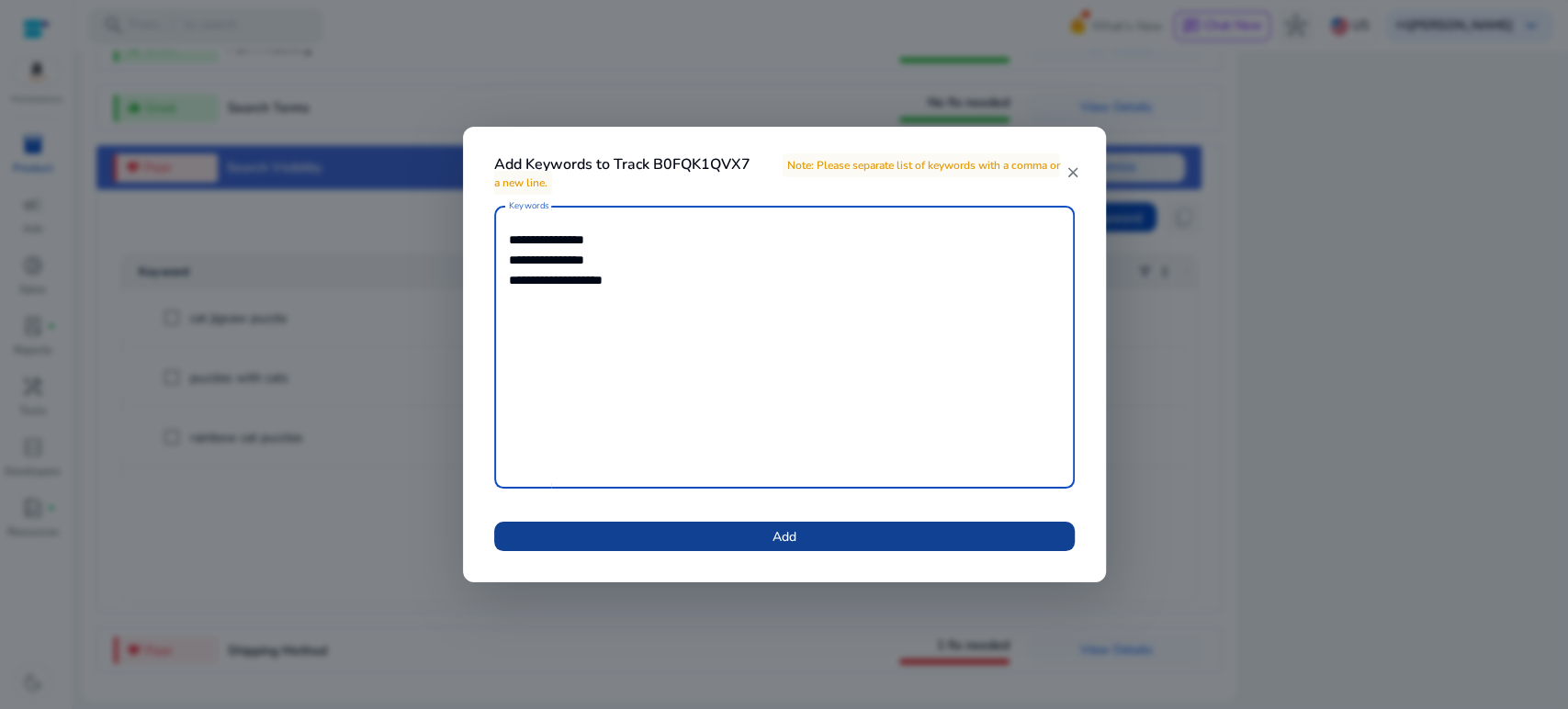
type textarea "**********"
click at [811, 540] on span at bounding box center [784, 537] width 581 height 44
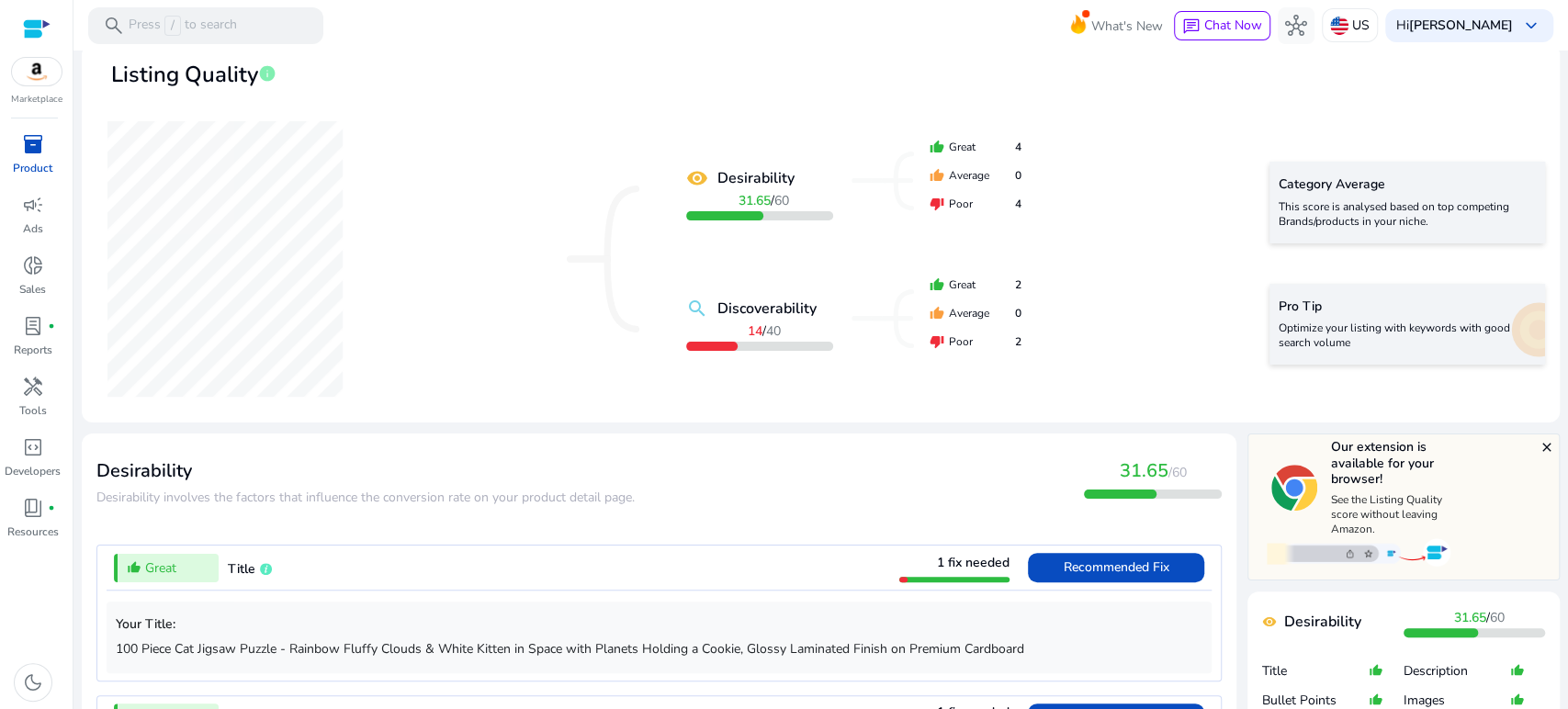
scroll to position [0, 0]
